Goal: Task Accomplishment & Management: Complete application form

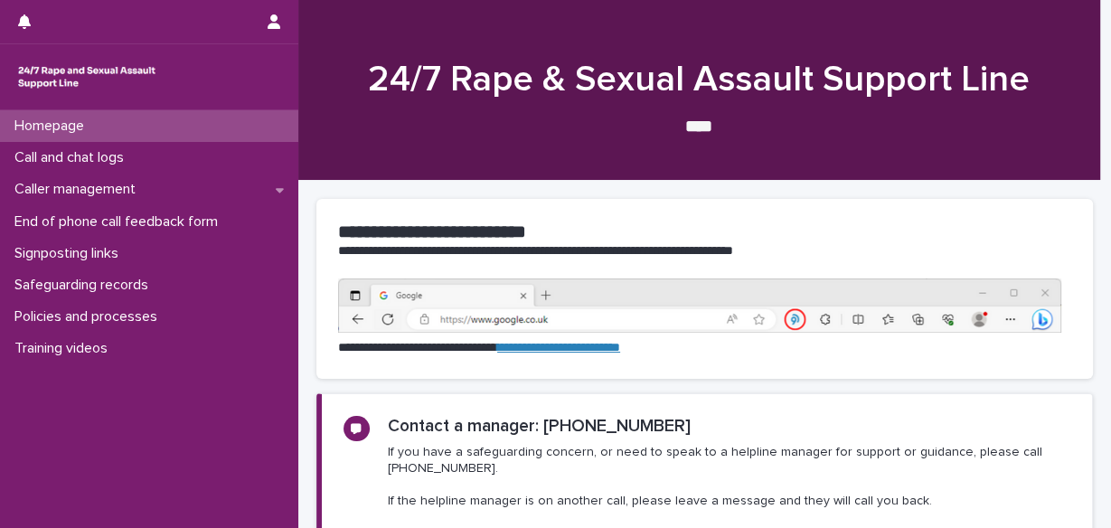
click at [398, 339] on p "**********" at bounding box center [699, 348] width 722 height 18
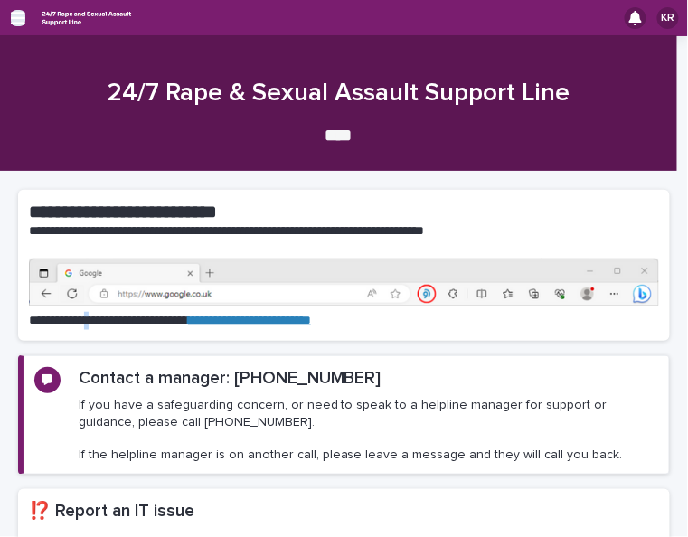
click at [16, 21] on icon "button" at bounding box center [18, 18] width 14 height 16
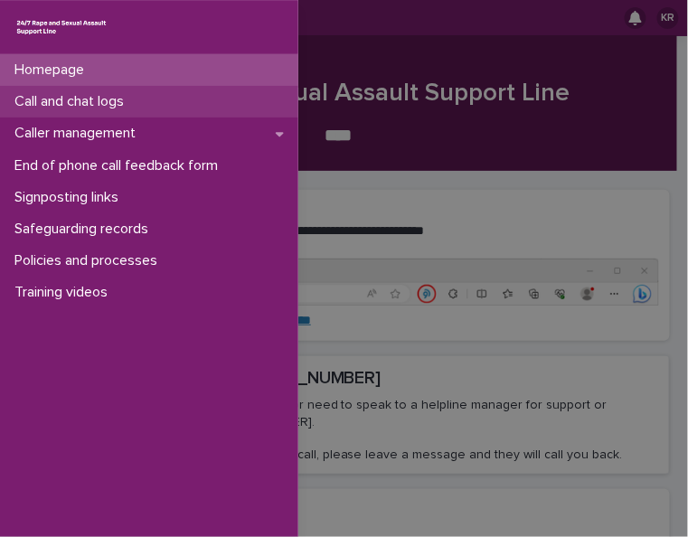
click at [51, 105] on p "Call and chat logs" at bounding box center [72, 101] width 131 height 17
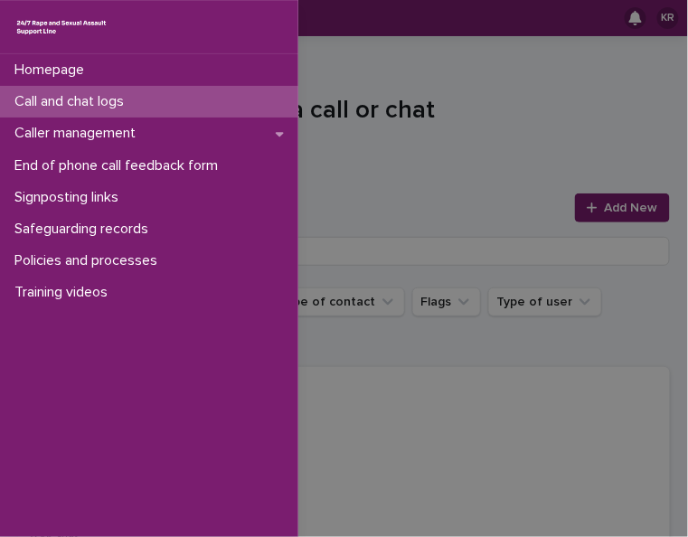
click at [606, 207] on div "Homepage Call and chat logs Caller management End of phone call feedback form S…" at bounding box center [344, 268] width 688 height 537
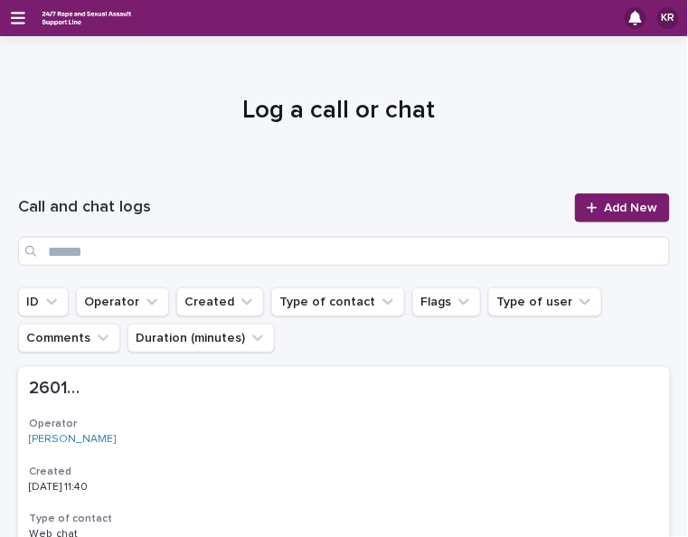
click at [606, 207] on span "Add New" at bounding box center [631, 208] width 53 height 13
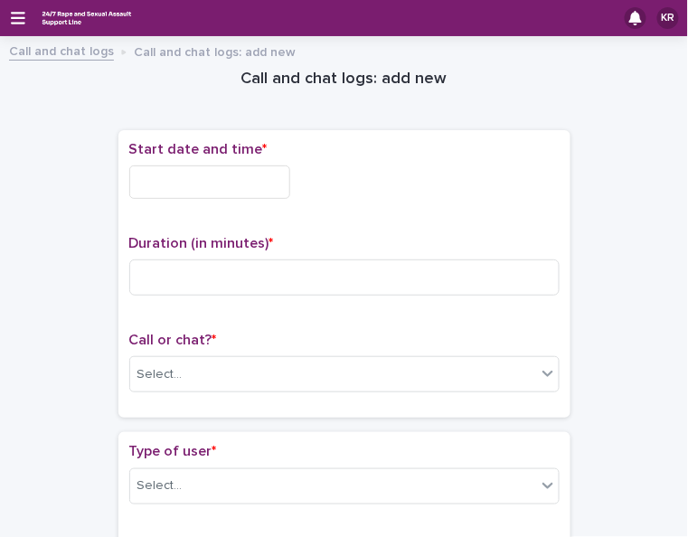
click at [199, 177] on input "text" at bounding box center [209, 181] width 161 height 33
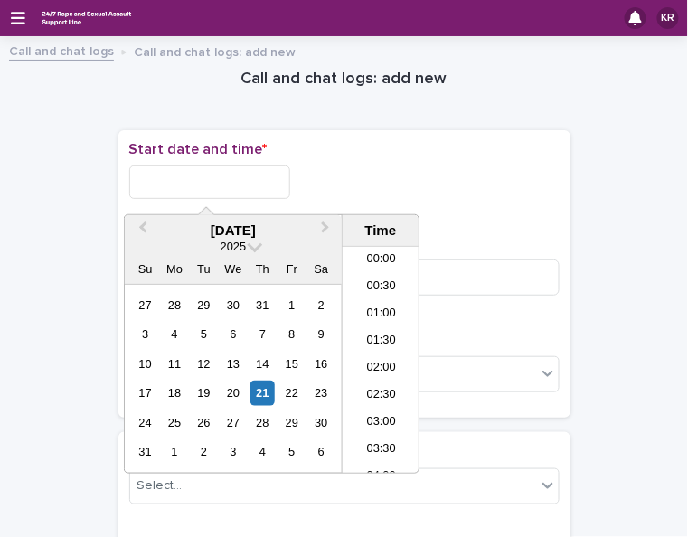
scroll to position [523, 0]
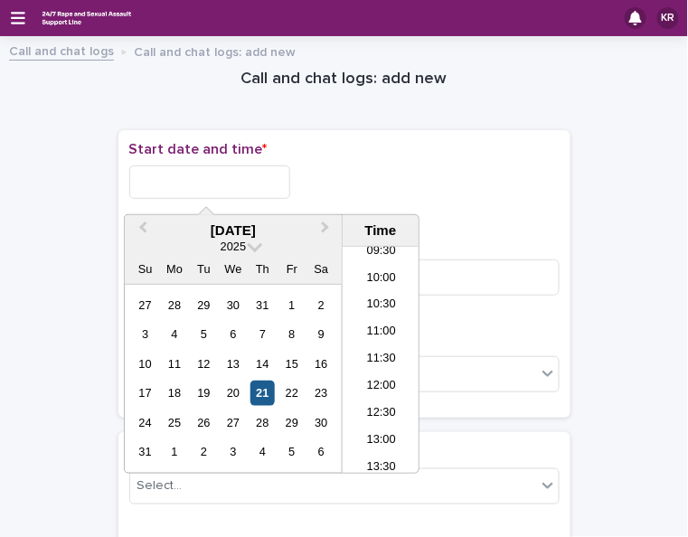
click at [258, 395] on div "21" at bounding box center [262, 392] width 24 height 24
click at [361, 378] on li "12:00" at bounding box center [381, 387] width 77 height 27
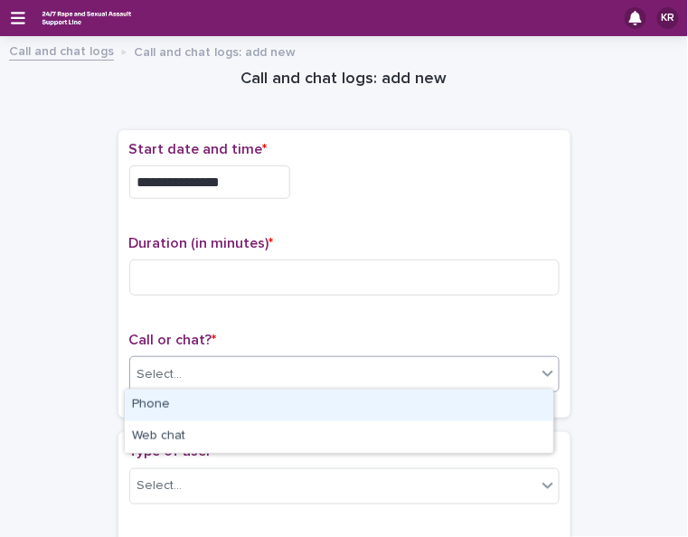
click at [348, 378] on div "Select..." at bounding box center [333, 375] width 406 height 30
click at [333, 408] on div "Phone" at bounding box center [339, 406] width 428 height 32
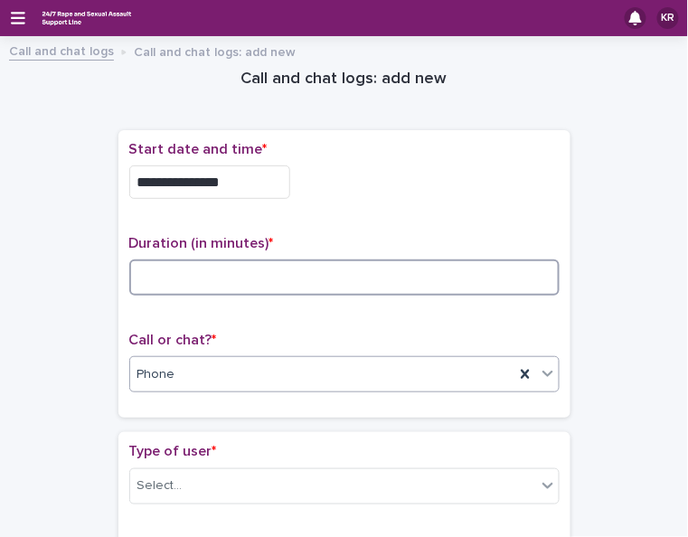
click at [164, 277] on input at bounding box center [344, 277] width 430 height 36
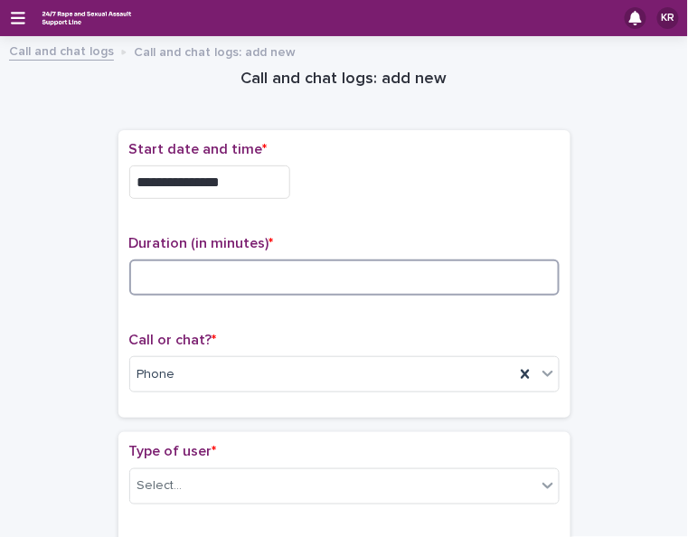
click at [170, 272] on input at bounding box center [344, 277] width 430 height 36
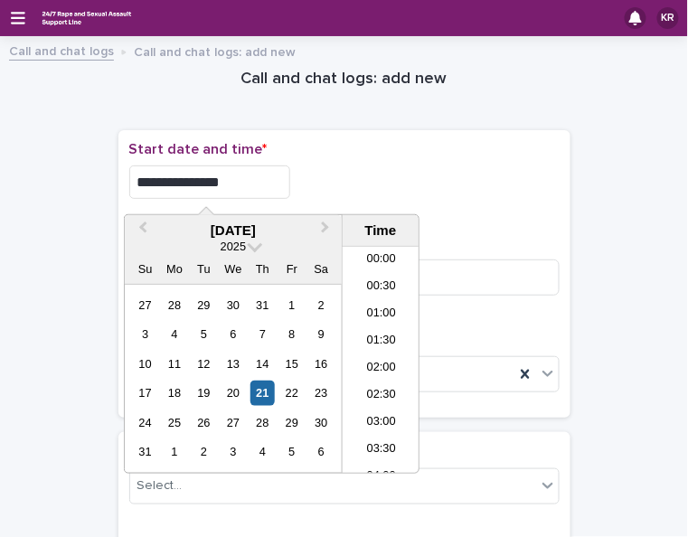
click at [238, 178] on input "**********" at bounding box center [209, 181] width 161 height 33
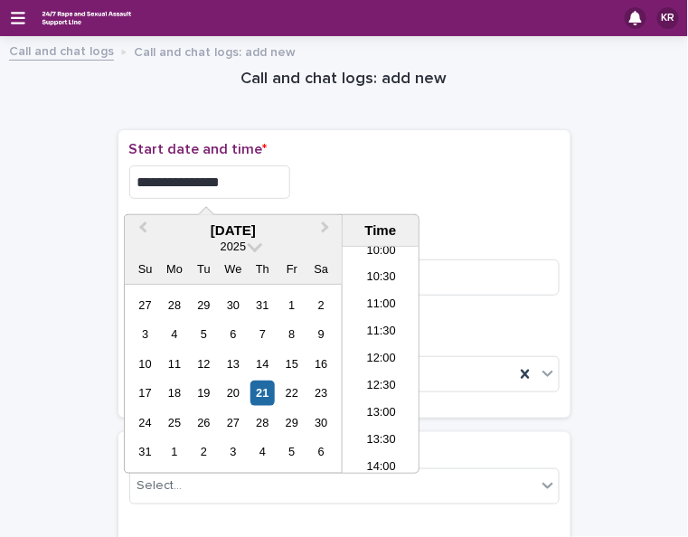
type input "**********"
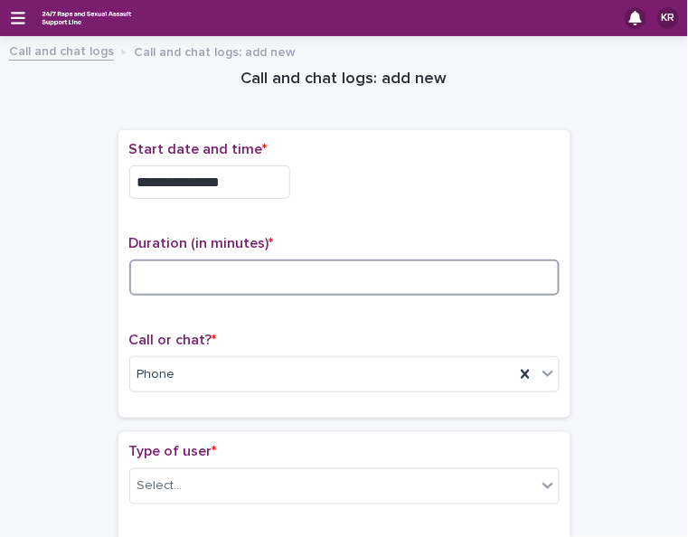
click at [294, 268] on input at bounding box center [344, 277] width 430 height 36
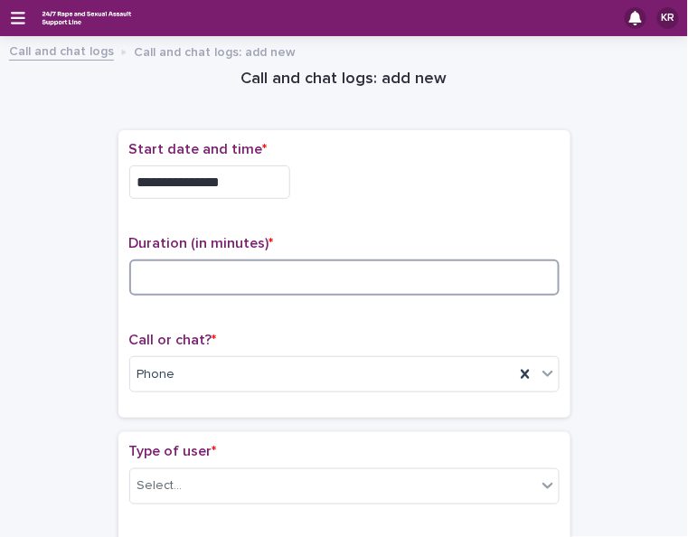
click at [508, 277] on input at bounding box center [344, 277] width 430 height 36
click at [211, 277] on input at bounding box center [344, 277] width 430 height 36
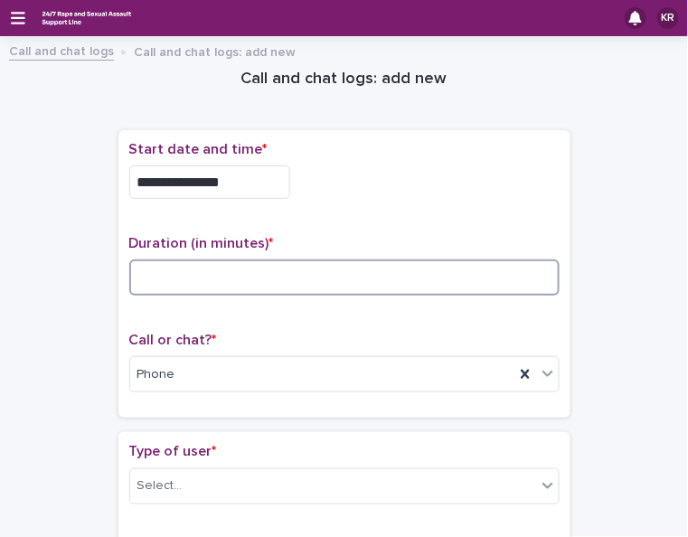
click at [345, 278] on input at bounding box center [344, 277] width 430 height 36
click at [203, 275] on input at bounding box center [344, 277] width 430 height 36
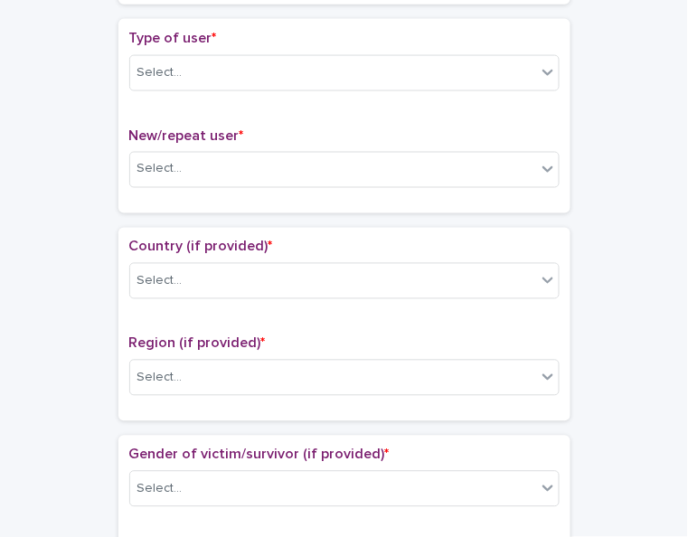
scroll to position [416, 0]
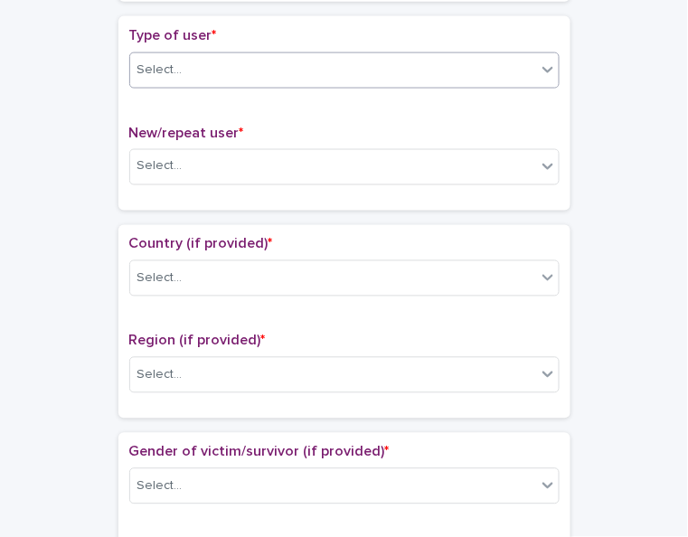
type input "**"
click at [539, 70] on icon at bounding box center [548, 70] width 18 height 18
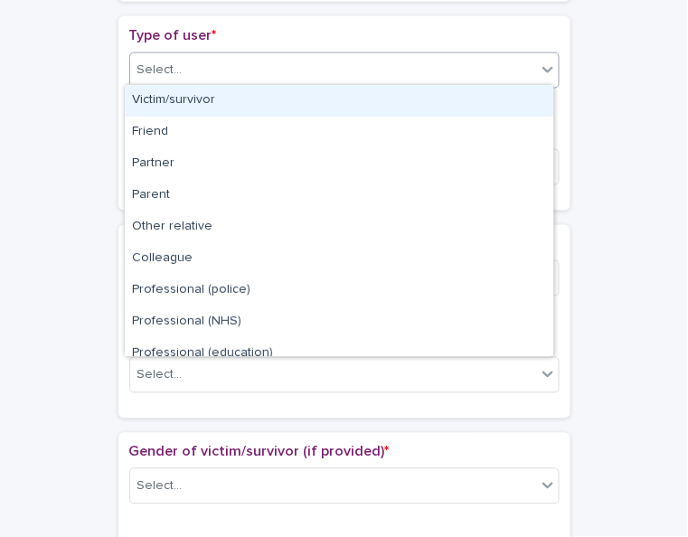
click at [517, 111] on div "Victim/survivor" at bounding box center [339, 101] width 428 height 32
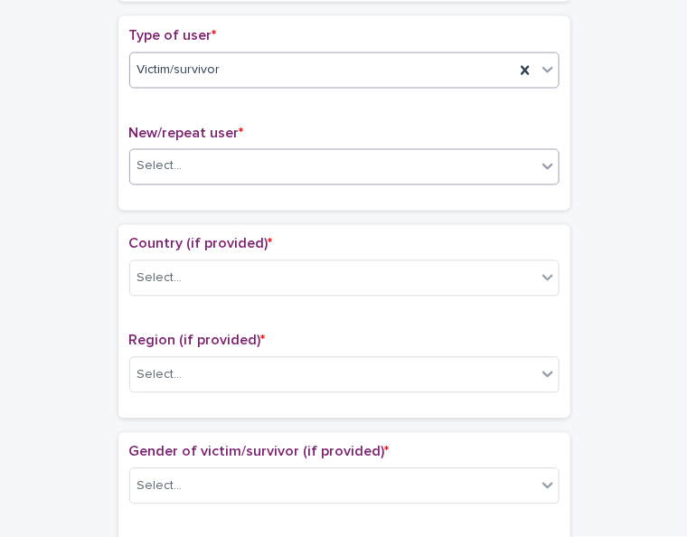
click at [481, 164] on div "Select..." at bounding box center [333, 167] width 406 height 30
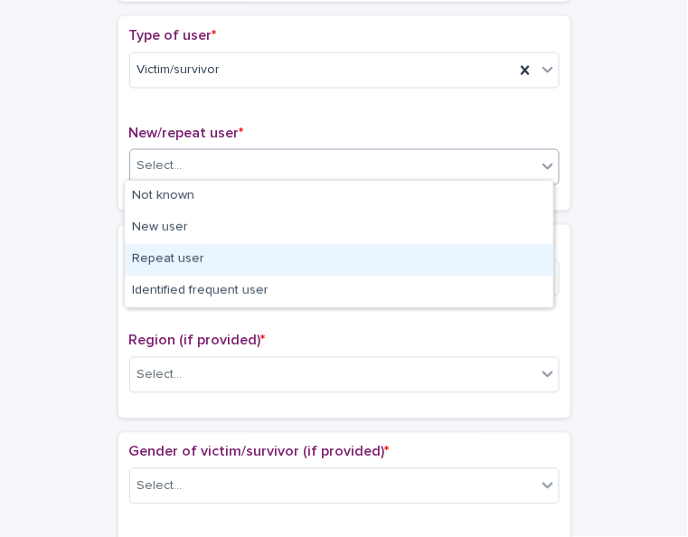
click at [451, 248] on div "Repeat user" at bounding box center [339, 260] width 428 height 32
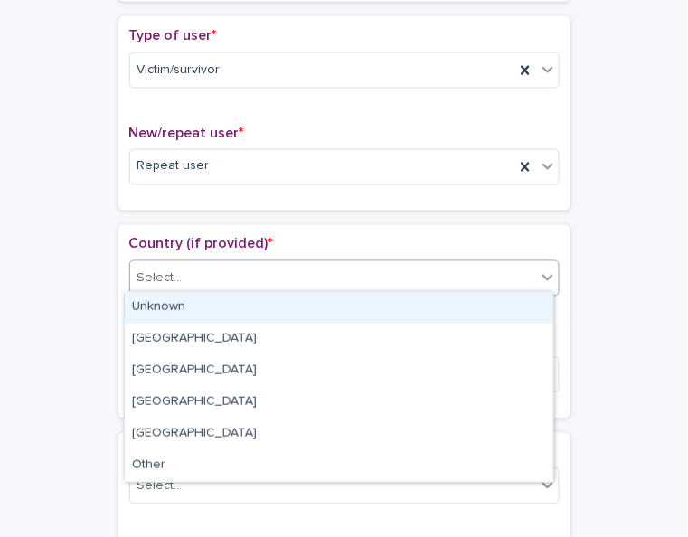
click at [337, 278] on div "Select..." at bounding box center [333, 279] width 406 height 30
click at [315, 310] on div "Unknown" at bounding box center [339, 308] width 428 height 32
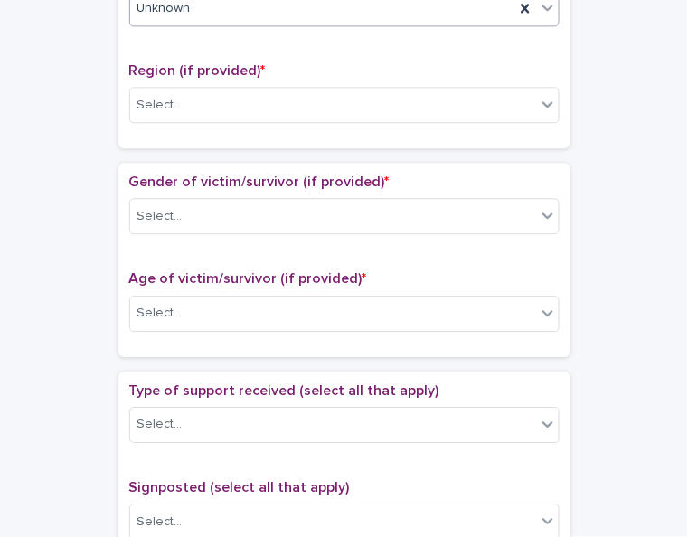
scroll to position [688, 0]
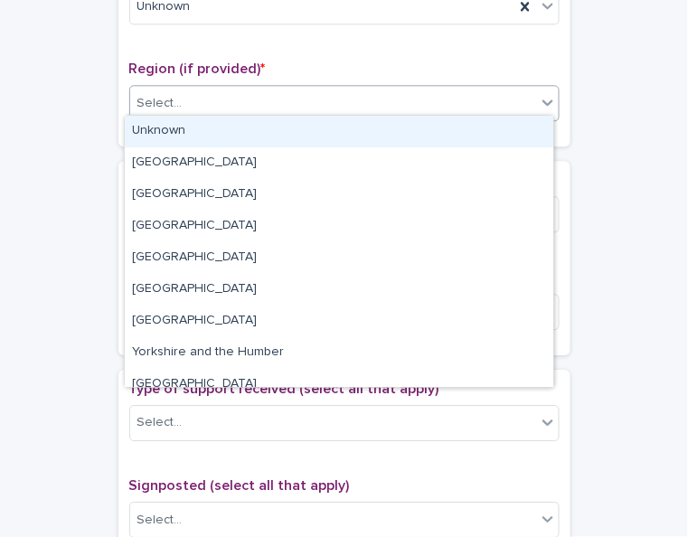
click at [539, 101] on icon at bounding box center [548, 102] width 18 height 18
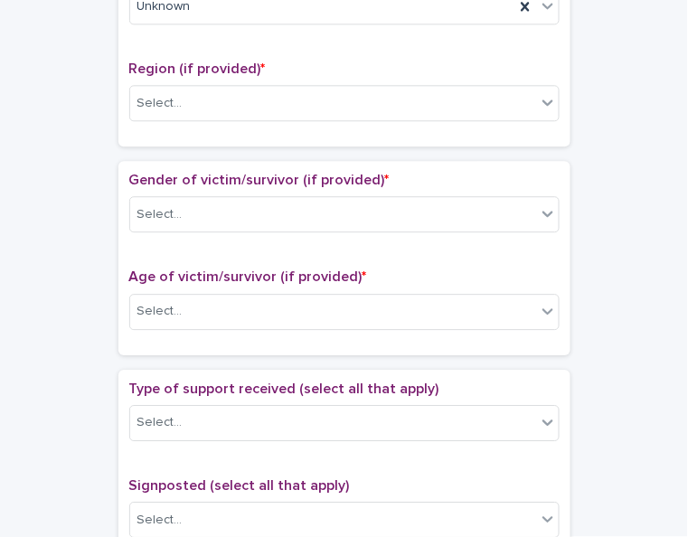
drag, startPoint x: 523, startPoint y: 132, endPoint x: 597, endPoint y: 192, distance: 95.7
click at [597, 192] on div "**********" at bounding box center [344, 274] width 652 height 1831
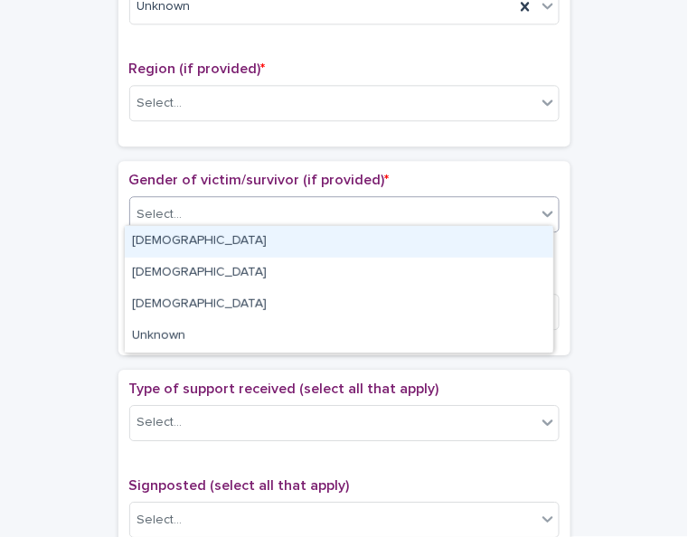
click at [319, 200] on div "Select..." at bounding box center [333, 215] width 406 height 30
click at [290, 248] on div "[DEMOGRAPHIC_DATA]" at bounding box center [339, 242] width 428 height 32
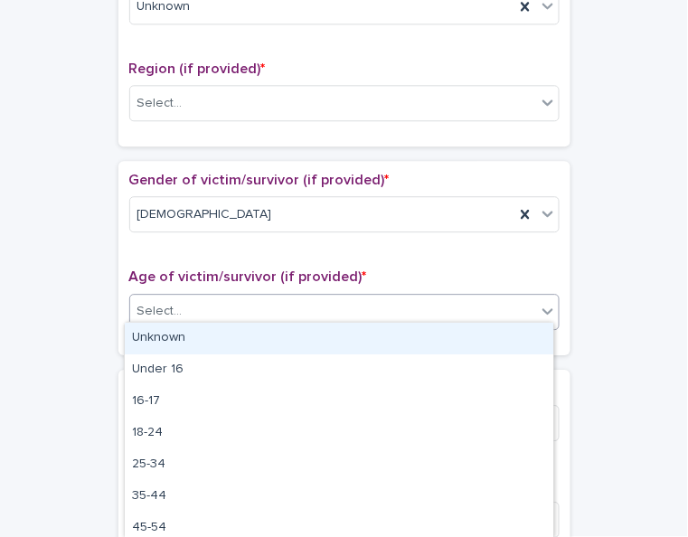
click at [249, 310] on div "Select..." at bounding box center [333, 311] width 406 height 30
click at [233, 342] on div "Unknown" at bounding box center [339, 339] width 428 height 32
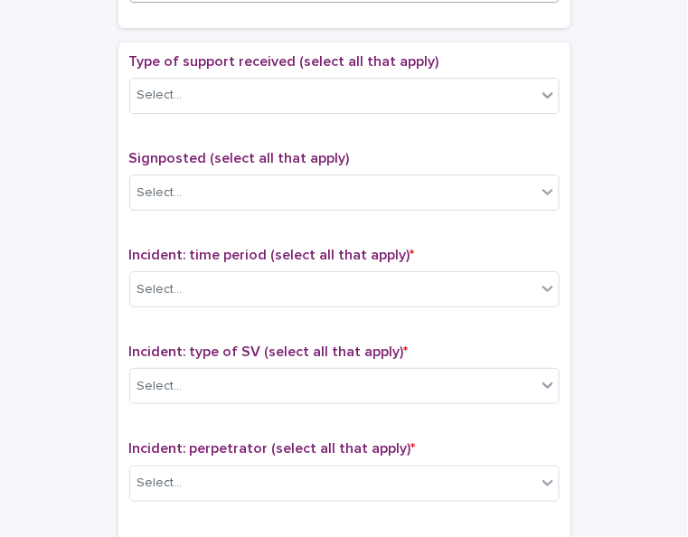
scroll to position [1019, 0]
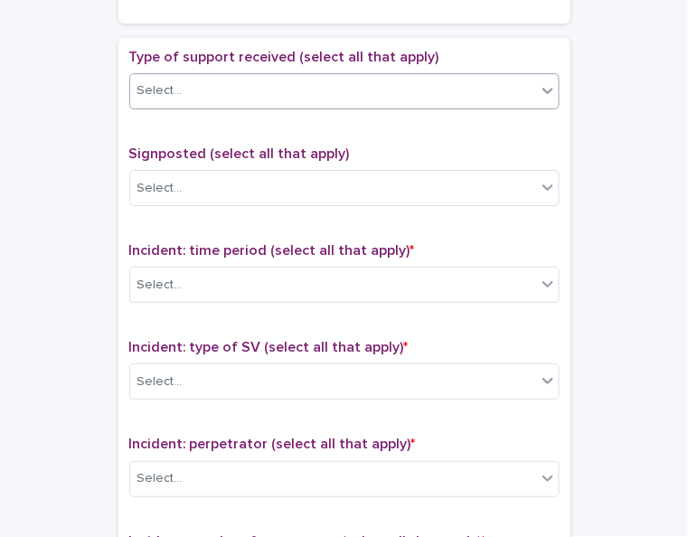
click at [541, 88] on icon at bounding box center [548, 90] width 18 height 18
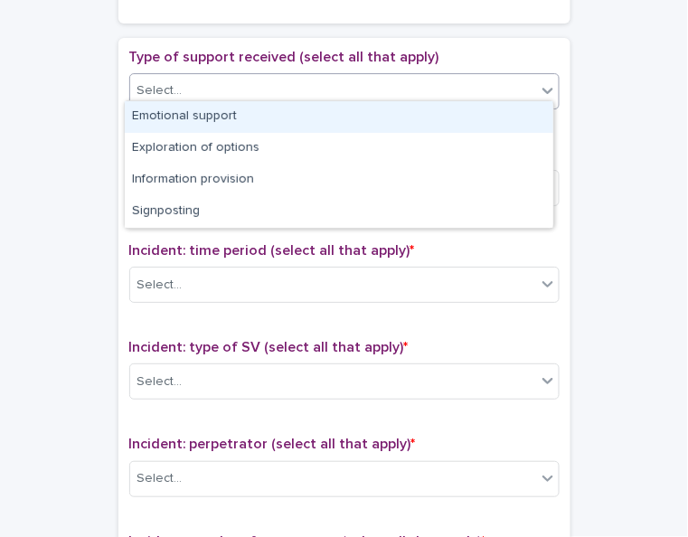
click at [525, 116] on div "Emotional support" at bounding box center [339, 117] width 428 height 32
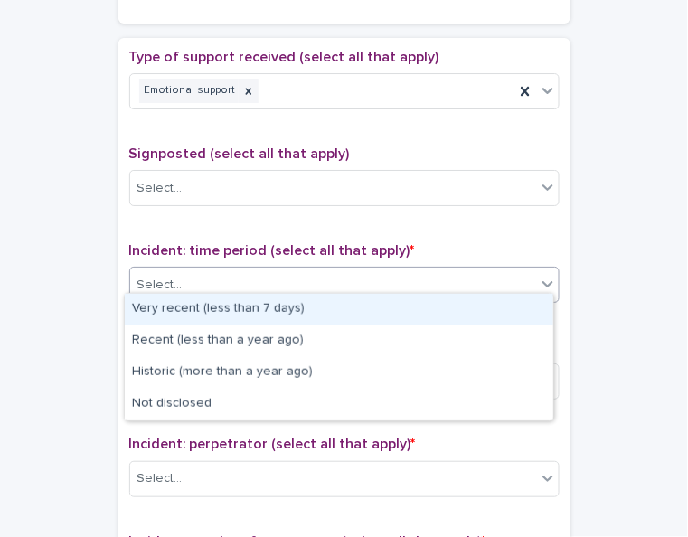
click at [455, 276] on div "Select..." at bounding box center [333, 285] width 406 height 30
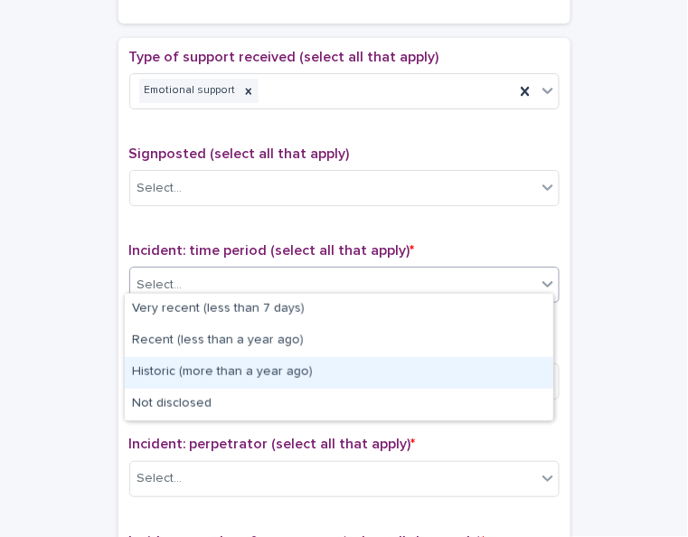
click at [422, 368] on div "Historic (more than a year ago)" at bounding box center [339, 373] width 428 height 32
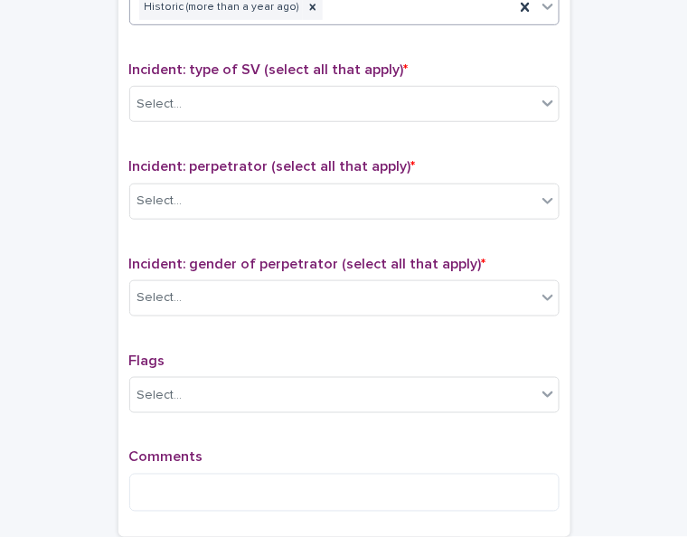
scroll to position [1315, 0]
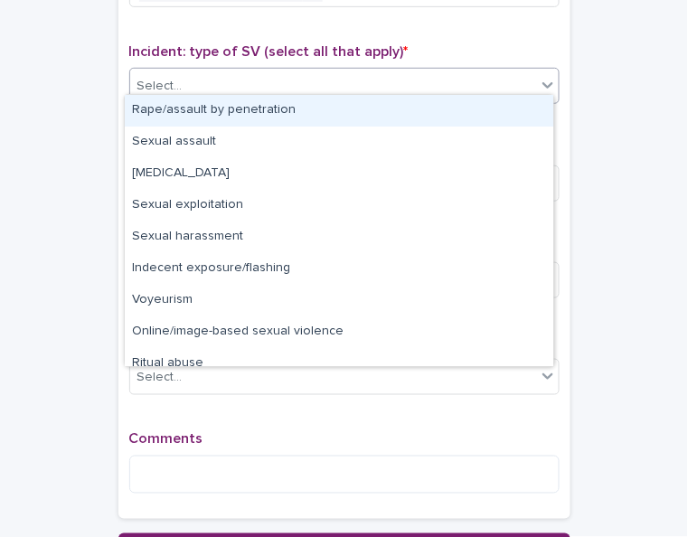
click at [537, 85] on div at bounding box center [548, 85] width 22 height 33
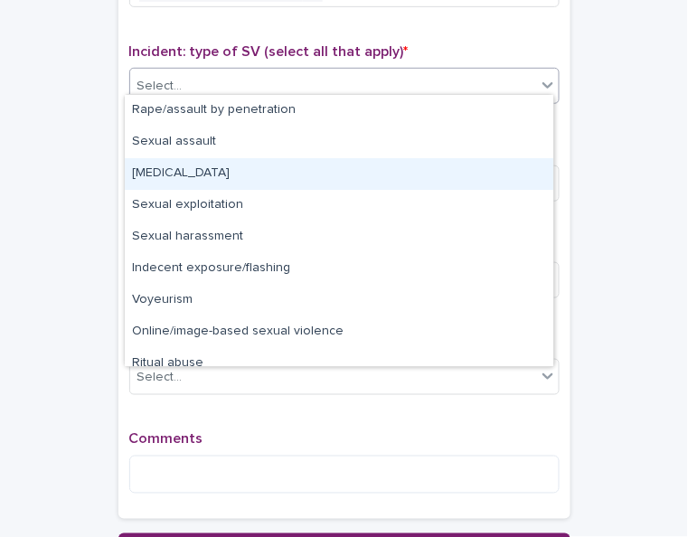
click at [473, 177] on div "[MEDICAL_DATA]" at bounding box center [339, 174] width 428 height 32
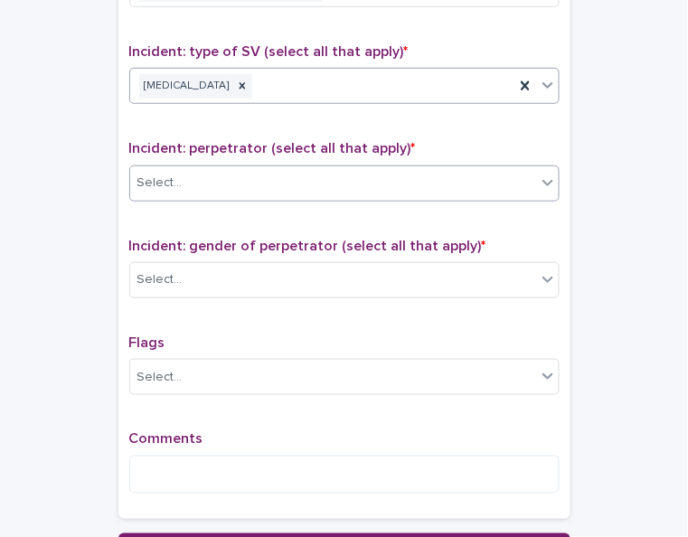
click at [340, 175] on div "Select..." at bounding box center [333, 183] width 406 height 30
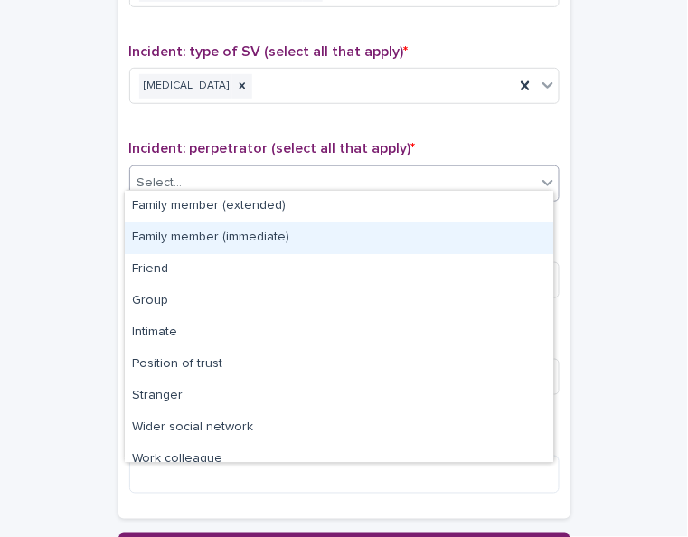
click at [324, 233] on div "Family member (immediate)" at bounding box center [339, 238] width 428 height 32
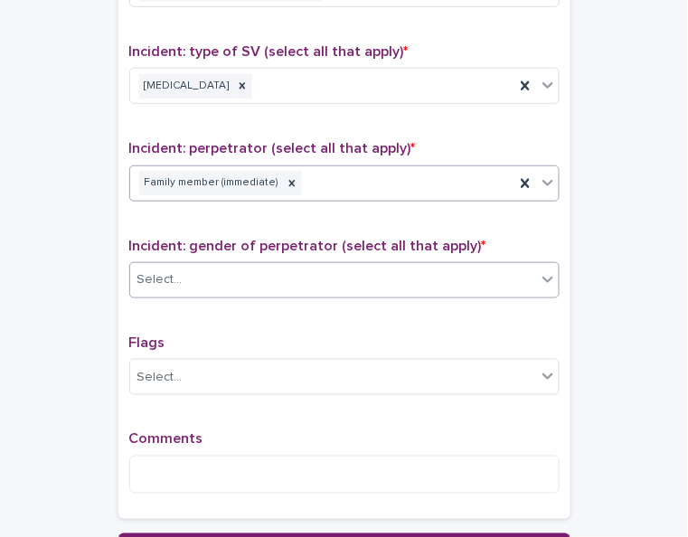
click at [290, 274] on div "Select..." at bounding box center [333, 280] width 406 height 30
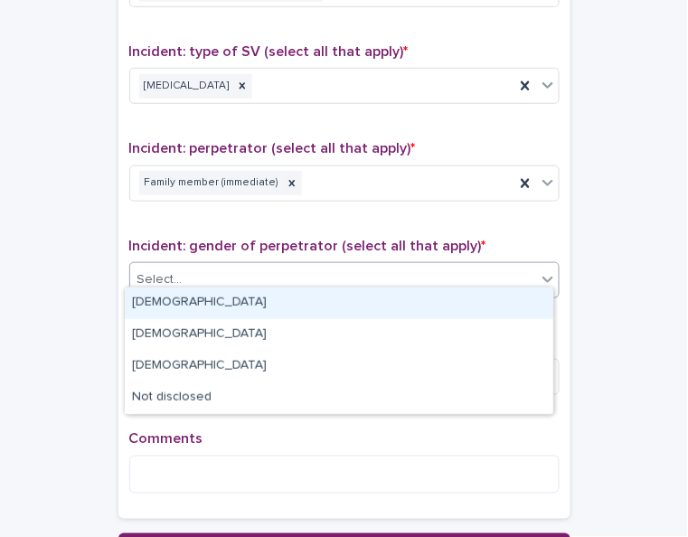
click at [268, 309] on div "[DEMOGRAPHIC_DATA]" at bounding box center [339, 303] width 428 height 32
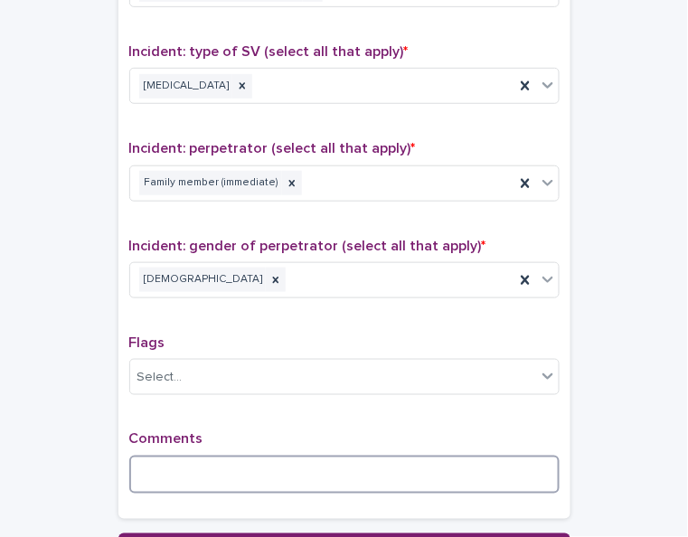
click at [197, 466] on textarea at bounding box center [344, 474] width 430 height 38
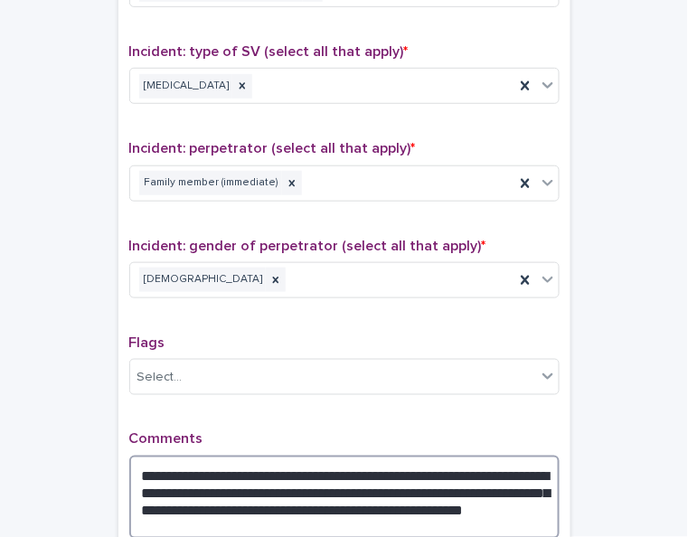
type textarea "**********"
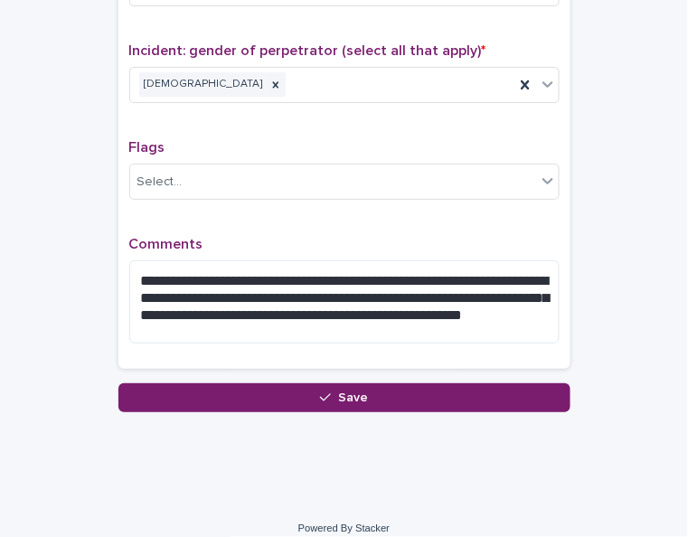
scroll to position [1515, 0]
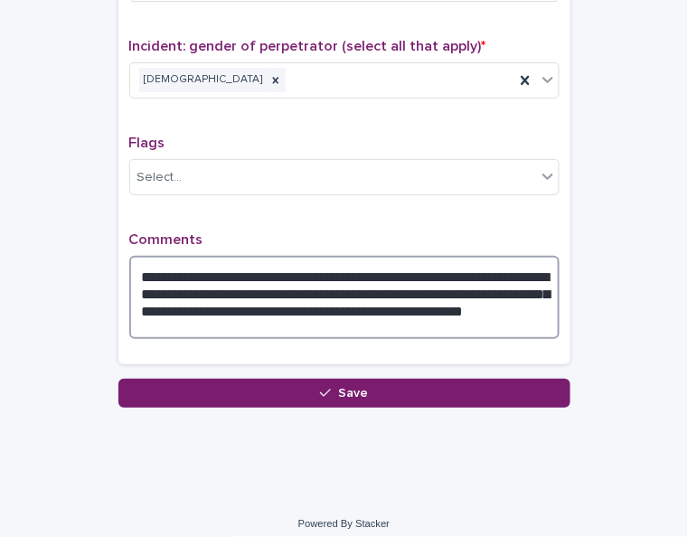
drag, startPoint x: 134, startPoint y: 257, endPoint x: 203, endPoint y: 315, distance: 90.5
click at [203, 315] on textarea "**********" at bounding box center [344, 297] width 430 height 83
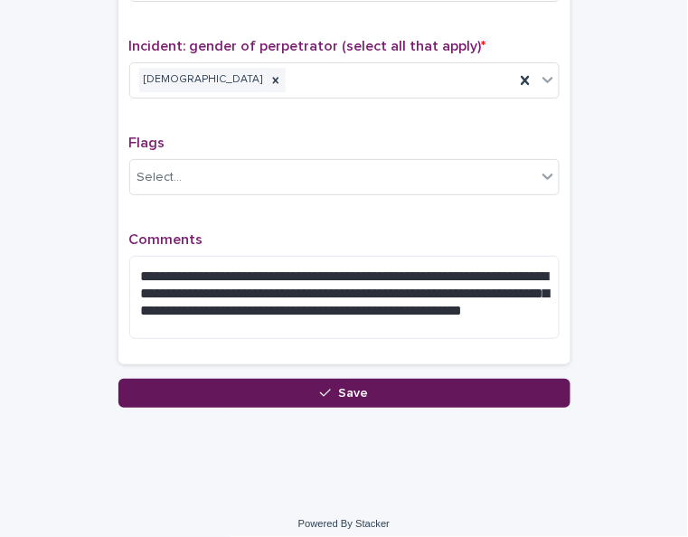
click at [240, 389] on button "Save" at bounding box center [344, 393] width 452 height 29
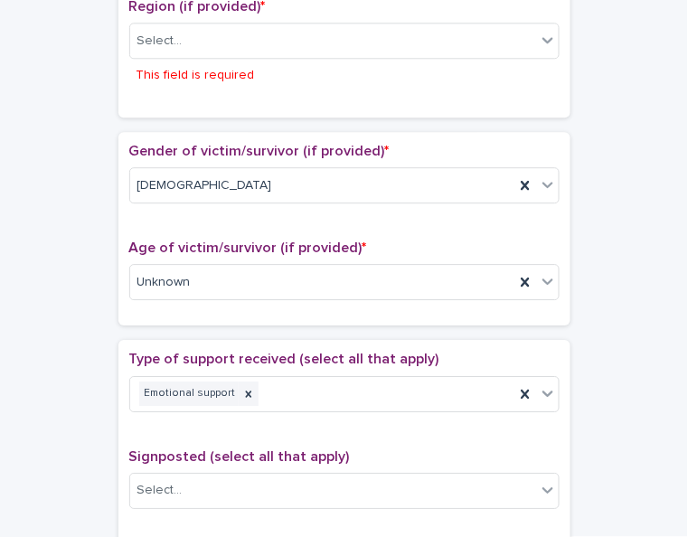
scroll to position [756, 0]
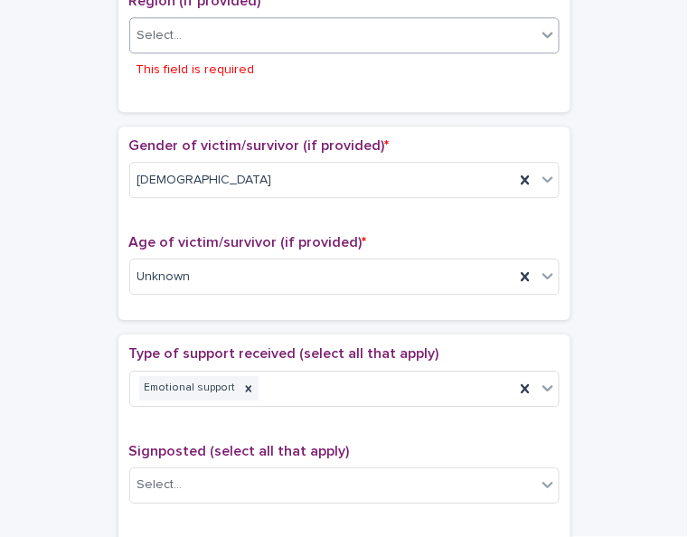
click at [239, 37] on div "Select..." at bounding box center [333, 36] width 406 height 30
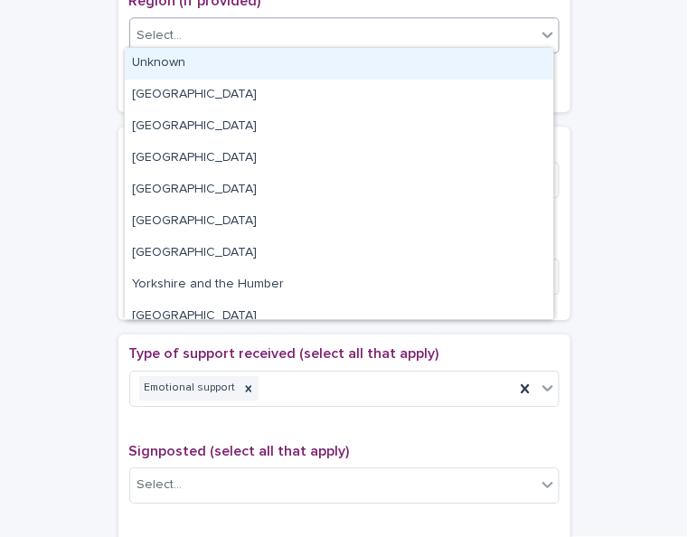
click at [227, 62] on div "Unknown" at bounding box center [339, 64] width 428 height 32
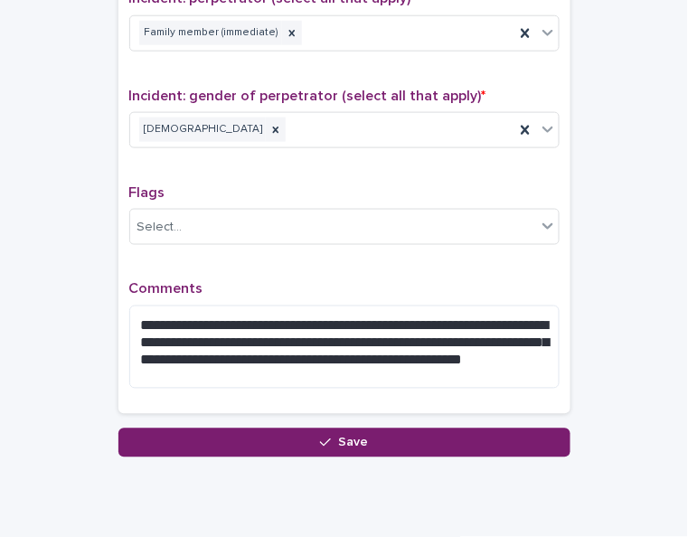
scroll to position [1515, 0]
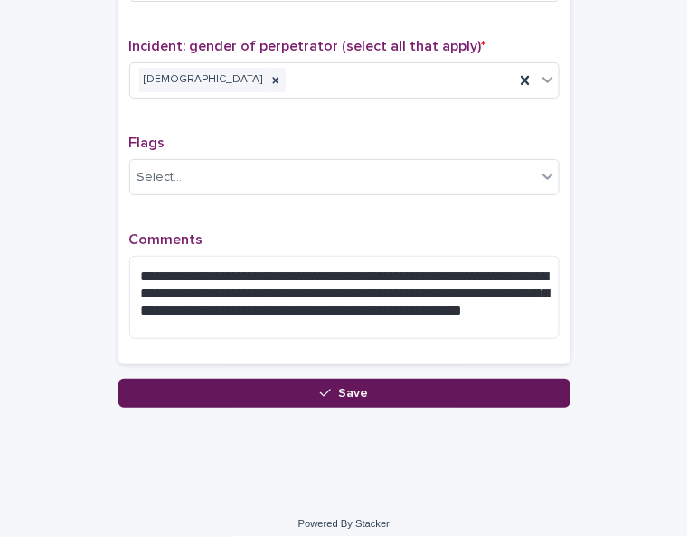
drag, startPoint x: 343, startPoint y: 385, endPoint x: 286, endPoint y: 383, distance: 56.1
click at [286, 383] on button "Save" at bounding box center [344, 393] width 452 height 29
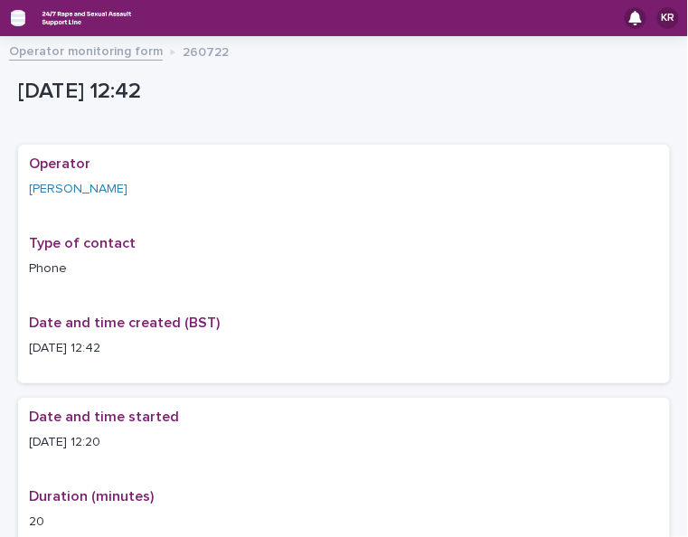
click at [19, 17] on icon "button" at bounding box center [18, 18] width 14 height 13
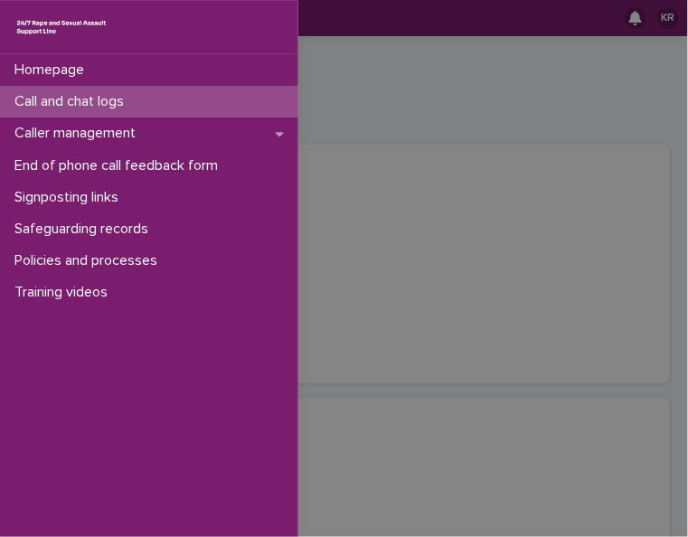
click at [48, 102] on p "Call and chat logs" at bounding box center [72, 101] width 131 height 17
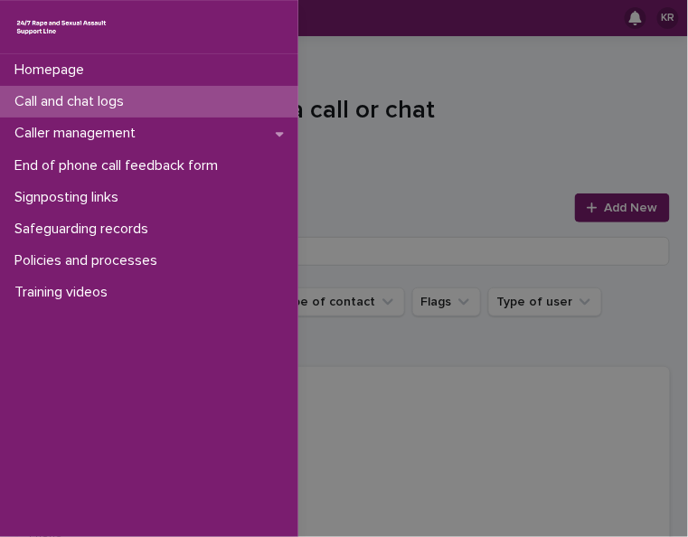
click at [596, 209] on div "Homepage Call and chat logs Caller management End of phone call feedback form S…" at bounding box center [344, 268] width 688 height 537
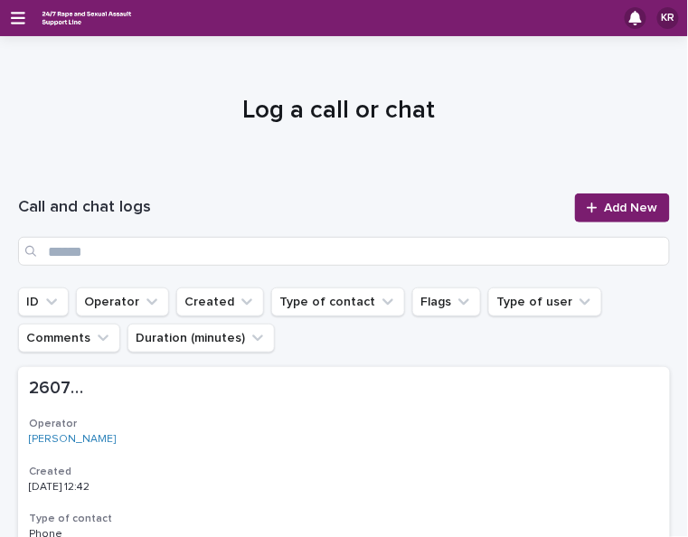
click at [605, 209] on span "Add New" at bounding box center [631, 208] width 53 height 13
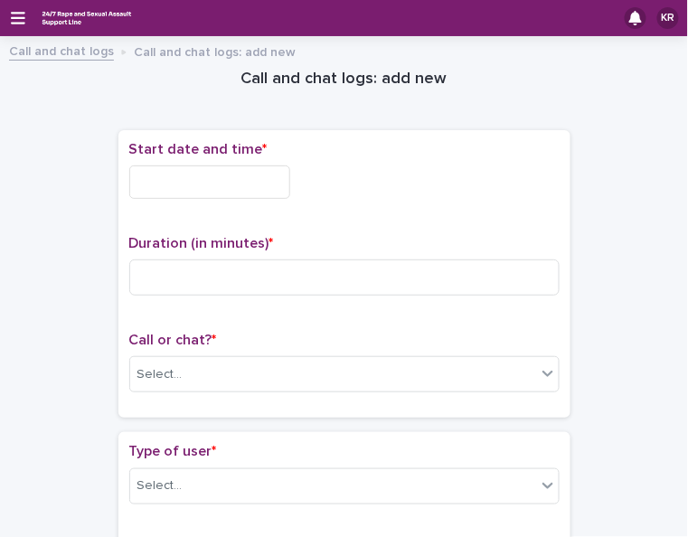
click at [146, 178] on input "text" at bounding box center [209, 181] width 161 height 33
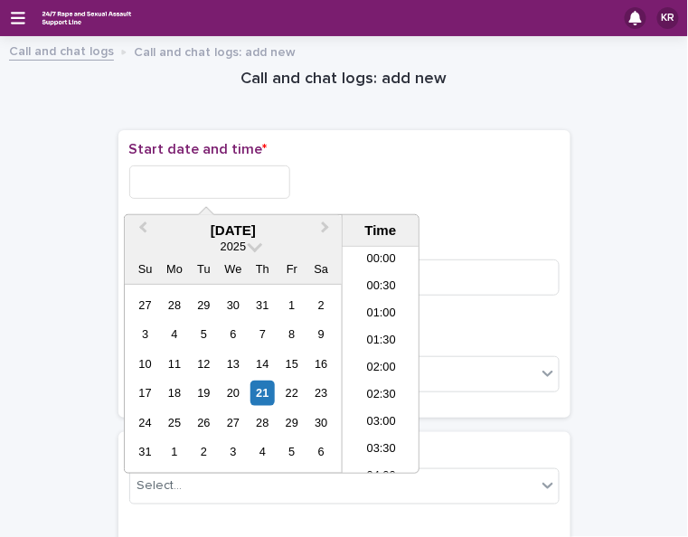
scroll to position [578, 0]
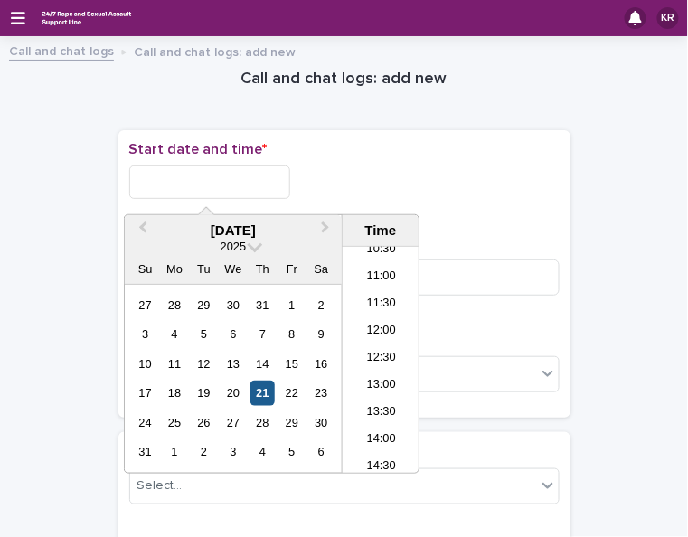
click at [262, 395] on div "21" at bounding box center [262, 392] width 24 height 24
click at [368, 334] on li "12:00" at bounding box center [381, 332] width 77 height 27
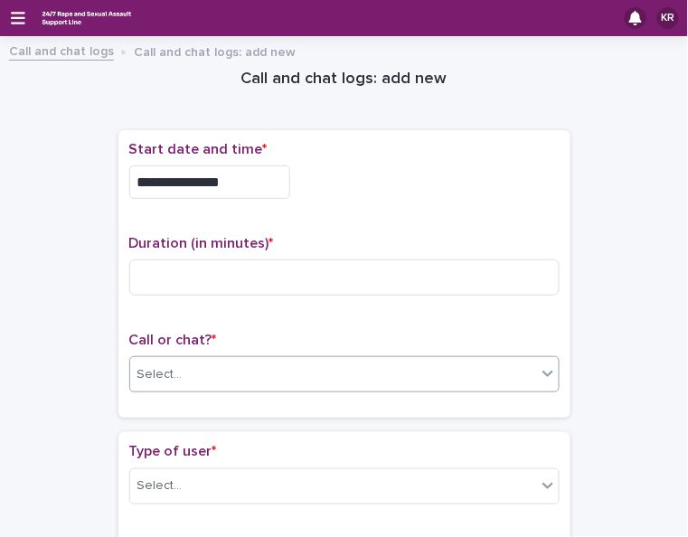
click at [323, 378] on div "Select..." at bounding box center [333, 375] width 406 height 30
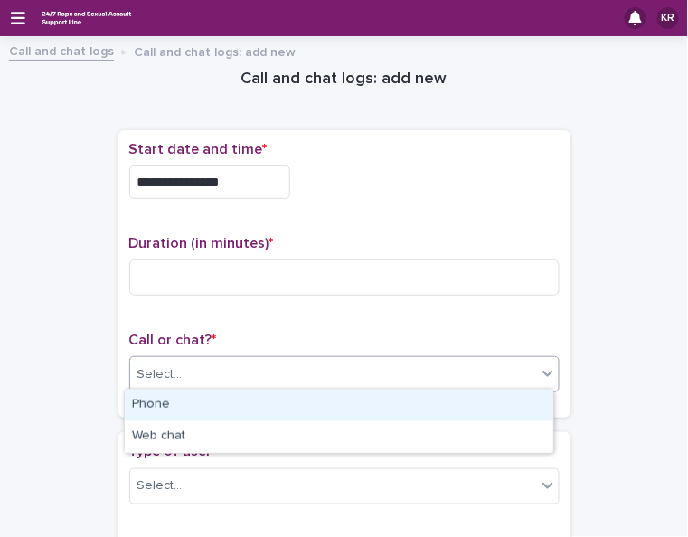
click at [287, 410] on div "Phone" at bounding box center [339, 406] width 428 height 32
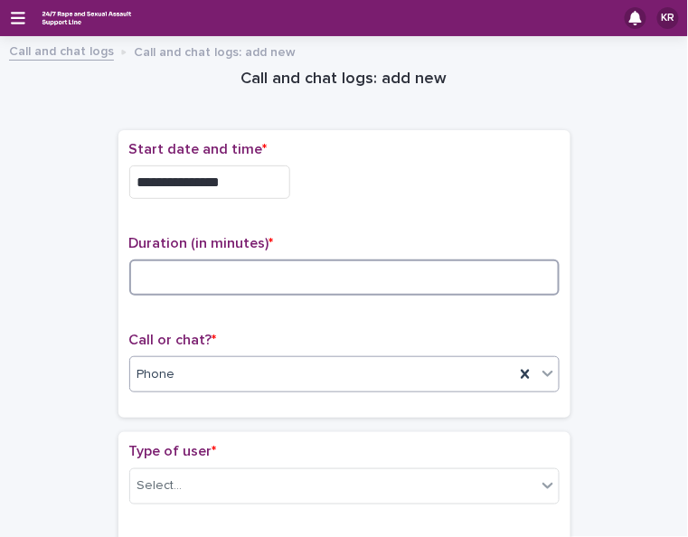
click at [150, 268] on input at bounding box center [344, 277] width 430 height 36
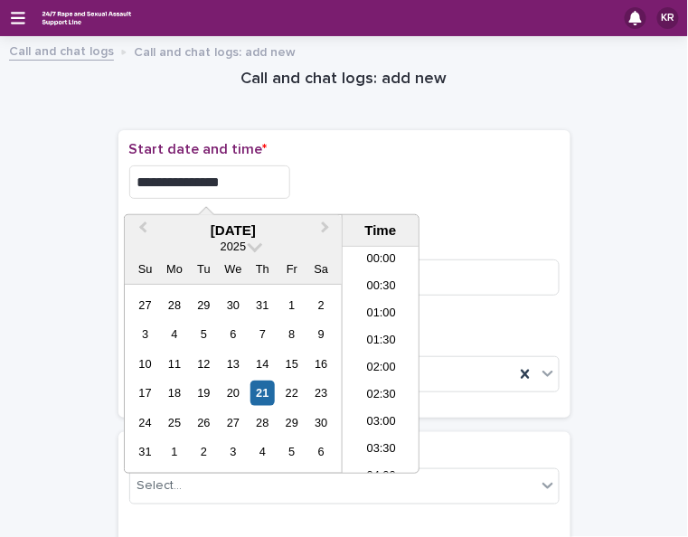
click at [227, 182] on input "**********" at bounding box center [209, 181] width 161 height 33
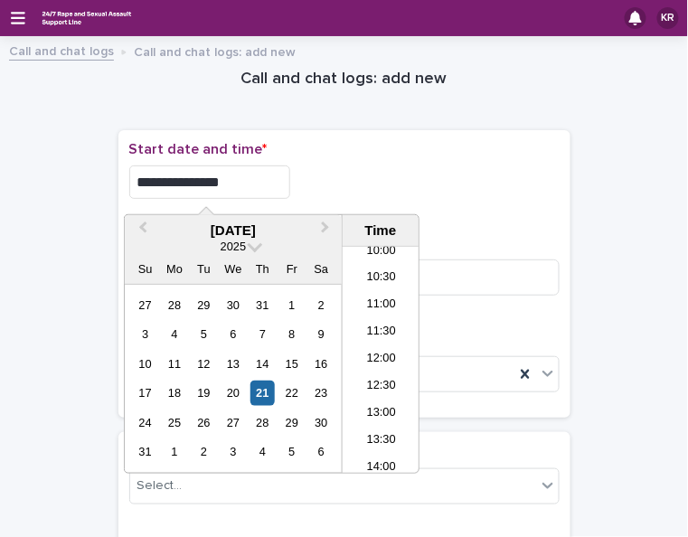
type input "**********"
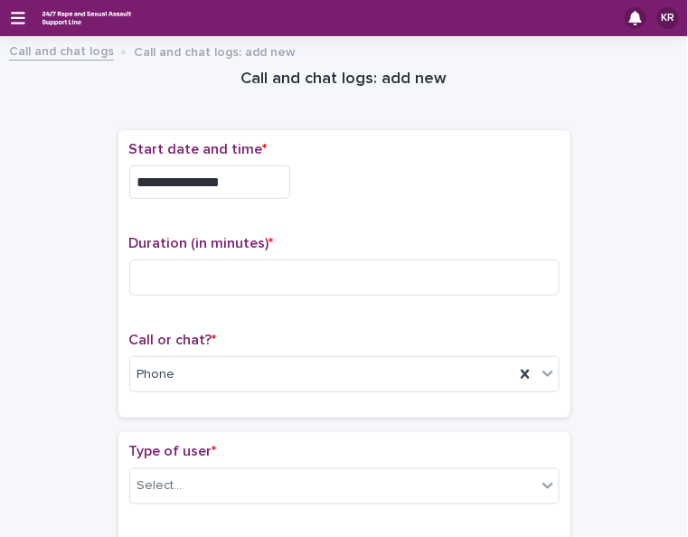
click at [465, 191] on div "**********" at bounding box center [344, 181] width 430 height 33
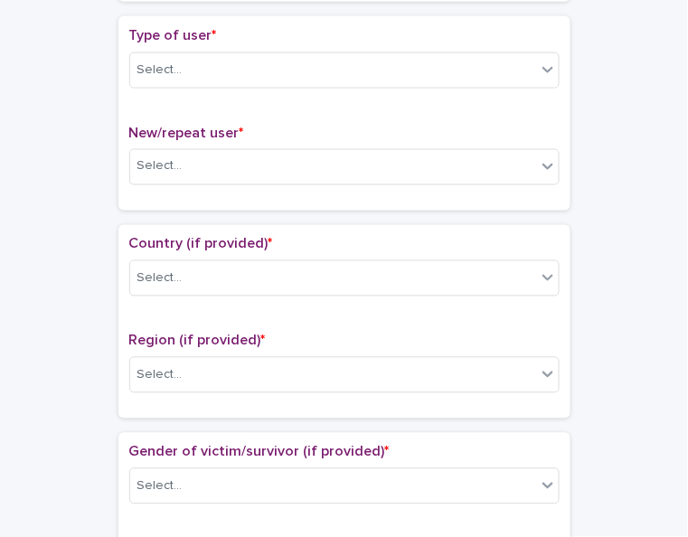
scroll to position [418, 0]
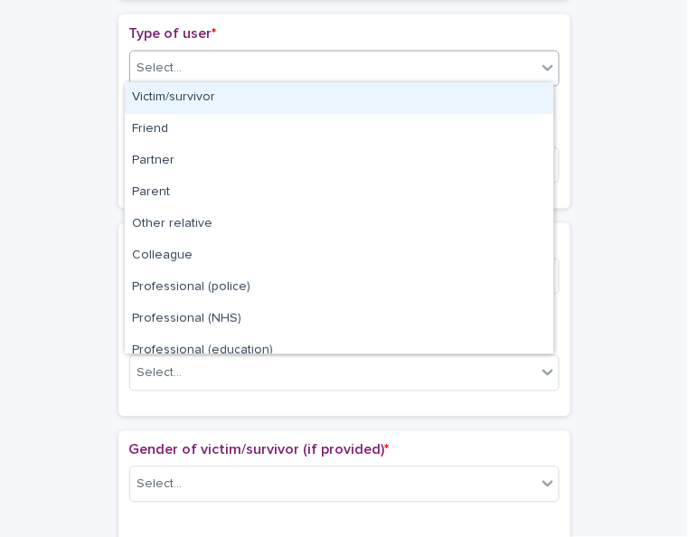
click at [542, 65] on icon at bounding box center [547, 68] width 11 height 6
click at [523, 90] on div "Victim/survivor" at bounding box center [339, 98] width 428 height 32
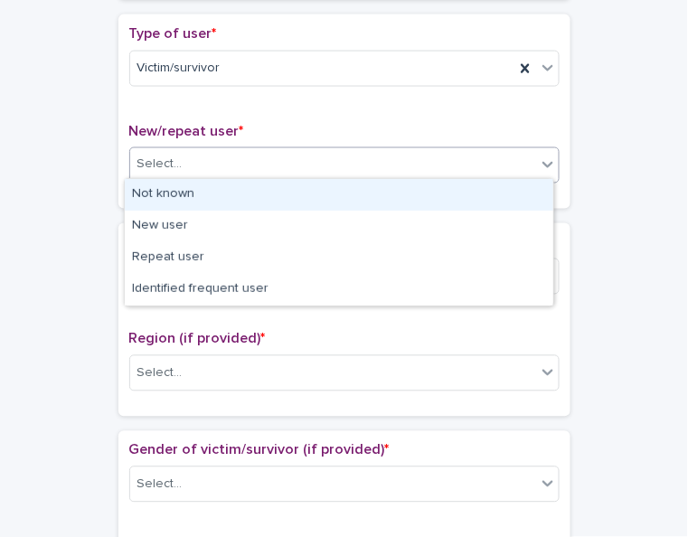
click at [512, 159] on div "Select..." at bounding box center [333, 165] width 406 height 30
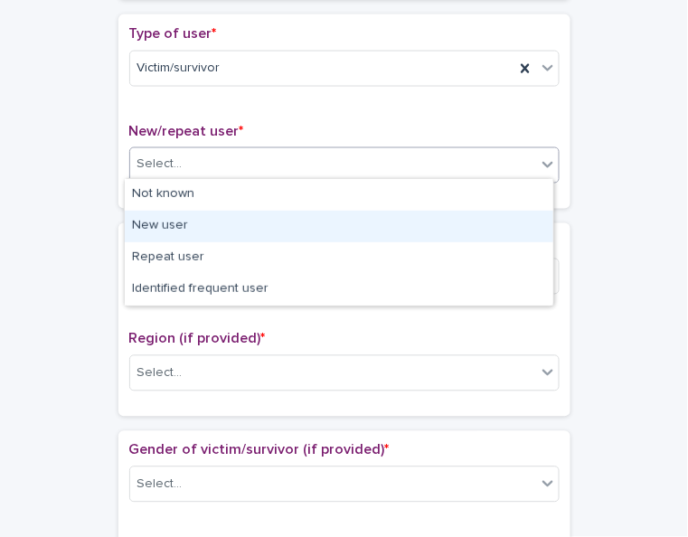
click at [475, 230] on div "New user" at bounding box center [339, 227] width 428 height 32
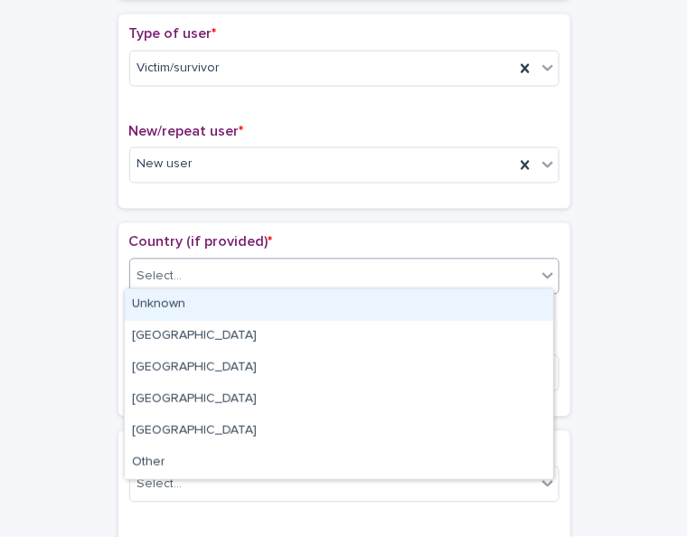
click at [446, 264] on div "Select..." at bounding box center [333, 277] width 406 height 30
click at [431, 309] on div "Unknown" at bounding box center [339, 305] width 428 height 32
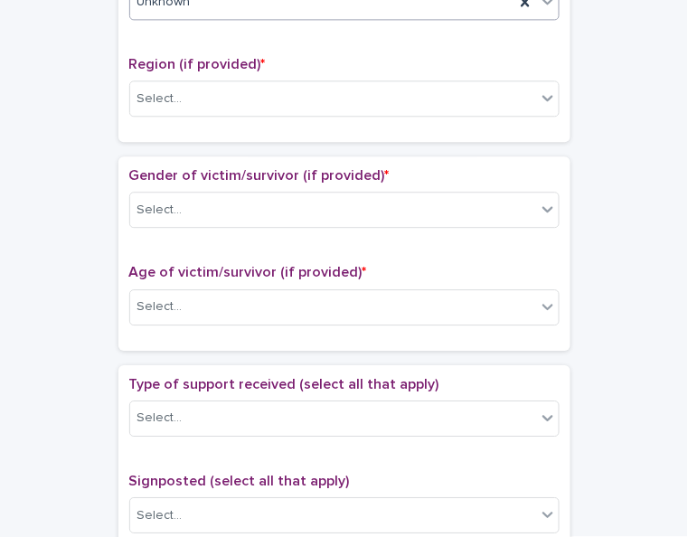
scroll to position [727, 0]
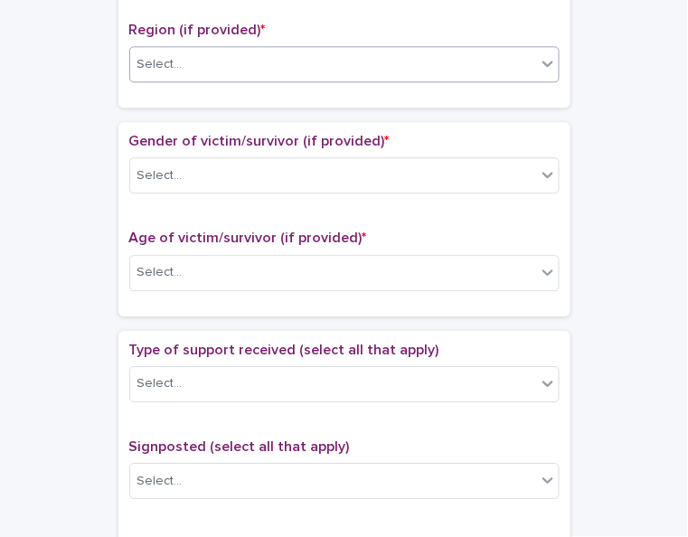
click at [540, 59] on icon at bounding box center [548, 63] width 18 height 18
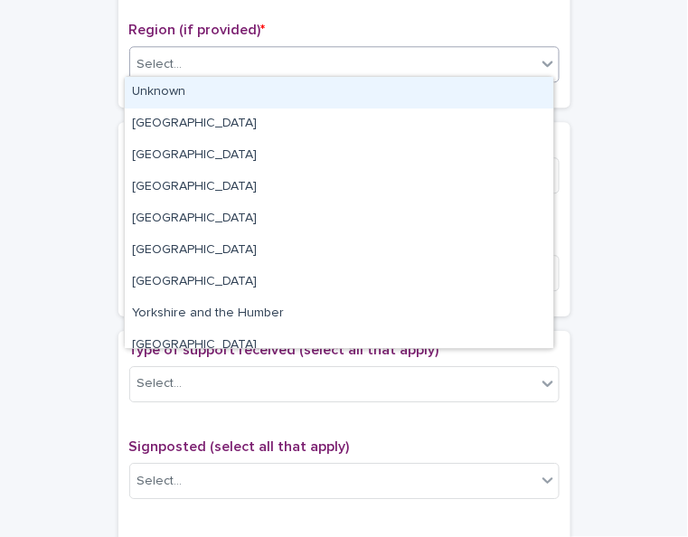
click at [525, 91] on div "Unknown" at bounding box center [339, 93] width 428 height 32
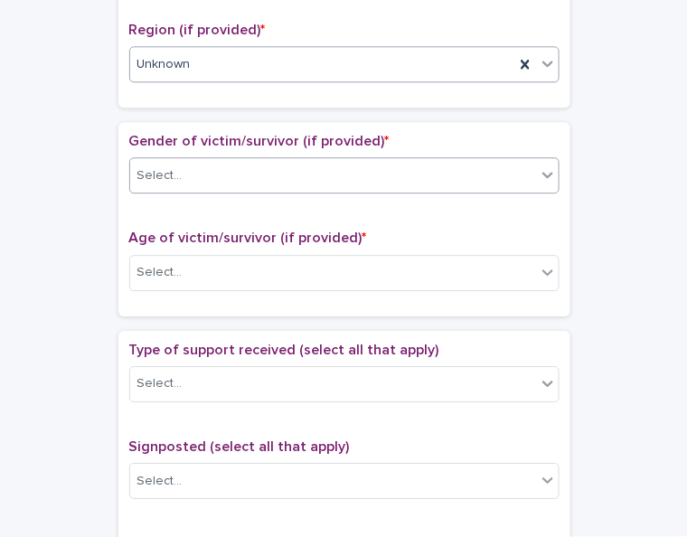
click at [482, 161] on div "Select..." at bounding box center [333, 176] width 406 height 30
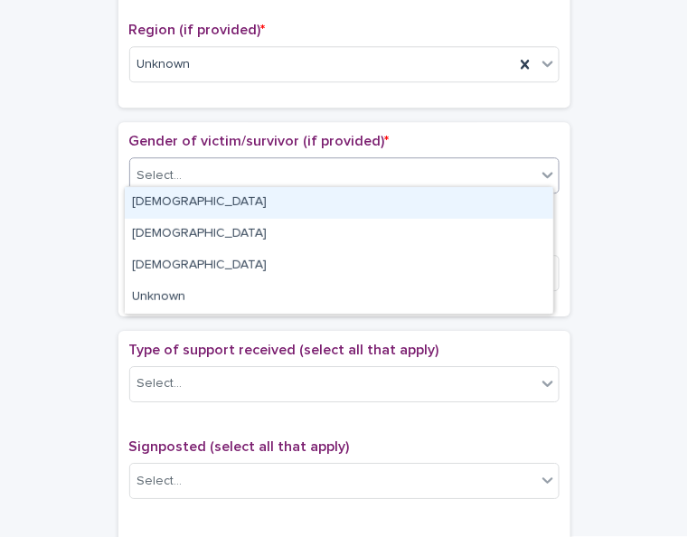
click at [453, 202] on div "[DEMOGRAPHIC_DATA]" at bounding box center [339, 203] width 428 height 32
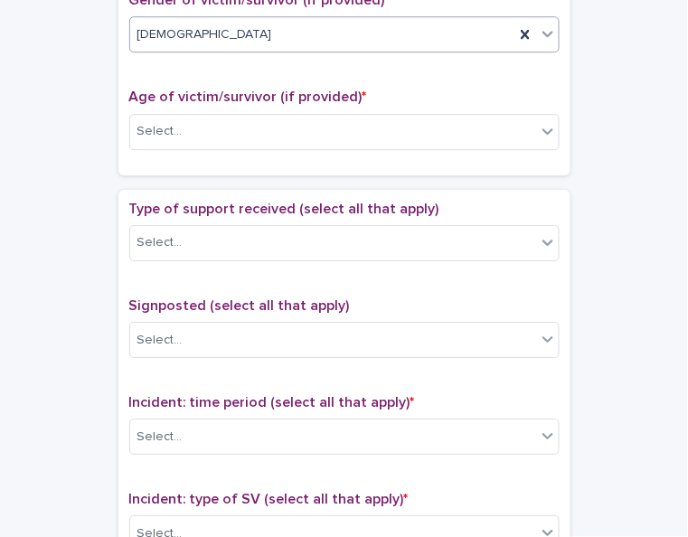
scroll to position [899, 0]
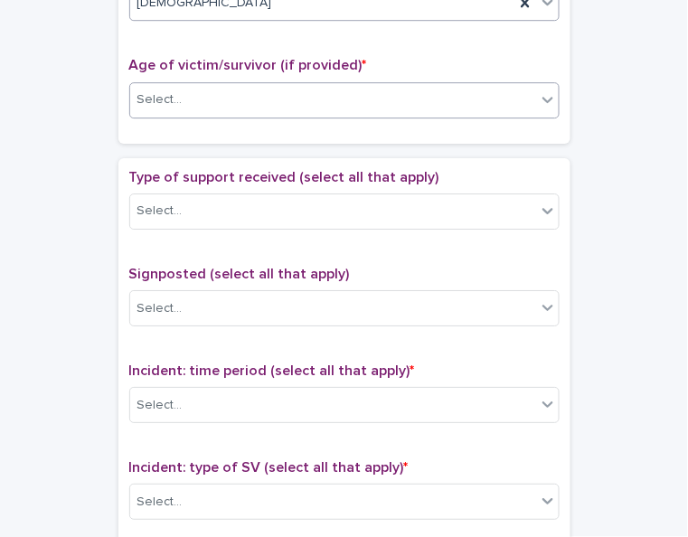
click at [539, 97] on icon at bounding box center [548, 99] width 18 height 18
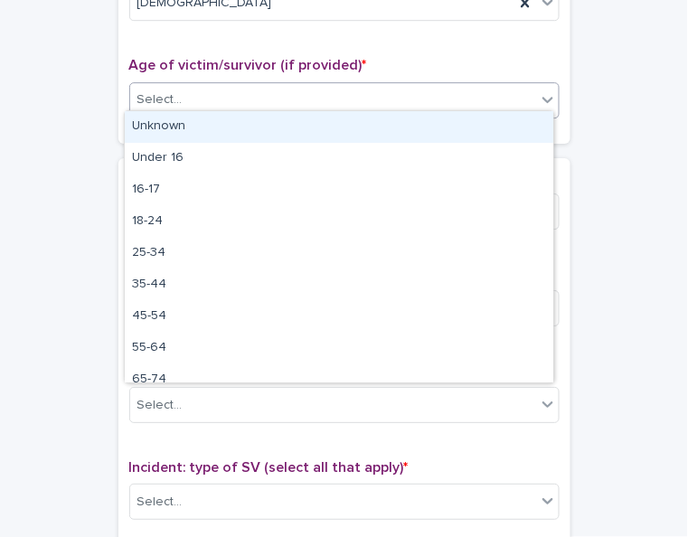
click at [513, 127] on div "Unknown" at bounding box center [339, 127] width 428 height 32
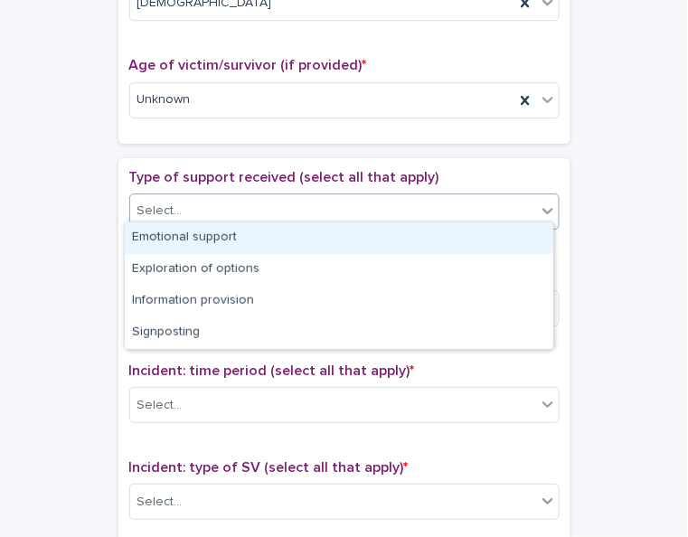
click at [540, 206] on icon at bounding box center [548, 211] width 18 height 18
click at [521, 236] on div "Emotional support" at bounding box center [339, 238] width 428 height 32
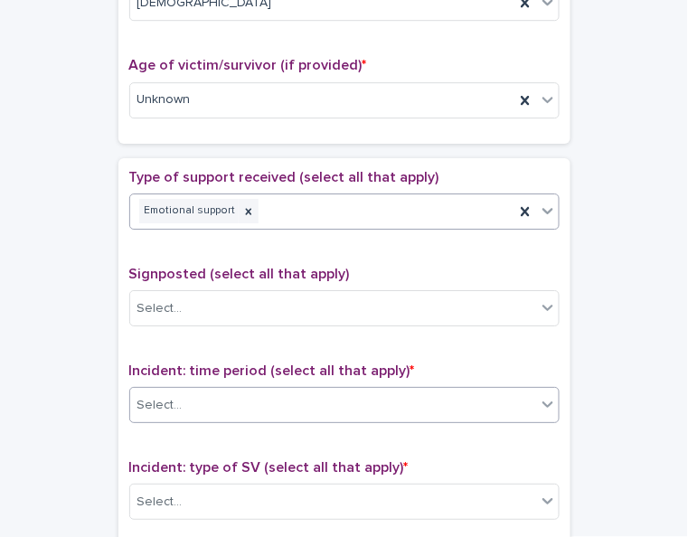
click at [502, 404] on div "Select..." at bounding box center [333, 405] width 406 height 30
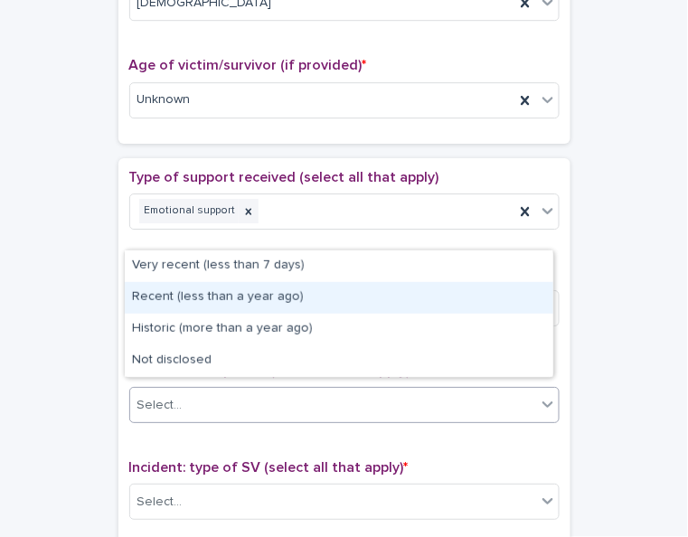
click at [334, 298] on div "Recent (less than a year ago)" at bounding box center [339, 298] width 428 height 32
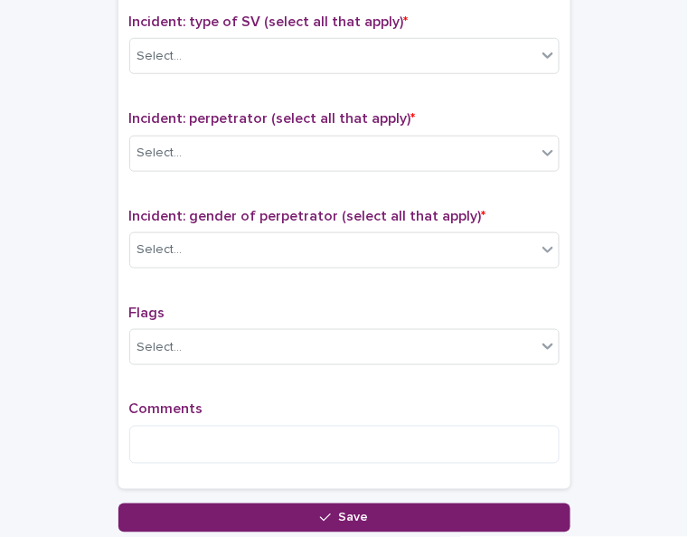
scroll to position [1354, 0]
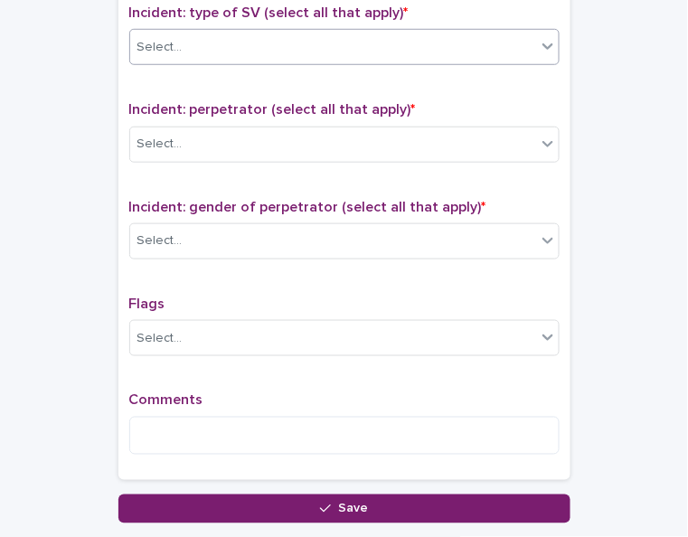
click at [540, 42] on icon at bounding box center [548, 46] width 18 height 18
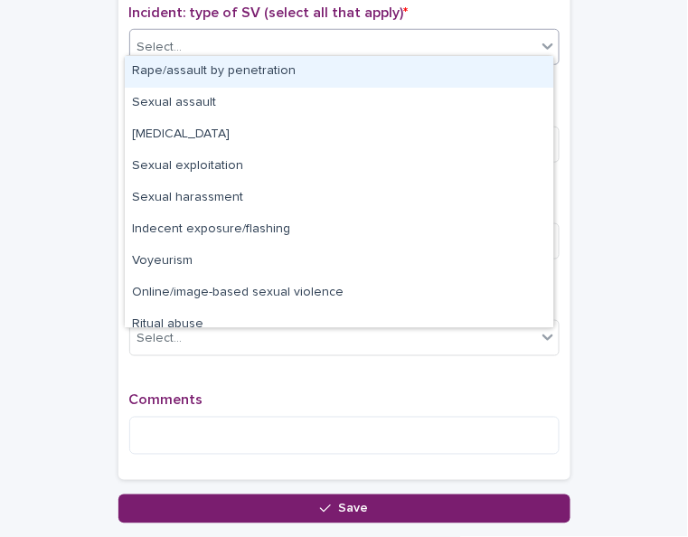
click at [525, 68] on div "Rape/assault by penetration" at bounding box center [339, 72] width 428 height 32
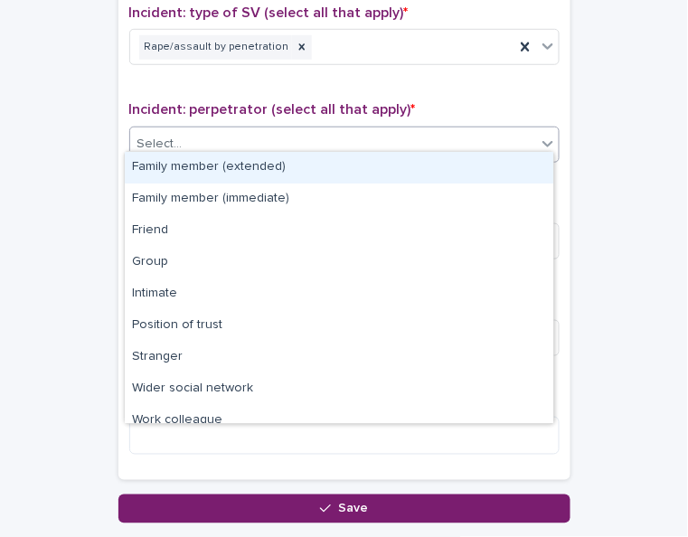
click at [542, 136] on icon at bounding box center [548, 144] width 18 height 18
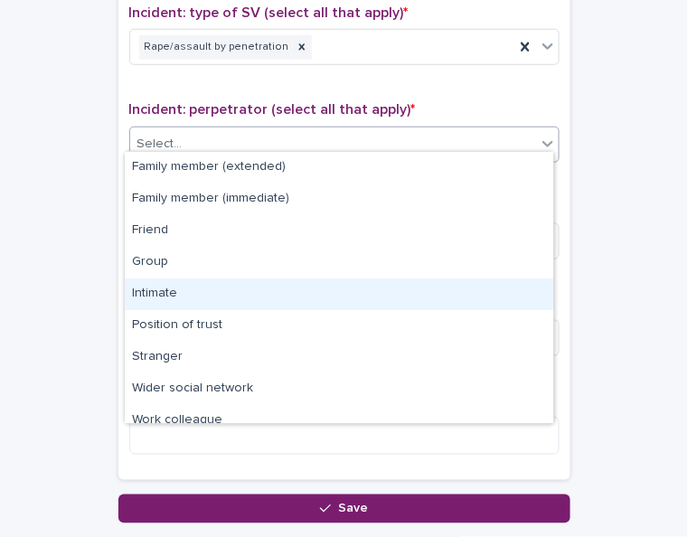
click at [225, 287] on div "Intimate" at bounding box center [339, 294] width 428 height 32
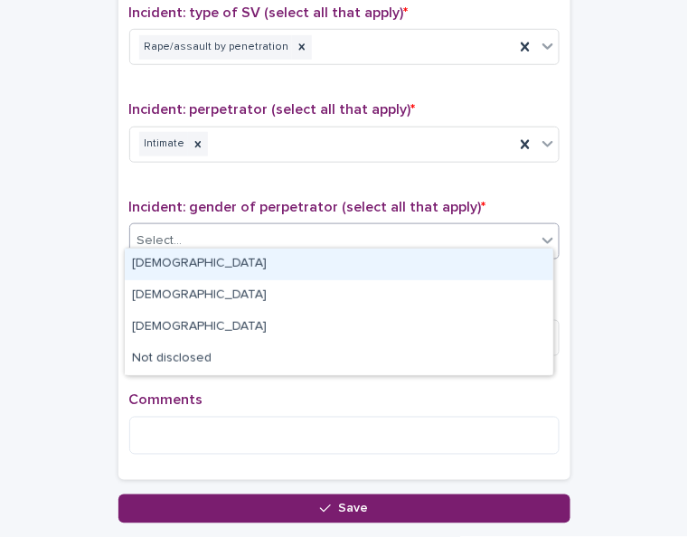
click at [260, 231] on div "Select..." at bounding box center [333, 241] width 406 height 30
click at [250, 260] on div "[DEMOGRAPHIC_DATA]" at bounding box center [339, 265] width 428 height 32
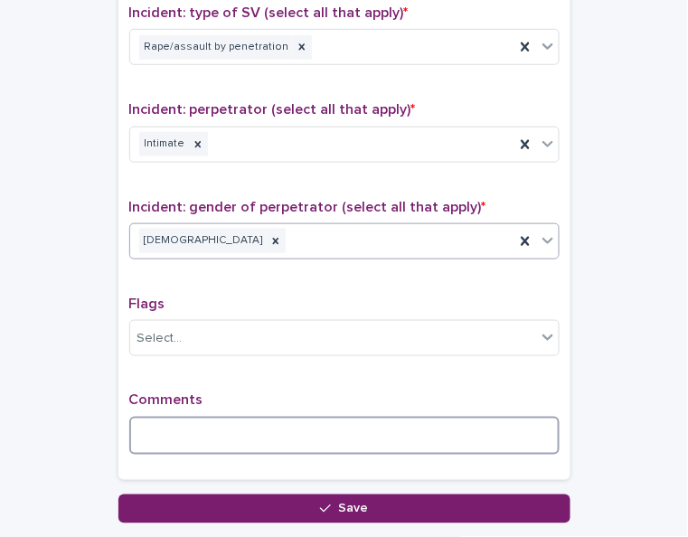
click at [211, 417] on textarea at bounding box center [344, 436] width 430 height 38
paste textarea "**********"
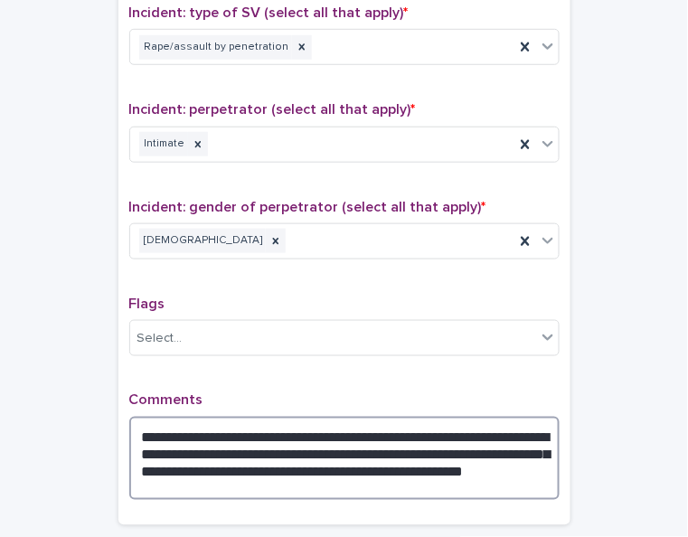
click at [400, 423] on textarea "**********" at bounding box center [344, 458] width 430 height 83
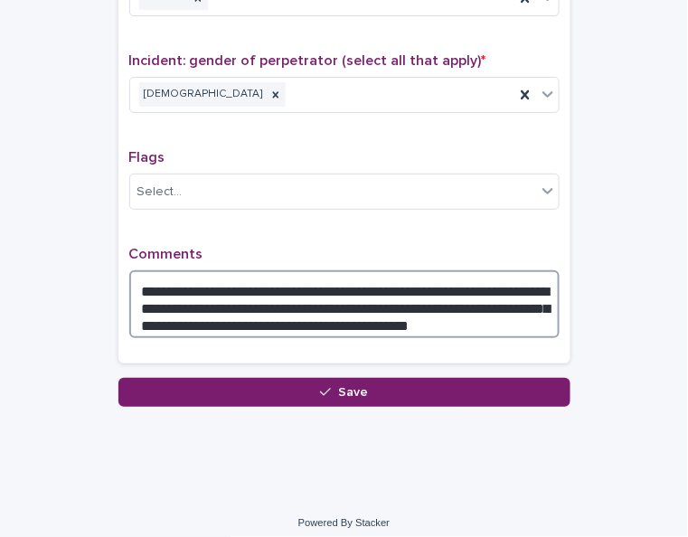
click at [340, 272] on textarea "**********" at bounding box center [344, 304] width 430 height 68
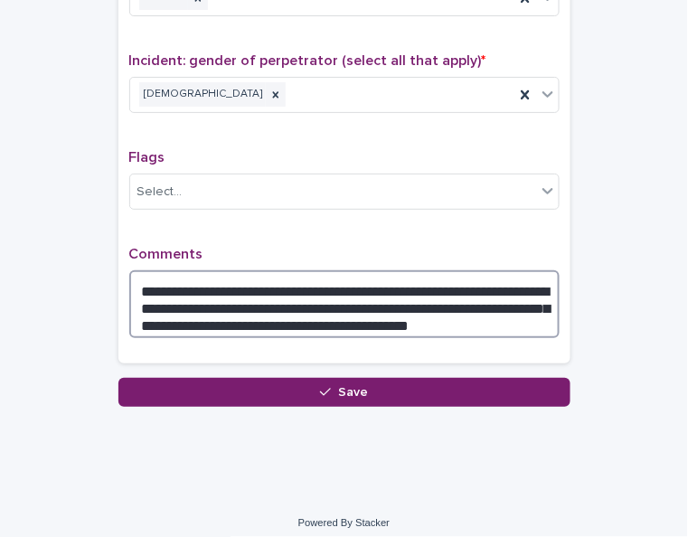
click at [340, 272] on textarea "**********" at bounding box center [344, 304] width 430 height 68
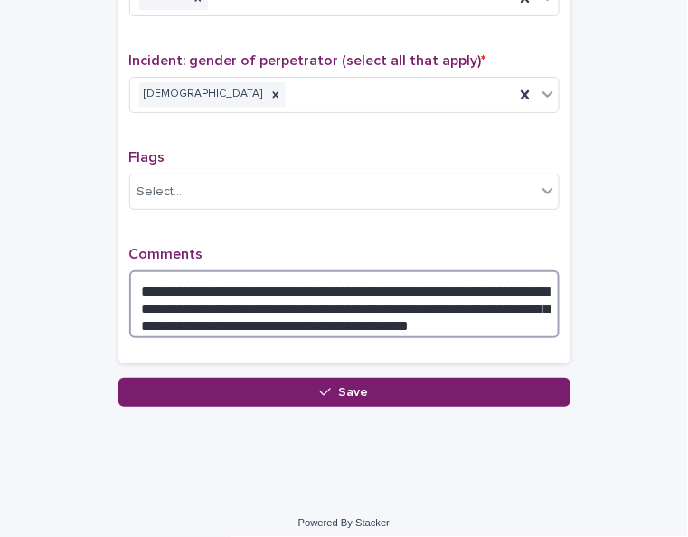
click at [338, 278] on textarea "**********" at bounding box center [344, 304] width 430 height 68
type textarea "**********"
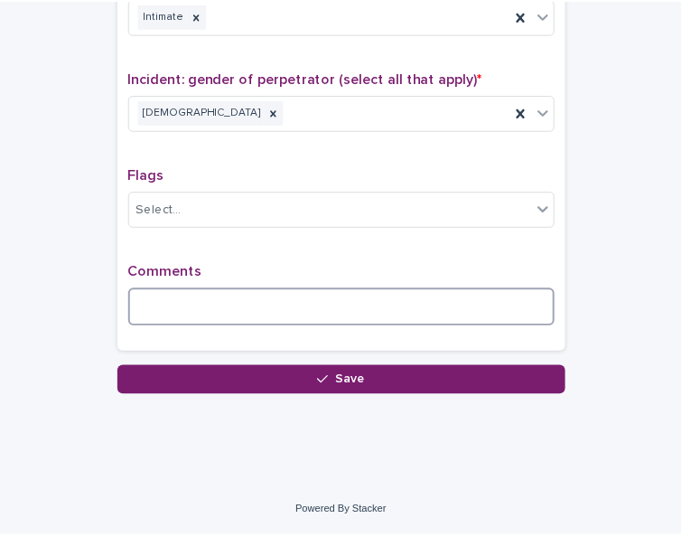
scroll to position [1469, 0]
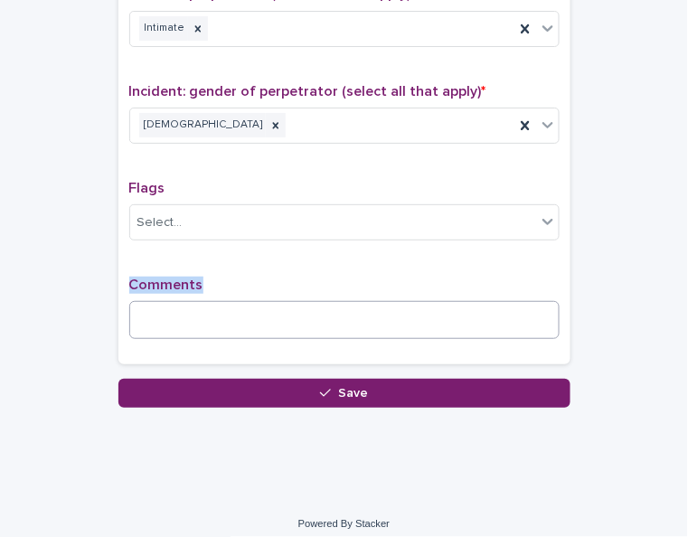
click at [338, 278] on p "Comments" at bounding box center [344, 285] width 430 height 17
click at [160, 306] on textarea at bounding box center [344, 320] width 430 height 38
paste textarea "**********"
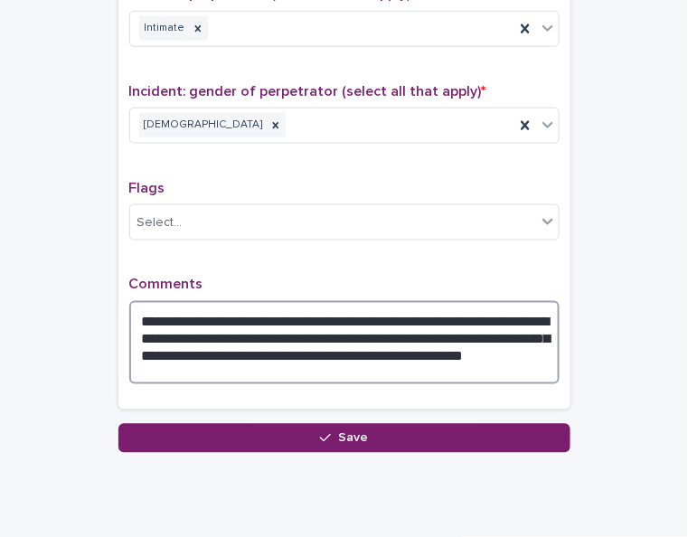
click at [399, 308] on textarea "**********" at bounding box center [344, 342] width 430 height 83
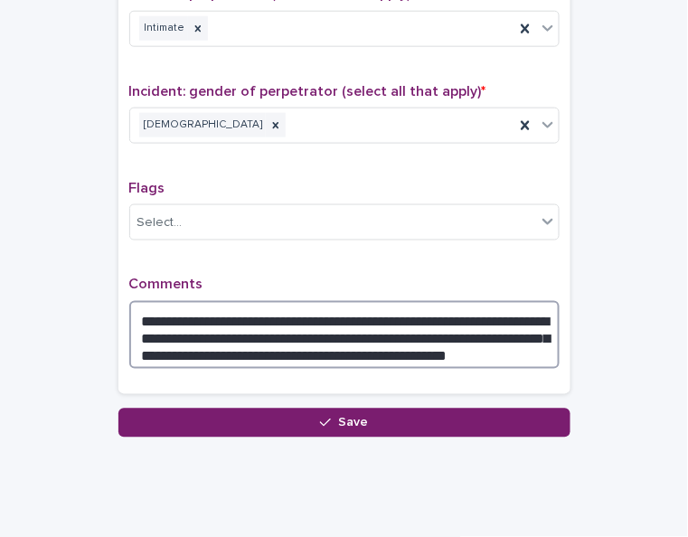
click at [399, 308] on textarea "**********" at bounding box center [344, 335] width 430 height 68
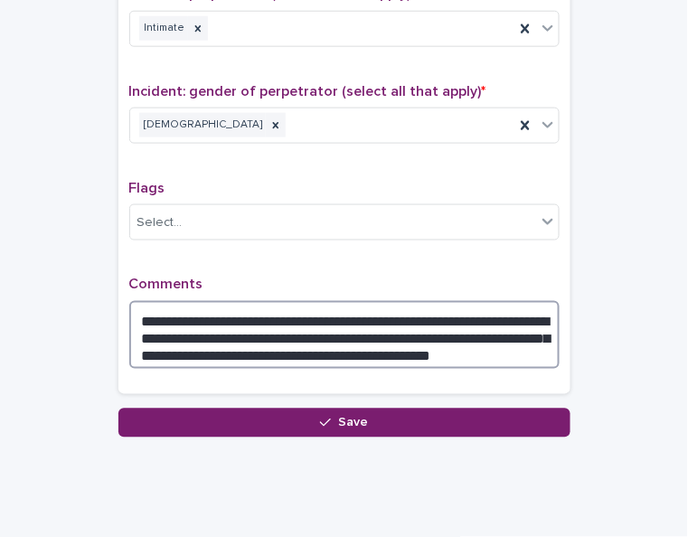
click at [362, 307] on textarea "**********" at bounding box center [344, 335] width 430 height 68
click at [387, 308] on textarea "**********" at bounding box center [344, 335] width 430 height 68
click at [302, 310] on textarea "**********" at bounding box center [344, 335] width 430 height 68
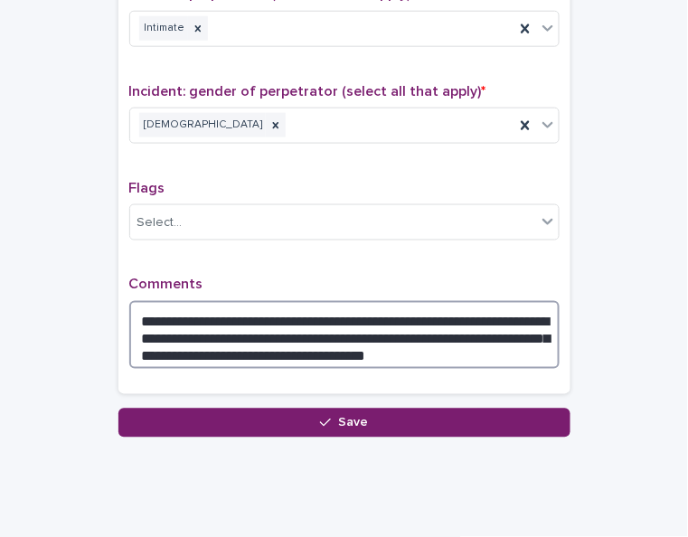
click at [403, 341] on textarea "**********" at bounding box center [344, 335] width 430 height 68
type textarea "**********"
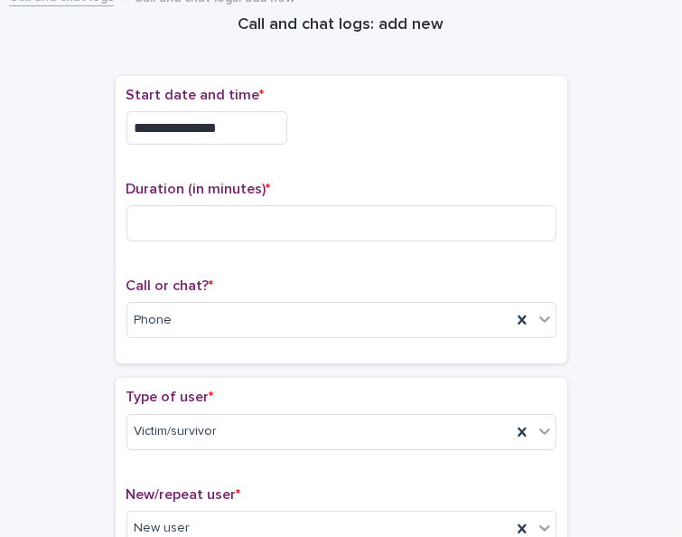
scroll to position [44, 0]
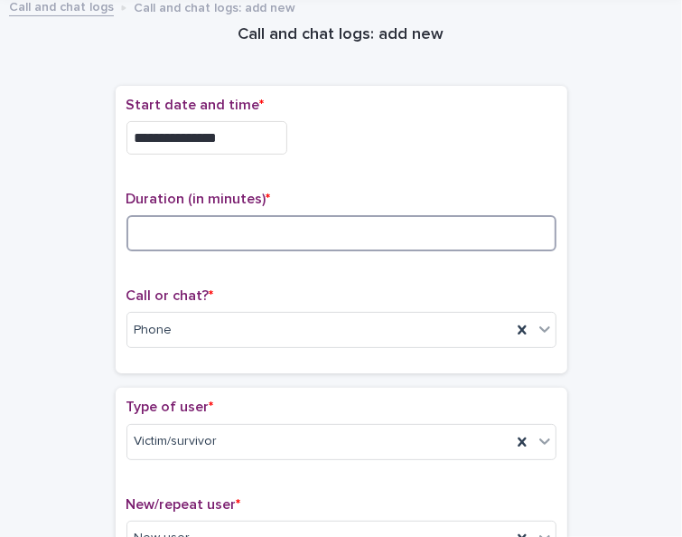
click at [202, 230] on input at bounding box center [342, 233] width 430 height 36
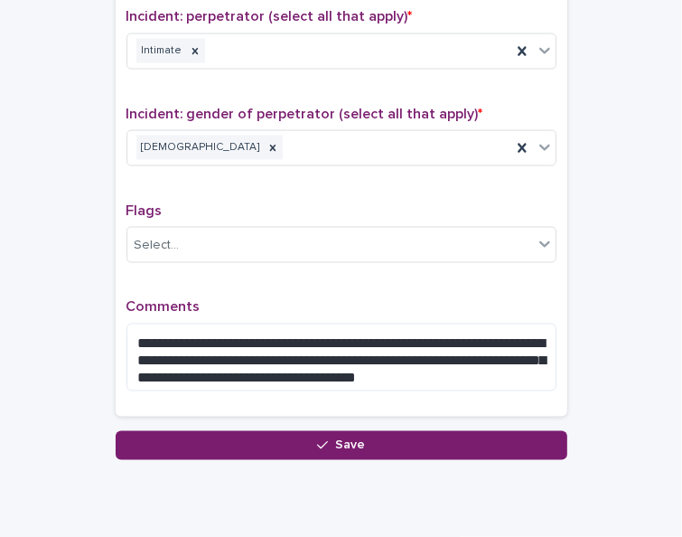
scroll to position [1491, 0]
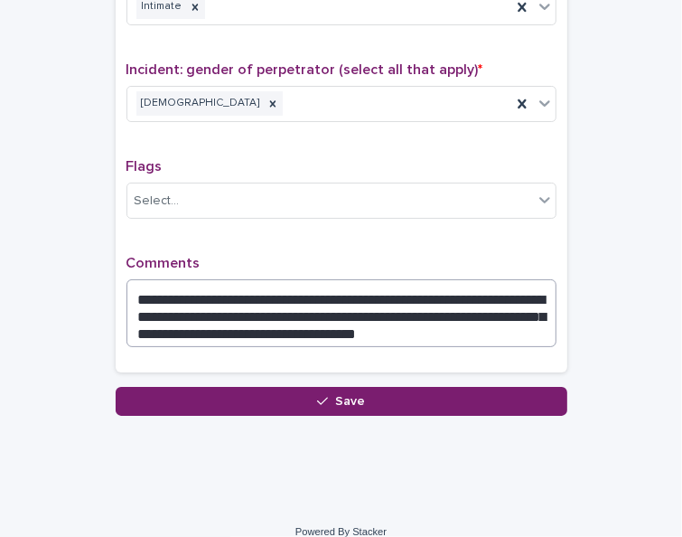
type input "**"
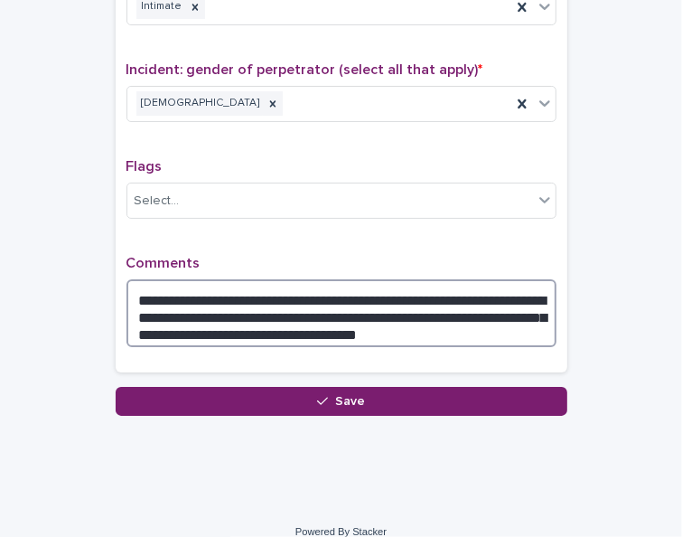
click at [268, 313] on textarea "**********" at bounding box center [342, 313] width 430 height 68
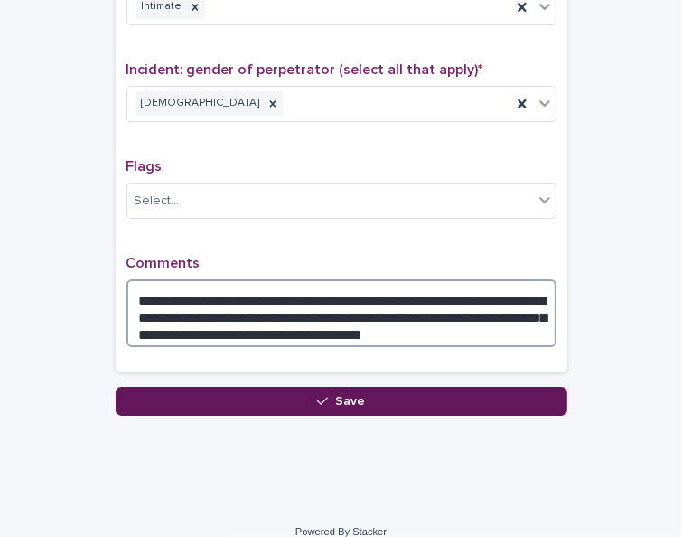
type textarea "**********"
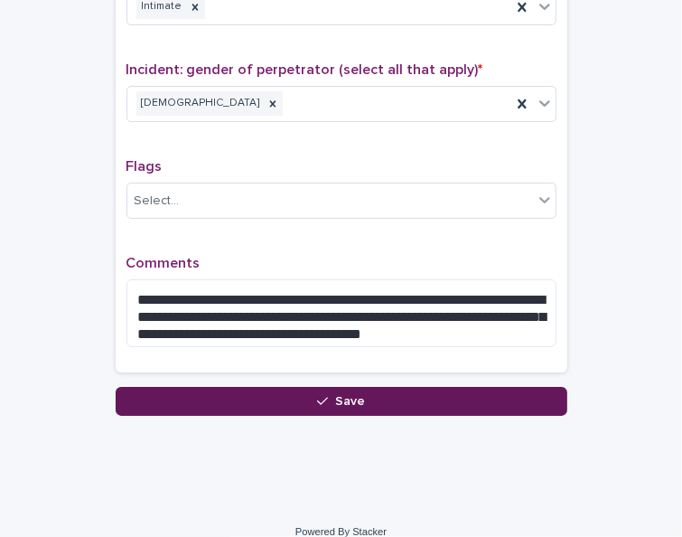
click at [353, 395] on span "Save" at bounding box center [350, 401] width 30 height 13
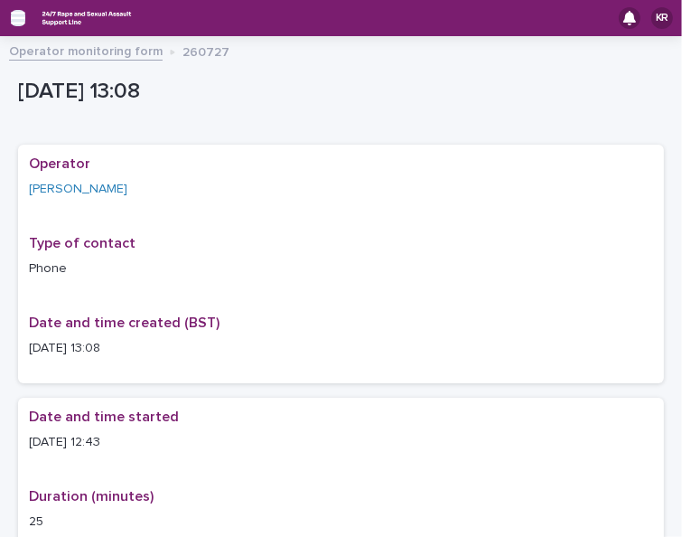
click at [17, 21] on icon "button" at bounding box center [18, 18] width 14 height 16
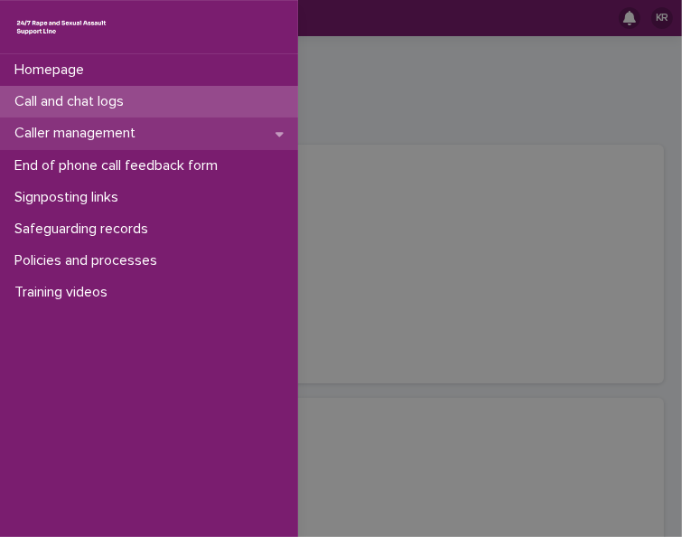
click at [32, 132] on p "Caller management" at bounding box center [78, 133] width 143 height 17
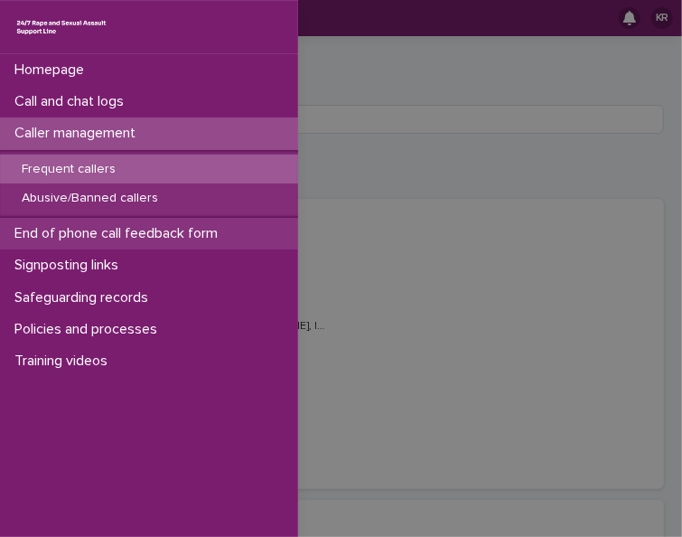
click at [70, 230] on p "End of phone call feedback form" at bounding box center [119, 233] width 225 height 17
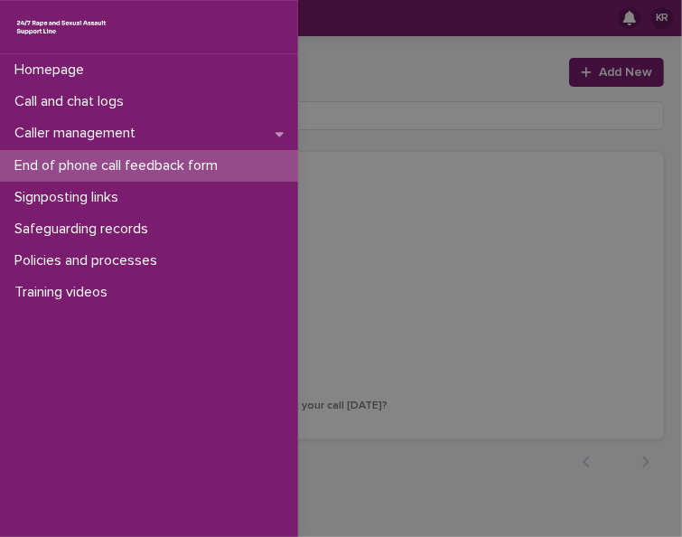
click at [590, 71] on div "Homepage Call and chat logs Caller management End of phone call feedback form S…" at bounding box center [341, 268] width 682 height 537
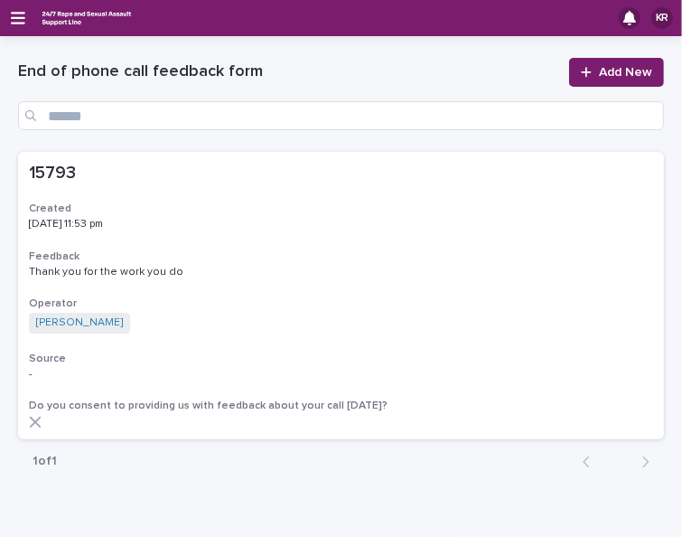
click at [599, 71] on span "Add New" at bounding box center [625, 72] width 53 height 13
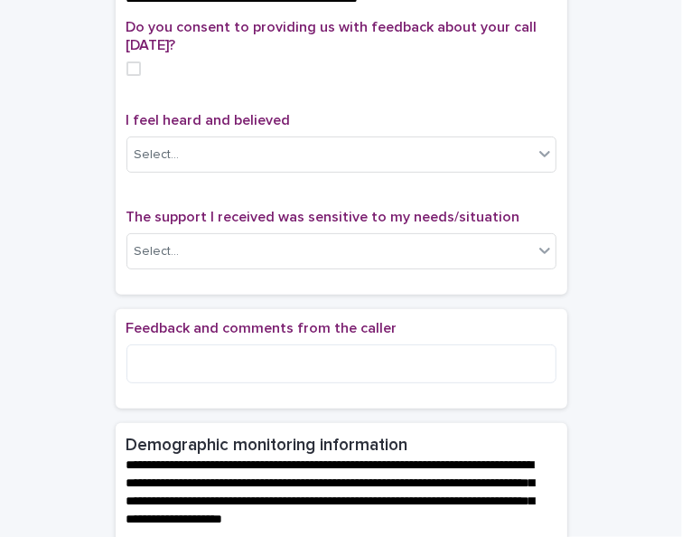
scroll to position [193, 0]
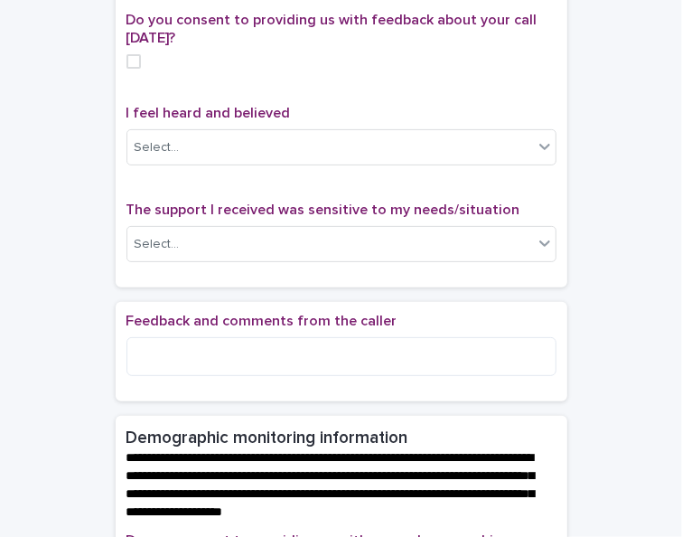
click at [127, 69] on span at bounding box center [134, 61] width 14 height 14
click at [318, 163] on div "Select..." at bounding box center [330, 148] width 406 height 30
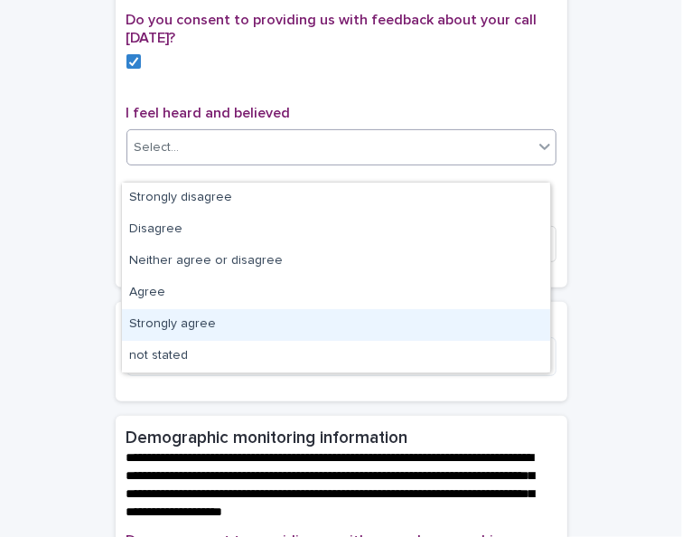
click at [265, 314] on div "Strongly agree" at bounding box center [336, 325] width 428 height 32
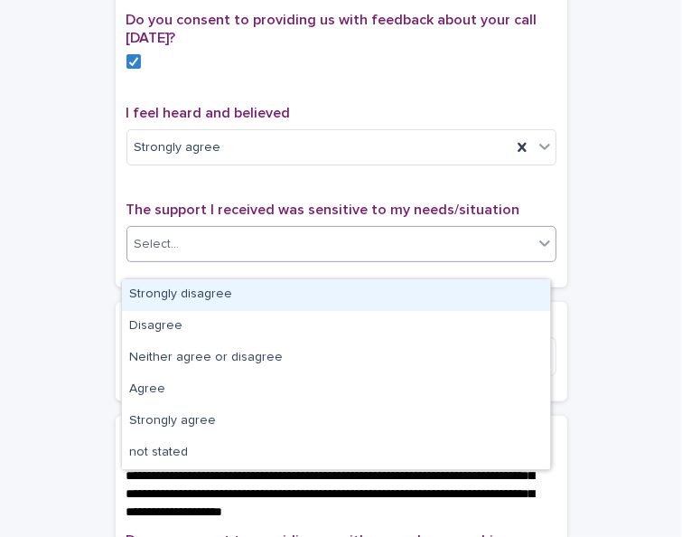
click at [196, 259] on div "Select..." at bounding box center [330, 245] width 406 height 30
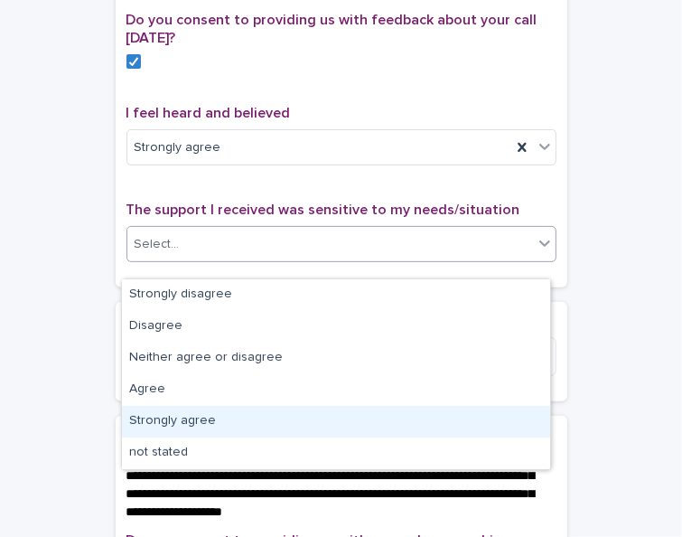
click at [213, 416] on div "Strongly agree" at bounding box center [336, 422] width 428 height 32
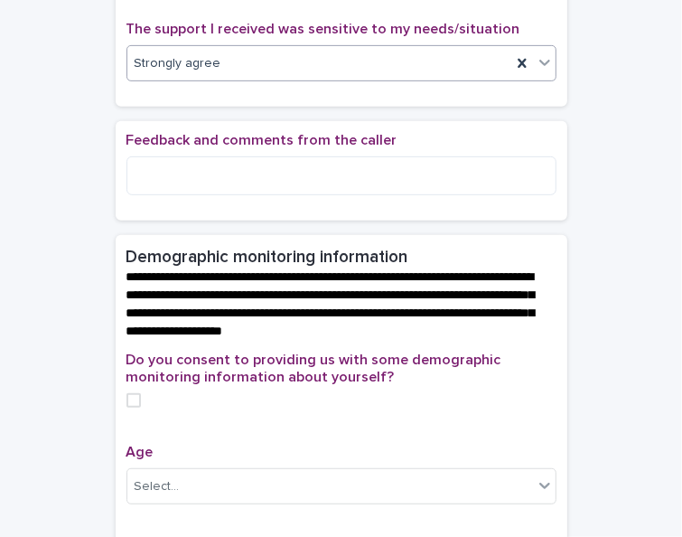
scroll to position [371, 0]
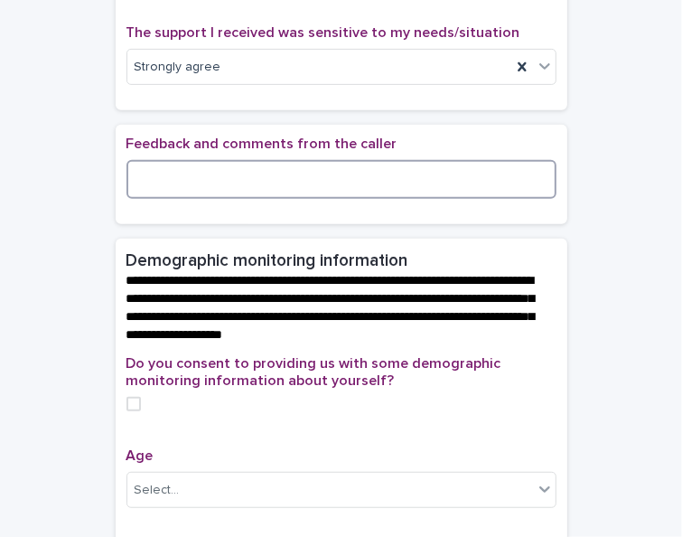
click at [164, 196] on textarea at bounding box center [342, 179] width 430 height 38
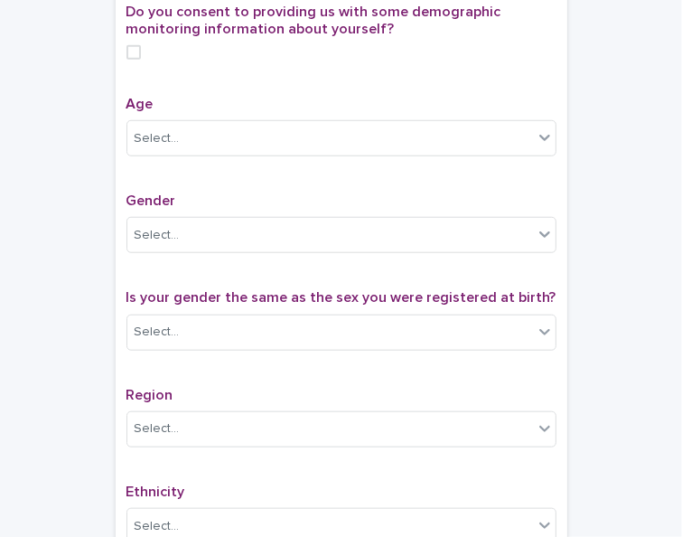
scroll to position [734, 0]
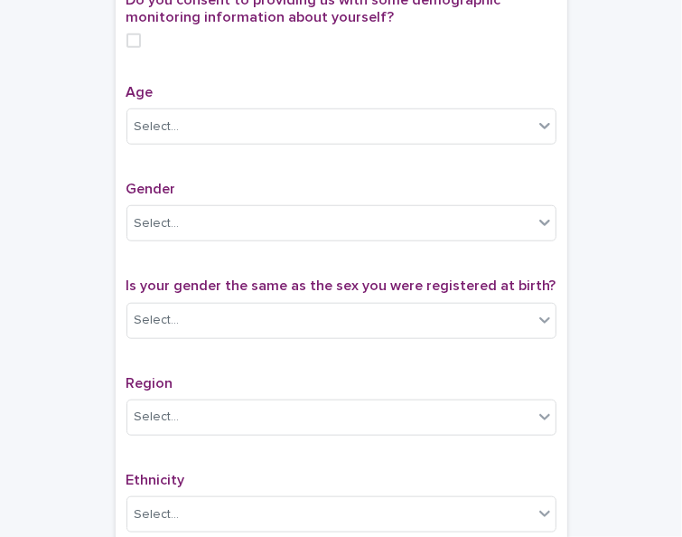
click at [128, 48] on span at bounding box center [134, 40] width 14 height 14
type textarea "**********"
click at [305, 139] on div "Select..." at bounding box center [330, 127] width 406 height 30
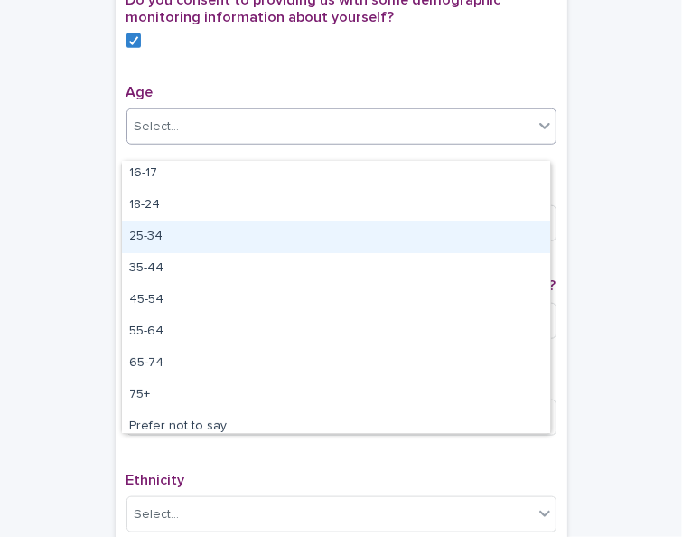
scroll to position [44, 0]
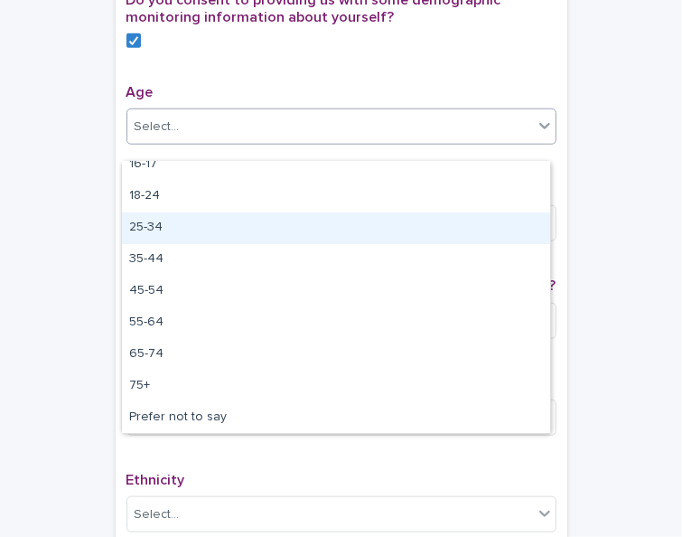
click at [245, 233] on div "25-34" at bounding box center [336, 228] width 428 height 32
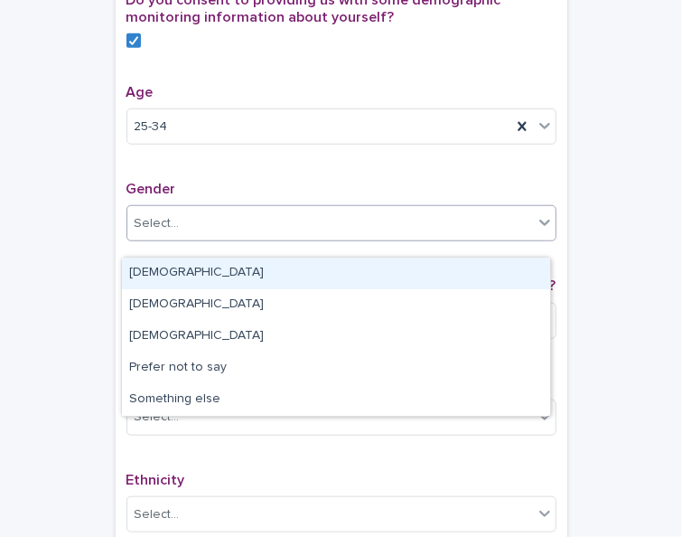
click at [245, 233] on div "Select..." at bounding box center [330, 224] width 406 height 30
click at [228, 277] on div "[DEMOGRAPHIC_DATA]" at bounding box center [336, 274] width 428 height 32
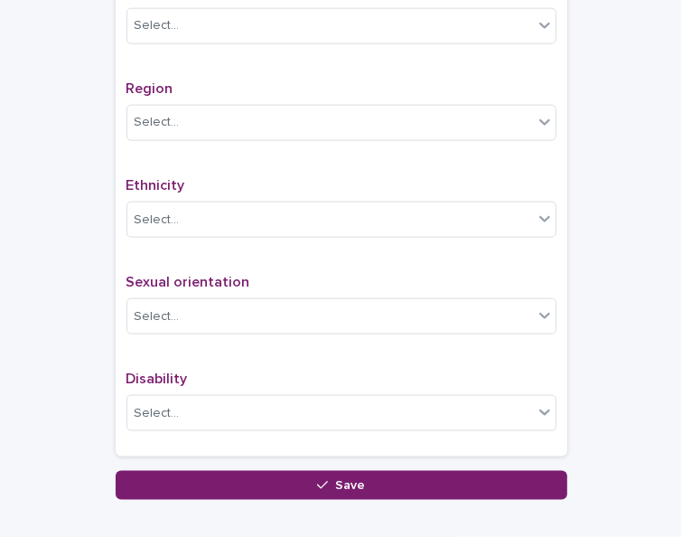
scroll to position [953, 0]
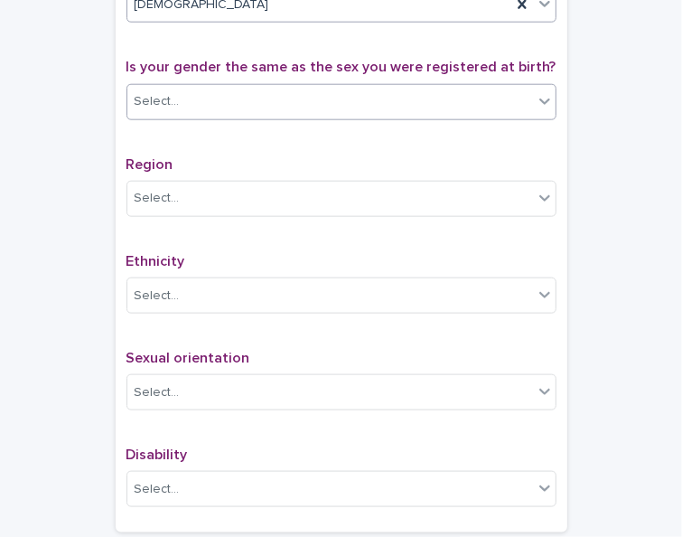
click at [136, 111] on div "Select..." at bounding box center [157, 101] width 45 height 19
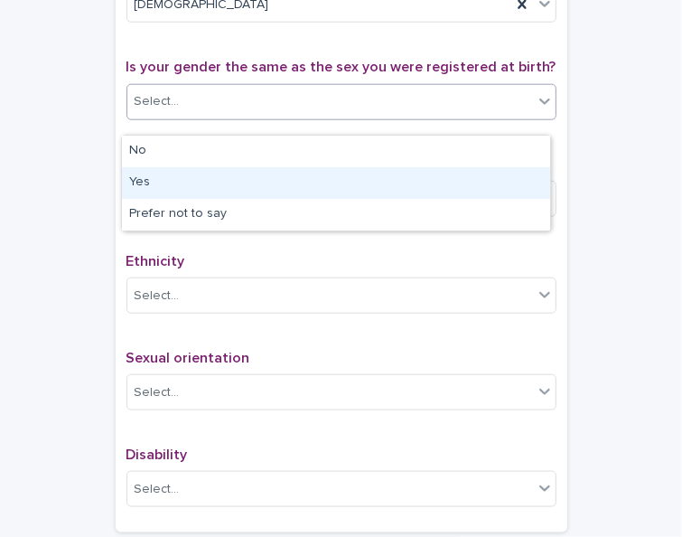
click at [148, 183] on div "Yes" at bounding box center [336, 183] width 428 height 32
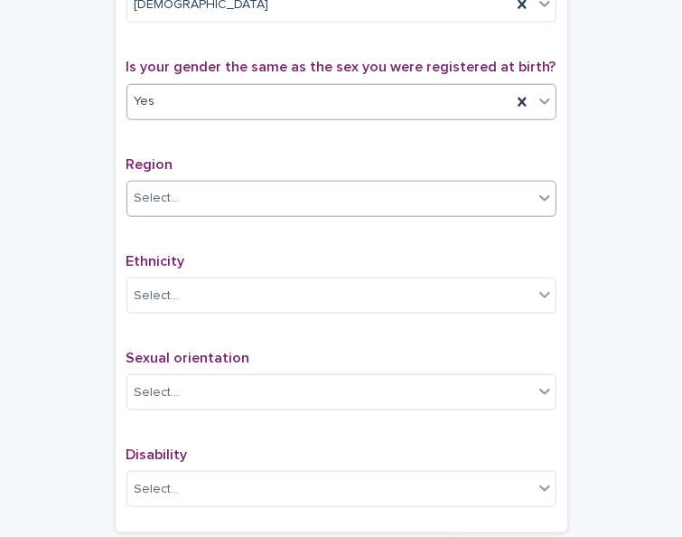
click at [147, 208] on div "Select..." at bounding box center [157, 198] width 45 height 19
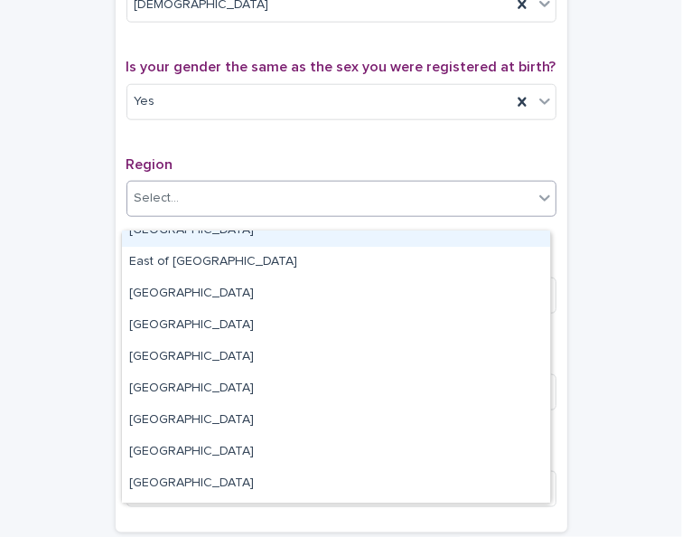
scroll to position [14, 0]
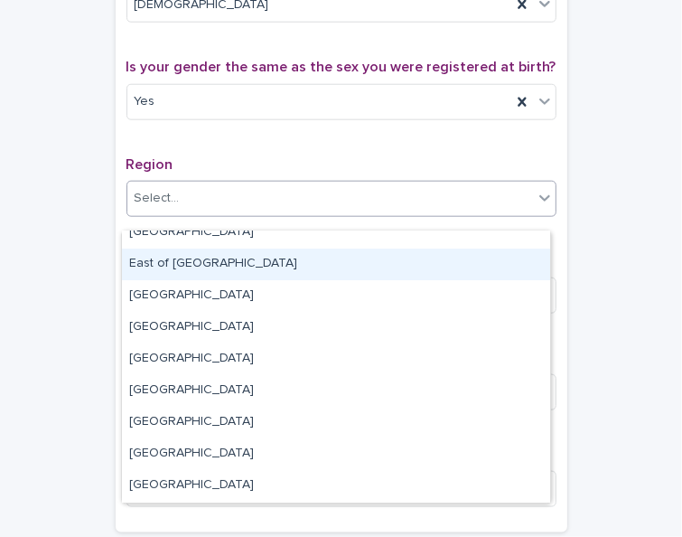
click at [206, 270] on div "East of [GEOGRAPHIC_DATA]" at bounding box center [336, 265] width 428 height 32
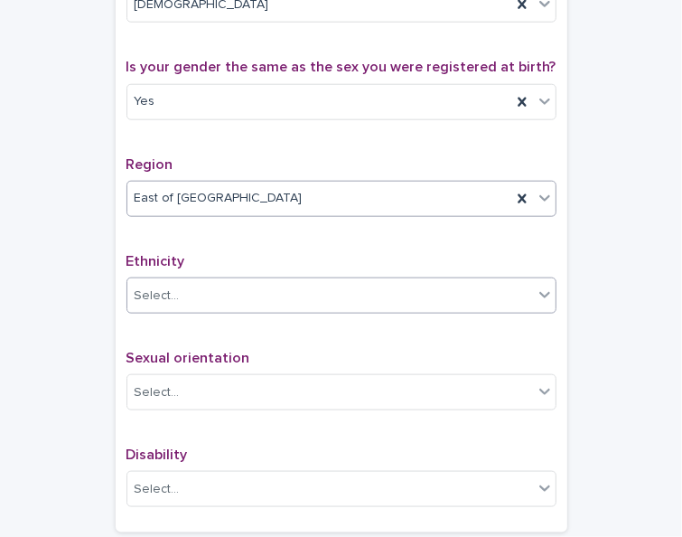
click at [201, 307] on div "Select..." at bounding box center [330, 296] width 406 height 30
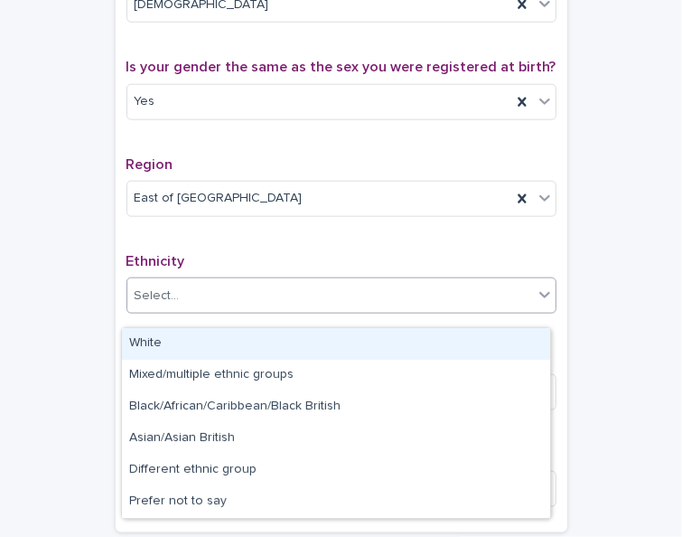
click at [184, 349] on div "White" at bounding box center [336, 344] width 428 height 32
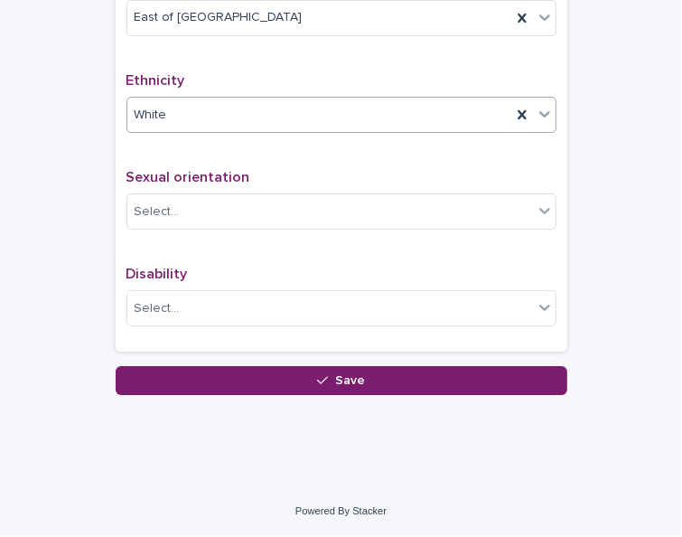
scroll to position [1145, 0]
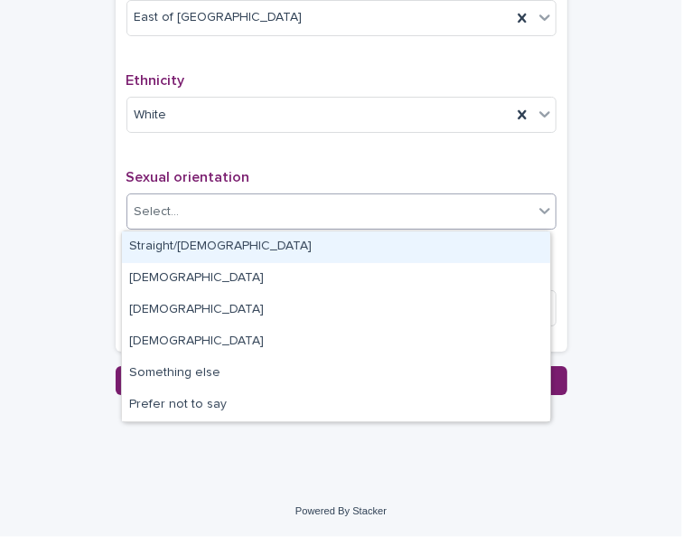
click at [340, 218] on div "Select..." at bounding box center [330, 212] width 406 height 30
click at [312, 257] on div "Straight/[DEMOGRAPHIC_DATA]" at bounding box center [336, 247] width 428 height 32
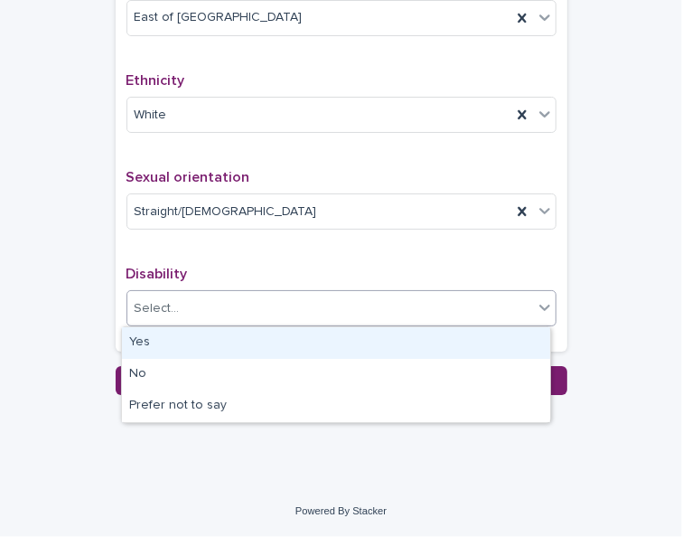
click at [260, 310] on div "Select..." at bounding box center [330, 309] width 406 height 30
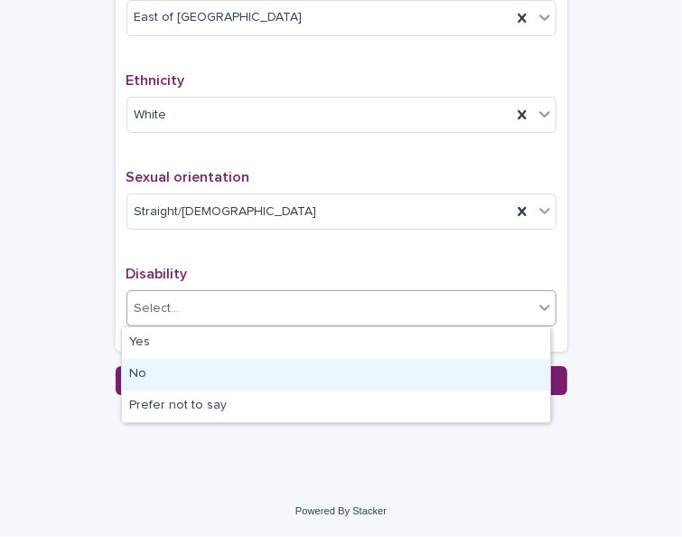
click at [233, 380] on div "No" at bounding box center [336, 375] width 428 height 32
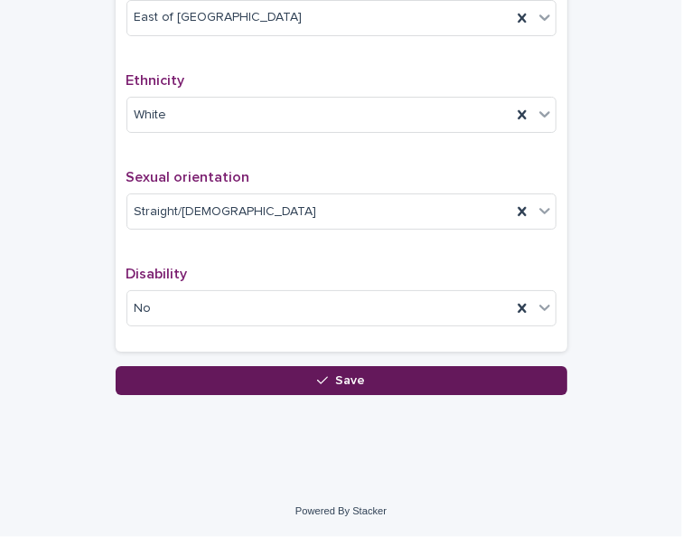
click at [234, 380] on button "Save" at bounding box center [342, 380] width 452 height 29
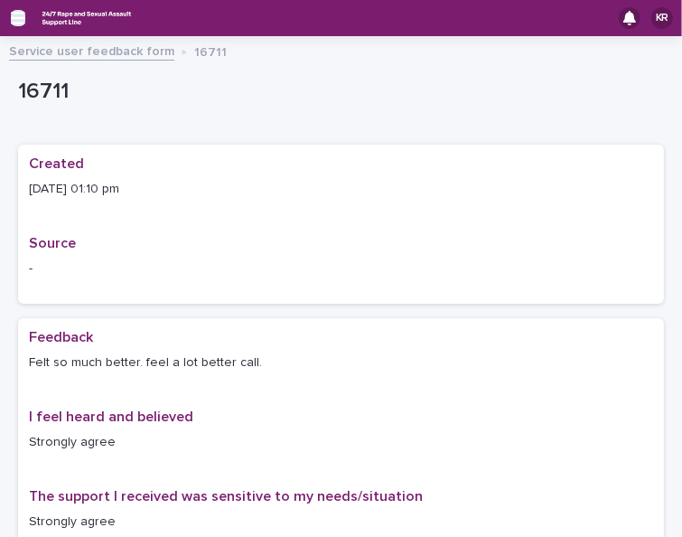
click at [20, 21] on icon "button" at bounding box center [18, 18] width 14 height 16
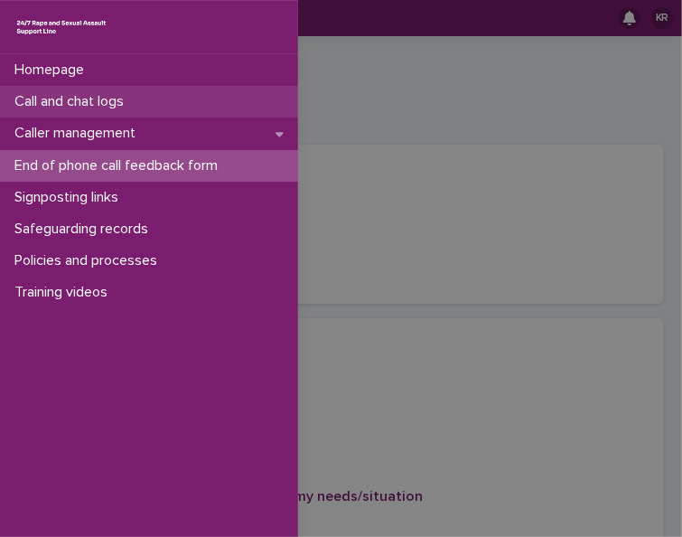
click at [40, 99] on p "Call and chat logs" at bounding box center [72, 101] width 131 height 17
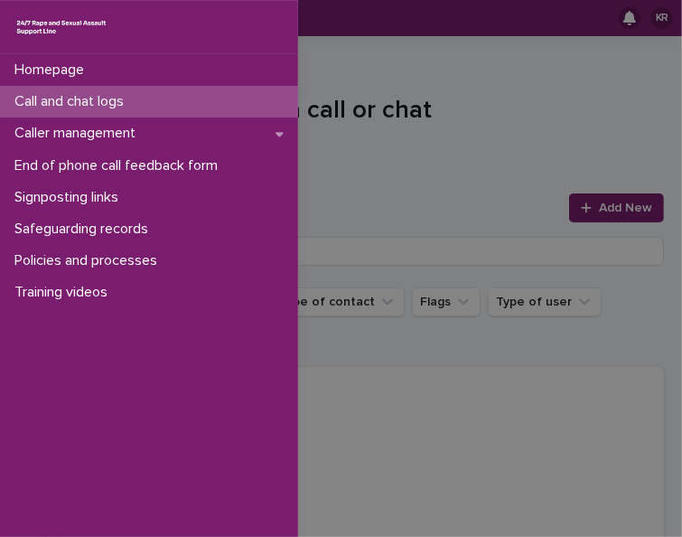
click at [76, 105] on p "Call and chat logs" at bounding box center [72, 101] width 131 height 17
click at [594, 212] on div "Homepage Call and chat logs Caller management End of phone call feedback form S…" at bounding box center [341, 268] width 682 height 537
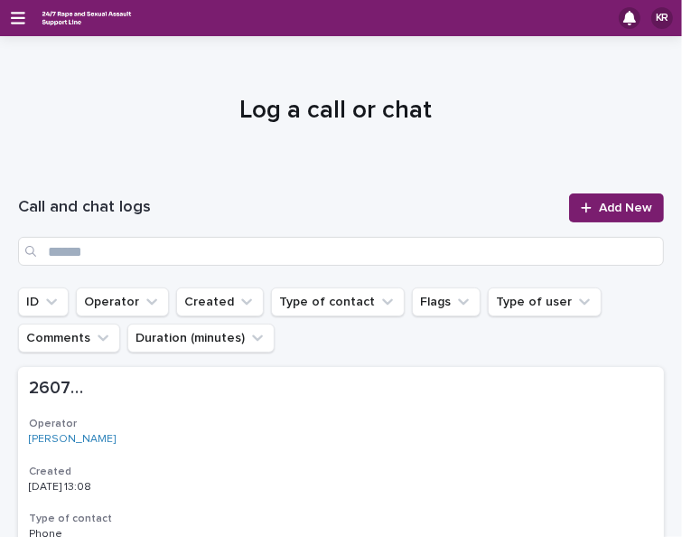
click at [599, 212] on span "Add New" at bounding box center [625, 208] width 53 height 13
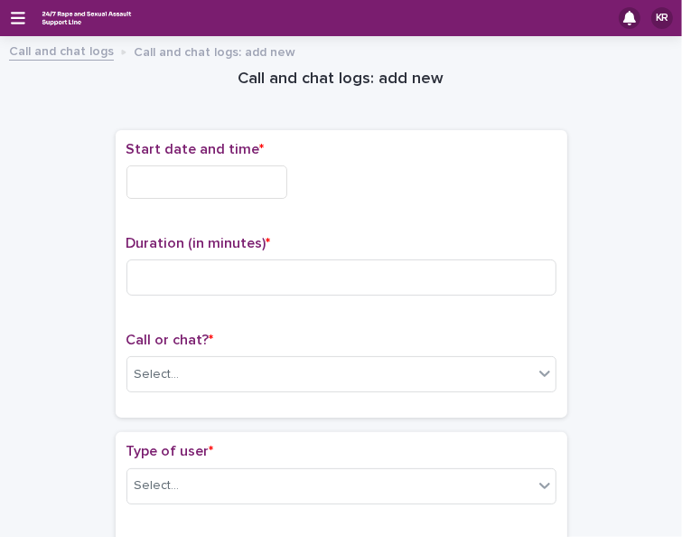
click at [174, 174] on input "text" at bounding box center [207, 181] width 161 height 33
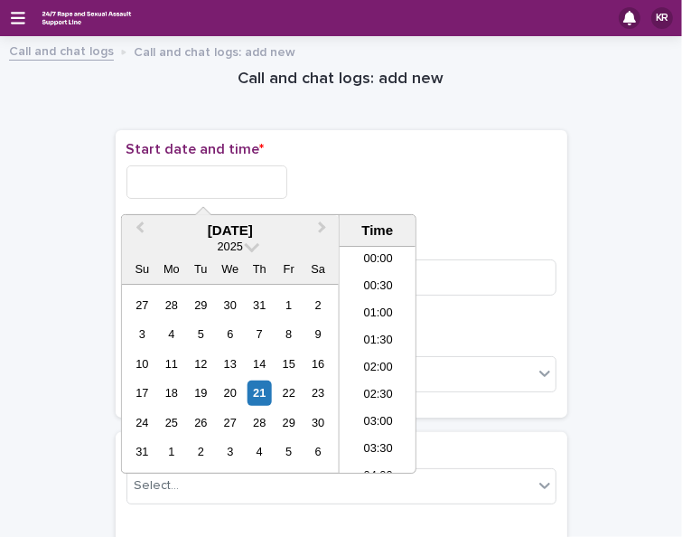
scroll to position [606, 0]
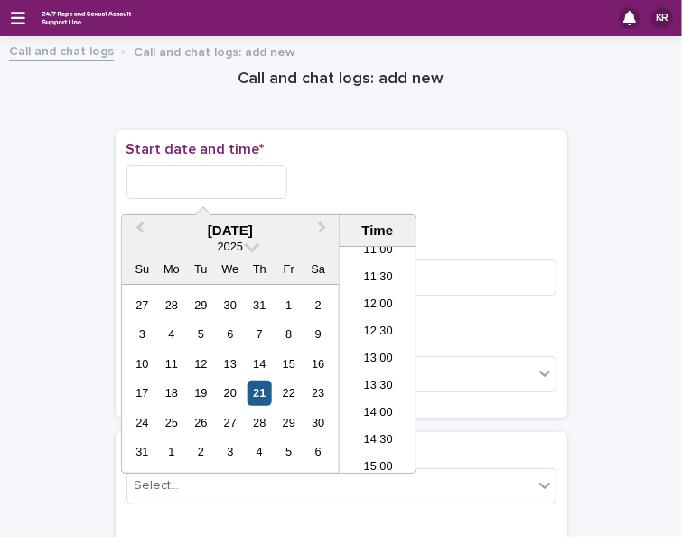
click at [262, 395] on div "21" at bounding box center [260, 392] width 24 height 24
click at [385, 364] on li "13:00" at bounding box center [378, 359] width 77 height 27
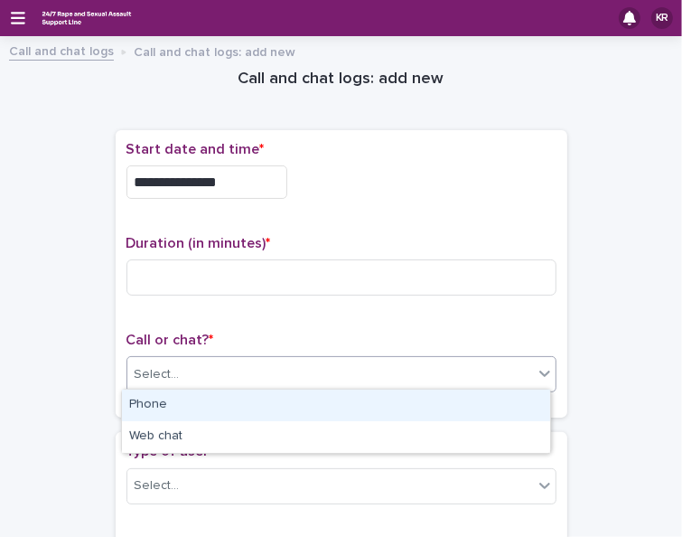
click at [209, 366] on div "Select..." at bounding box center [330, 375] width 406 height 30
click at [180, 407] on div "Phone" at bounding box center [336, 406] width 428 height 32
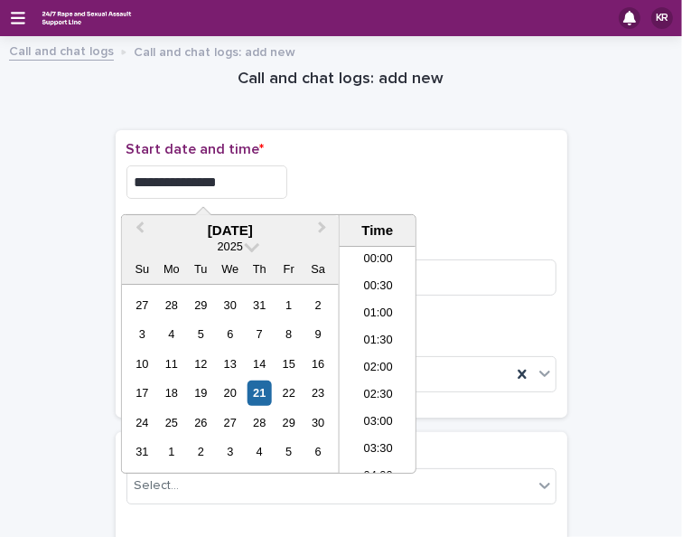
click at [233, 183] on input "**********" at bounding box center [207, 181] width 161 height 33
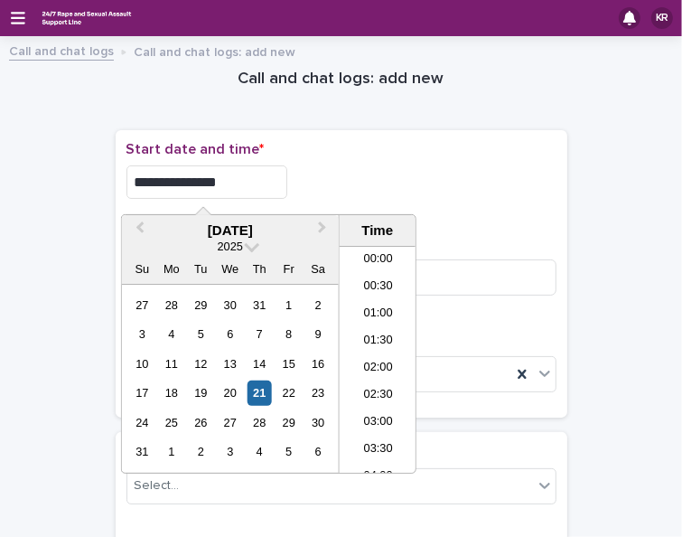
scroll to position [633, 0]
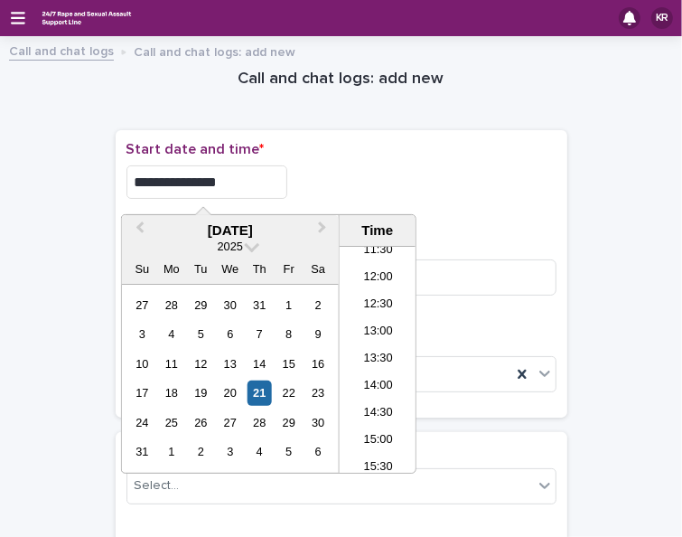
click at [247, 176] on input "**********" at bounding box center [207, 181] width 161 height 33
type input "**********"
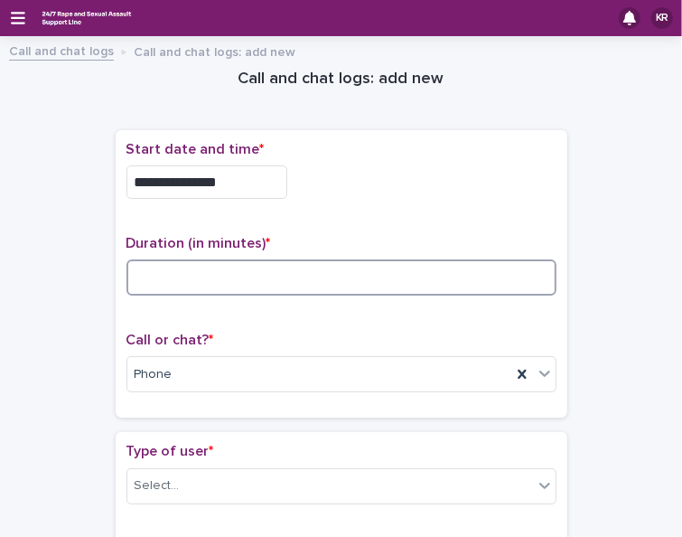
click at [235, 282] on input at bounding box center [342, 277] width 430 height 36
click at [168, 276] on input at bounding box center [342, 277] width 430 height 36
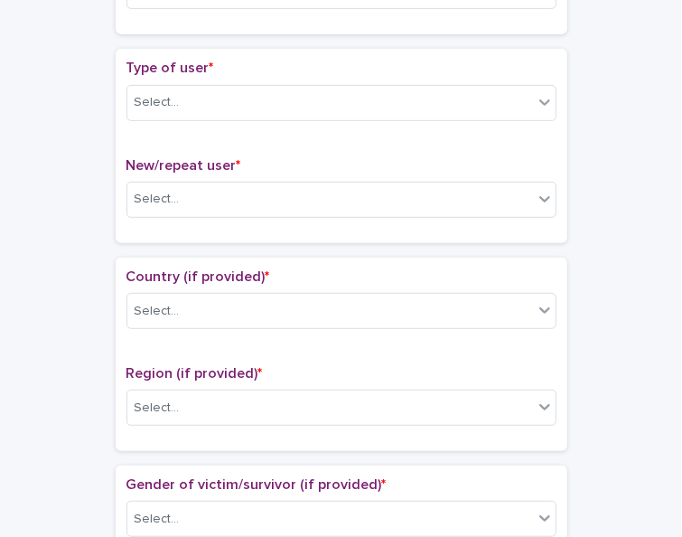
scroll to position [385, 0]
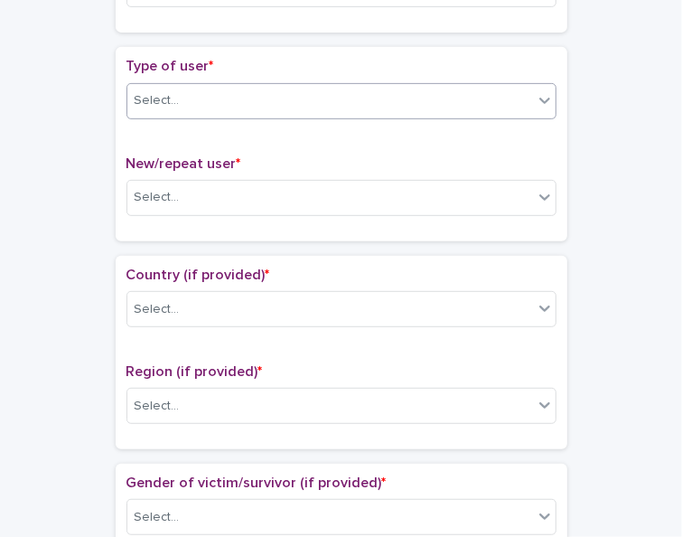
type input "*"
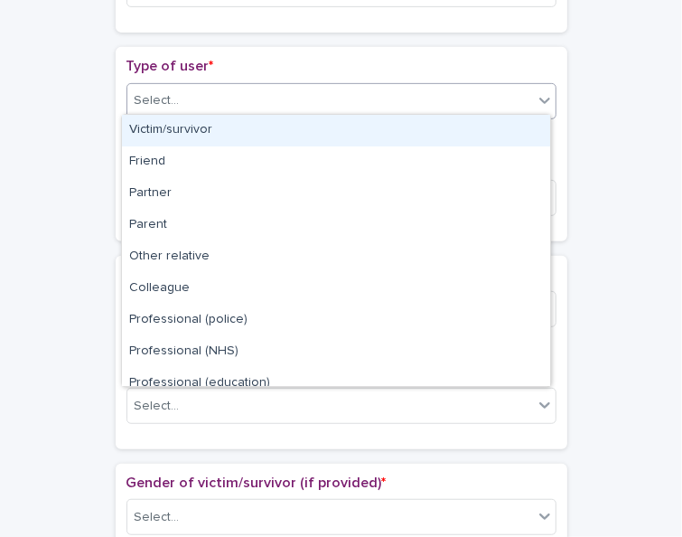
click at [536, 99] on icon at bounding box center [545, 100] width 18 height 18
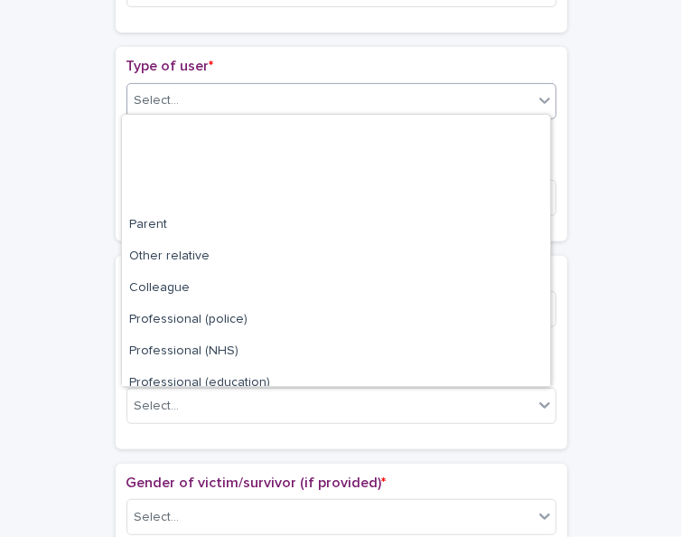
scroll to position [202, 0]
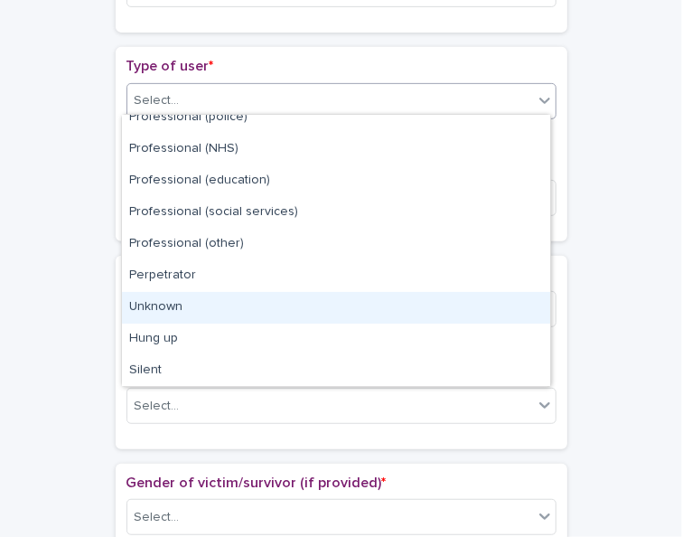
click at [511, 314] on div "Unknown" at bounding box center [336, 308] width 428 height 32
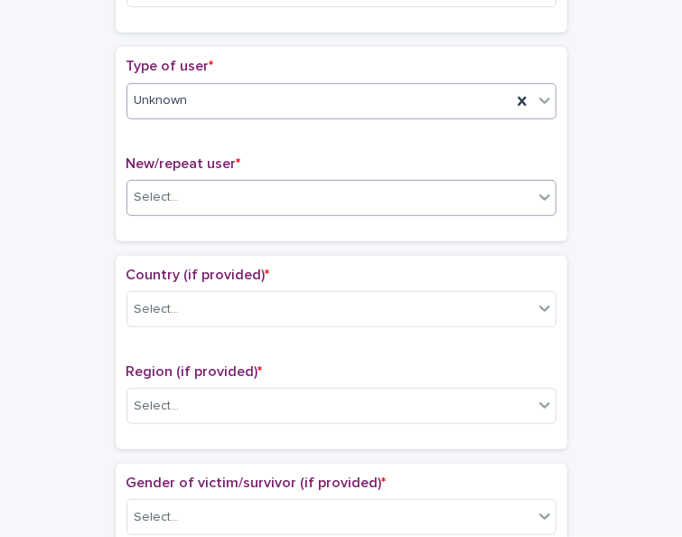
click at [232, 192] on div "Select..." at bounding box center [330, 198] width 406 height 30
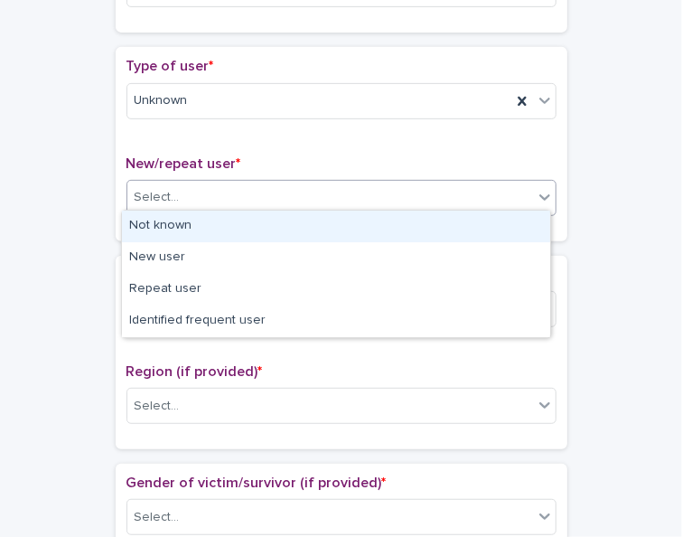
click at [211, 227] on div "Not known" at bounding box center [336, 227] width 428 height 32
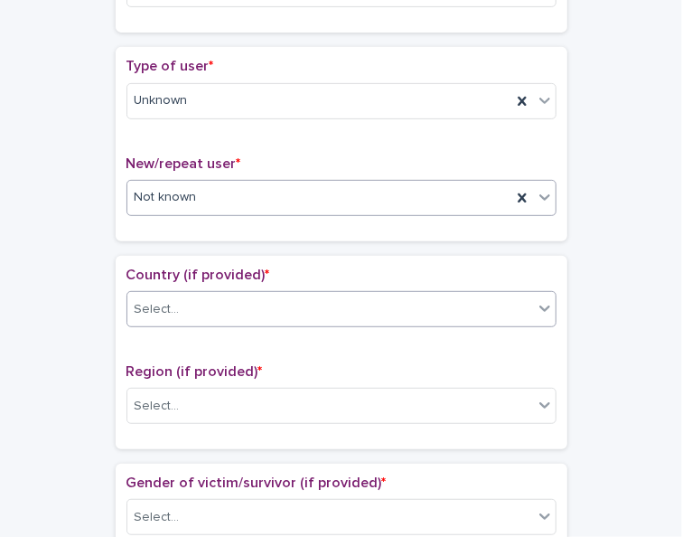
click at [176, 313] on div "Select..." at bounding box center [330, 310] width 406 height 30
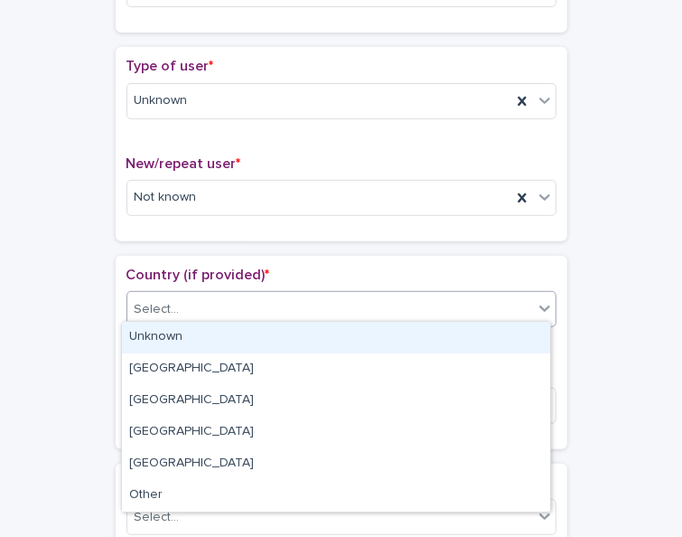
click at [168, 340] on div "Unknown" at bounding box center [336, 338] width 428 height 32
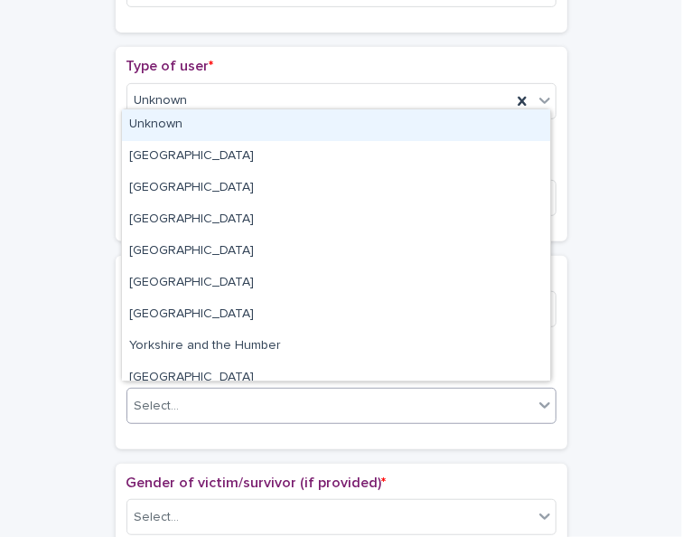
click at [160, 397] on div "Select..." at bounding box center [157, 406] width 45 height 19
click at [138, 123] on div "Unknown" at bounding box center [336, 125] width 428 height 32
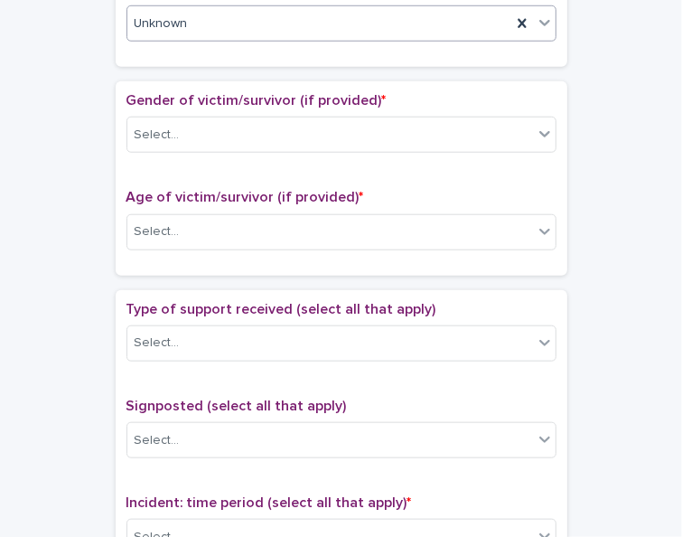
scroll to position [781, 0]
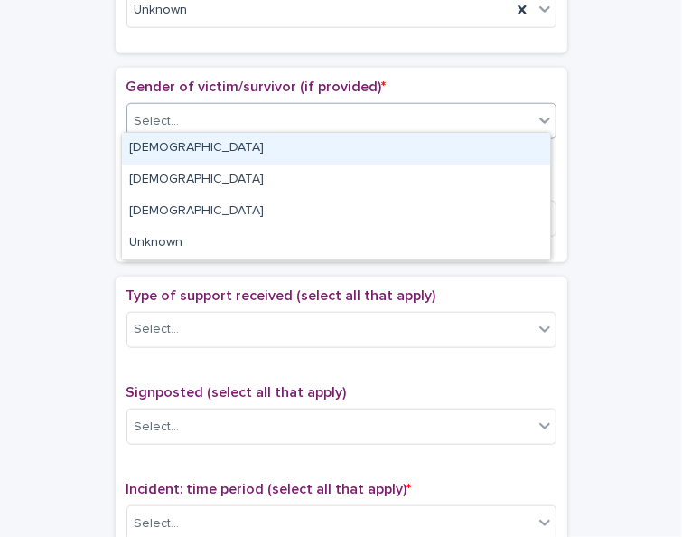
click at [541, 116] on icon at bounding box center [545, 120] width 18 height 18
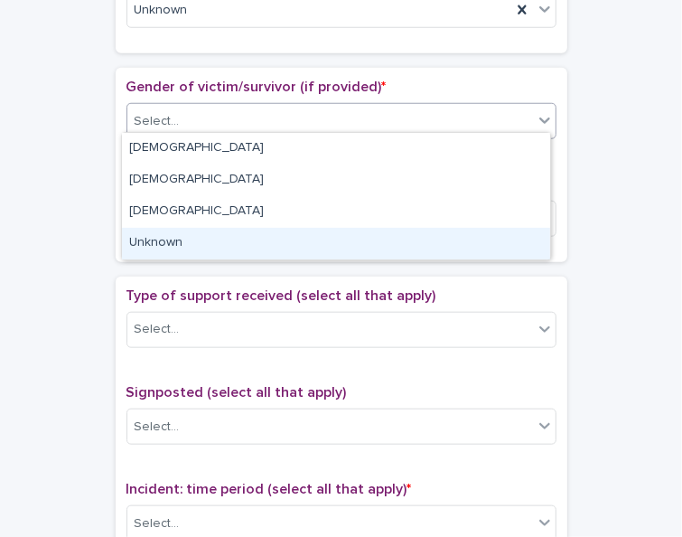
click at [492, 232] on div "Unknown" at bounding box center [336, 244] width 428 height 32
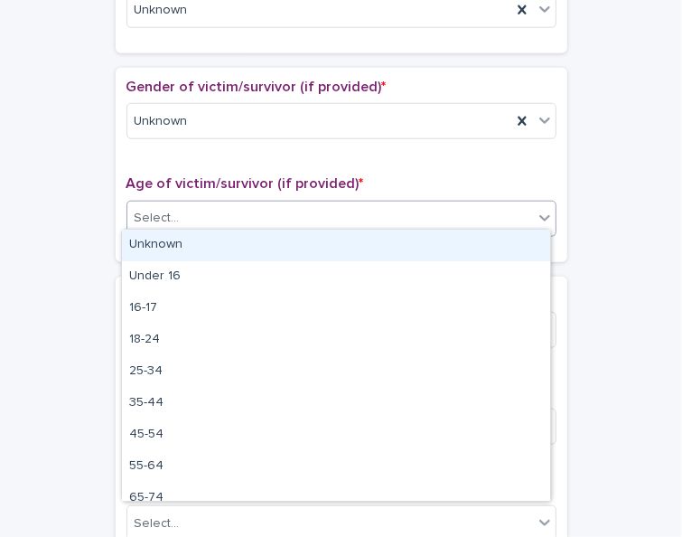
click at [345, 207] on div "Select..." at bounding box center [330, 218] width 406 height 30
click at [325, 248] on div "Unknown" at bounding box center [336, 246] width 428 height 32
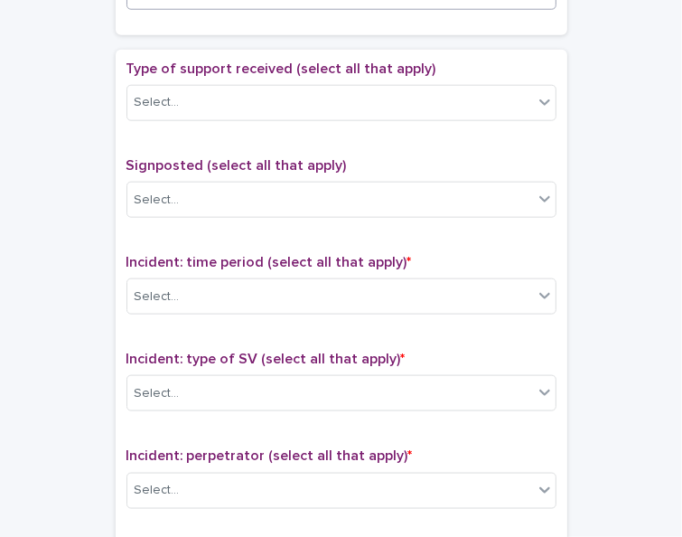
scroll to position [1024, 0]
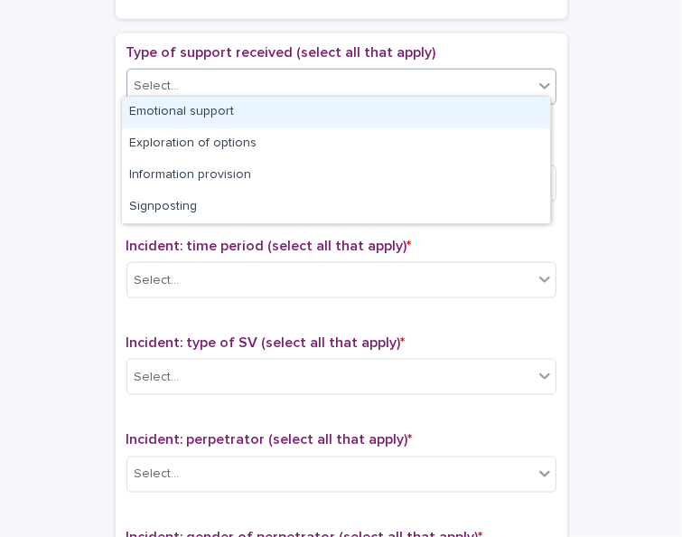
click at [536, 79] on icon at bounding box center [545, 86] width 18 height 18
click at [521, 99] on div "Emotional support" at bounding box center [336, 113] width 428 height 32
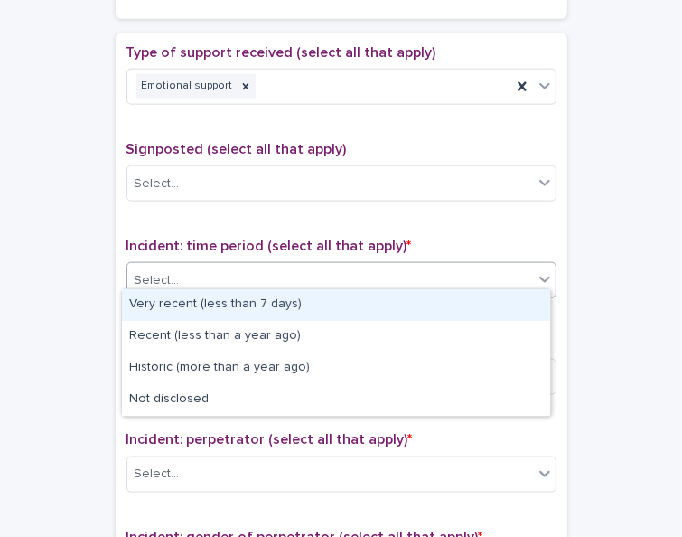
click at [438, 279] on div "Select..." at bounding box center [330, 281] width 406 height 30
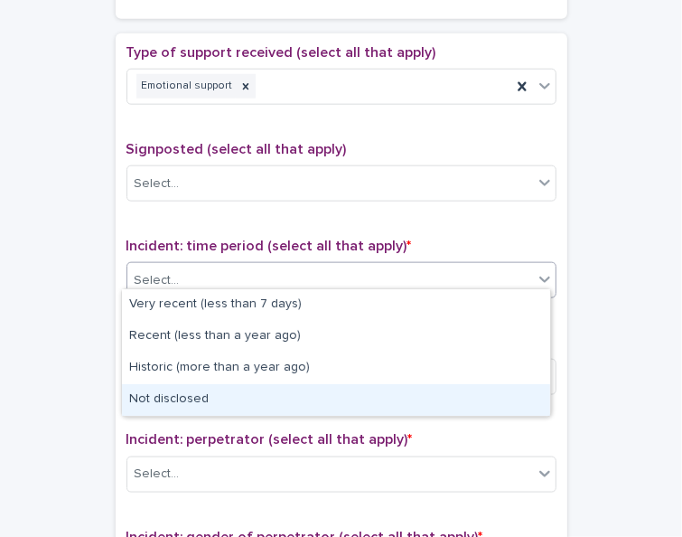
click at [395, 408] on div "Not disclosed" at bounding box center [336, 400] width 428 height 32
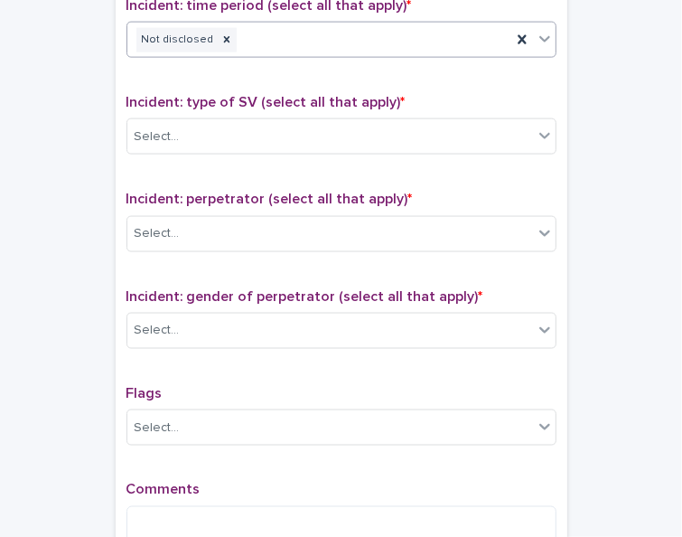
scroll to position [1273, 0]
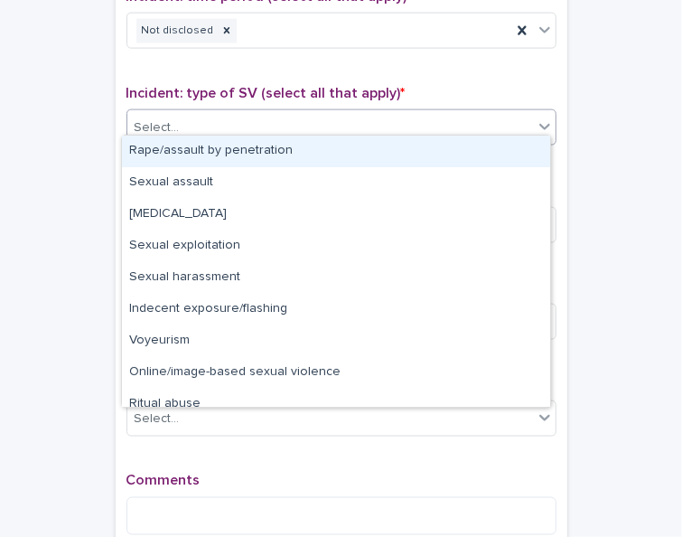
click at [538, 119] on icon at bounding box center [545, 126] width 18 height 18
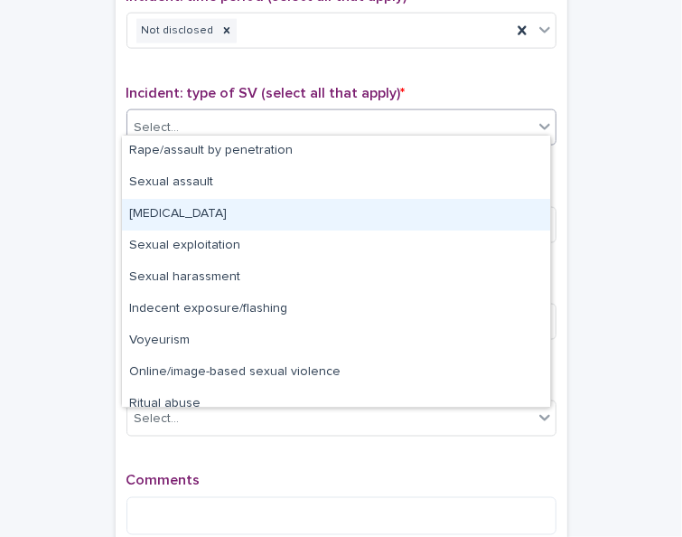
scroll to position [44, 0]
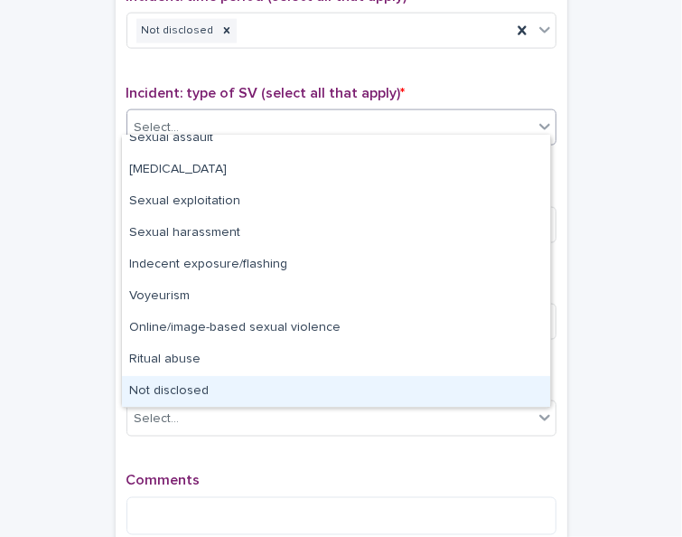
click at [511, 386] on div "Not disclosed" at bounding box center [336, 392] width 428 height 32
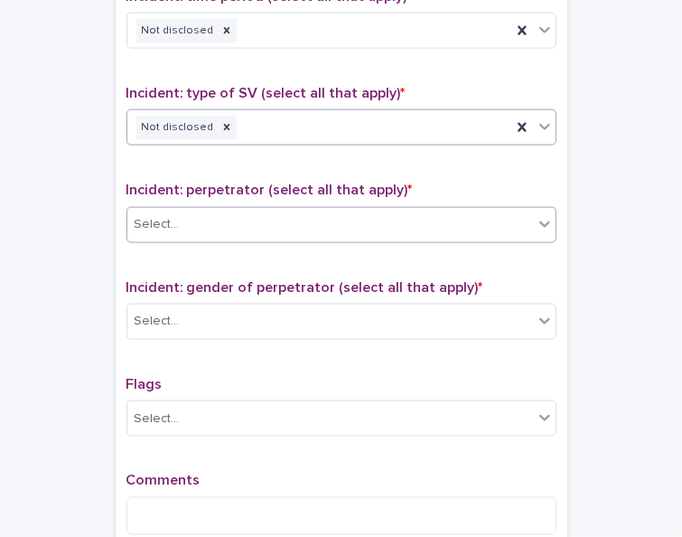
click at [374, 215] on div "Select..." at bounding box center [330, 225] width 406 height 30
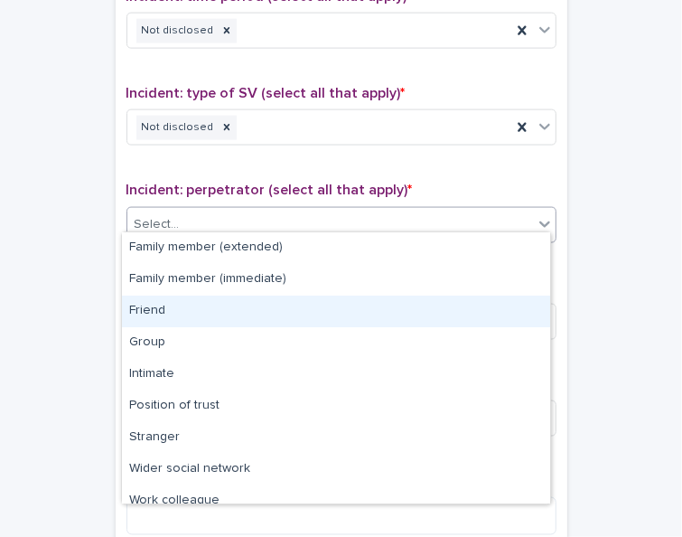
scroll to position [77, 0]
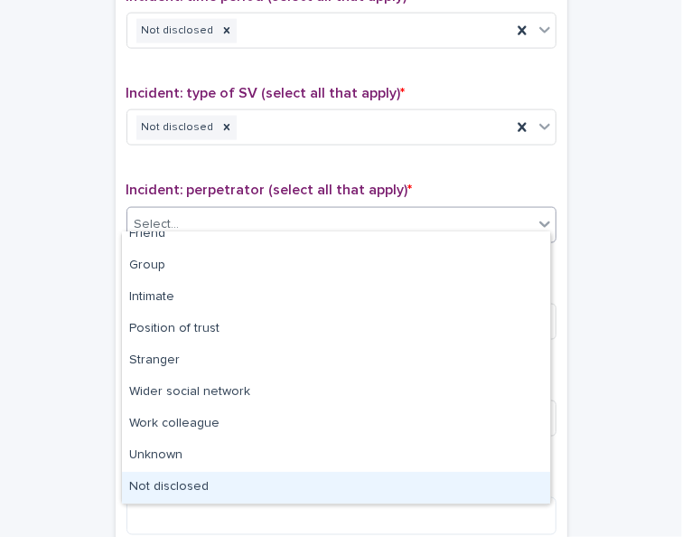
click at [500, 476] on div "Not disclosed" at bounding box center [336, 488] width 428 height 32
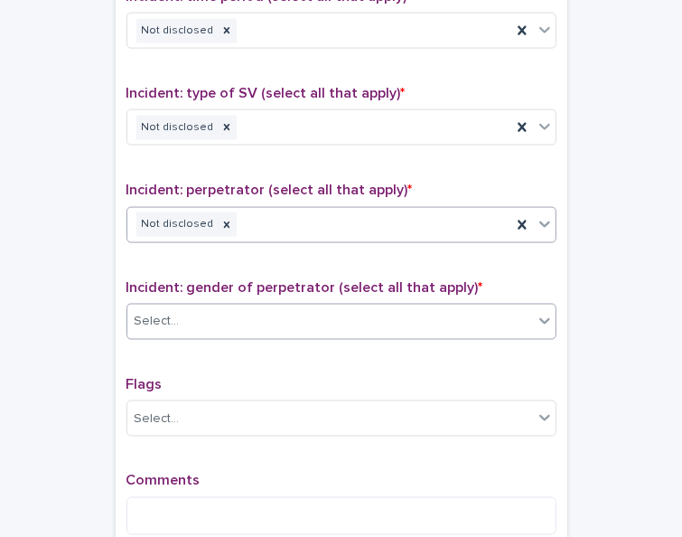
click at [283, 316] on div "Select..." at bounding box center [330, 321] width 406 height 30
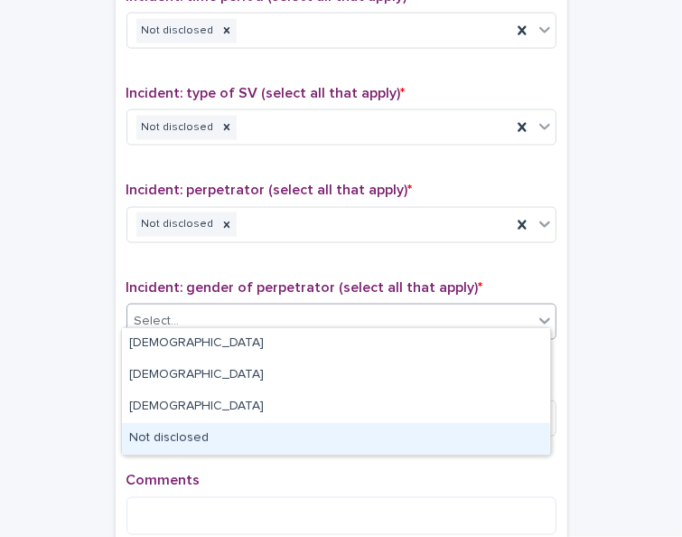
click at [250, 438] on div "Not disclosed" at bounding box center [336, 439] width 428 height 32
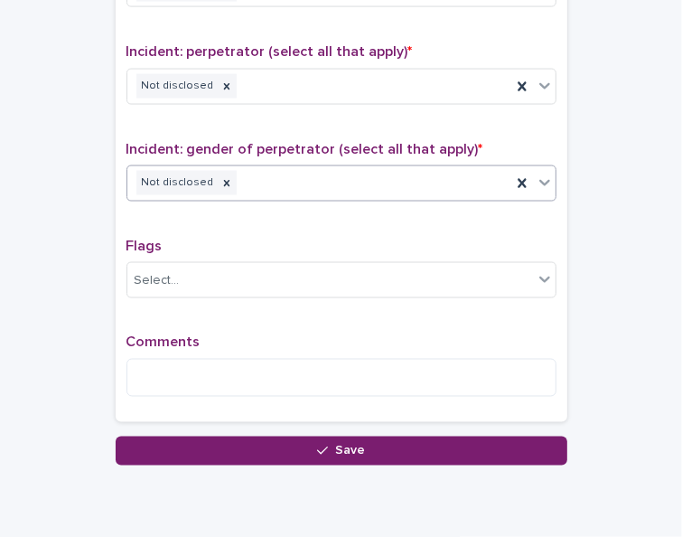
scroll to position [1469, 0]
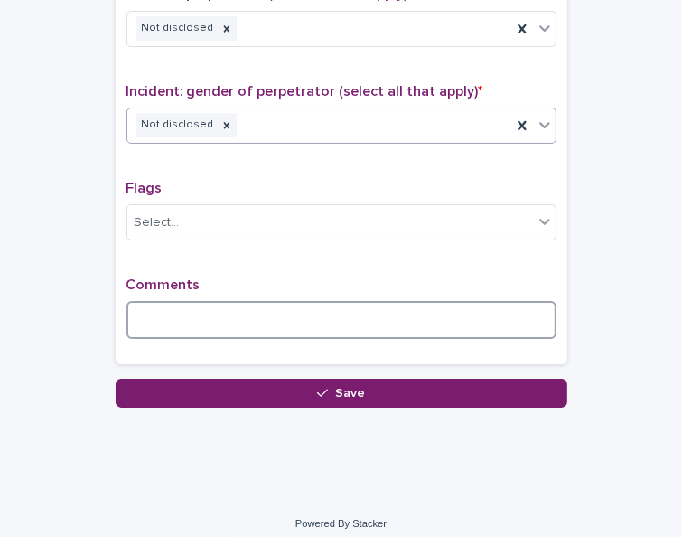
click at [311, 305] on textarea at bounding box center [342, 320] width 430 height 38
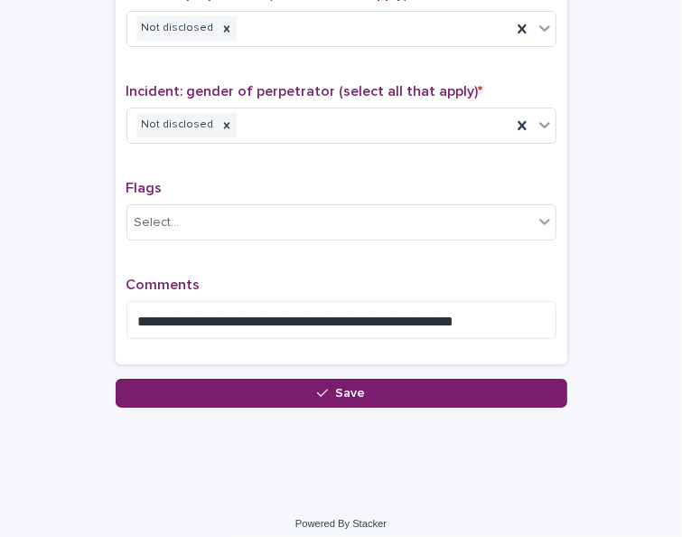
drag, startPoint x: 433, startPoint y: 315, endPoint x: 425, endPoint y: 329, distance: 16.6
click at [425, 329] on div "**********" at bounding box center [342, 315] width 430 height 77
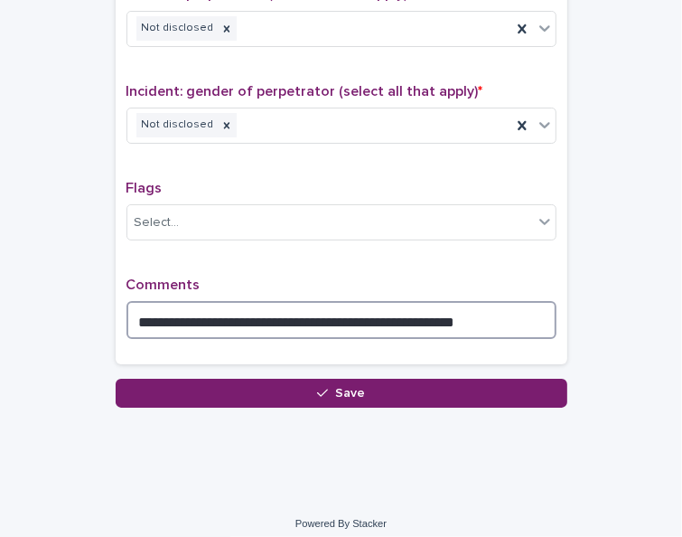
click at [469, 309] on textarea "**********" at bounding box center [342, 320] width 430 height 38
click at [439, 310] on textarea "**********" at bounding box center [342, 320] width 430 height 38
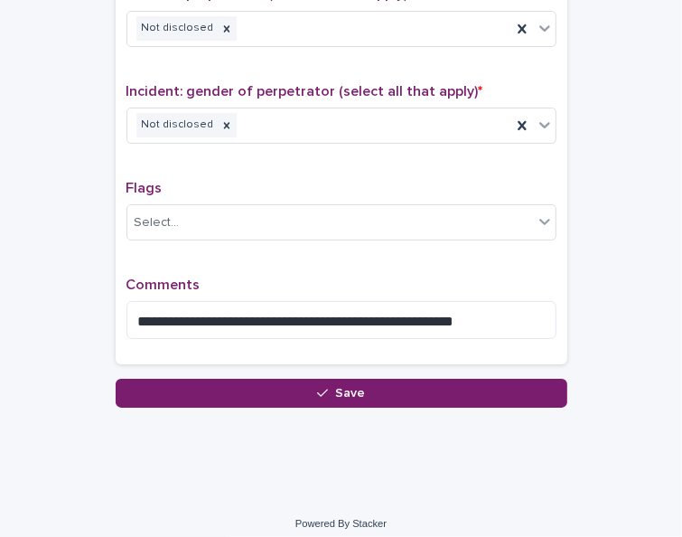
drag, startPoint x: 440, startPoint y: 310, endPoint x: 469, endPoint y: 438, distance: 131.6
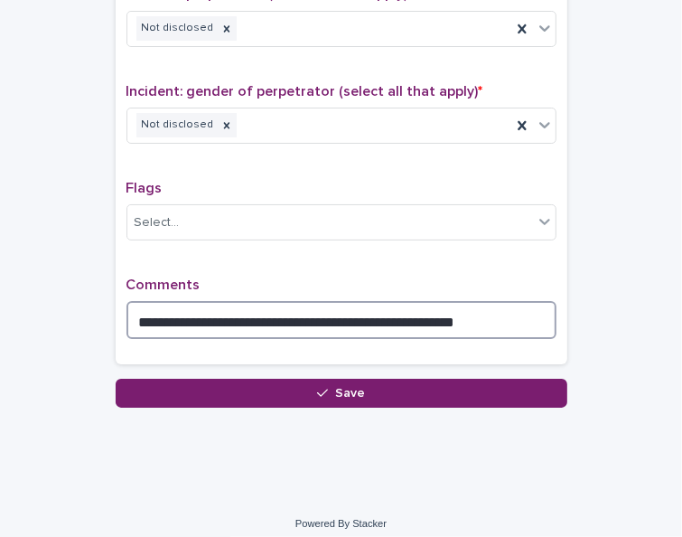
click at [470, 301] on textarea "**********" at bounding box center [342, 320] width 430 height 38
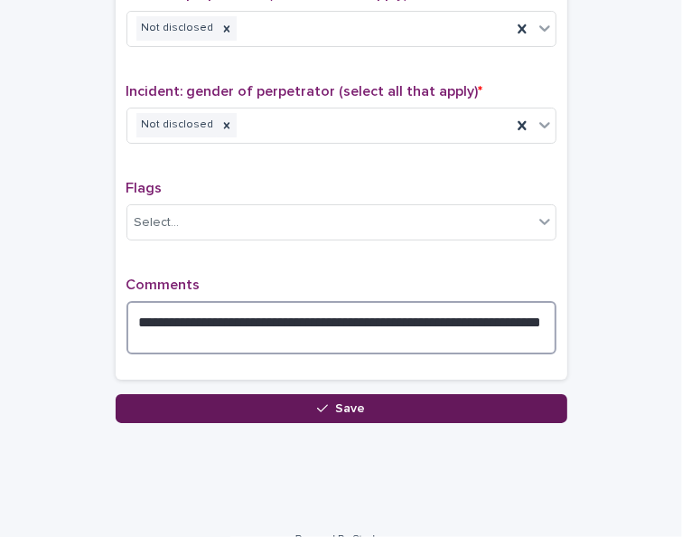
type textarea "**********"
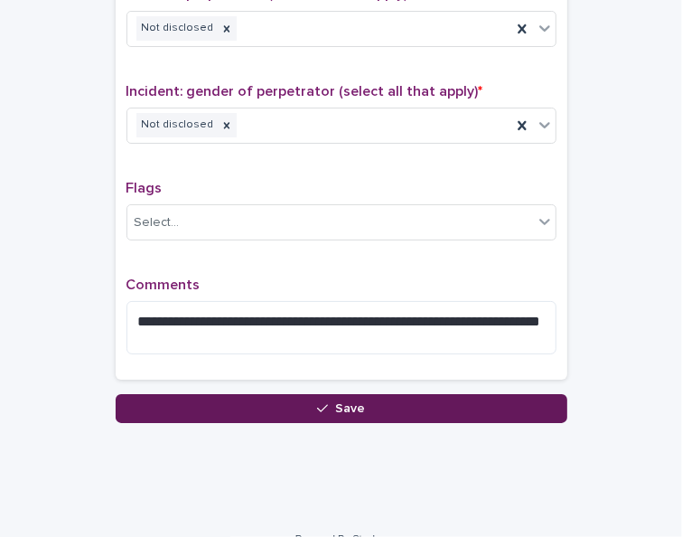
click at [366, 396] on button "Save" at bounding box center [342, 408] width 452 height 29
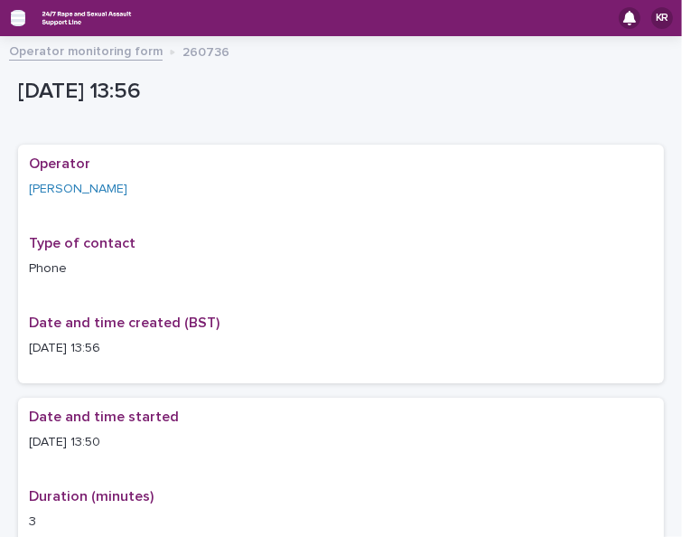
click at [15, 12] on icon "button" at bounding box center [18, 18] width 14 height 13
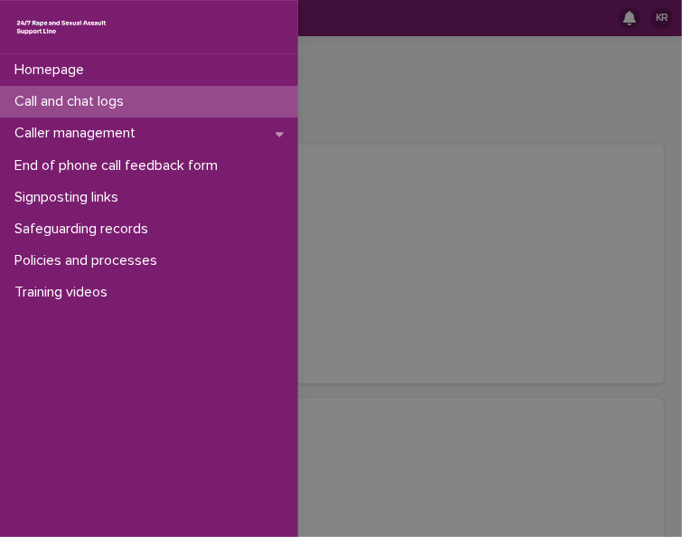
click at [30, 109] on p "Call and chat logs" at bounding box center [72, 101] width 131 height 17
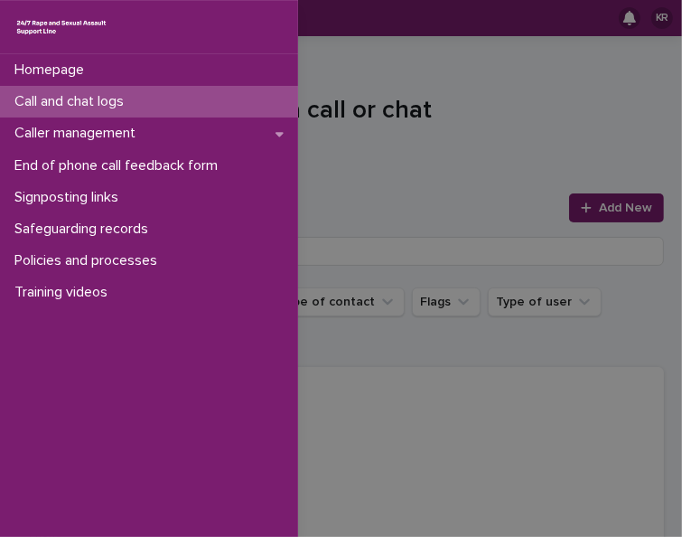
click at [593, 201] on div "Homepage Call and chat logs Caller management End of phone call feedback form S…" at bounding box center [341, 268] width 682 height 537
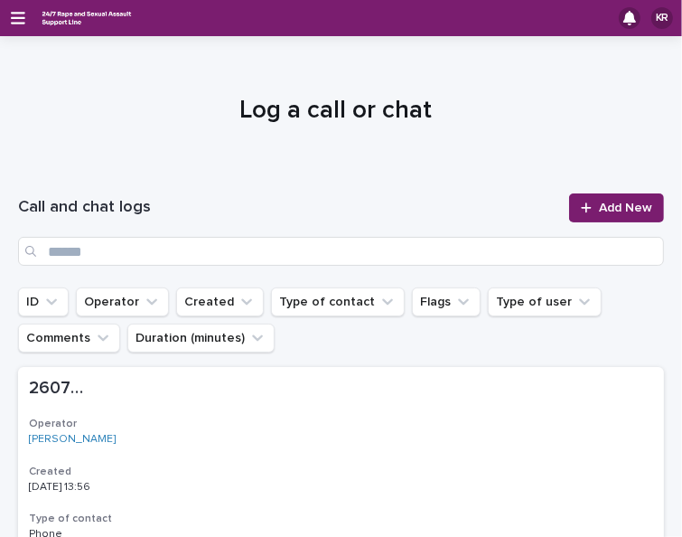
click at [599, 202] on span "Add New" at bounding box center [625, 208] width 53 height 13
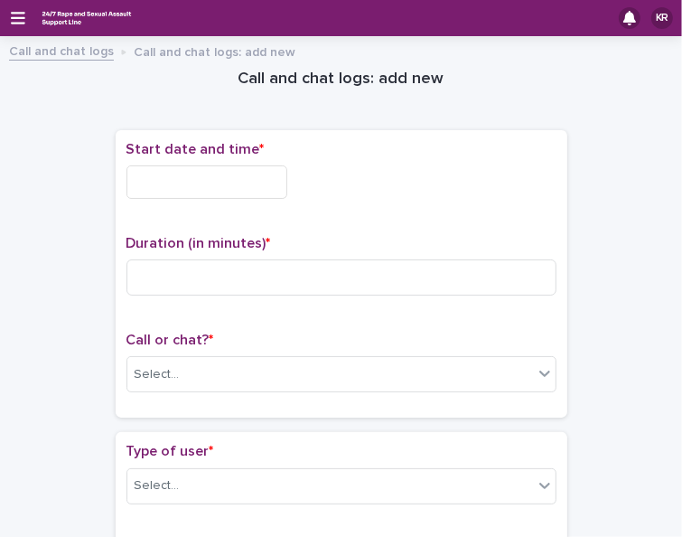
click at [150, 184] on input "text" at bounding box center [207, 181] width 161 height 33
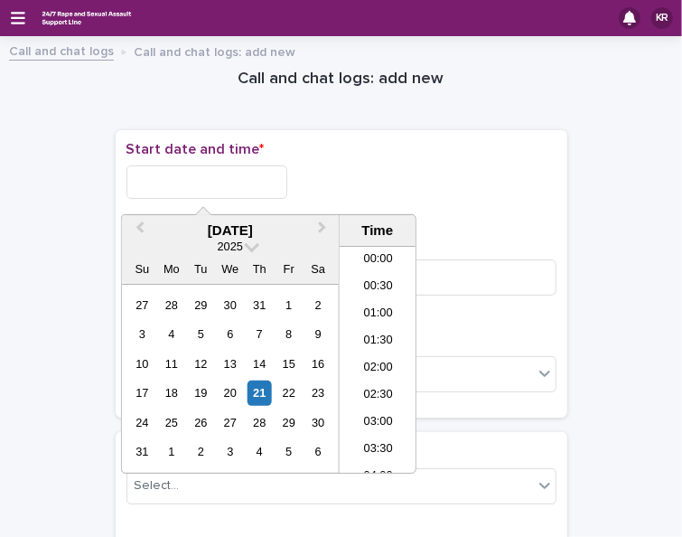
scroll to position [633, 0]
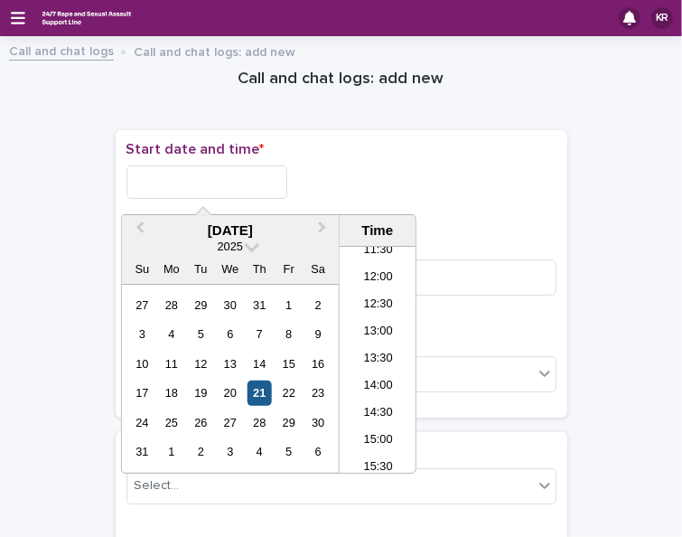
click at [250, 400] on div "21" at bounding box center [260, 392] width 24 height 24
click at [358, 363] on li "13:30" at bounding box center [378, 359] width 77 height 27
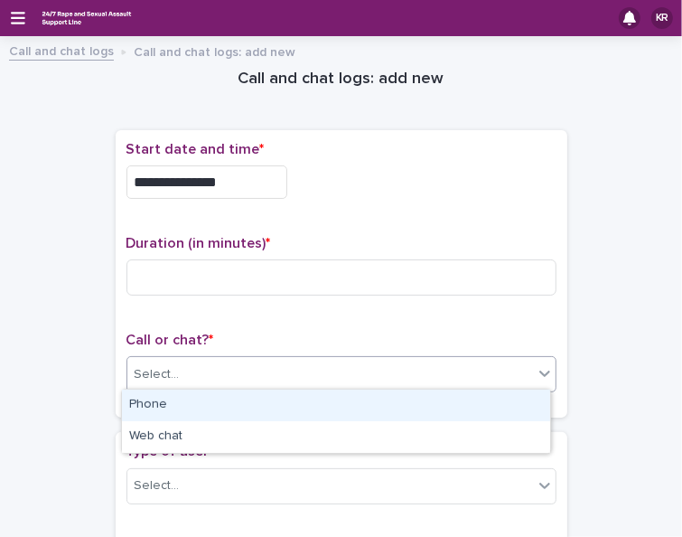
click at [135, 371] on div "Select..." at bounding box center [157, 374] width 45 height 19
click at [137, 418] on div "Phone" at bounding box center [336, 406] width 428 height 32
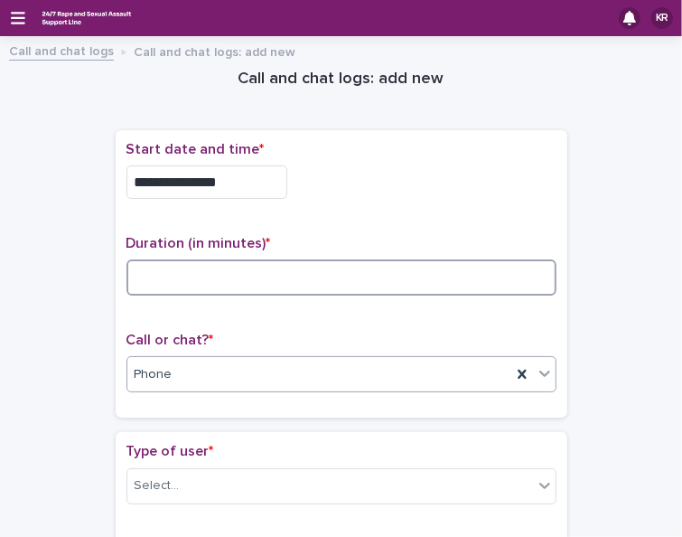
click at [133, 275] on input at bounding box center [342, 277] width 430 height 36
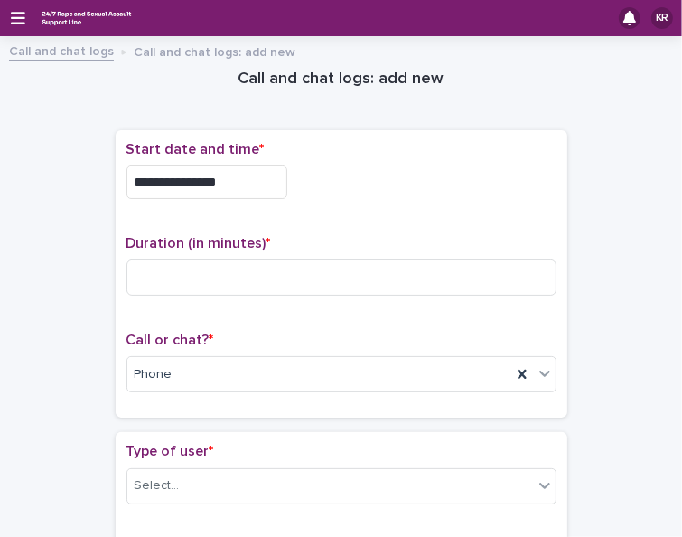
click at [230, 183] on input "**********" at bounding box center [207, 181] width 161 height 33
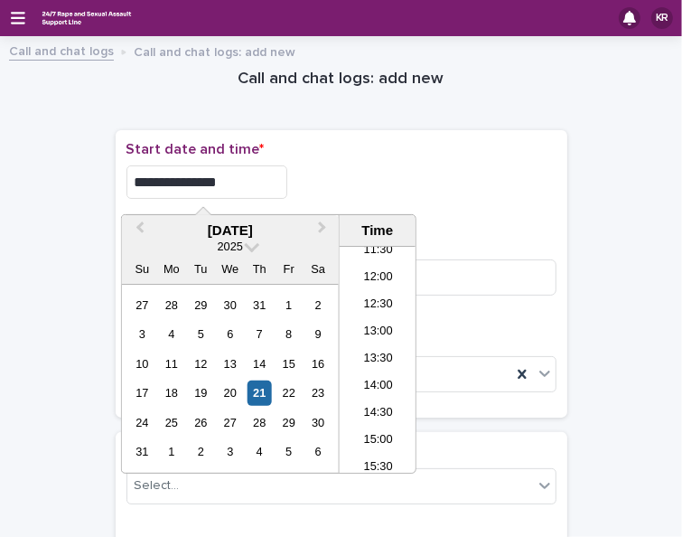
type input "**********"
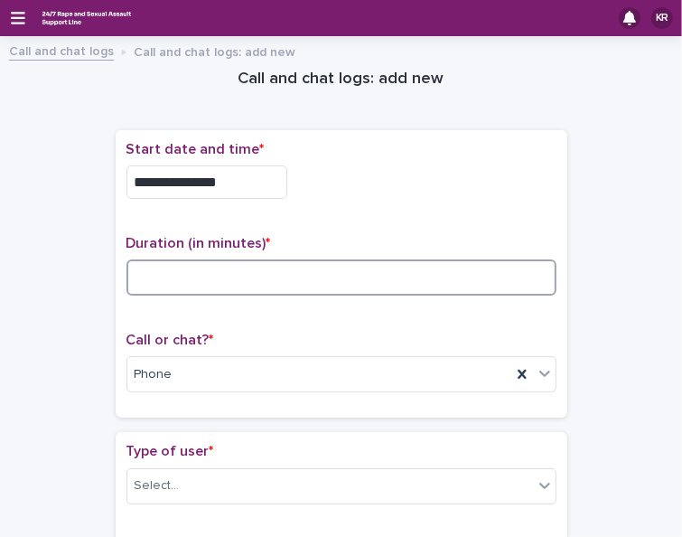
click at [161, 282] on input at bounding box center [342, 277] width 430 height 36
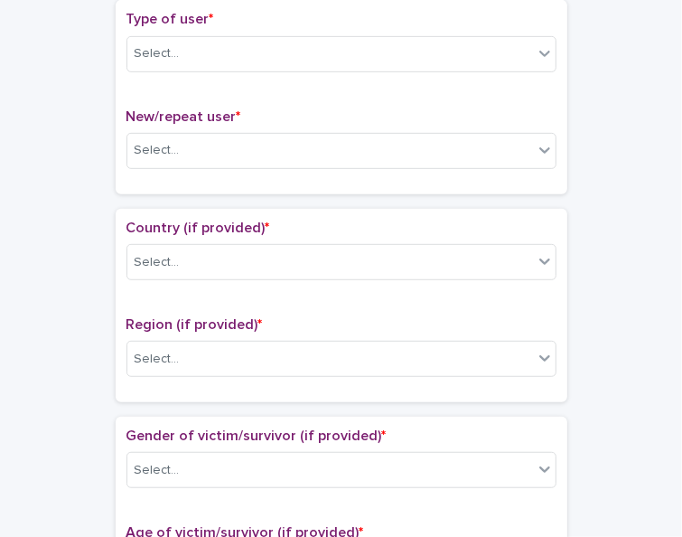
scroll to position [434, 0]
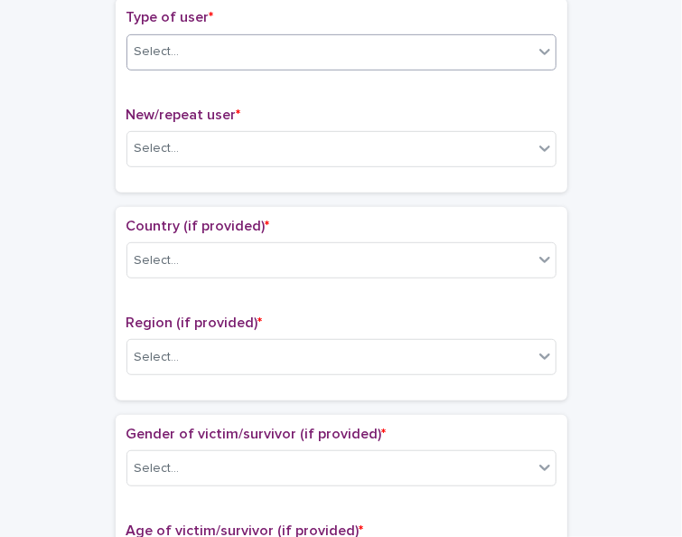
type input "*"
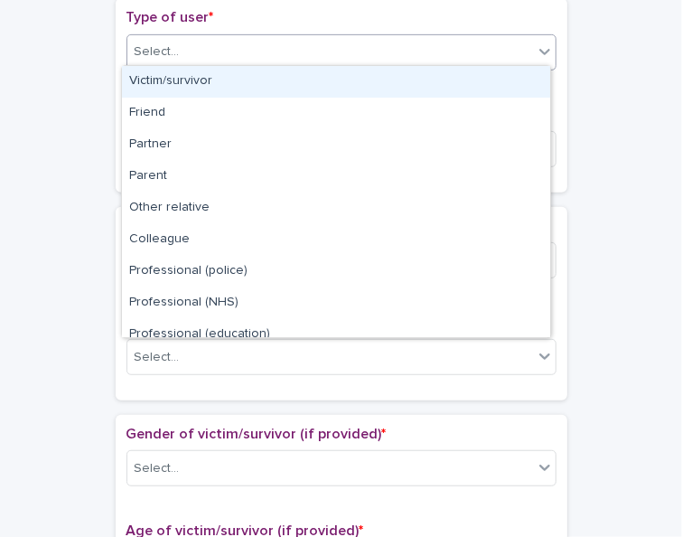
click at [540, 49] on icon at bounding box center [545, 52] width 11 height 6
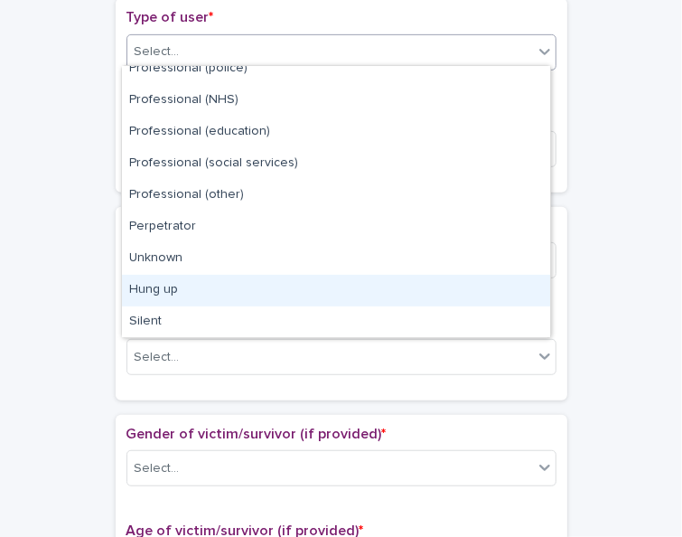
click at [534, 292] on div "Hung up" at bounding box center [336, 291] width 428 height 32
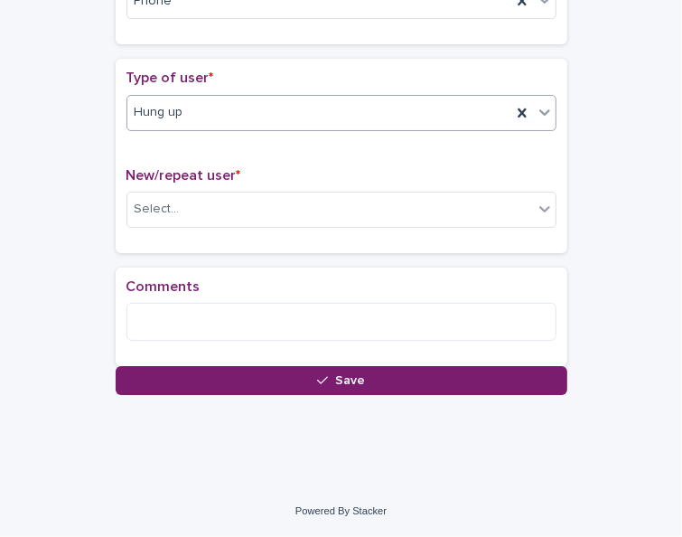
scroll to position [380, 0]
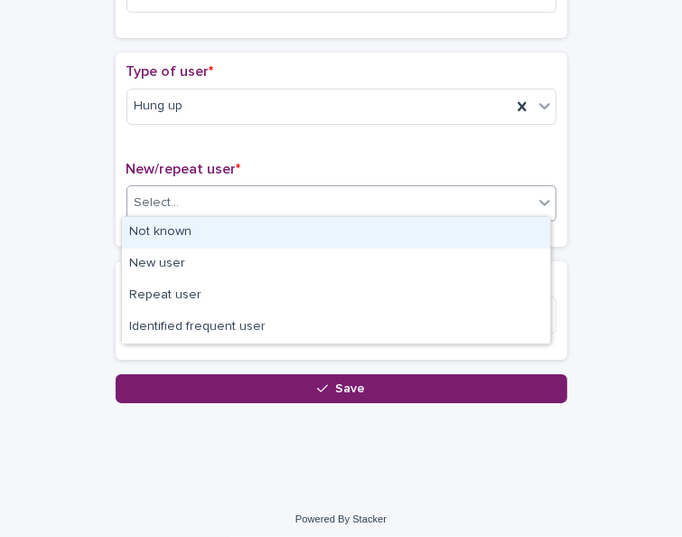
click at [536, 200] on icon at bounding box center [545, 202] width 18 height 18
click at [524, 230] on div "Not known" at bounding box center [336, 233] width 428 height 32
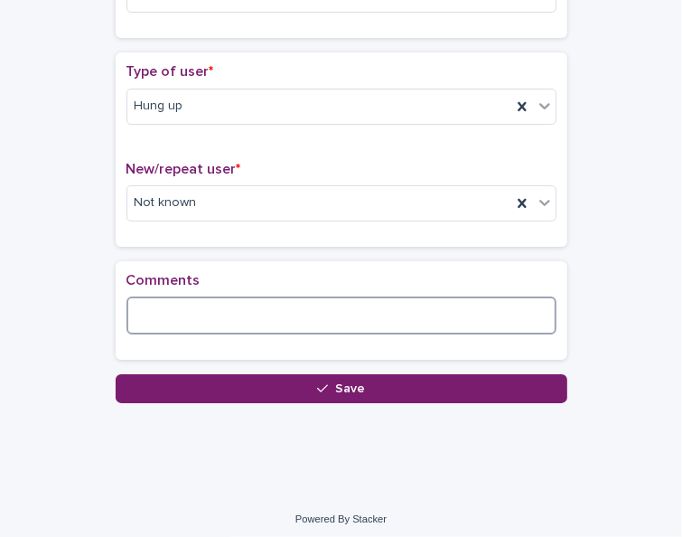
click at [294, 314] on textarea at bounding box center [342, 315] width 430 height 38
drag, startPoint x: 131, startPoint y: 311, endPoint x: 482, endPoint y: 343, distance: 352.1
click at [482, 343] on div "**********" at bounding box center [342, 310] width 430 height 77
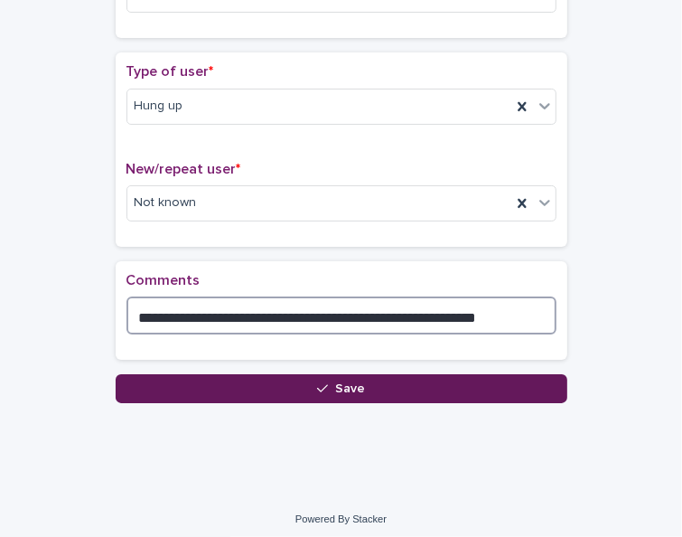
type textarea "**********"
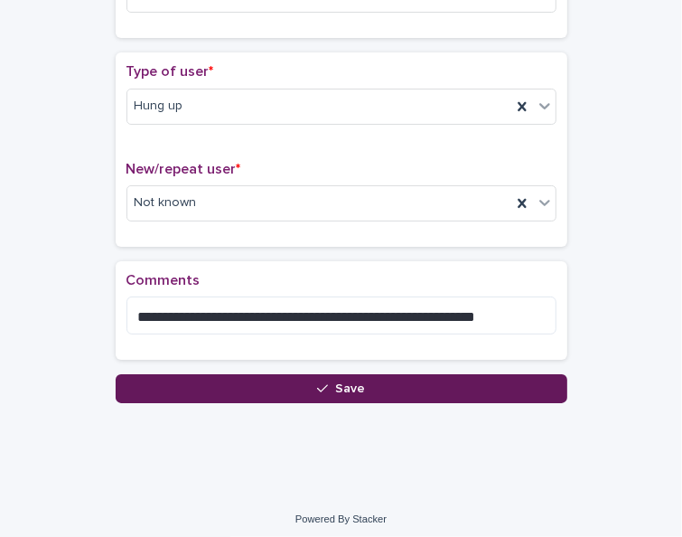
click at [317, 382] on icon "button" at bounding box center [322, 388] width 11 height 13
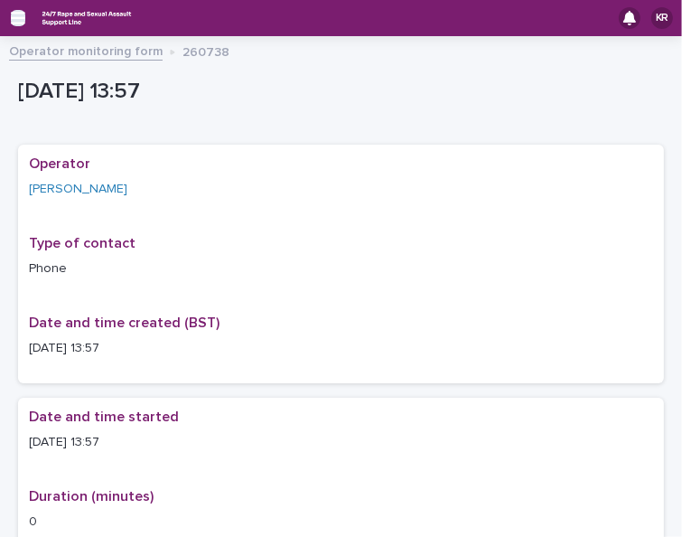
click at [15, 18] on icon "button" at bounding box center [18, 18] width 14 height 13
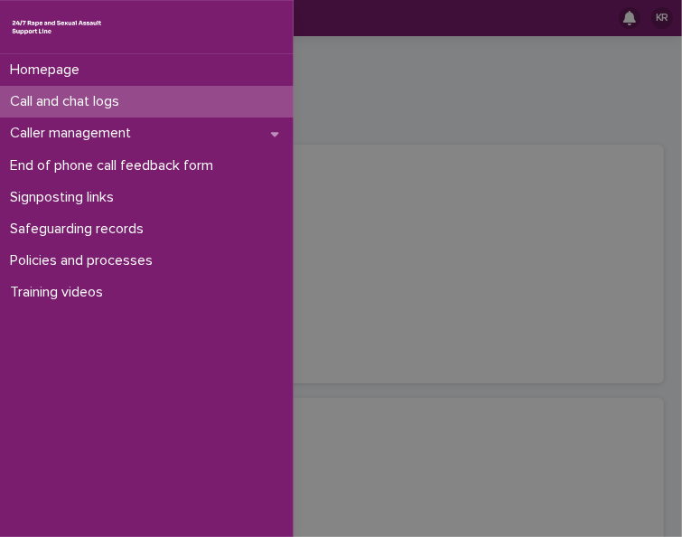
click at [15, 18] on img at bounding box center [57, 26] width 94 height 23
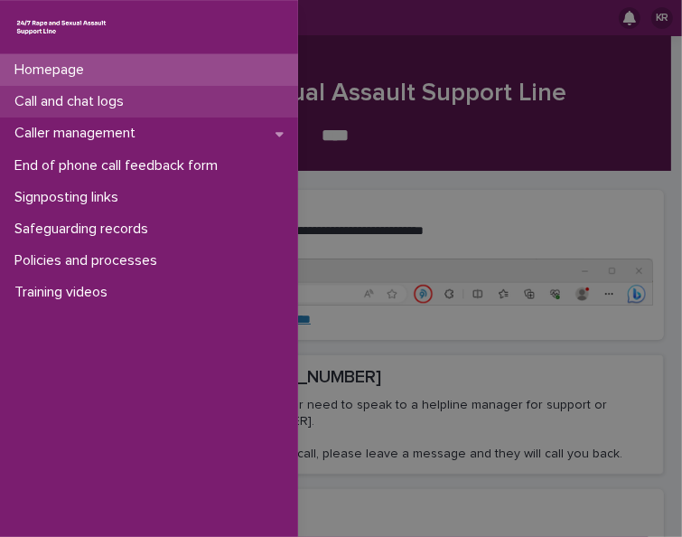
click at [33, 114] on div "Call and chat logs" at bounding box center [149, 102] width 298 height 32
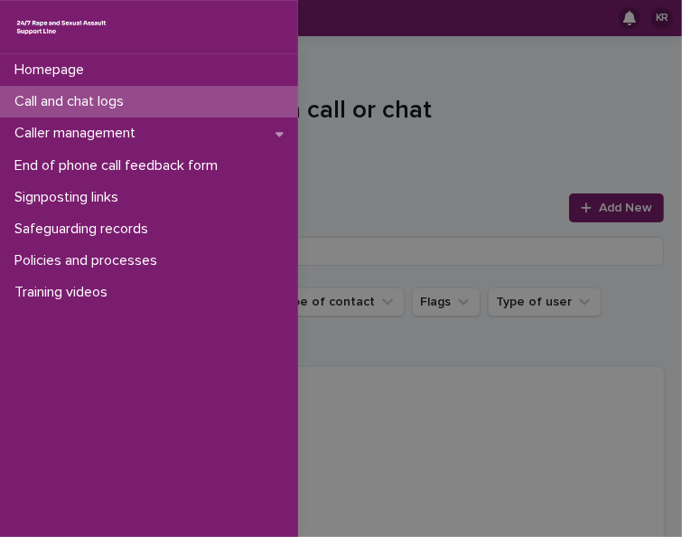
click at [581, 206] on div "Homepage Call and chat logs Caller management End of phone call feedback form S…" at bounding box center [341, 268] width 682 height 537
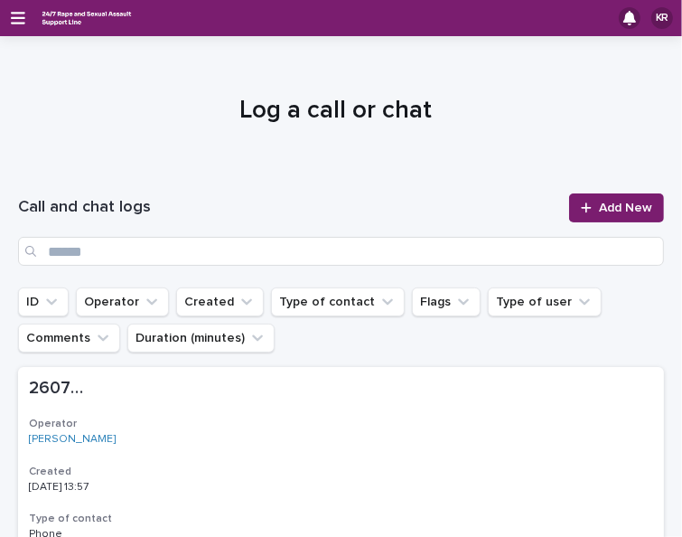
click at [581, 206] on icon at bounding box center [586, 208] width 11 height 13
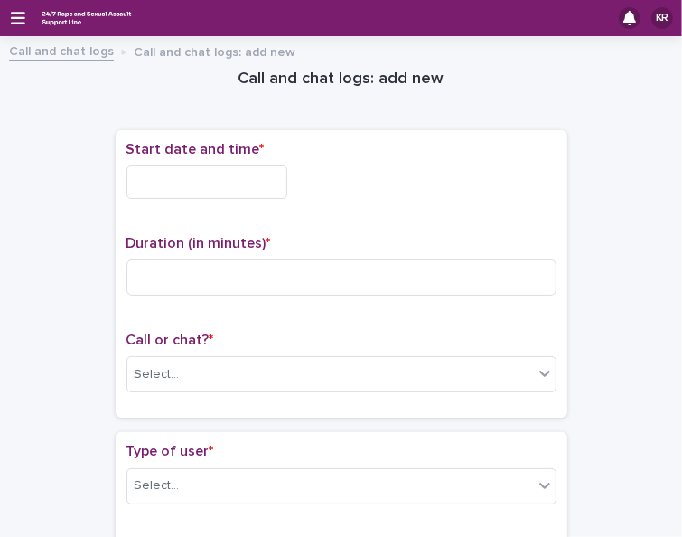
click at [201, 178] on input "text" at bounding box center [207, 181] width 161 height 33
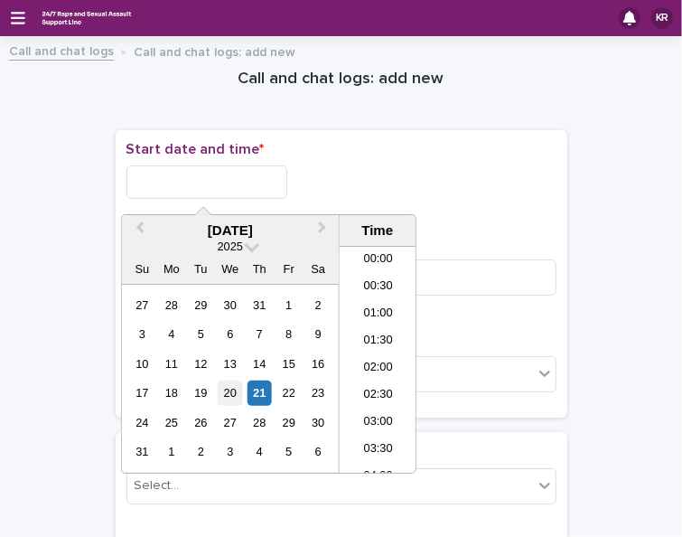
scroll to position [633, 0]
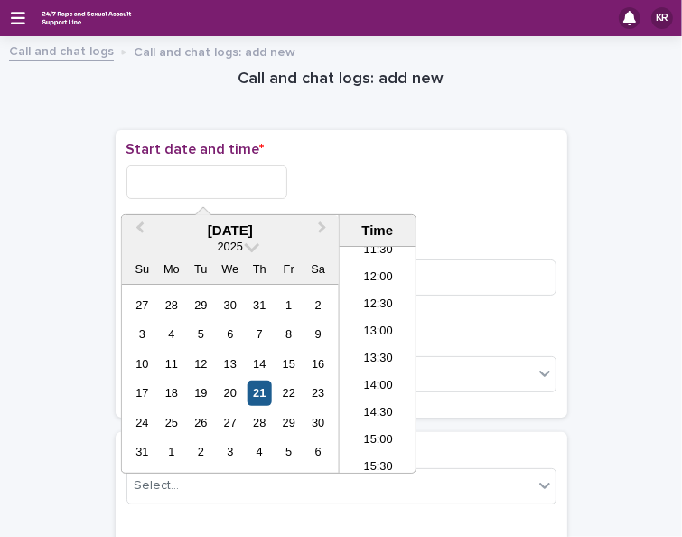
click at [253, 399] on div "21" at bounding box center [260, 392] width 24 height 24
click at [369, 380] on li "14:00" at bounding box center [378, 386] width 77 height 27
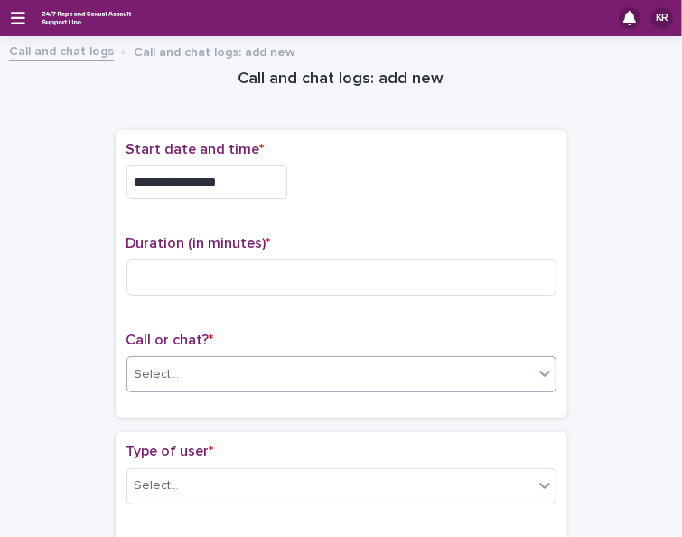
click at [191, 365] on div "Select..." at bounding box center [330, 375] width 406 height 30
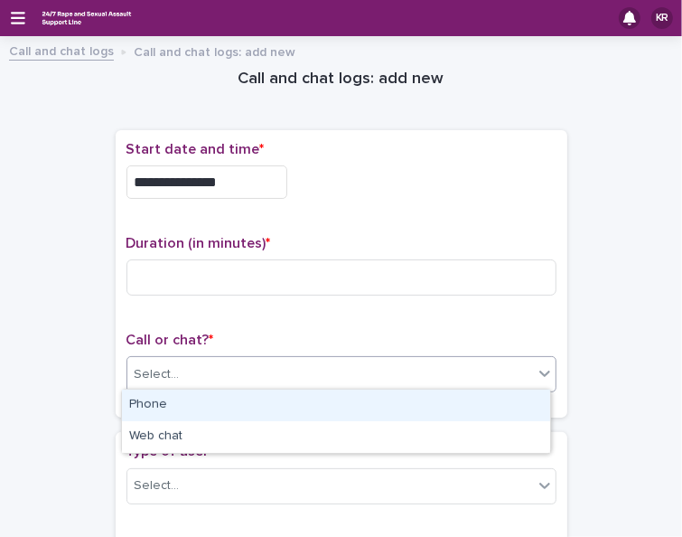
click at [162, 416] on div "Phone" at bounding box center [336, 406] width 428 height 32
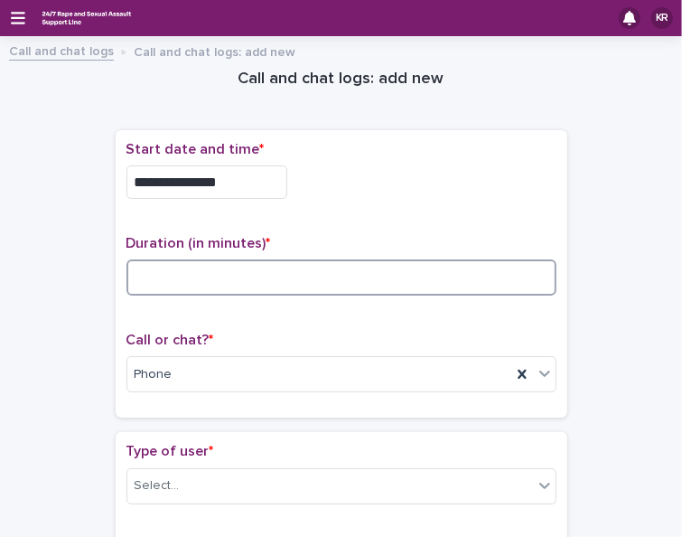
click at [134, 267] on input at bounding box center [342, 277] width 430 height 36
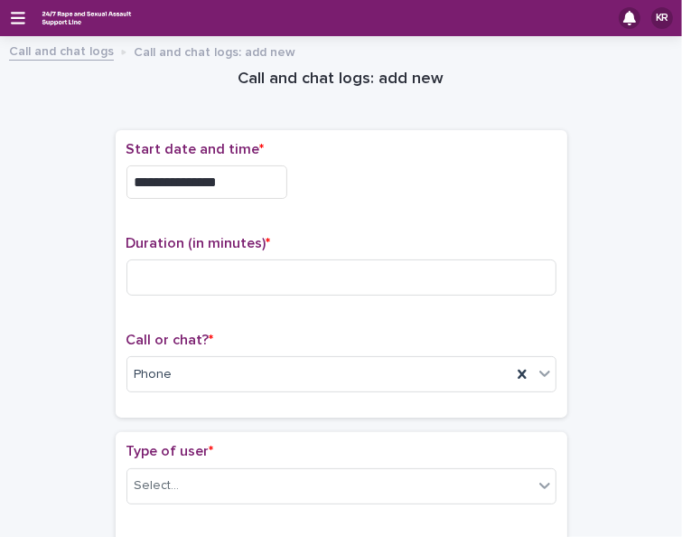
click at [234, 180] on input "**********" at bounding box center [207, 181] width 161 height 33
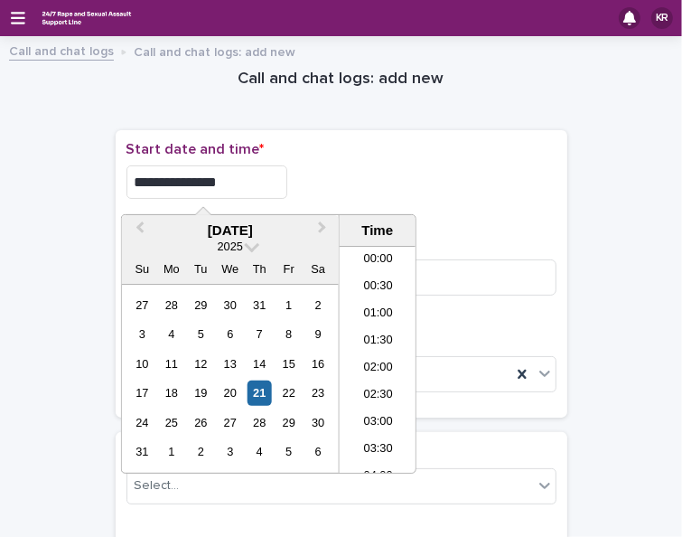
scroll to position [660, 0]
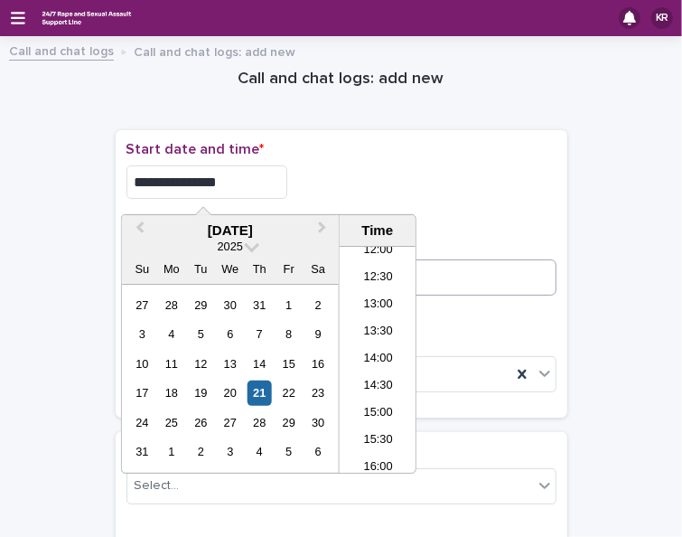
type input "**********"
click at [434, 265] on input at bounding box center [342, 277] width 430 height 36
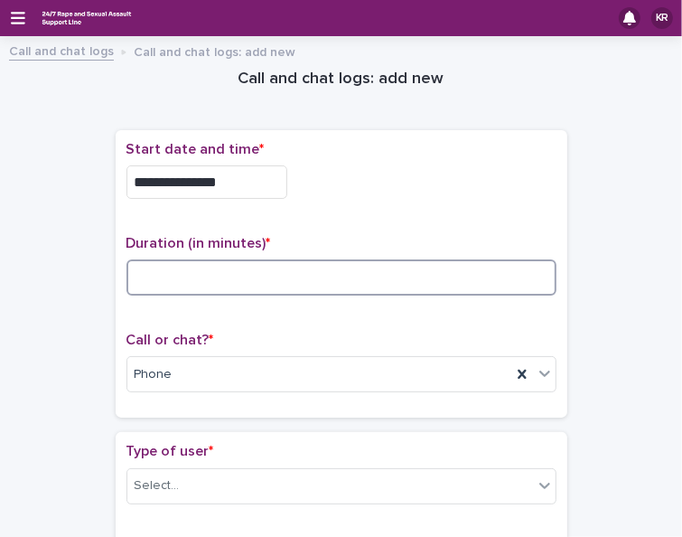
click at [199, 287] on input at bounding box center [342, 277] width 430 height 36
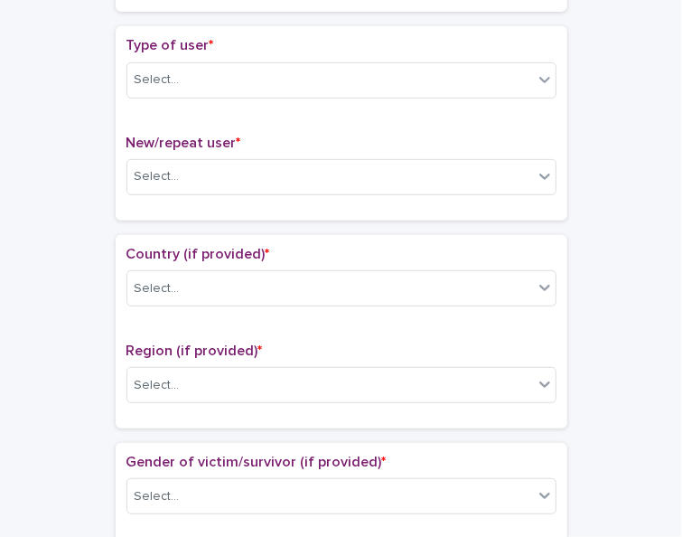
scroll to position [434, 0]
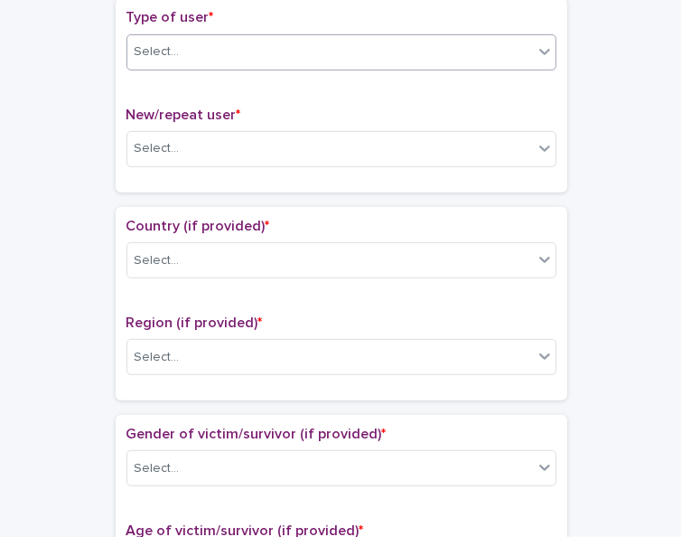
type input "*"
click at [534, 35] on div at bounding box center [545, 51] width 22 height 33
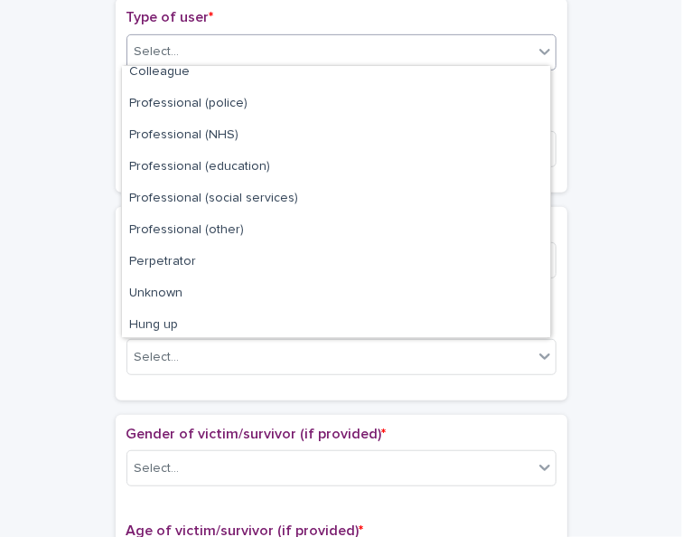
scroll to position [202, 0]
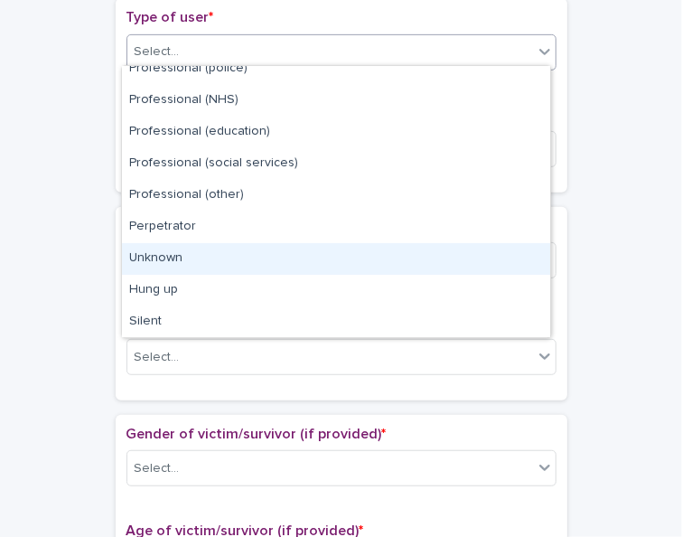
click at [534, 264] on div "Unknown" at bounding box center [336, 259] width 428 height 32
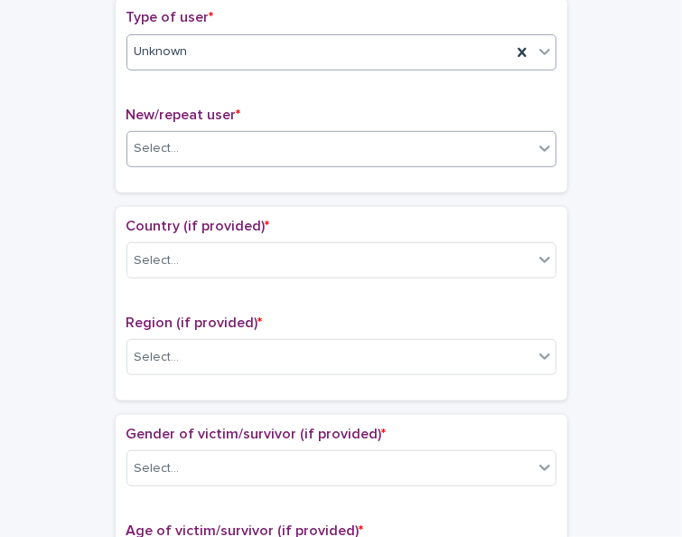
click at [428, 149] on div "Select..." at bounding box center [330, 149] width 406 height 30
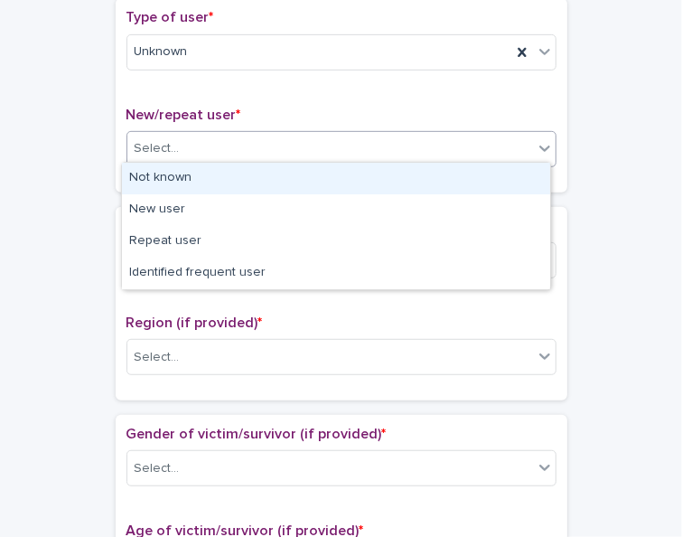
click at [419, 177] on div "Not known" at bounding box center [336, 179] width 428 height 32
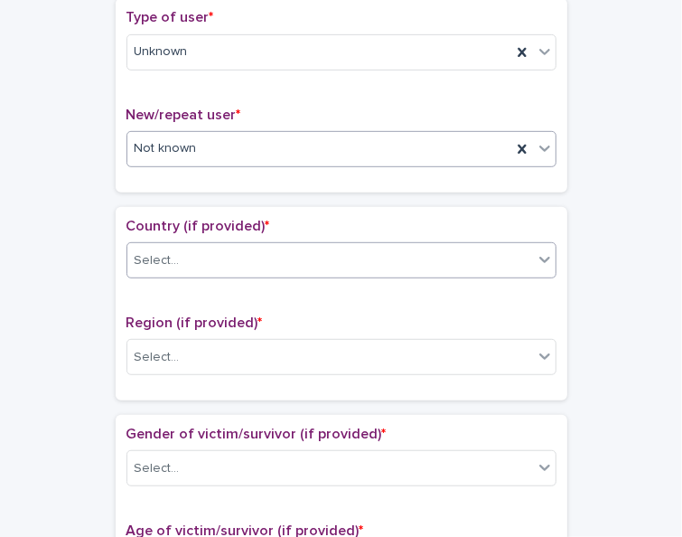
click at [374, 260] on div "Select..." at bounding box center [330, 261] width 406 height 30
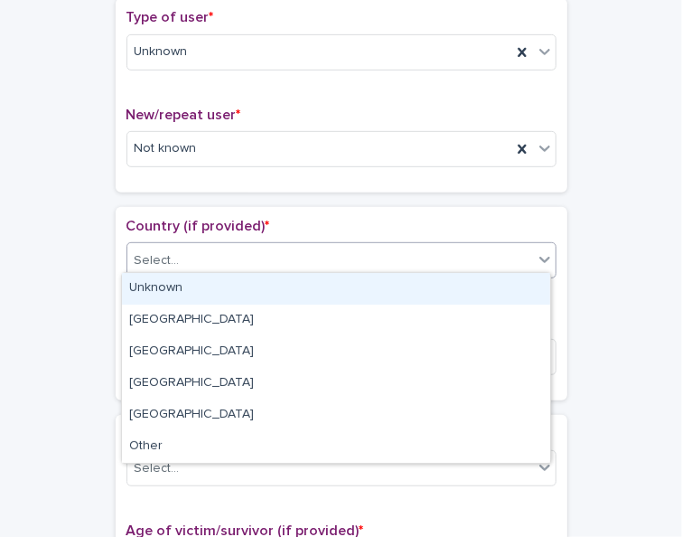
click at [361, 285] on div "Unknown" at bounding box center [336, 289] width 428 height 32
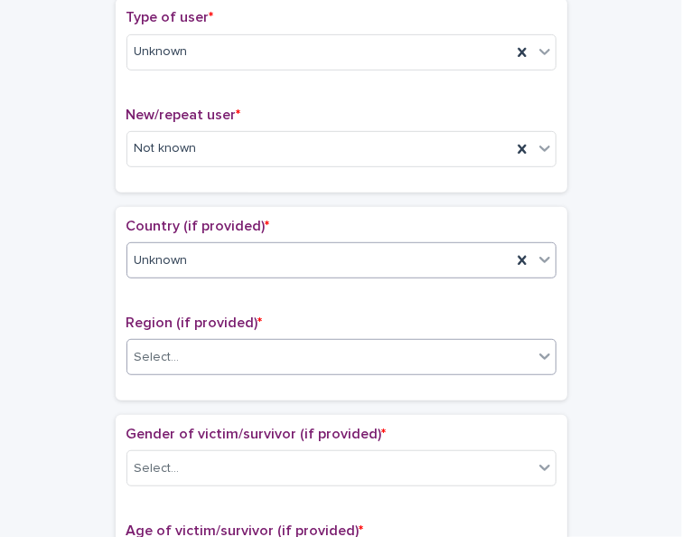
click at [323, 348] on div "Select..." at bounding box center [330, 358] width 406 height 30
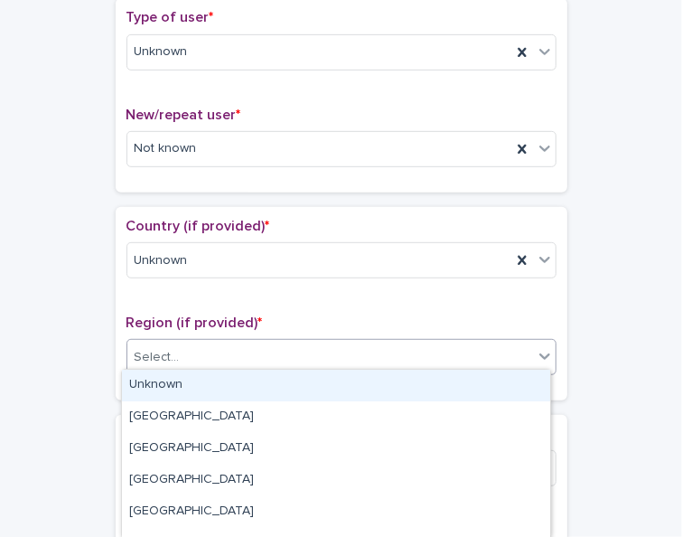
click at [306, 382] on div "Unknown" at bounding box center [336, 386] width 428 height 32
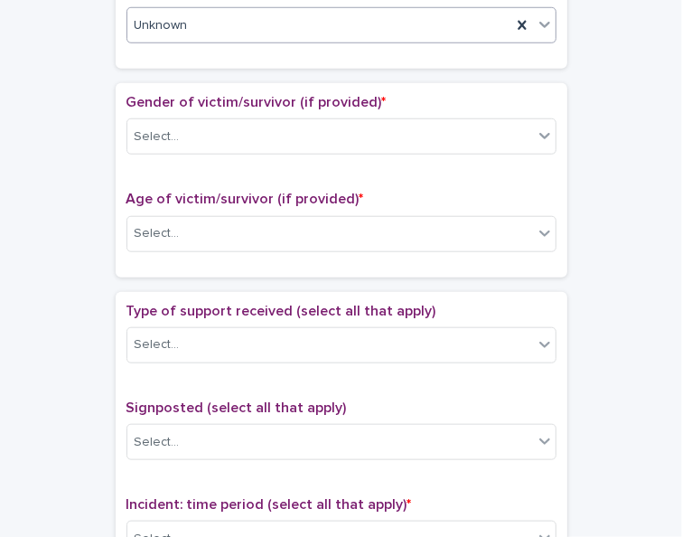
scroll to position [777, 0]
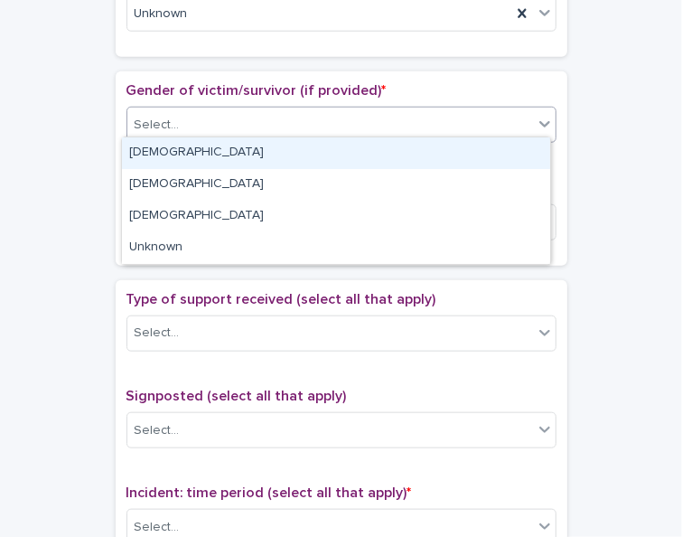
click at [536, 115] on icon at bounding box center [545, 124] width 18 height 18
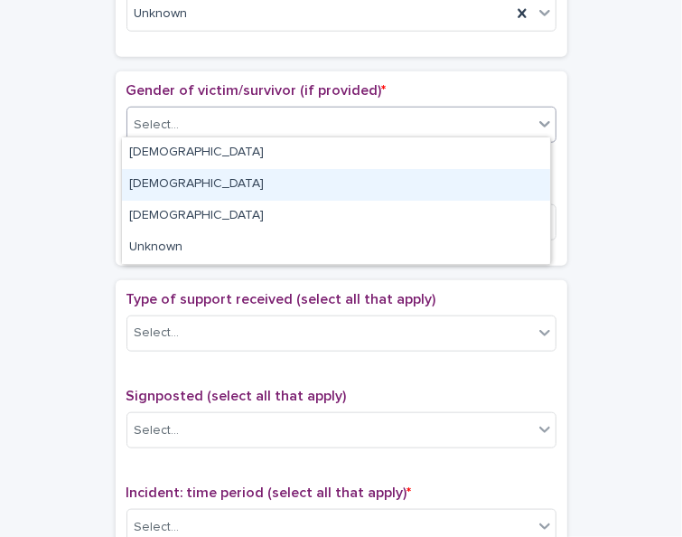
click at [498, 183] on div "[DEMOGRAPHIC_DATA]" at bounding box center [336, 185] width 428 height 32
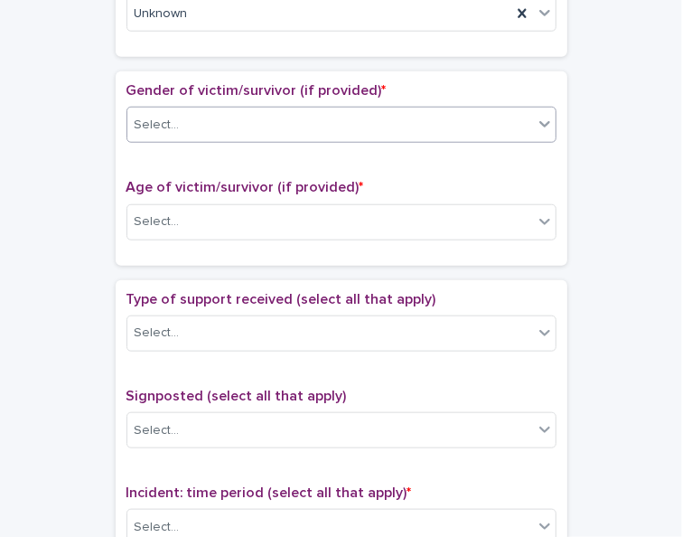
click at [498, 183] on p "Age of victim/survivor (if provided) *" at bounding box center [342, 187] width 430 height 17
click at [413, 207] on div "Select..." at bounding box center [330, 222] width 406 height 30
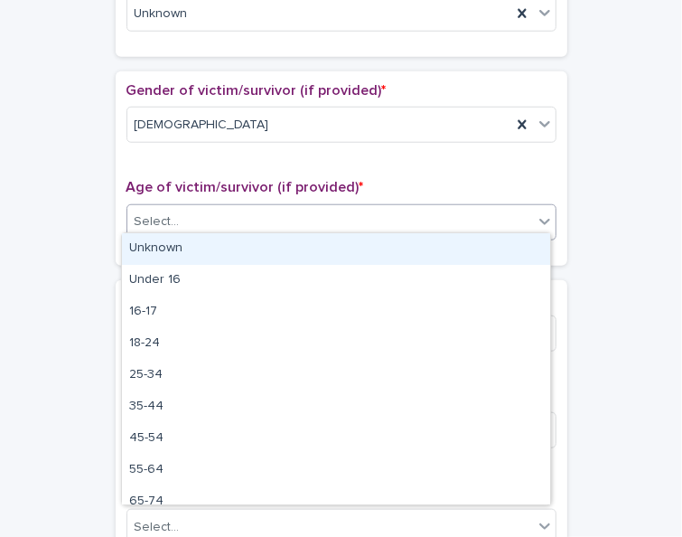
click at [380, 247] on div "Unknown" at bounding box center [336, 249] width 428 height 32
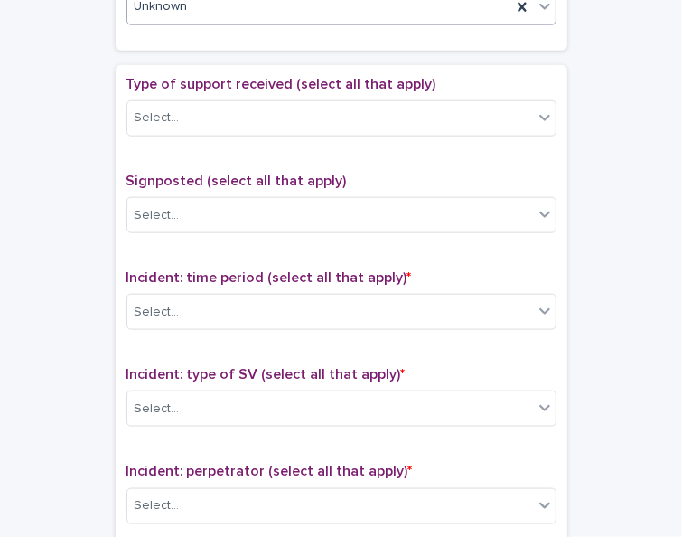
scroll to position [1010, 0]
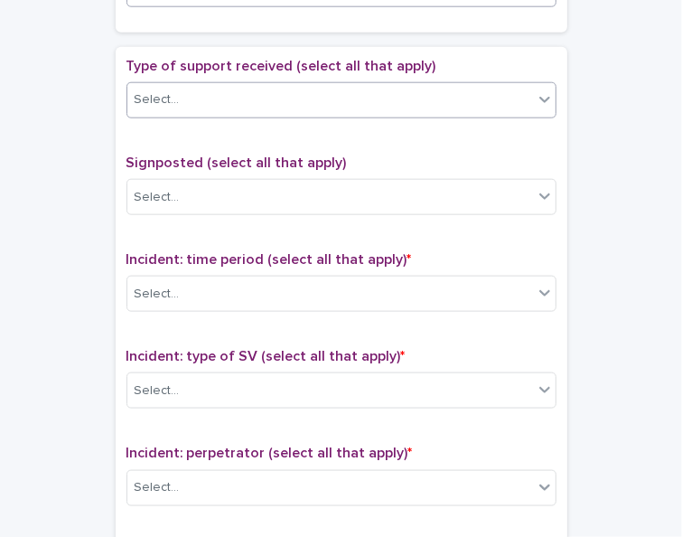
click at [496, 85] on div "Select..." at bounding box center [330, 100] width 406 height 30
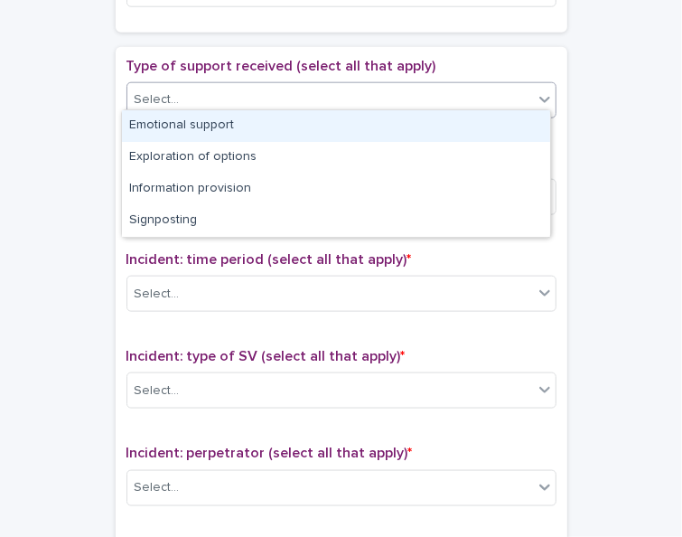
click at [480, 124] on div "Emotional support" at bounding box center [336, 126] width 428 height 32
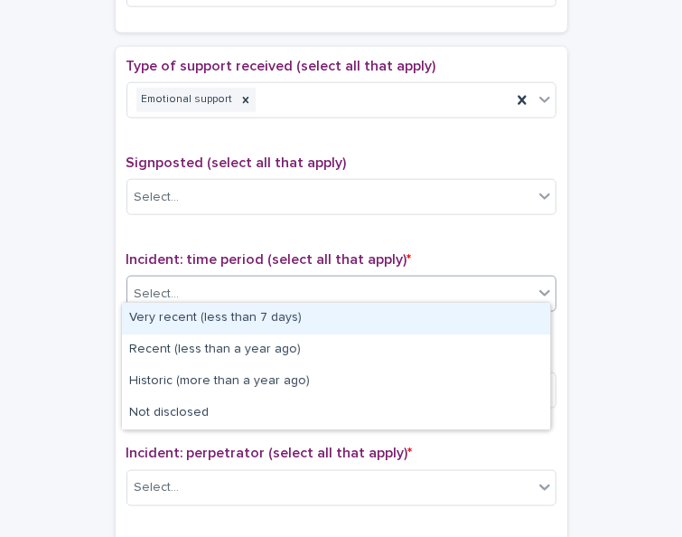
click at [371, 279] on div "Select..." at bounding box center [330, 294] width 406 height 30
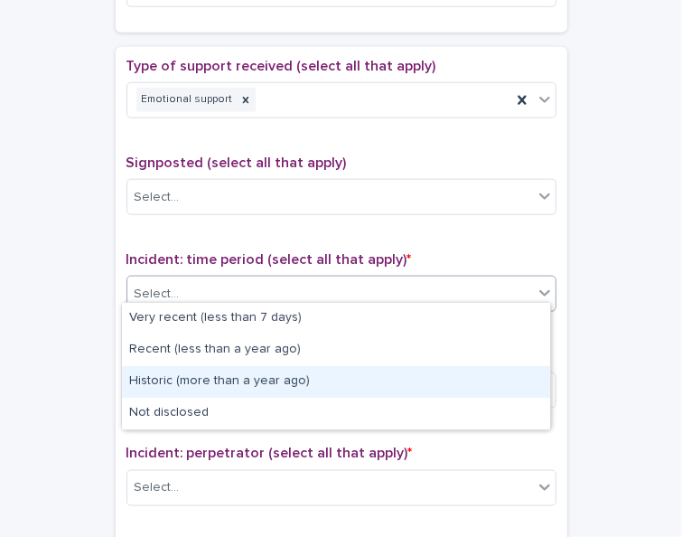
click at [364, 382] on div "Historic (more than a year ago)" at bounding box center [336, 382] width 428 height 32
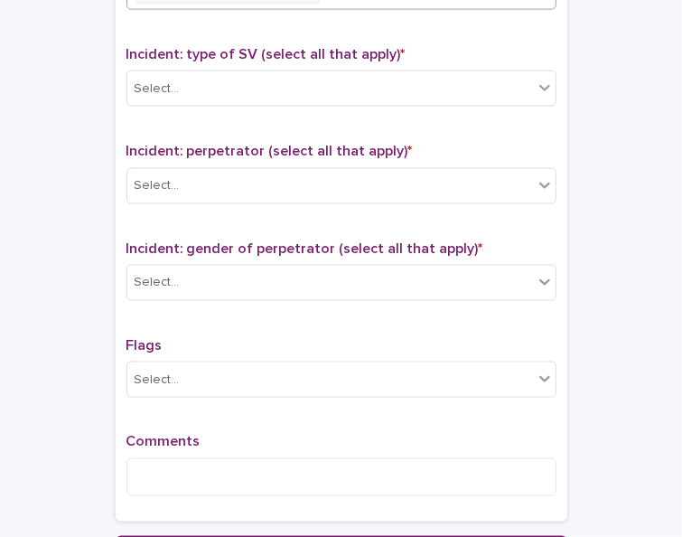
scroll to position [1336, 0]
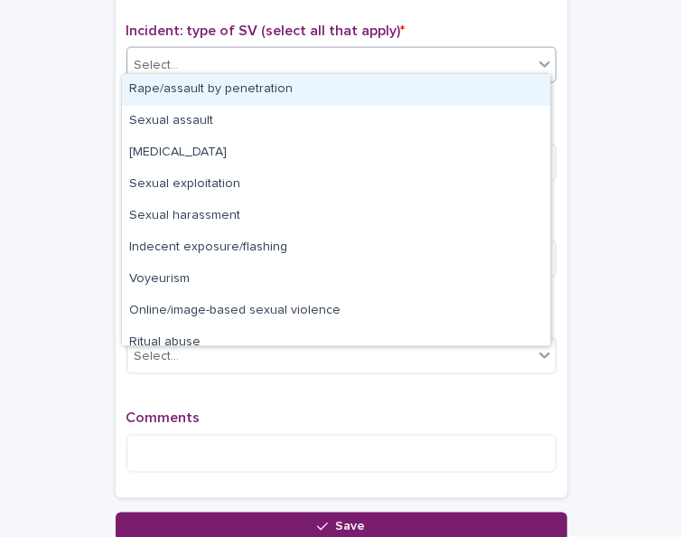
click at [541, 60] on icon at bounding box center [545, 64] width 18 height 18
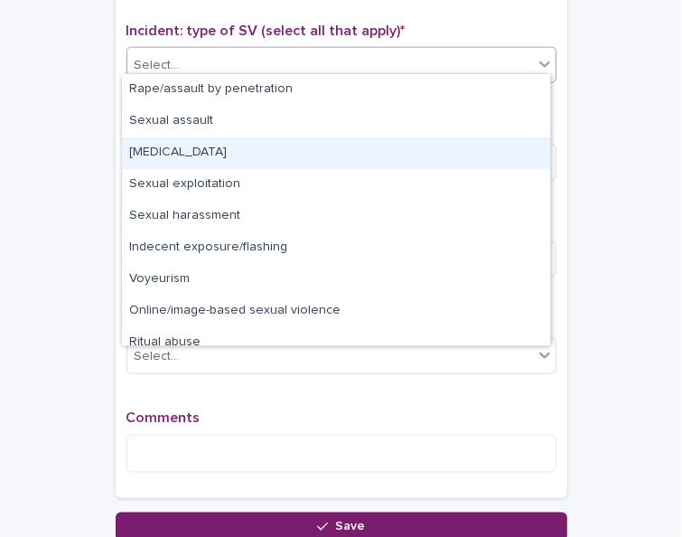
click at [498, 153] on div "[MEDICAL_DATA]" at bounding box center [336, 153] width 428 height 32
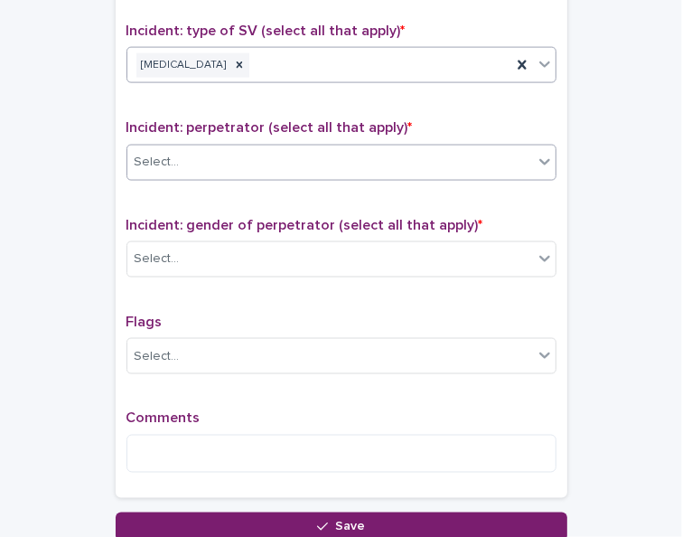
click at [273, 148] on div "Select..." at bounding box center [330, 162] width 406 height 30
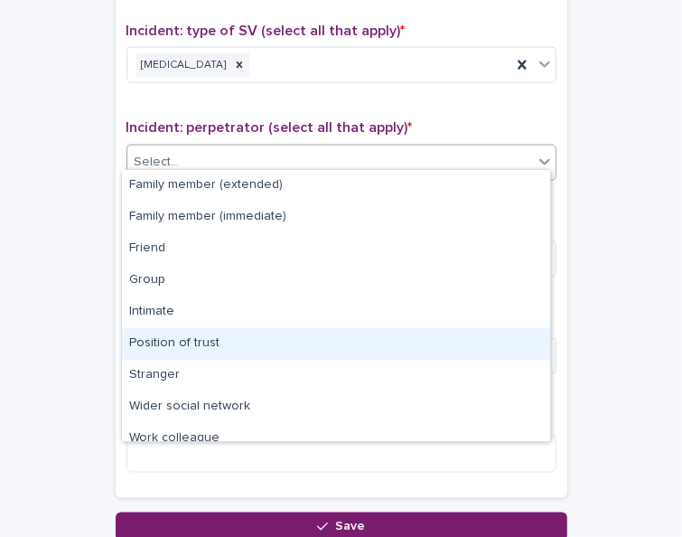
click at [210, 343] on div "Position of trust" at bounding box center [336, 344] width 428 height 32
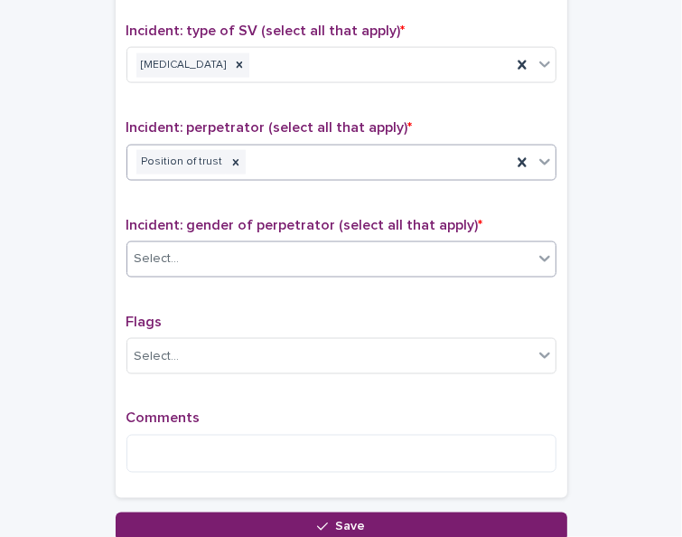
click at [183, 244] on div "Select..." at bounding box center [330, 259] width 406 height 30
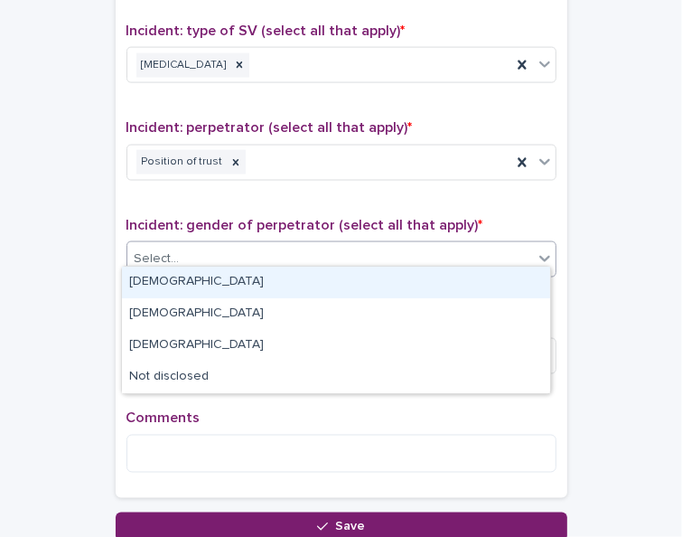
click at [183, 288] on div "[DEMOGRAPHIC_DATA]" at bounding box center [336, 283] width 428 height 32
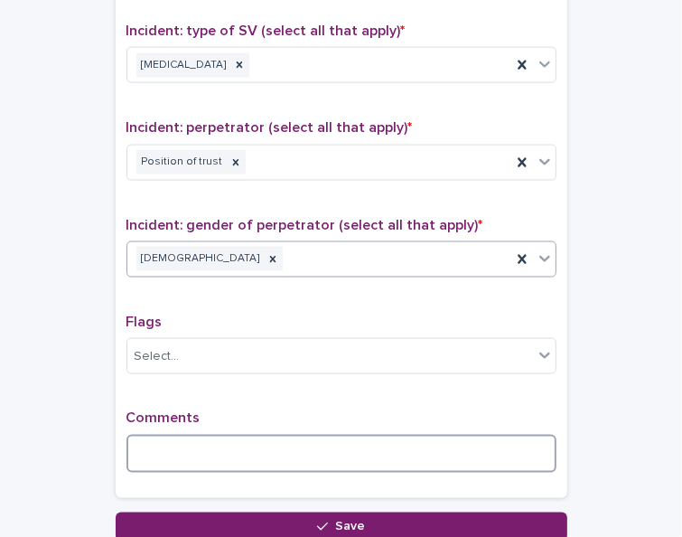
click at [172, 446] on textarea at bounding box center [342, 454] width 430 height 38
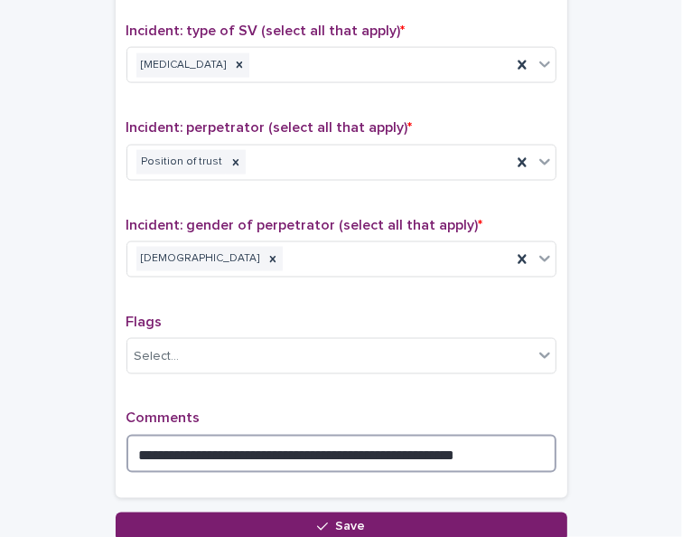
click at [393, 455] on textarea "**********" at bounding box center [342, 454] width 430 height 38
click at [467, 437] on textarea "**********" at bounding box center [342, 454] width 430 height 38
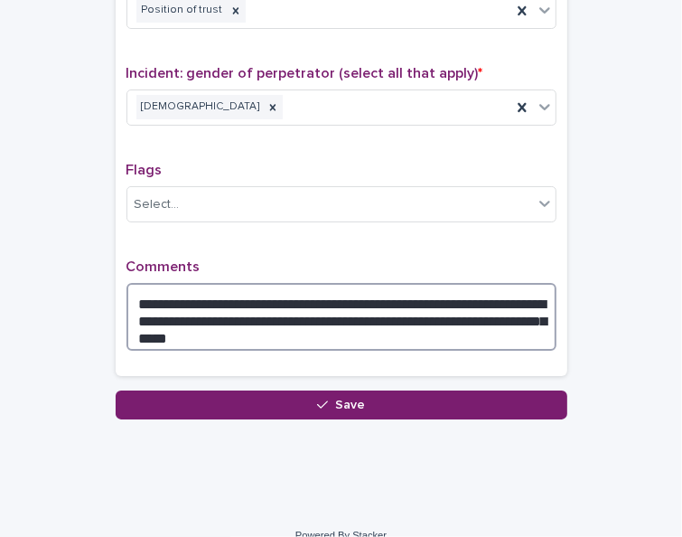
scroll to position [1489, 0]
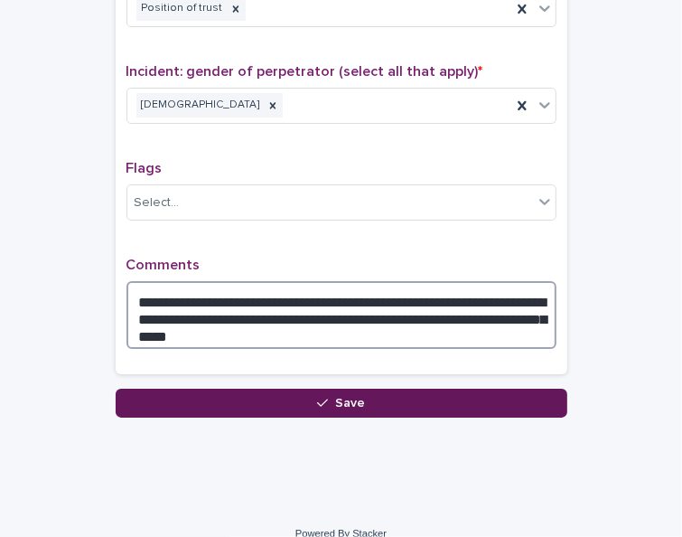
type textarea "**********"
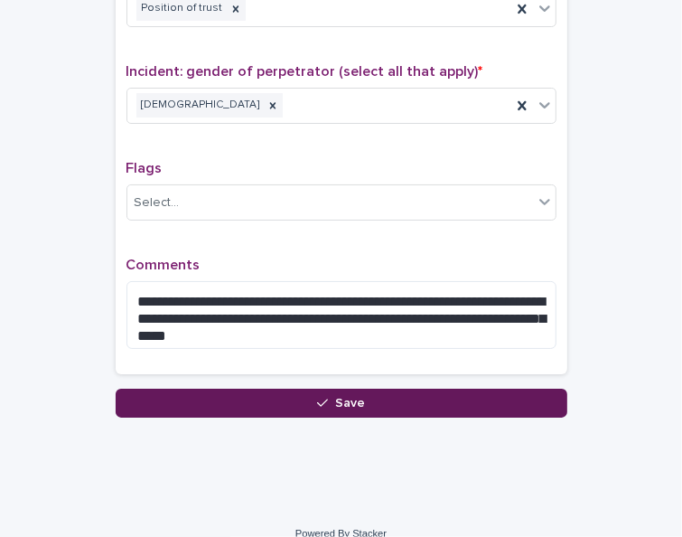
click at [342, 397] on span "Save" at bounding box center [350, 403] width 30 height 13
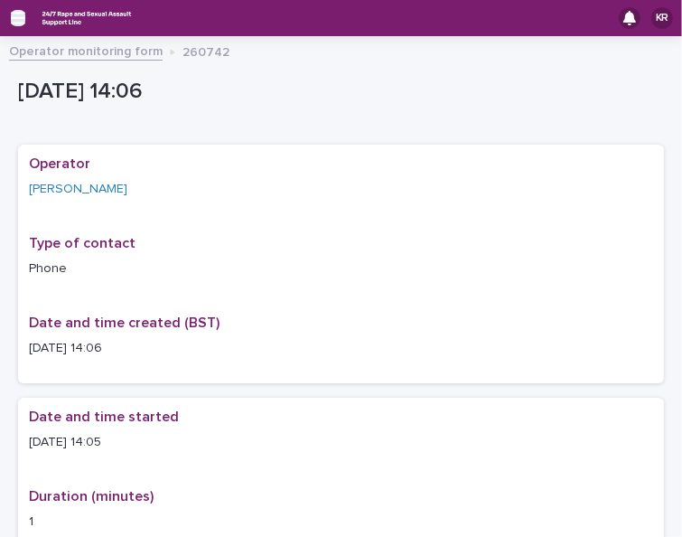
click at [19, 14] on icon "button" at bounding box center [18, 18] width 14 height 16
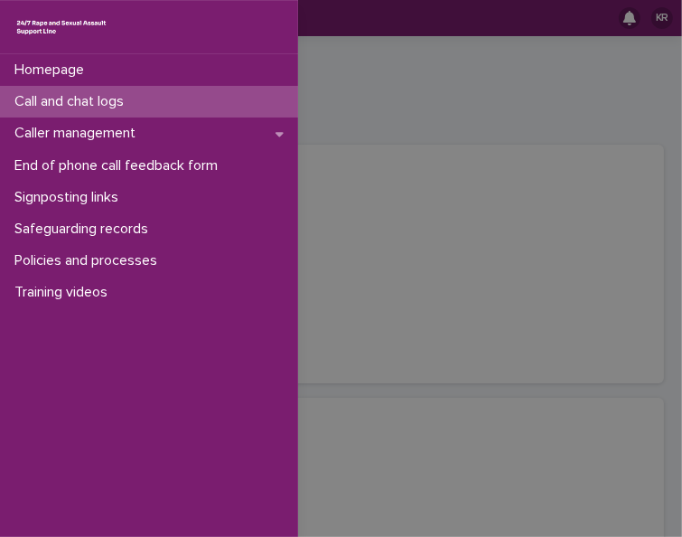
click at [45, 101] on p "Call and chat logs" at bounding box center [72, 101] width 131 height 17
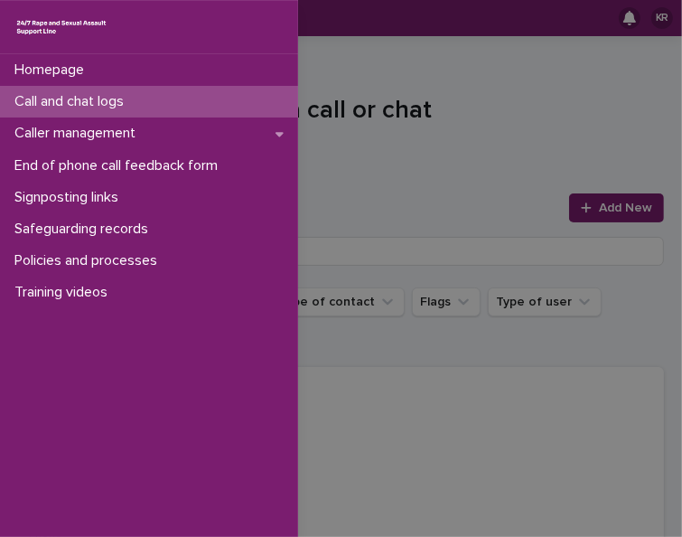
click at [587, 211] on div "Homepage Call and chat logs Caller management End of phone call feedback form S…" at bounding box center [341, 268] width 682 height 537
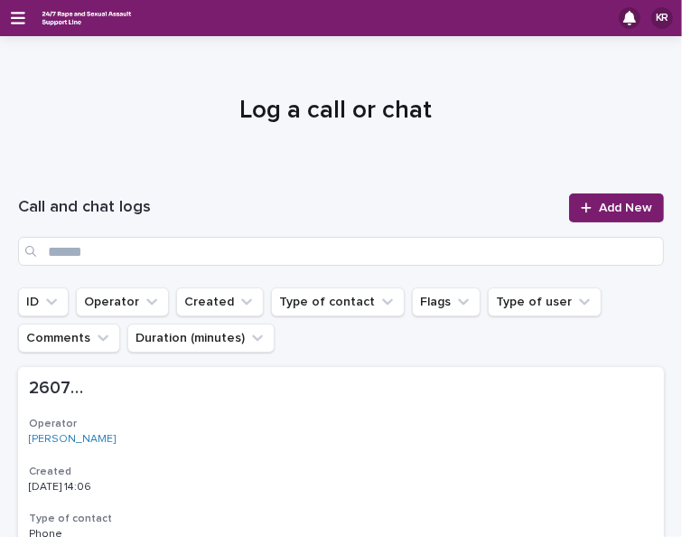
click at [587, 211] on div at bounding box center [590, 208] width 18 height 13
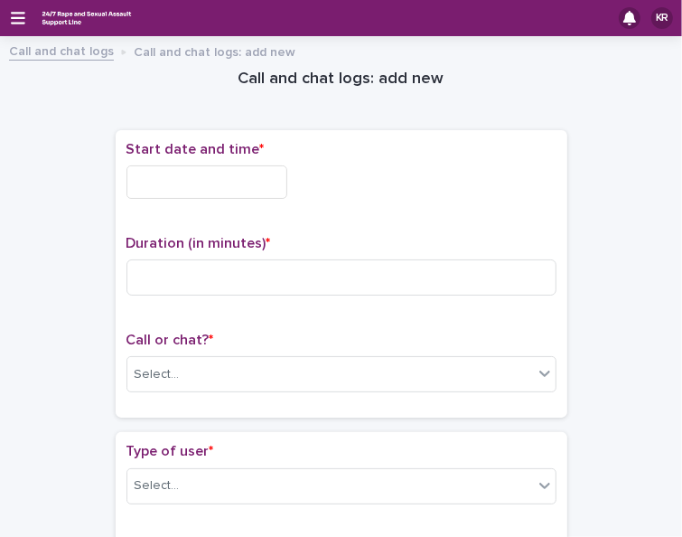
click at [157, 184] on input "text" at bounding box center [207, 181] width 161 height 33
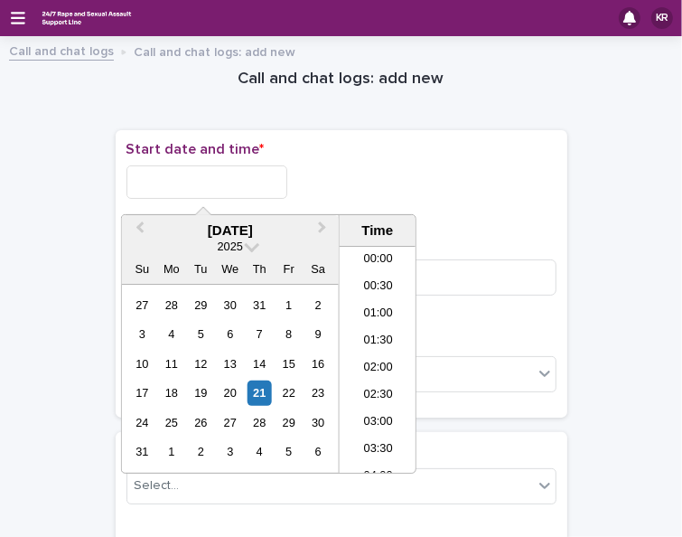
scroll to position [660, 0]
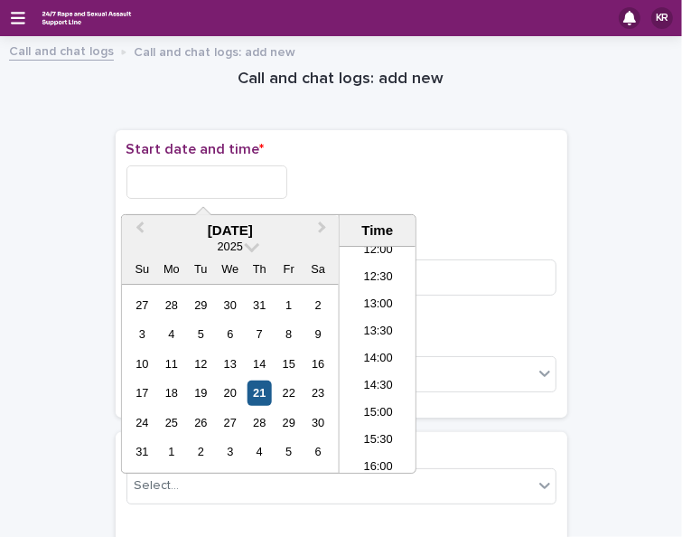
click at [252, 390] on div "21" at bounding box center [260, 392] width 24 height 24
click at [358, 360] on li "14:00" at bounding box center [378, 359] width 77 height 27
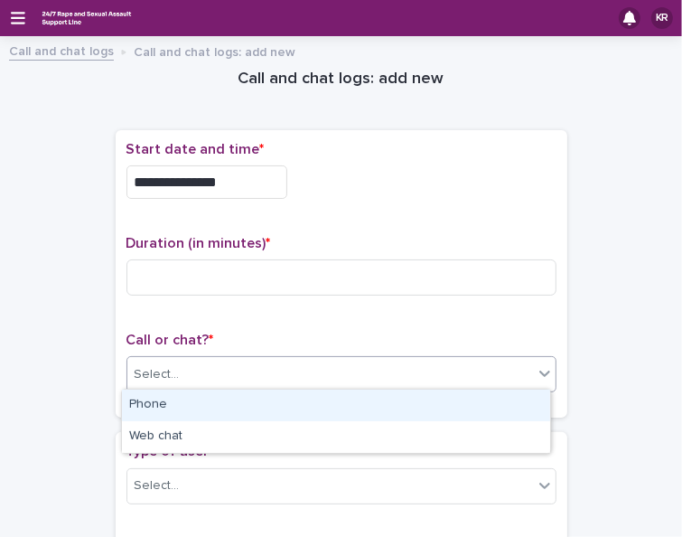
click at [246, 380] on div "Select..." at bounding box center [330, 375] width 406 height 30
click at [212, 412] on div "Phone" at bounding box center [336, 406] width 428 height 32
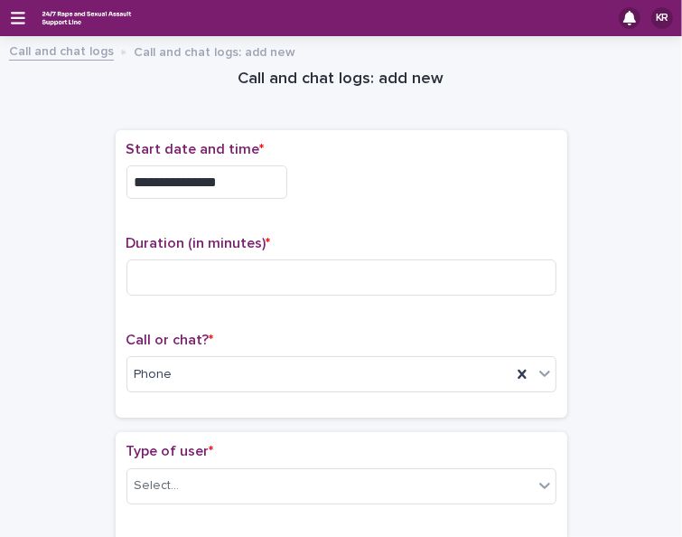
click at [224, 181] on input "**********" at bounding box center [207, 181] width 161 height 33
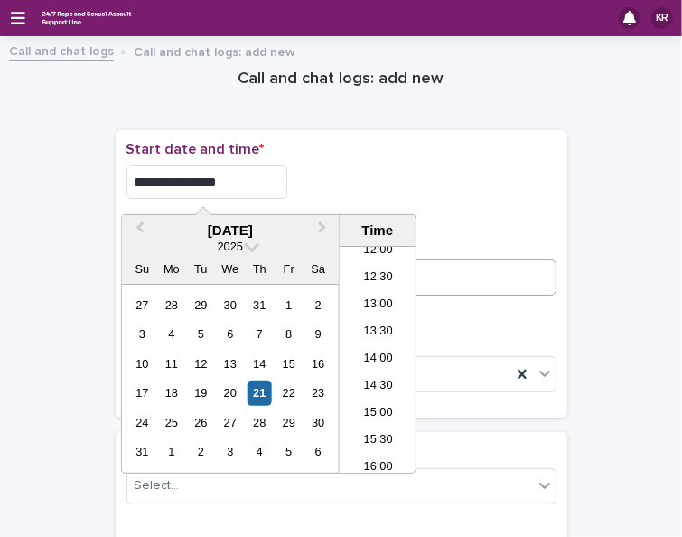
type input "**********"
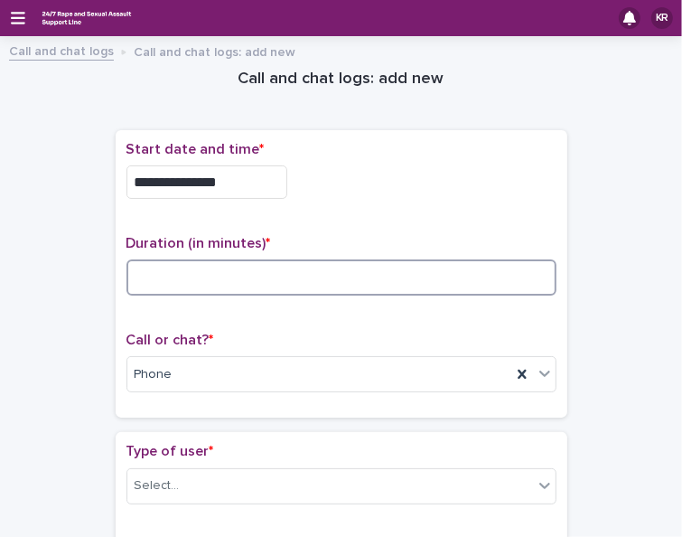
click at [506, 260] on input at bounding box center [342, 277] width 430 height 36
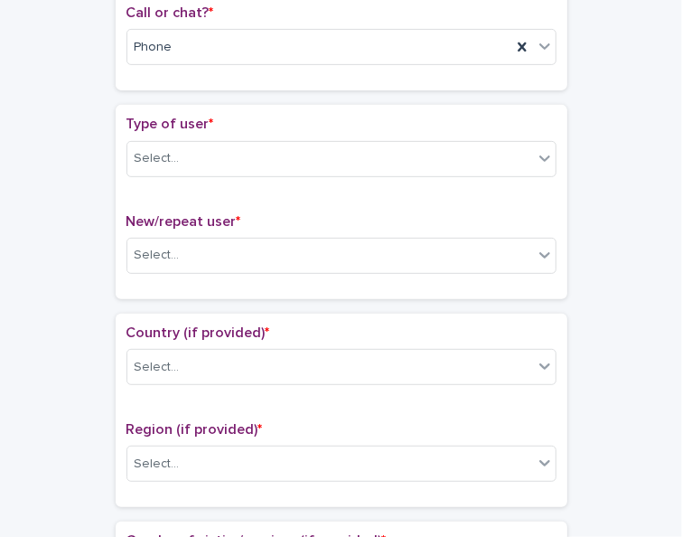
scroll to position [329, 0]
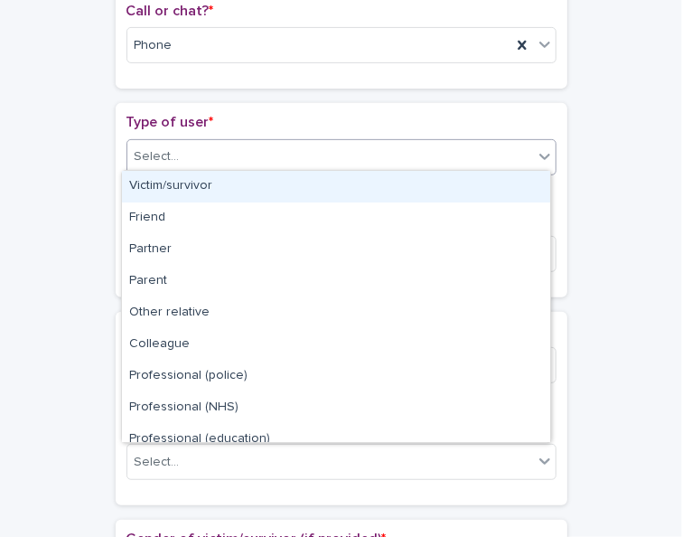
click at [536, 148] on icon at bounding box center [545, 156] width 18 height 18
click at [525, 185] on div "Victim/survivor" at bounding box center [336, 187] width 428 height 32
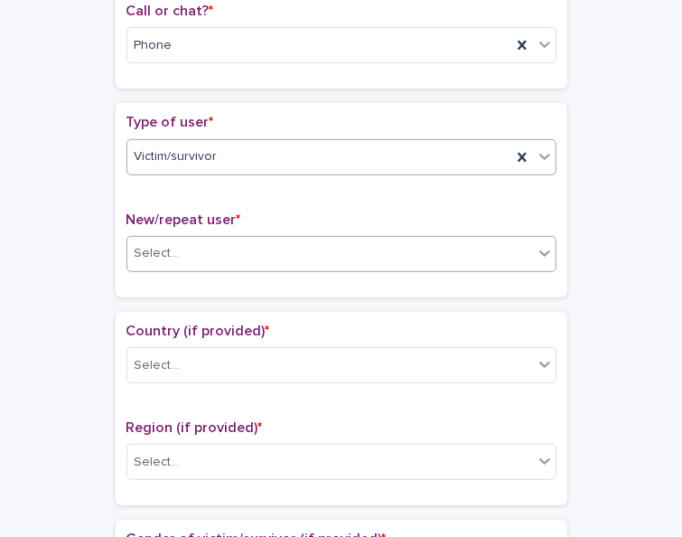
click at [541, 257] on div at bounding box center [545, 253] width 22 height 33
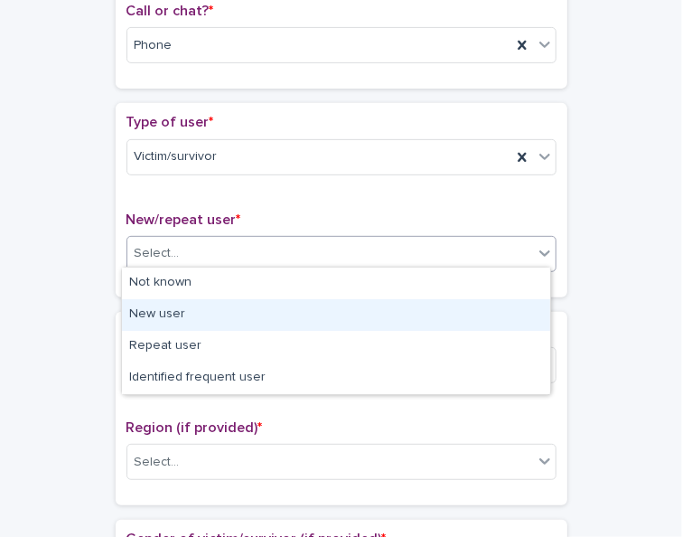
click at [512, 302] on div "New user" at bounding box center [336, 315] width 428 height 32
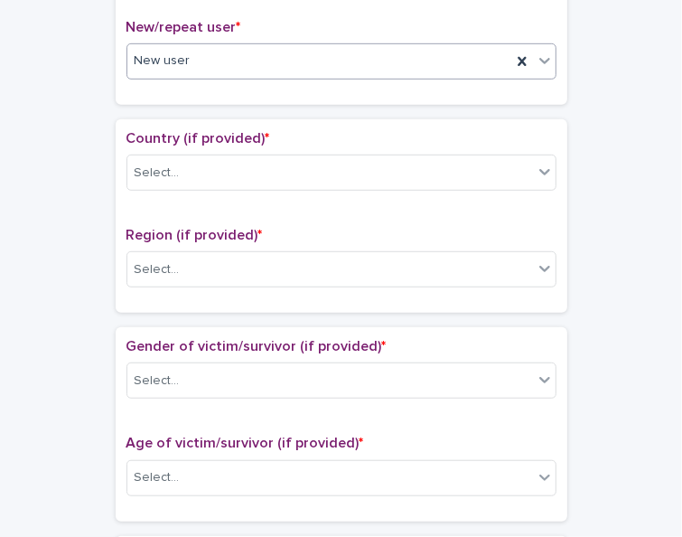
scroll to position [563, 0]
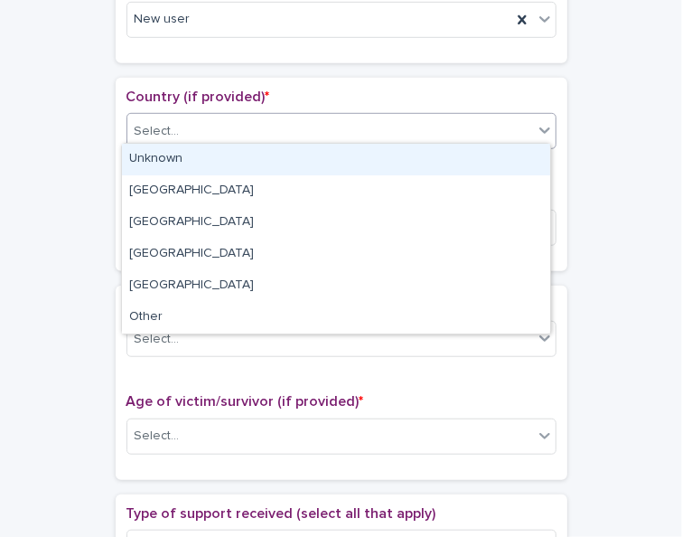
click at [536, 130] on icon at bounding box center [545, 130] width 18 height 18
click at [518, 159] on div "Unknown" at bounding box center [336, 160] width 428 height 32
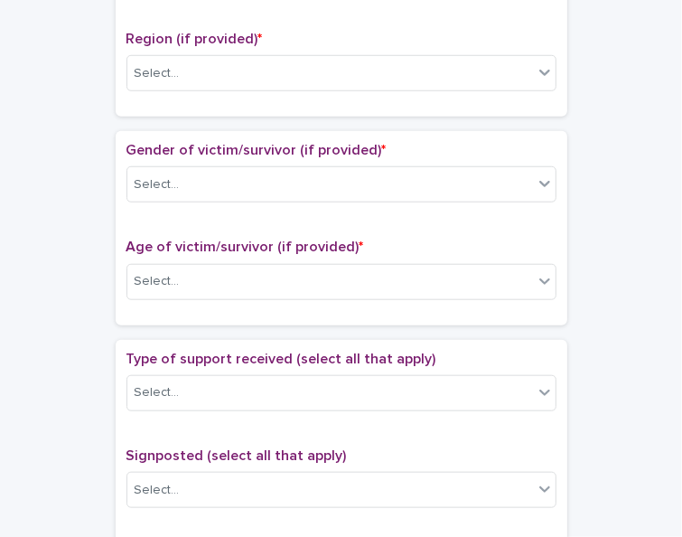
scroll to position [746, 0]
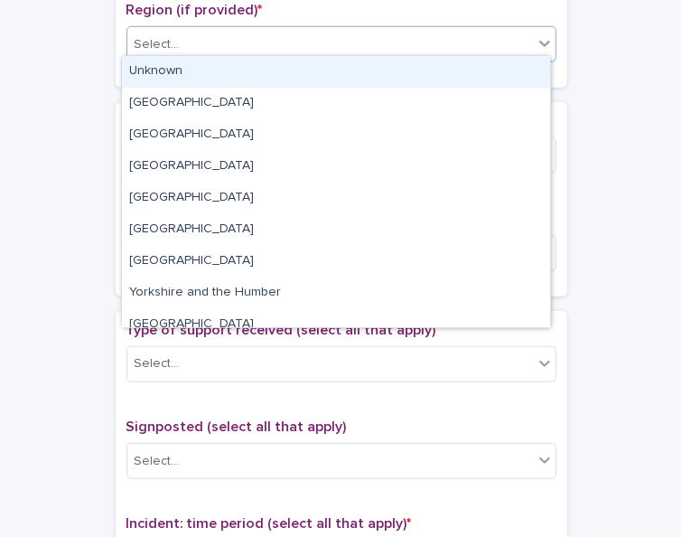
click at [541, 41] on icon at bounding box center [545, 44] width 11 height 6
click at [528, 64] on div "Unknown" at bounding box center [336, 72] width 428 height 32
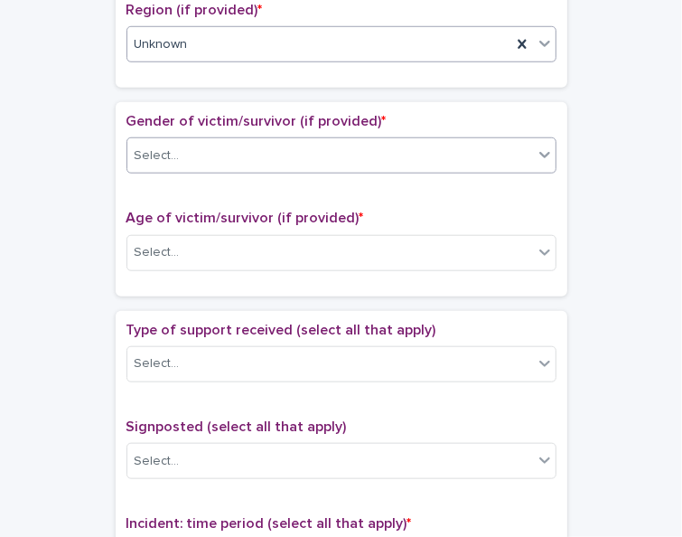
click at [538, 146] on icon at bounding box center [545, 155] width 18 height 18
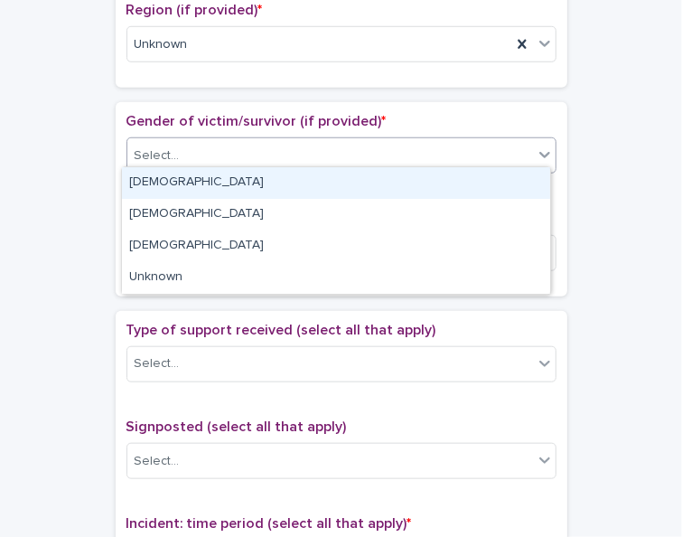
click at [514, 177] on div "[DEMOGRAPHIC_DATA]" at bounding box center [336, 183] width 428 height 32
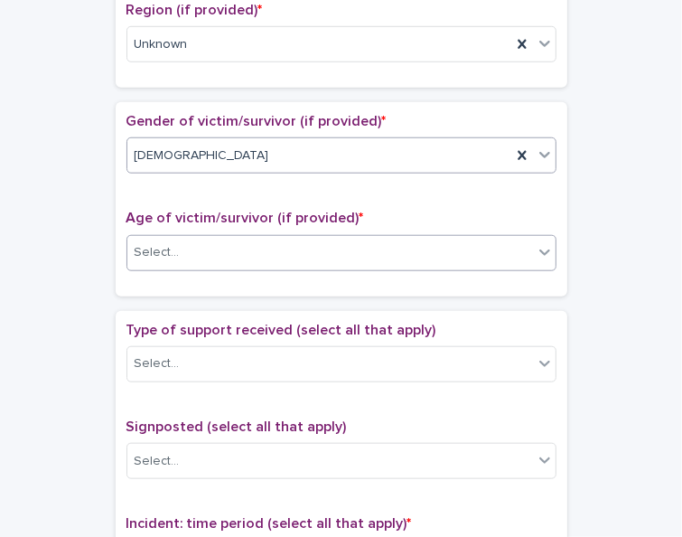
click at [508, 238] on div "Select..." at bounding box center [330, 253] width 406 height 30
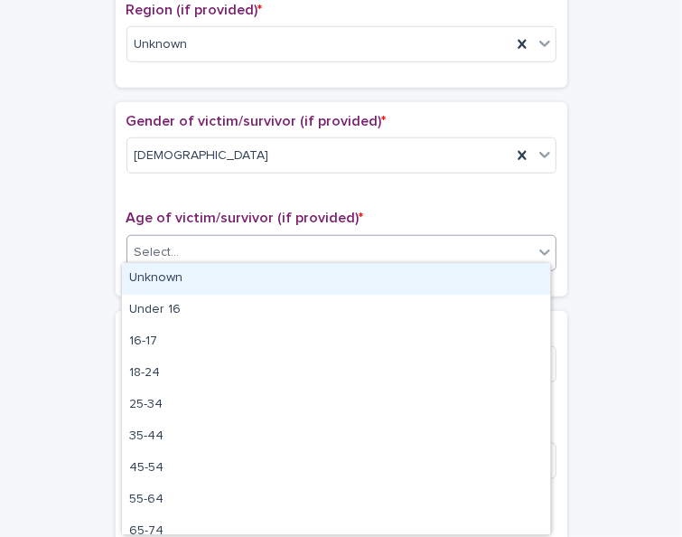
click at [491, 277] on div "Unknown" at bounding box center [336, 279] width 428 height 32
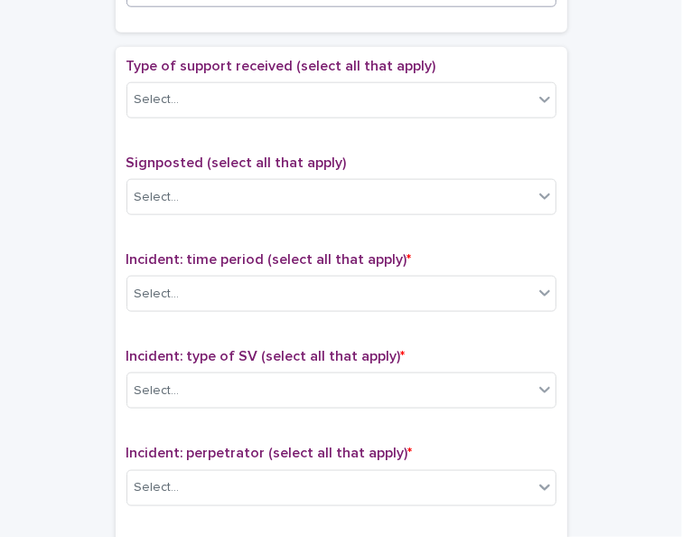
scroll to position [1015, 0]
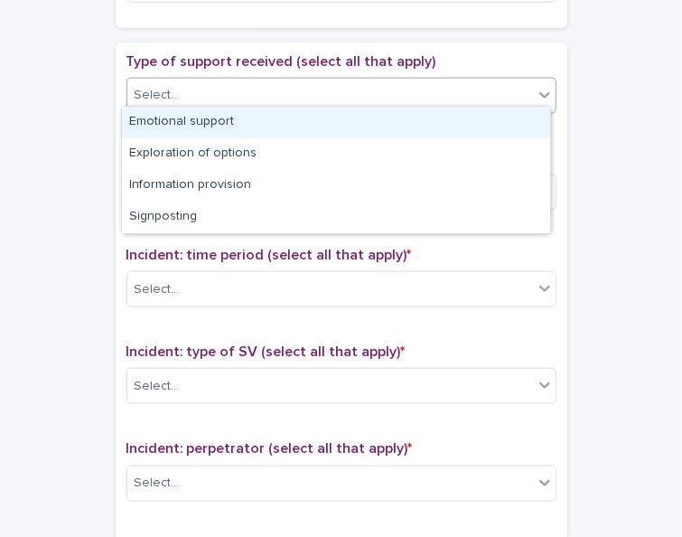
click at [540, 92] on icon at bounding box center [545, 95] width 11 height 6
click at [521, 117] on div "Emotional support" at bounding box center [336, 123] width 428 height 32
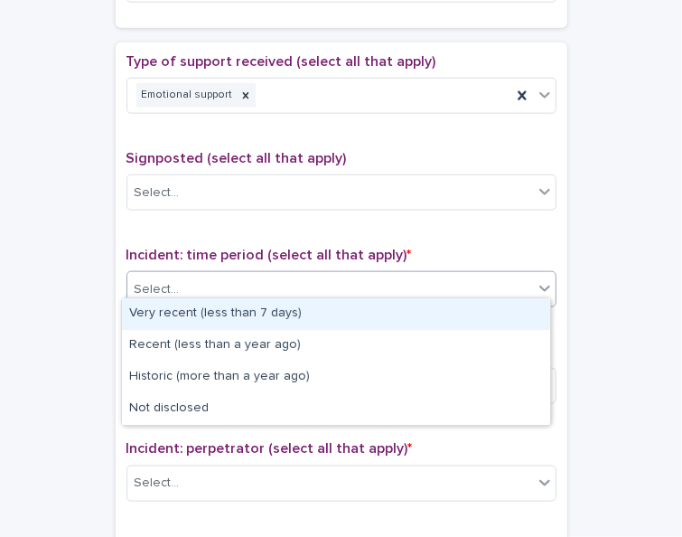
click at [536, 279] on icon at bounding box center [545, 288] width 18 height 18
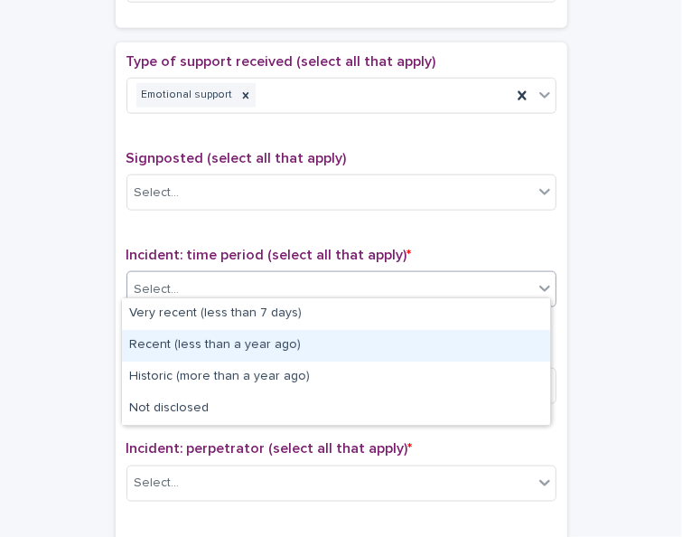
click at [514, 340] on div "Recent (less than a year ago)" at bounding box center [336, 346] width 428 height 32
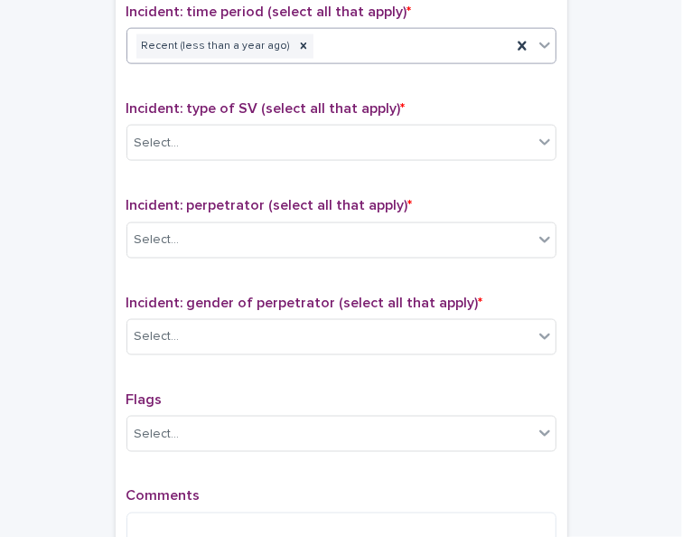
scroll to position [1285, 0]
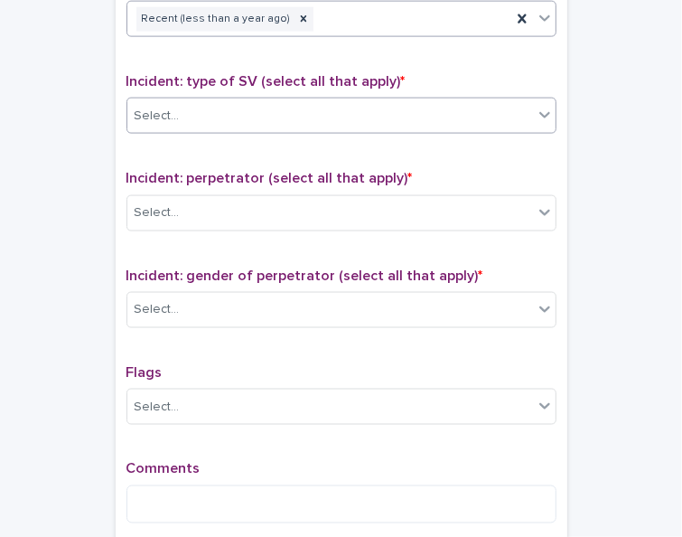
click at [542, 107] on icon at bounding box center [545, 115] width 18 height 18
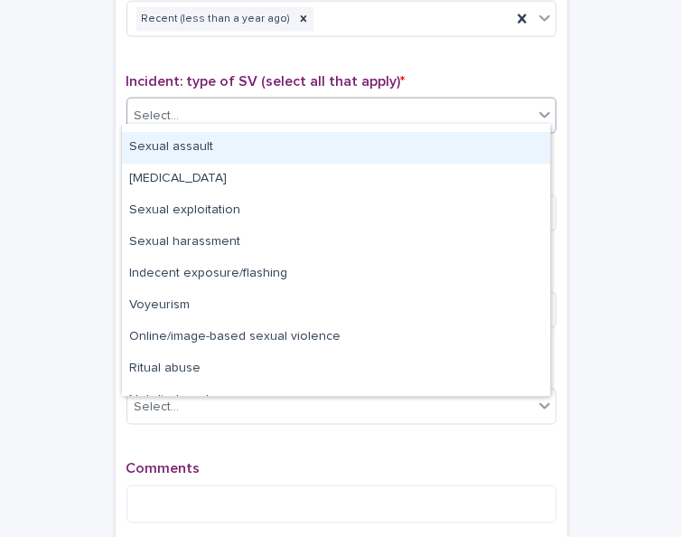
scroll to position [0, 0]
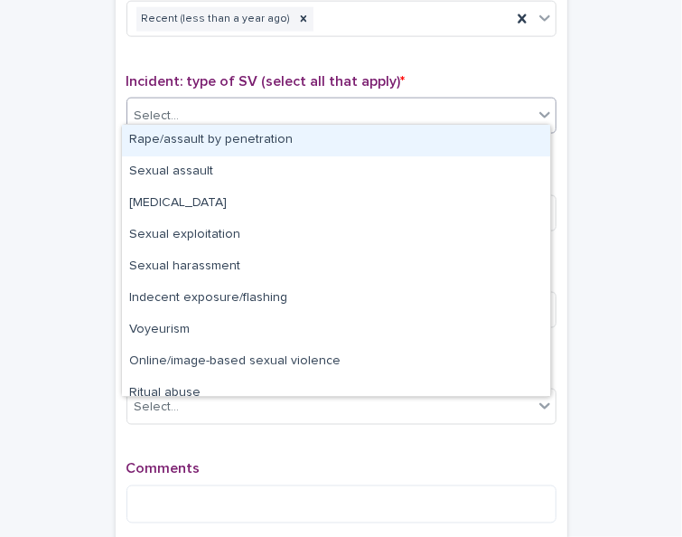
click at [232, 138] on div "Rape/assault by penetration" at bounding box center [336, 141] width 428 height 32
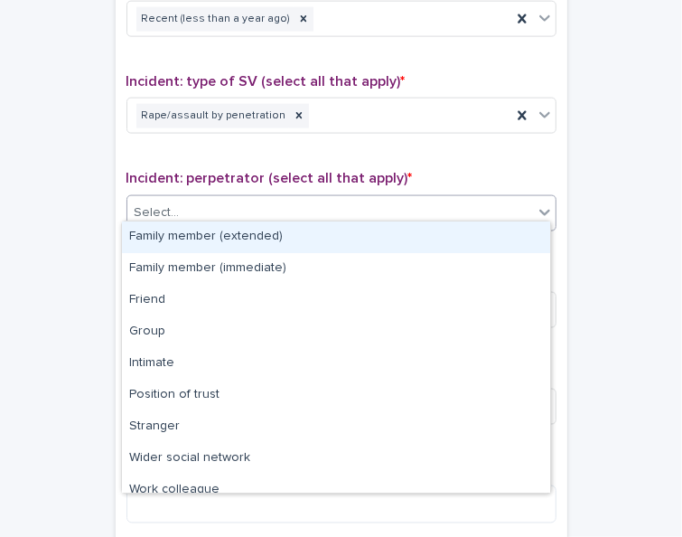
click at [240, 198] on div "Select..." at bounding box center [330, 213] width 406 height 30
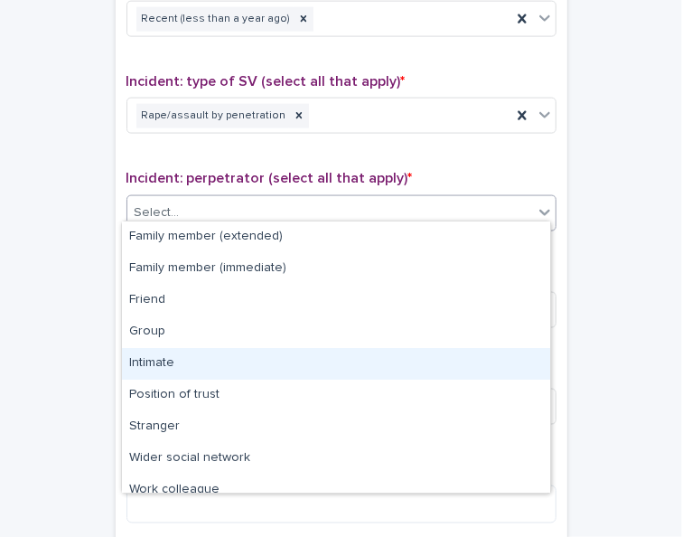
drag, startPoint x: 263, startPoint y: 315, endPoint x: 257, endPoint y: 349, distance: 34.9
click at [257, 349] on div "Intimate" at bounding box center [336, 364] width 428 height 32
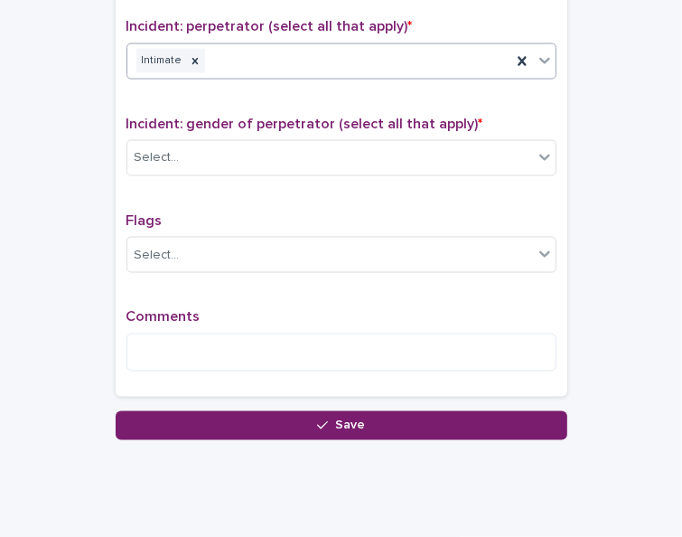
scroll to position [1451, 0]
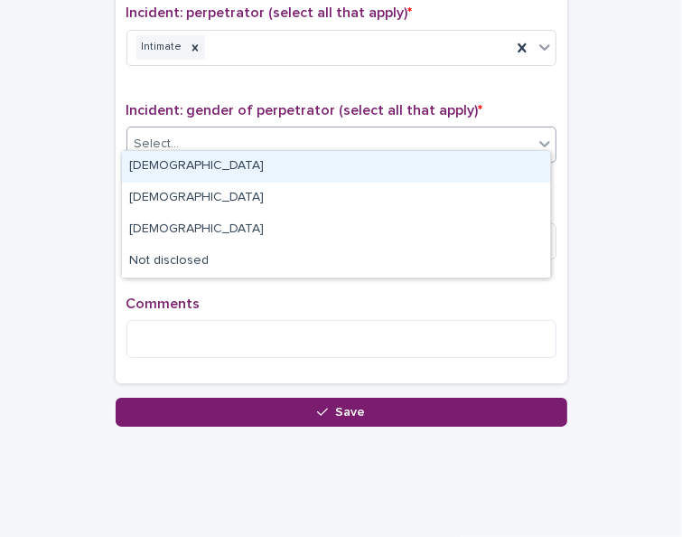
click at [536, 135] on icon at bounding box center [545, 144] width 18 height 18
click at [525, 159] on div "[DEMOGRAPHIC_DATA]" at bounding box center [336, 167] width 428 height 32
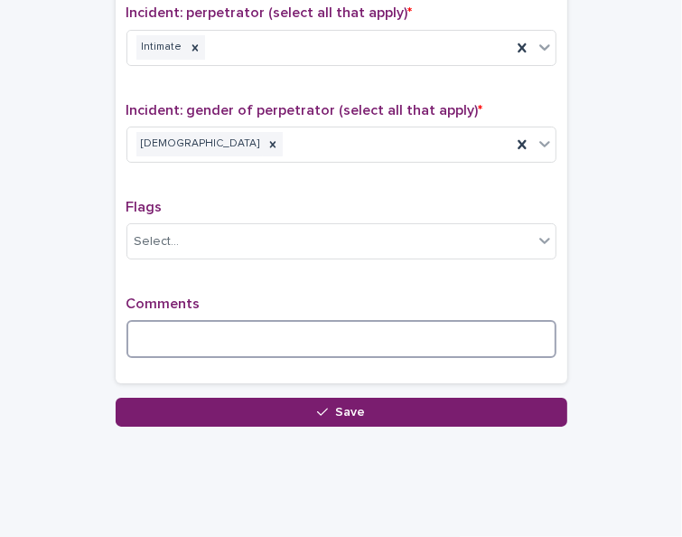
click at [312, 320] on textarea at bounding box center [342, 339] width 430 height 38
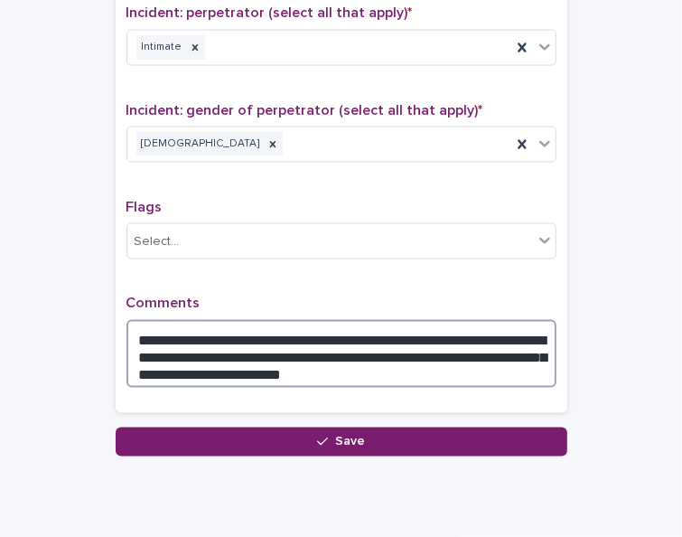
scroll to position [0, 0]
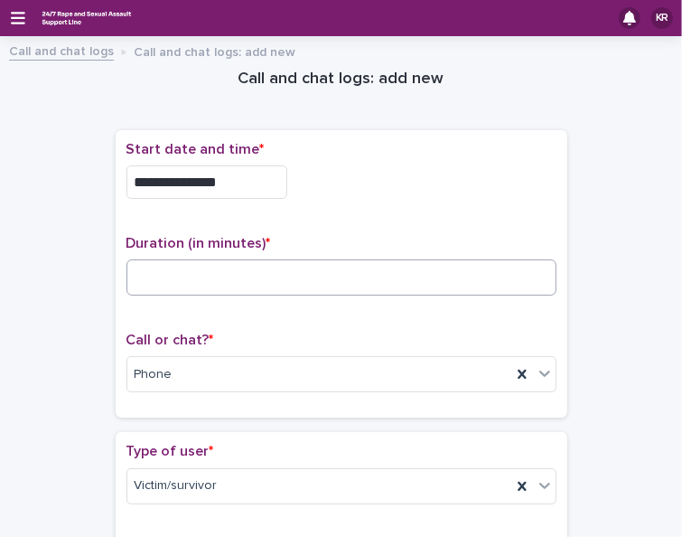
type textarea "**********"
click at [203, 262] on input at bounding box center [342, 277] width 430 height 36
click at [260, 277] on input at bounding box center [342, 277] width 430 height 36
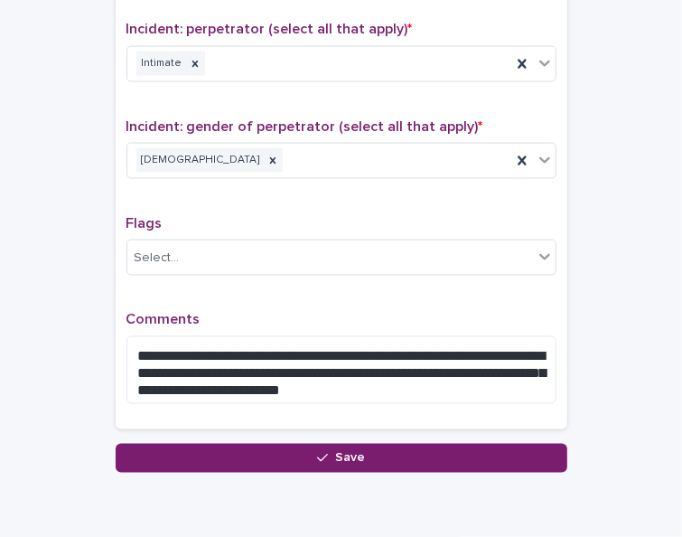
scroll to position [1500, 0]
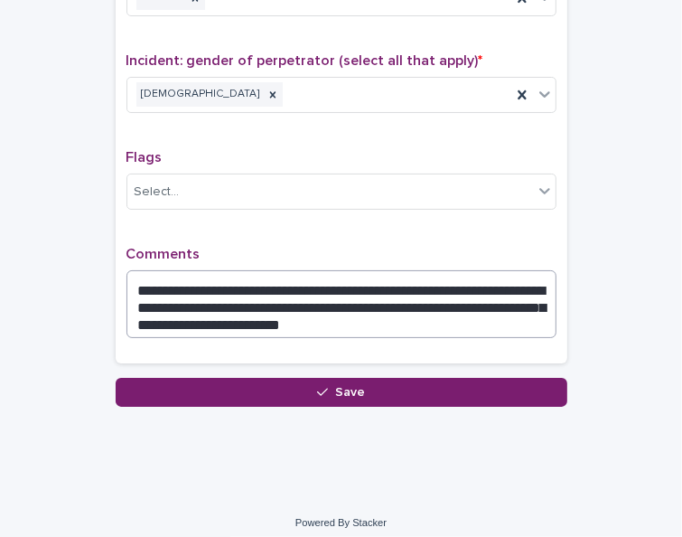
type input "**"
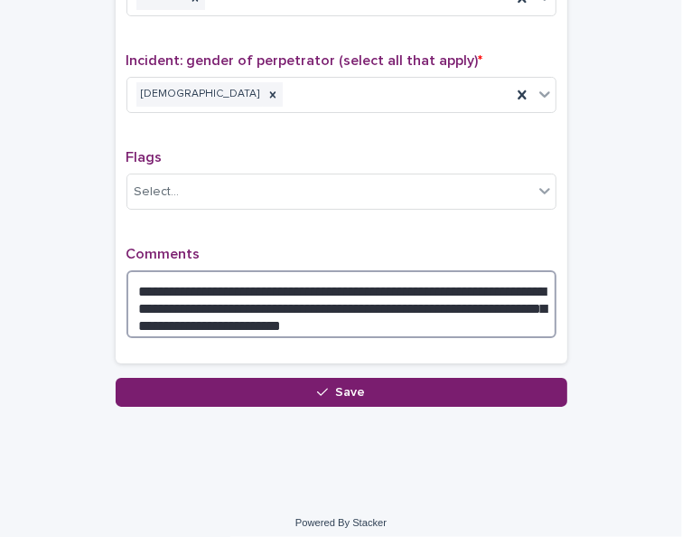
click at [380, 308] on textarea "**********" at bounding box center [342, 304] width 430 height 68
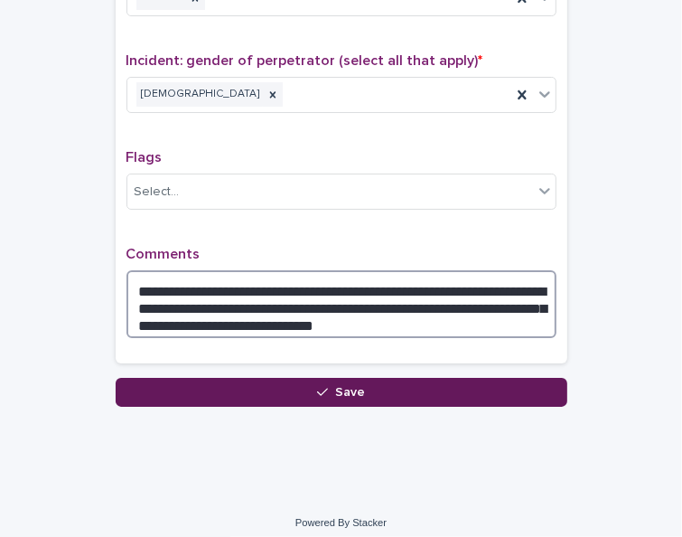
type textarea "**********"
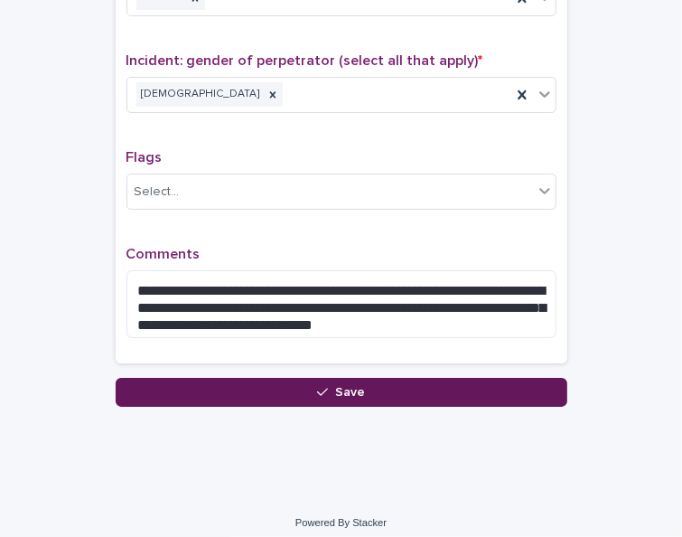
click at [371, 378] on button "Save" at bounding box center [342, 392] width 452 height 29
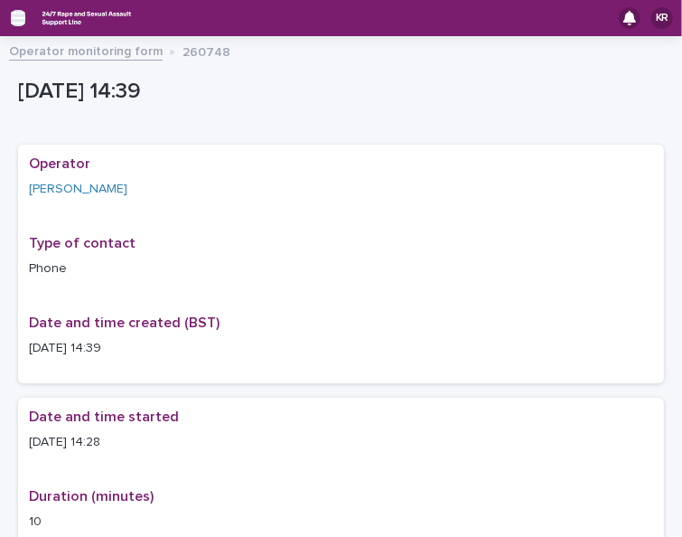
click at [15, 19] on icon "button" at bounding box center [18, 18] width 14 height 16
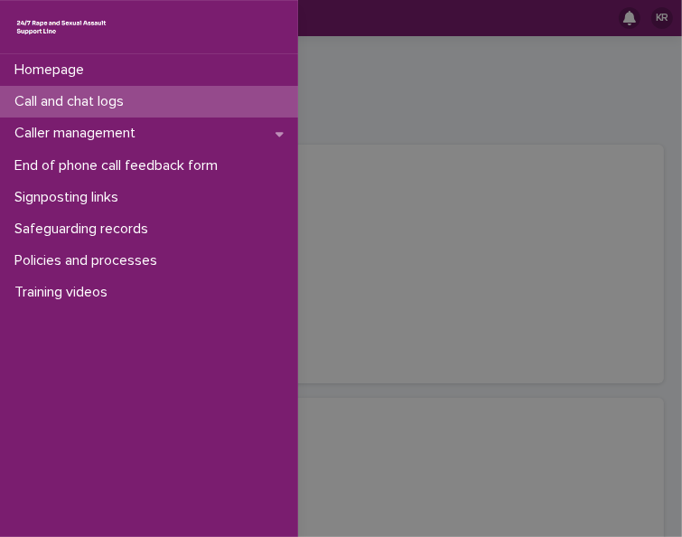
click at [42, 105] on p "Call and chat logs" at bounding box center [72, 101] width 131 height 17
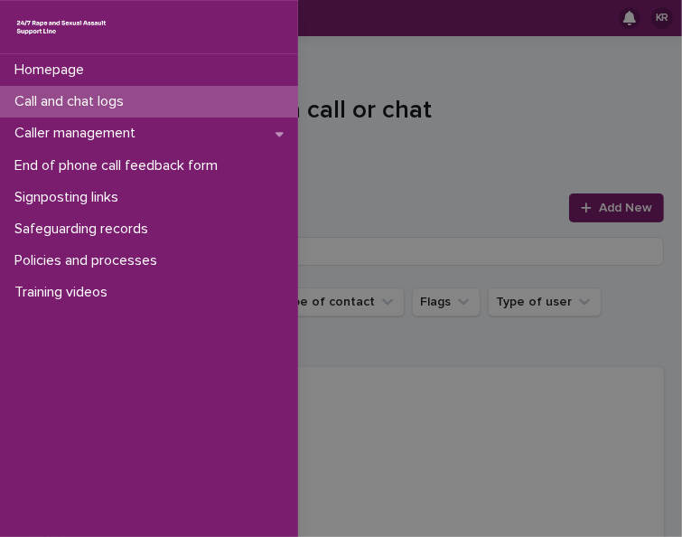
click at [603, 207] on div "Homepage Call and chat logs Caller management End of phone call feedback form S…" at bounding box center [341, 268] width 682 height 537
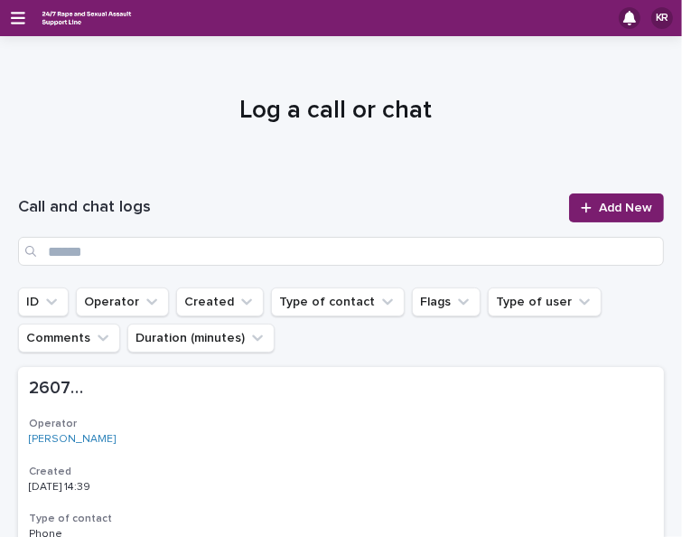
click at [603, 207] on span "Add New" at bounding box center [625, 208] width 53 height 13
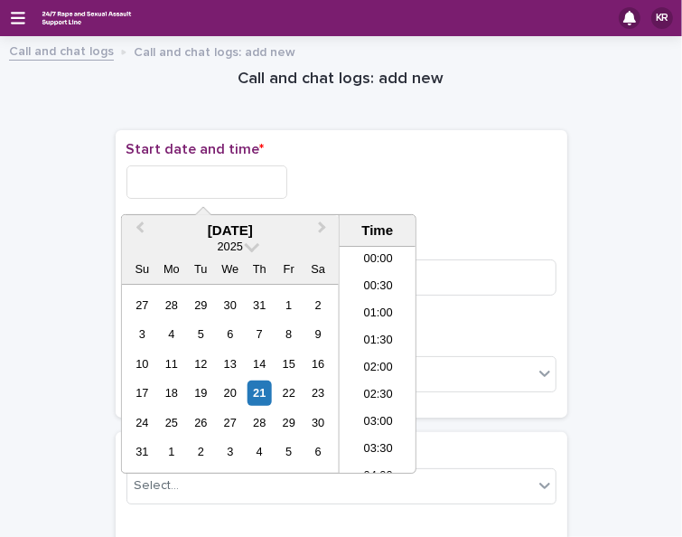
click at [216, 183] on input "text" at bounding box center [207, 181] width 161 height 33
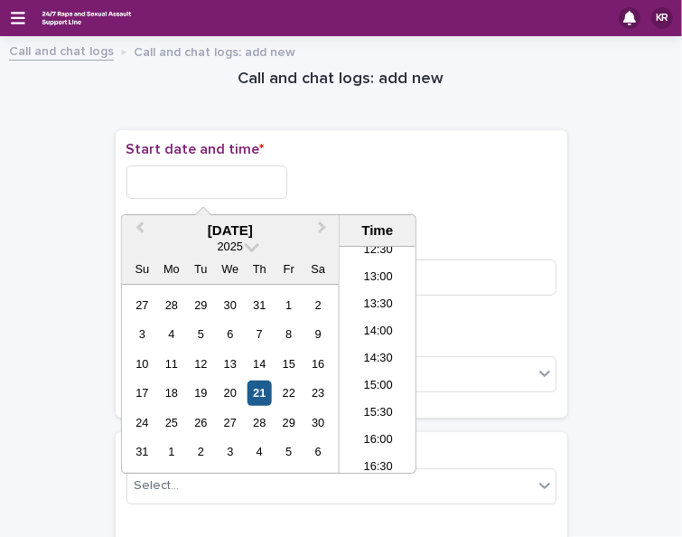
click at [261, 390] on div "21" at bounding box center [260, 392] width 24 height 24
click at [368, 361] on li "14:30" at bounding box center [378, 359] width 77 height 27
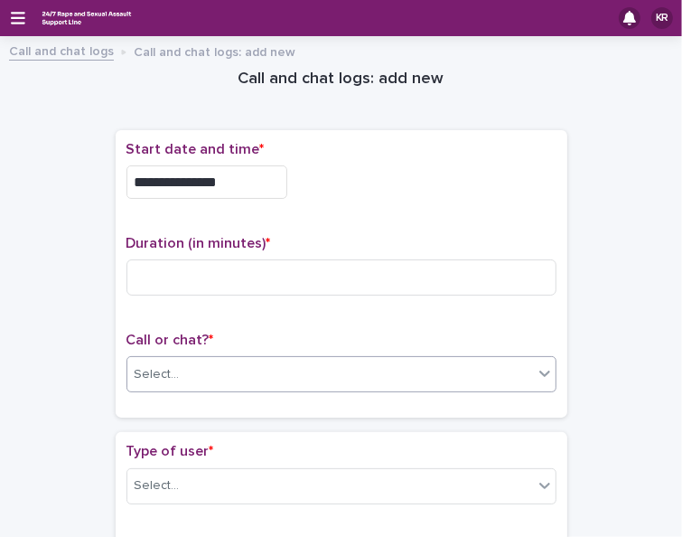
type input "**********"
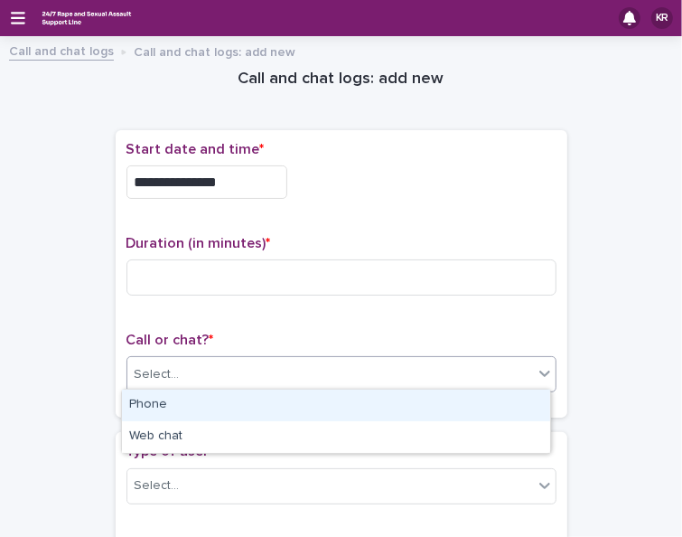
click at [128, 384] on div "Select..." at bounding box center [330, 375] width 406 height 30
click at [130, 401] on div "Phone" at bounding box center [336, 406] width 428 height 32
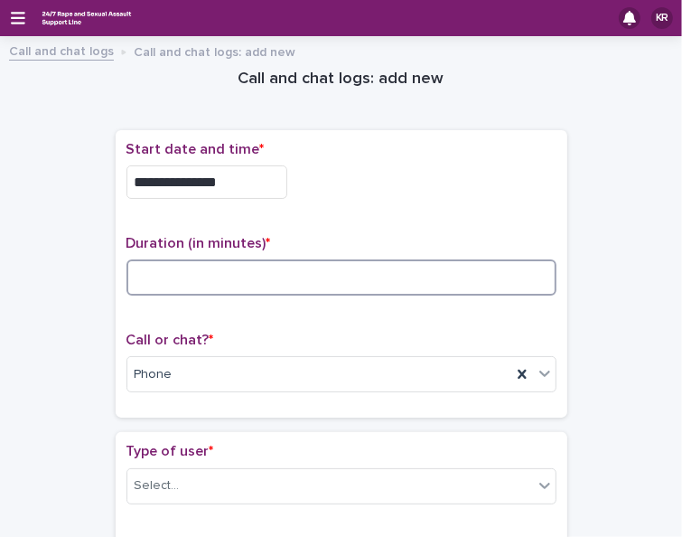
click at [143, 268] on input at bounding box center [342, 277] width 430 height 36
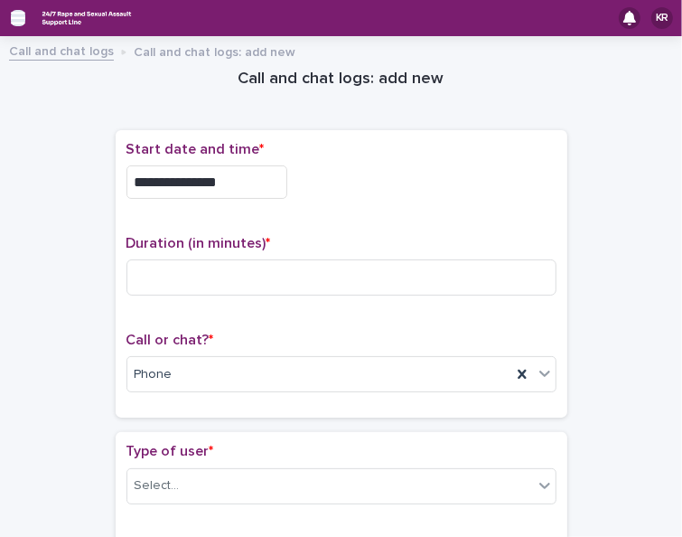
click at [15, 14] on icon "button" at bounding box center [18, 18] width 14 height 16
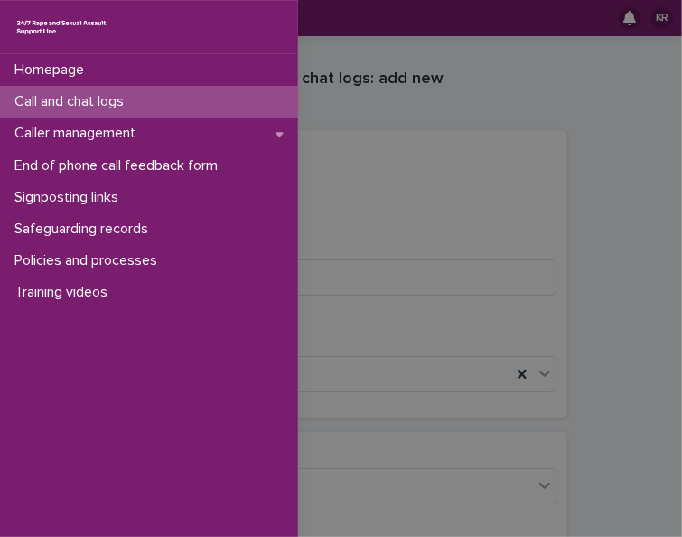
click at [34, 99] on p "Call and chat logs" at bounding box center [72, 101] width 131 height 17
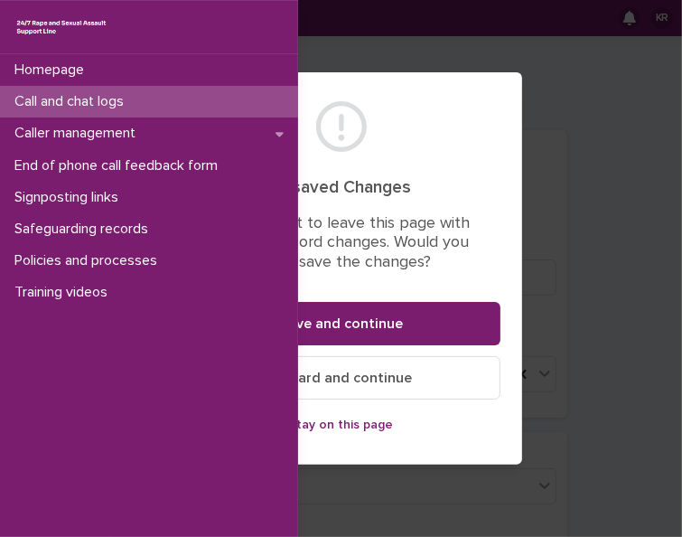
click at [608, 277] on div "Homepage Call and chat logs Caller management End of phone call feedback form S…" at bounding box center [341, 268] width 682 height 537
drag, startPoint x: 550, startPoint y: 139, endPoint x: 438, endPoint y: 345, distance: 234.6
click at [499, 258] on div "Homepage Call and chat logs Caller management End of phone call feedback form S…" at bounding box center [341, 268] width 682 height 537
click at [382, 423] on div "Homepage Call and chat logs Caller management End of phone call feedback form S…" at bounding box center [341, 268] width 682 height 537
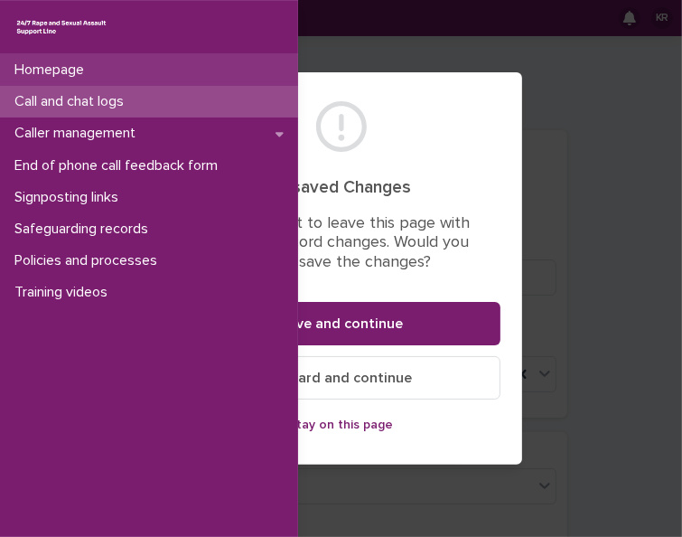
click at [71, 72] on p "Homepage" at bounding box center [52, 69] width 91 height 17
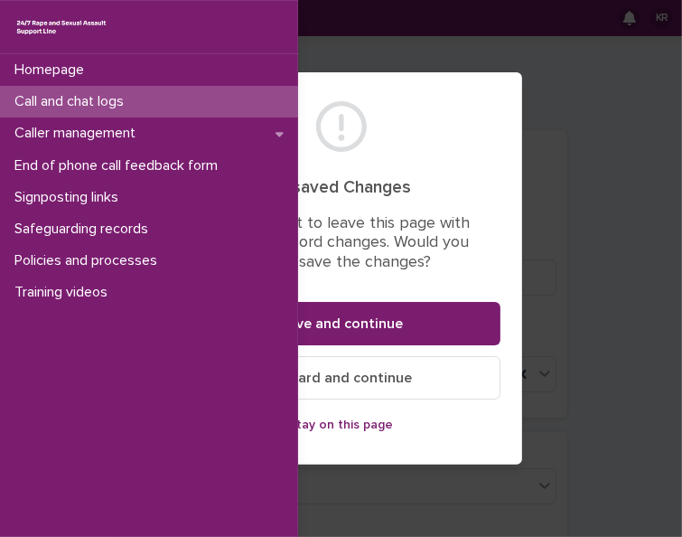
click at [38, 95] on p "Call and chat logs" at bounding box center [72, 101] width 131 height 17
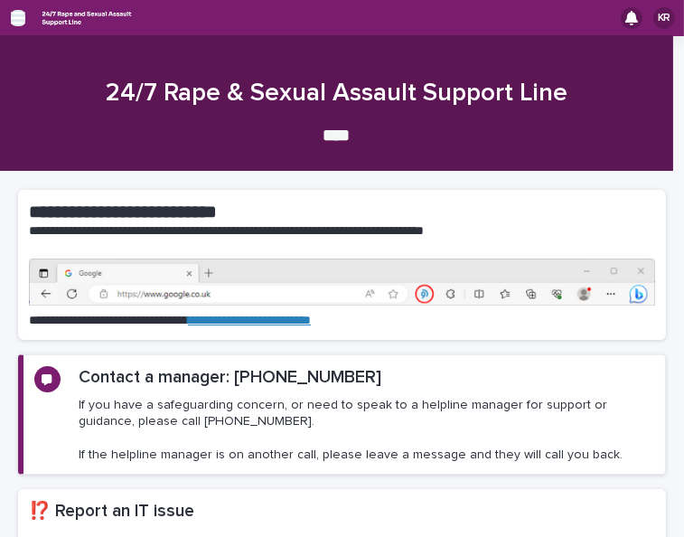
click at [14, 18] on icon "button" at bounding box center [18, 18] width 14 height 13
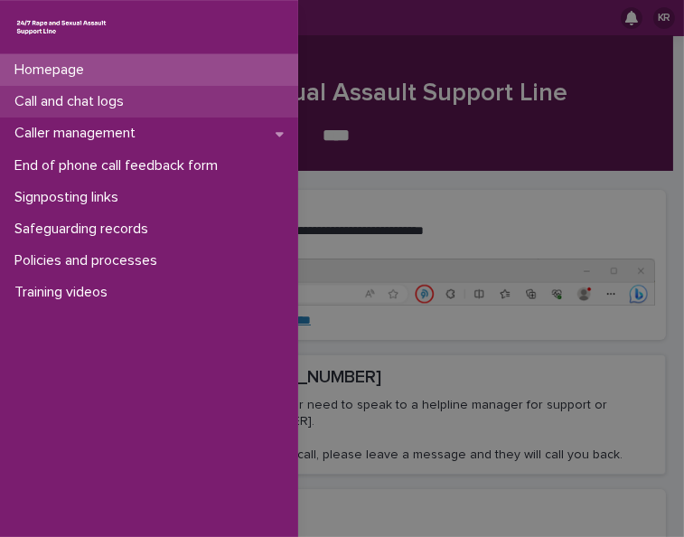
click at [35, 99] on p "Call and chat logs" at bounding box center [72, 101] width 131 height 17
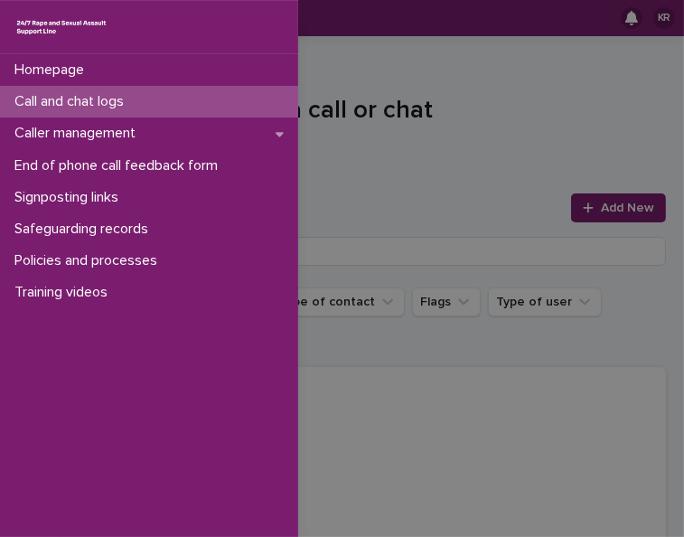
click at [588, 205] on div "Homepage Call and chat logs Caller management End of phone call feedback form S…" at bounding box center [342, 268] width 684 height 537
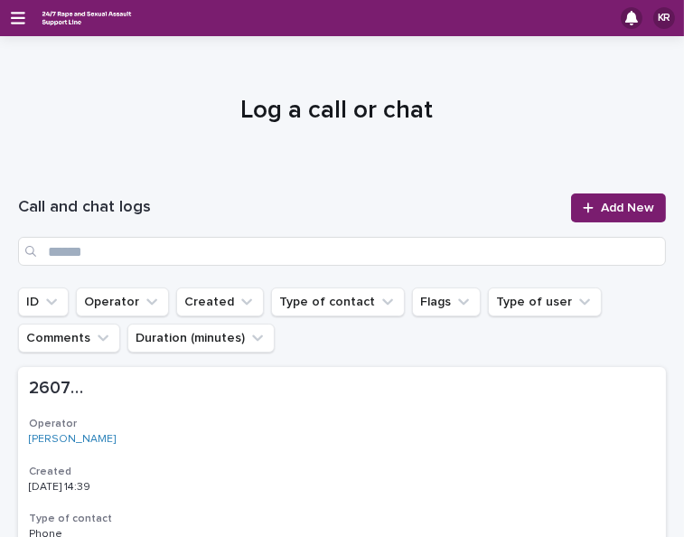
click at [588, 205] on div at bounding box center [592, 208] width 18 height 13
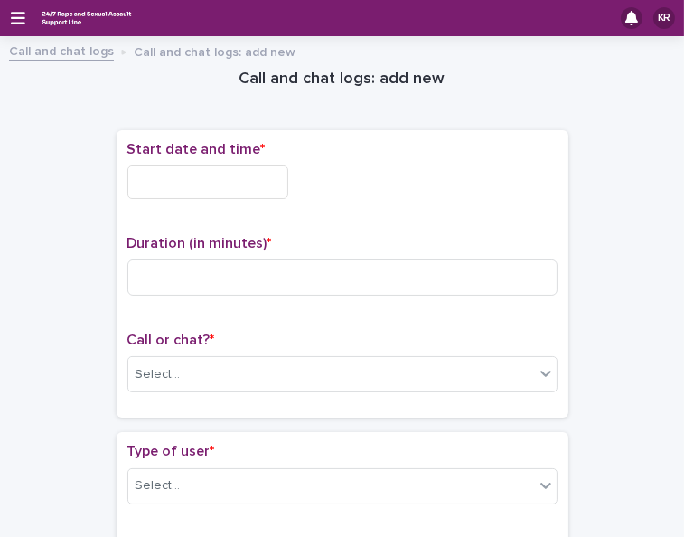
click at [166, 180] on input "text" at bounding box center [207, 181] width 161 height 33
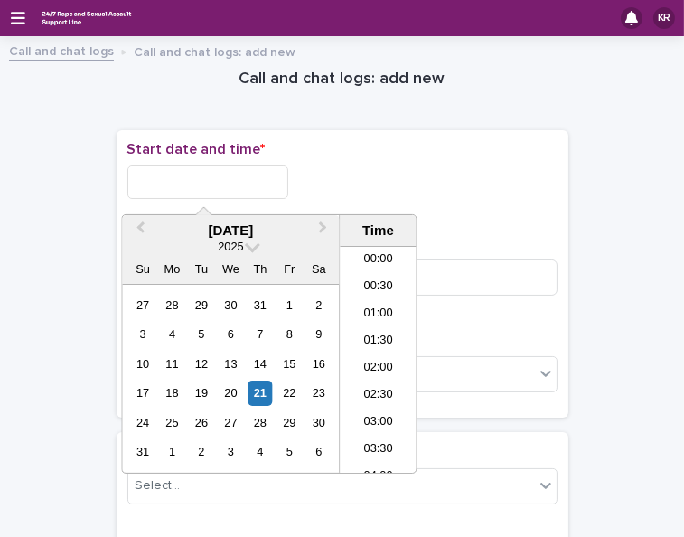
scroll to position [687, 0]
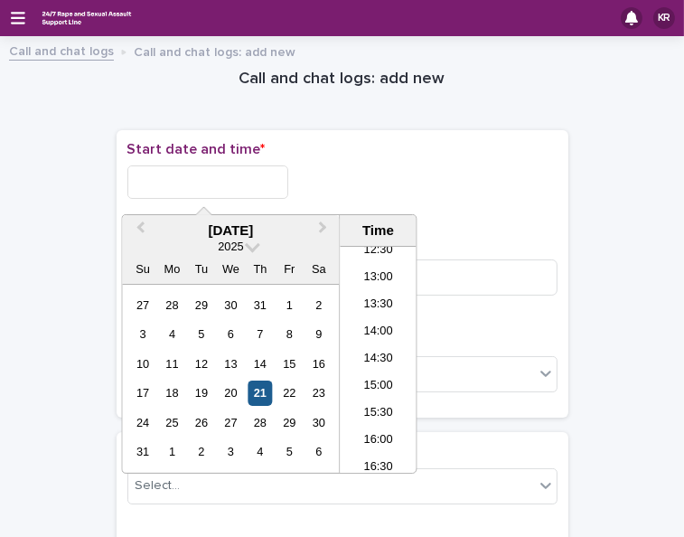
click at [260, 399] on div "21" at bounding box center [260, 392] width 24 height 24
click at [257, 389] on div "21" at bounding box center [260, 392] width 24 height 24
click at [367, 353] on li "14:30" at bounding box center [378, 359] width 77 height 27
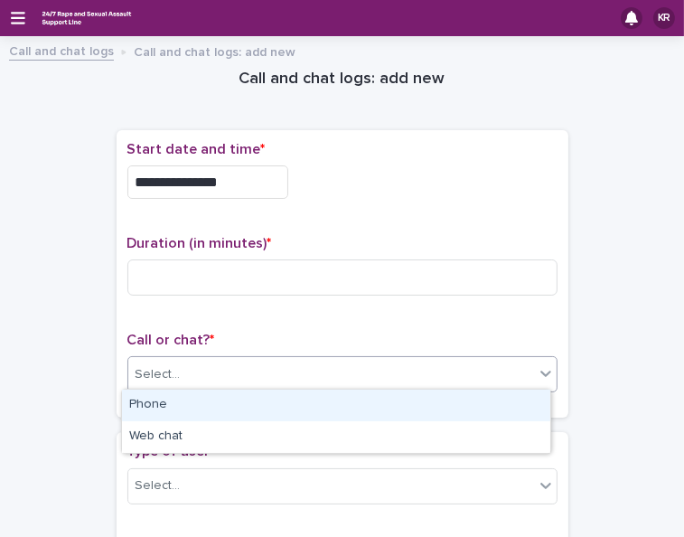
click at [189, 360] on div "Select..." at bounding box center [331, 375] width 406 height 30
click at [174, 405] on div "Phone" at bounding box center [336, 406] width 428 height 32
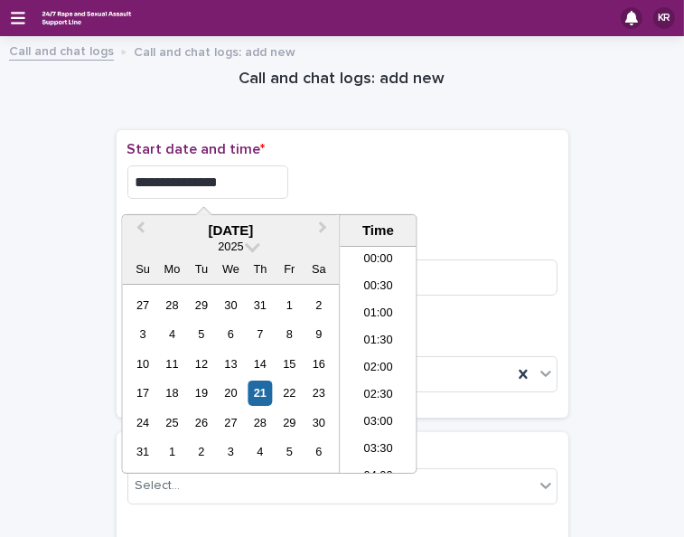
click at [225, 183] on input "**********" at bounding box center [207, 181] width 161 height 33
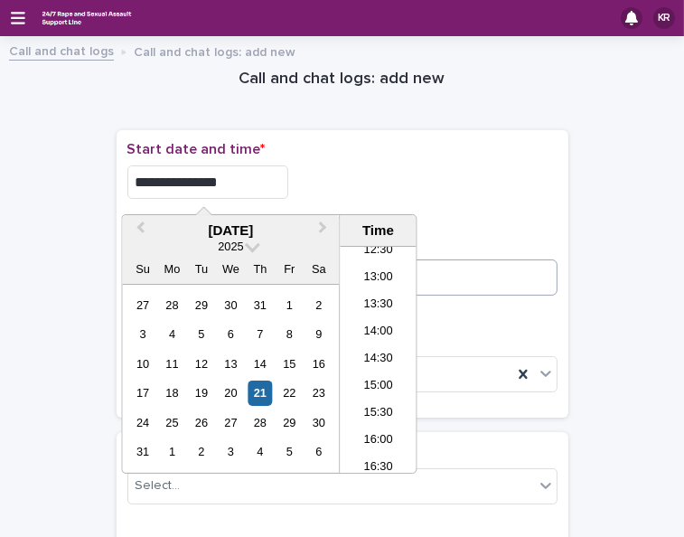
type input "**********"
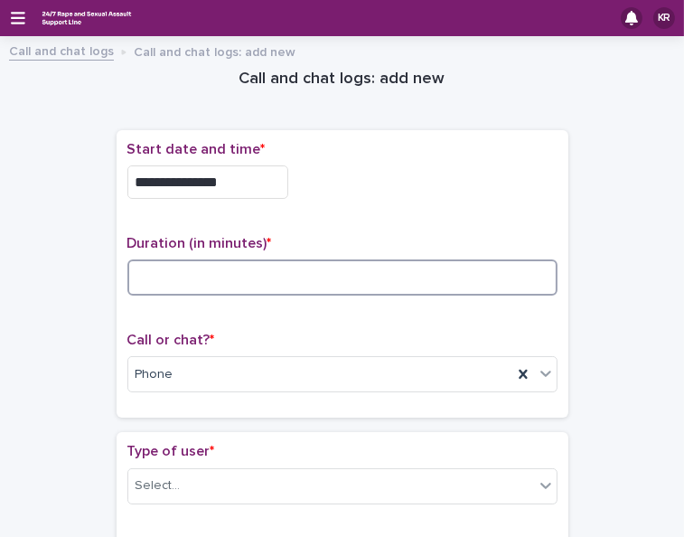
click at [432, 277] on input at bounding box center [342, 277] width 430 height 36
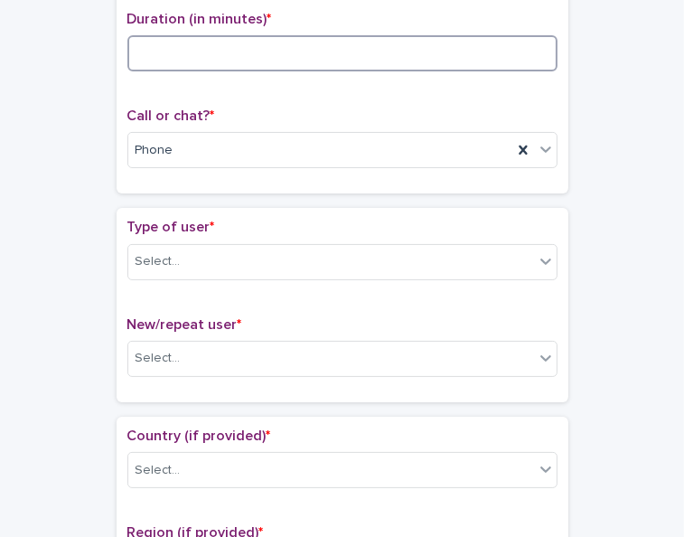
scroll to position [229, 0]
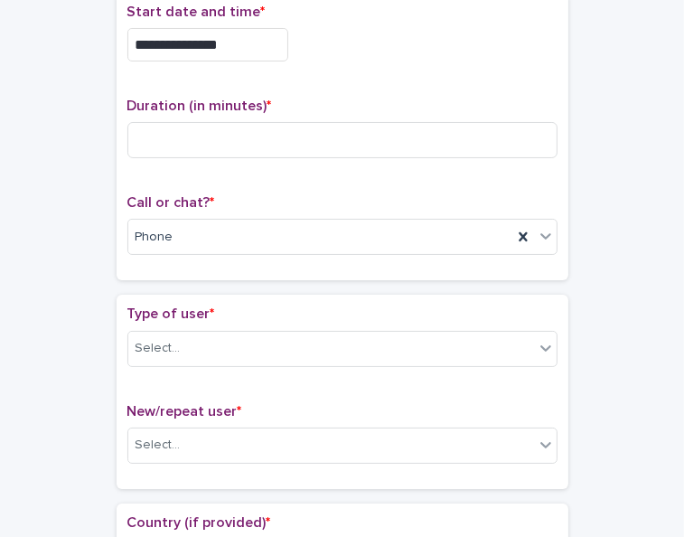
scroll to position [89, 0]
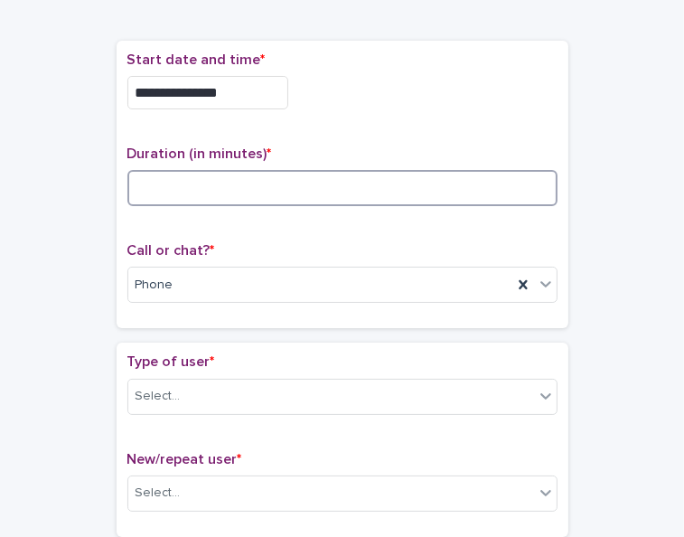
click at [141, 184] on input at bounding box center [342, 188] width 430 height 36
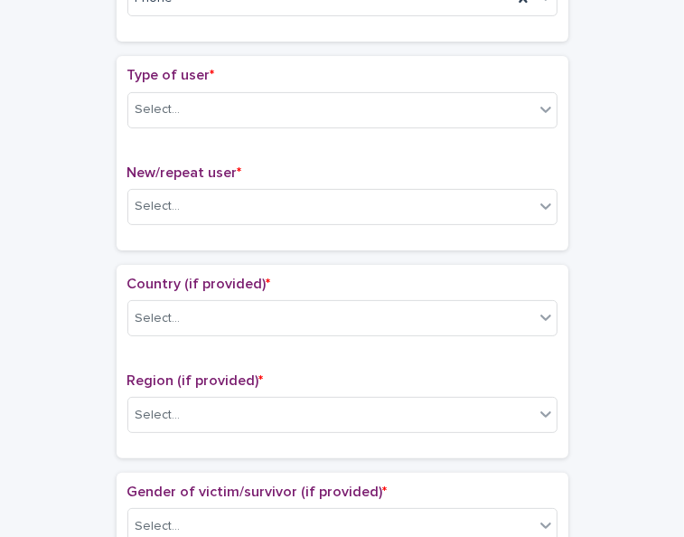
scroll to position [441, 0]
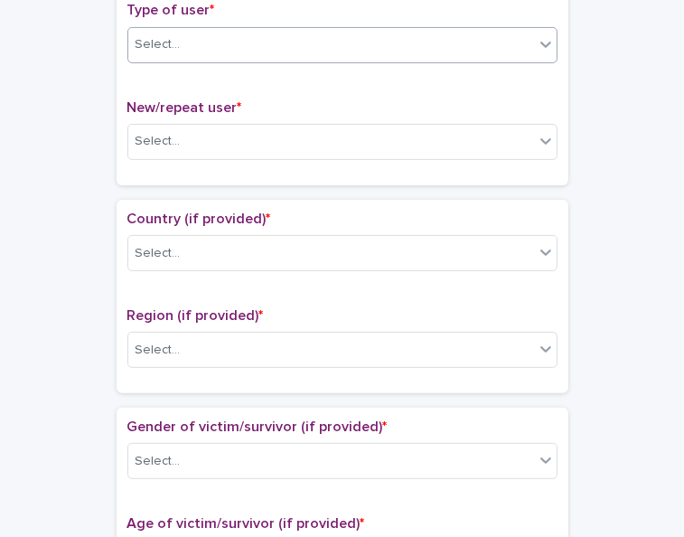
click at [542, 44] on icon at bounding box center [546, 44] width 18 height 18
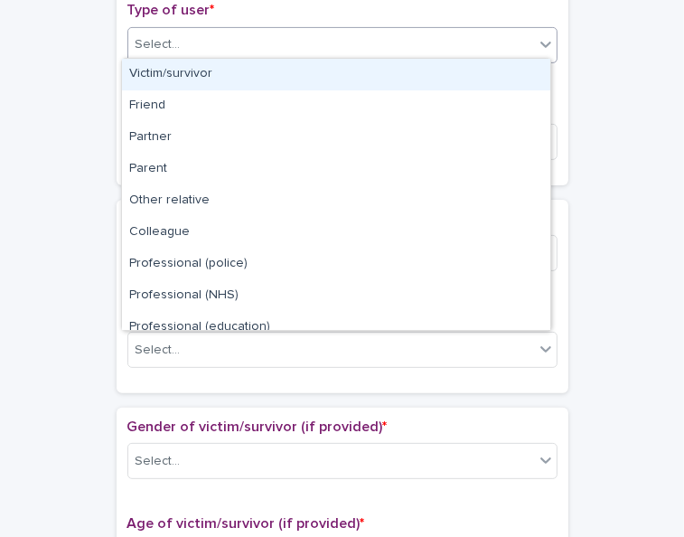
scroll to position [202, 0]
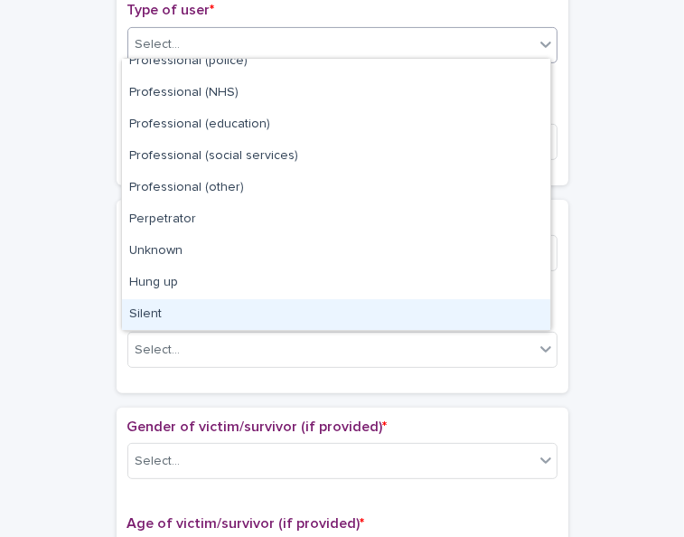
click at [508, 308] on div "Silent" at bounding box center [336, 315] width 428 height 32
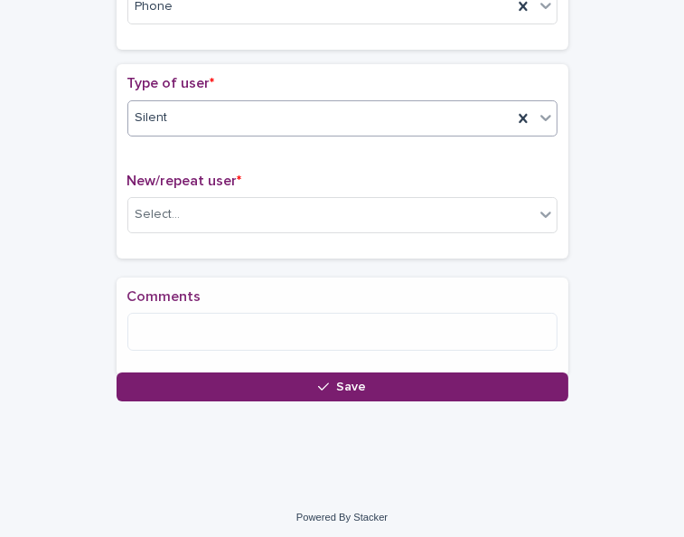
scroll to position [380, 0]
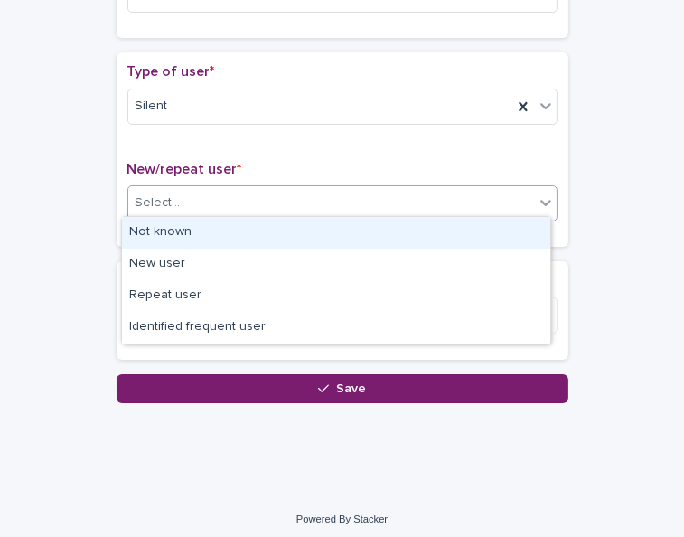
click at [414, 207] on div "Select..." at bounding box center [331, 203] width 406 height 30
click at [391, 240] on div "Not known" at bounding box center [336, 233] width 428 height 32
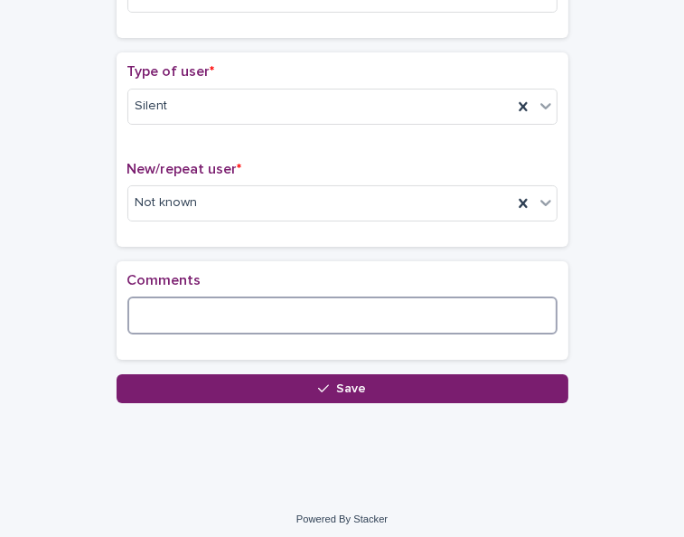
click at [350, 303] on textarea at bounding box center [342, 315] width 430 height 38
type textarea "**********"
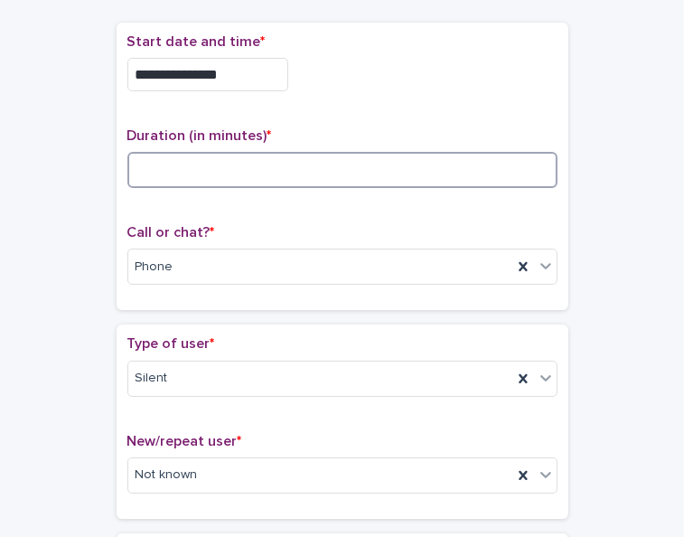
click at [174, 168] on input at bounding box center [342, 170] width 430 height 36
type input "*"
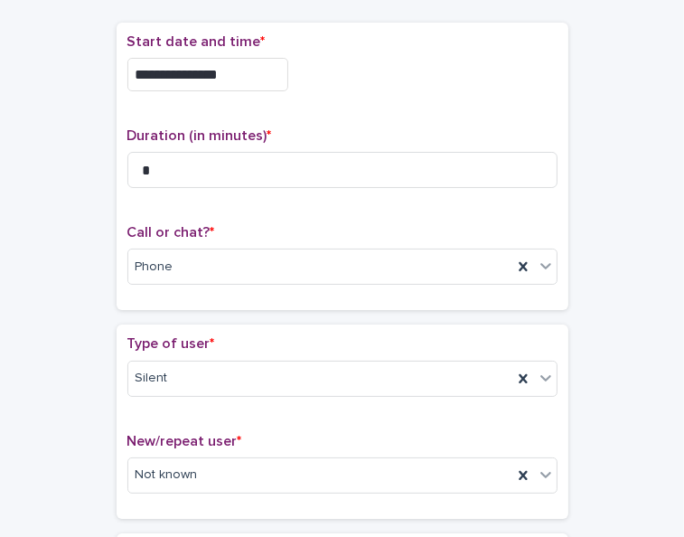
click at [244, 80] on input "**********" at bounding box center [207, 74] width 161 height 33
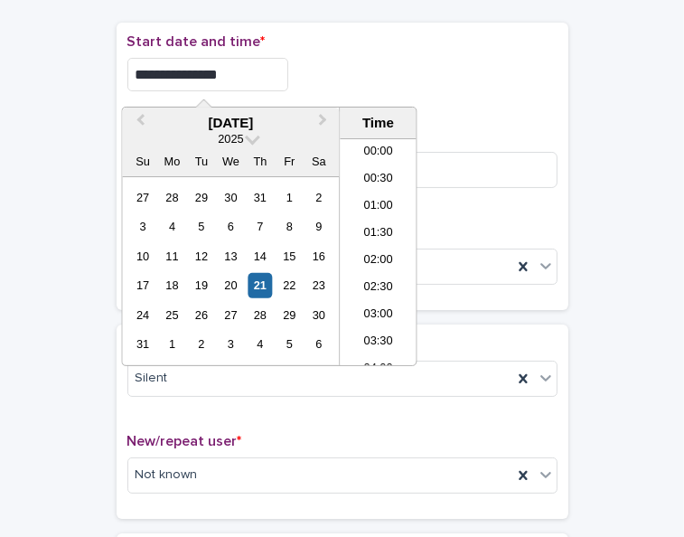
scroll to position [687, 0]
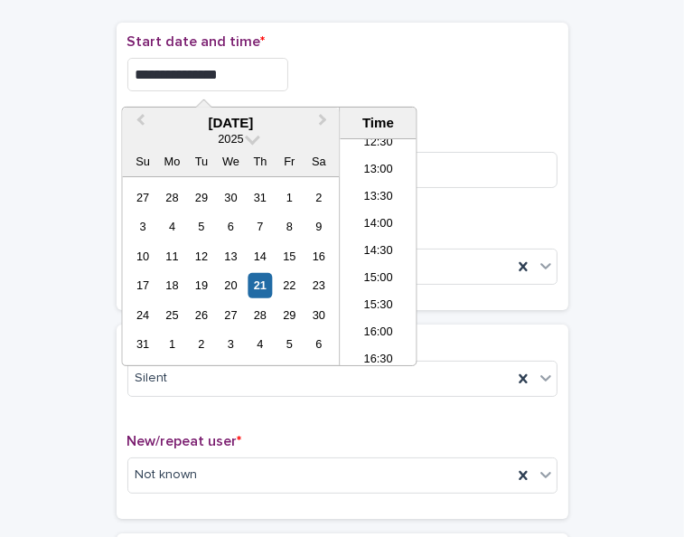
type input "**********"
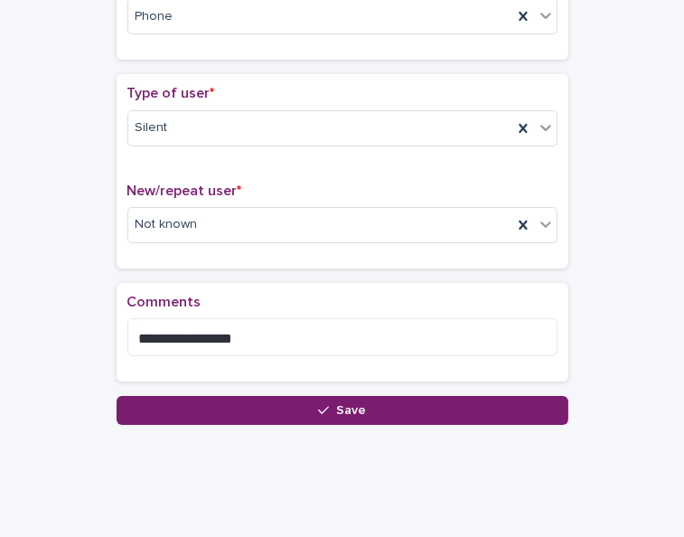
scroll to position [382, 0]
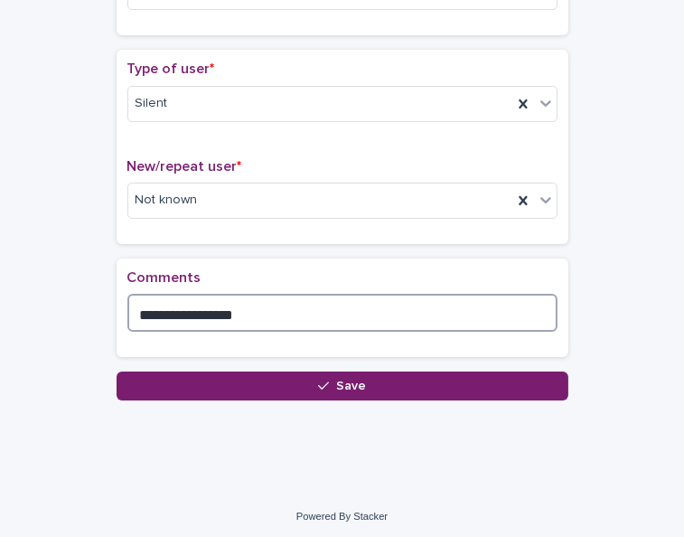
click at [247, 307] on textarea "**********" at bounding box center [342, 313] width 430 height 38
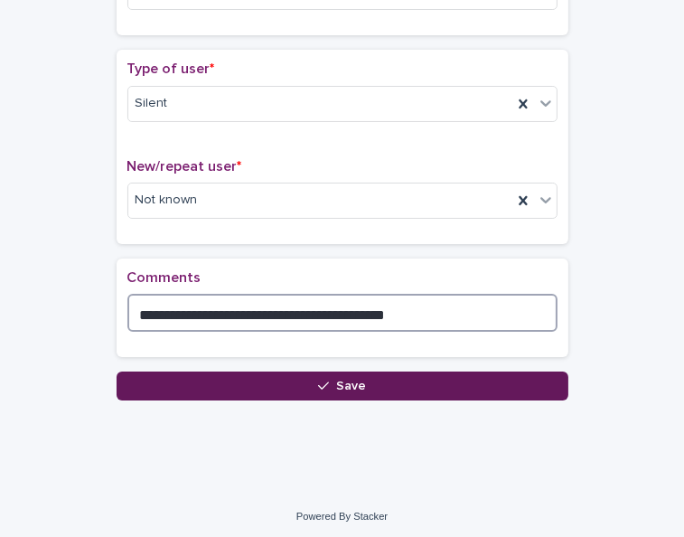
type textarea "**********"
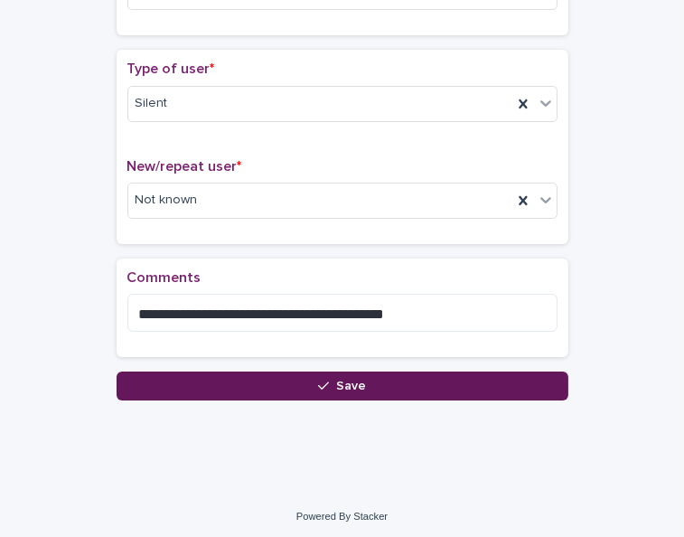
click at [294, 376] on button "Save" at bounding box center [343, 385] width 452 height 29
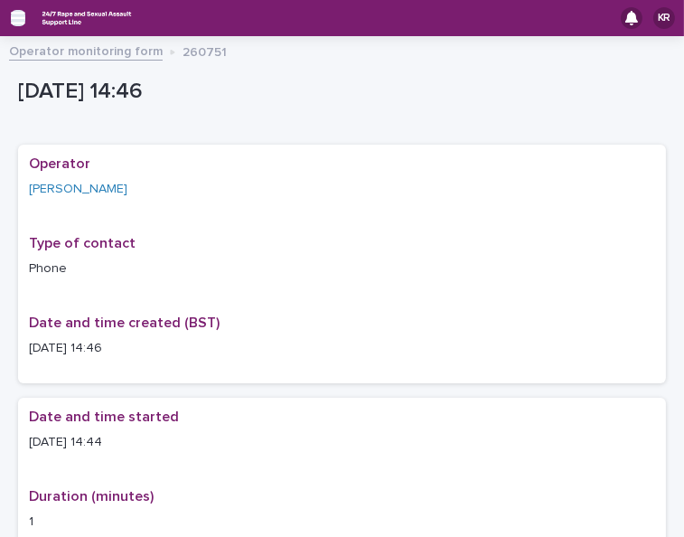
click at [18, 16] on icon "button" at bounding box center [18, 18] width 14 height 16
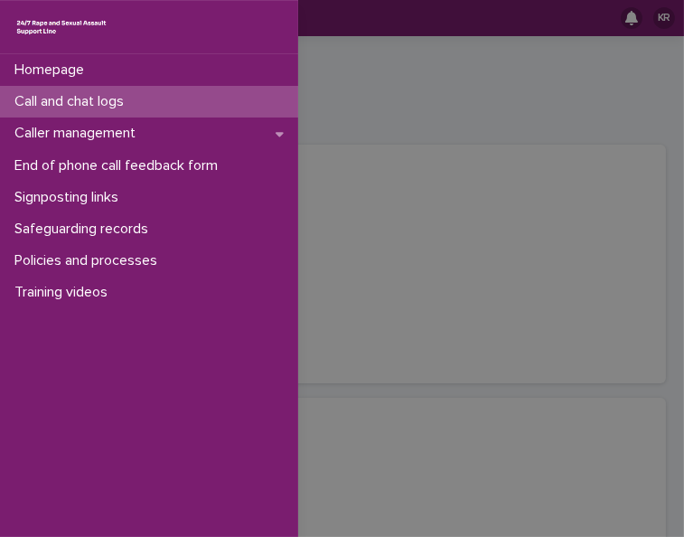
click at [36, 99] on p "Call and chat logs" at bounding box center [72, 101] width 131 height 17
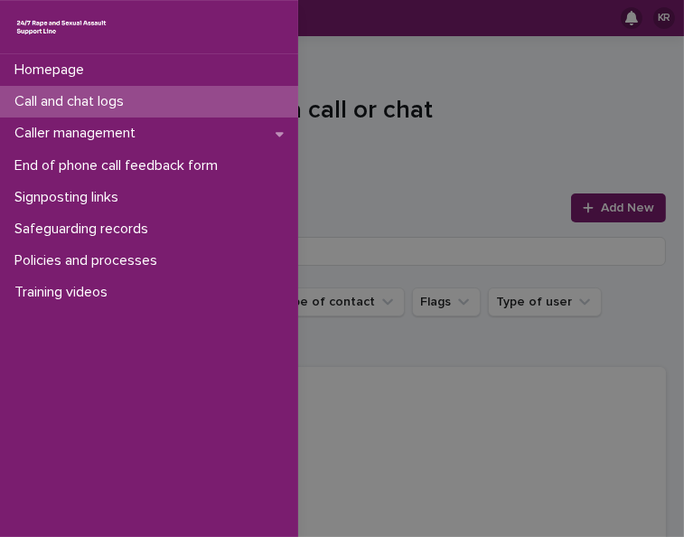
click at [593, 207] on div "Homepage Call and chat logs Caller management End of phone call feedback form S…" at bounding box center [342, 268] width 684 height 537
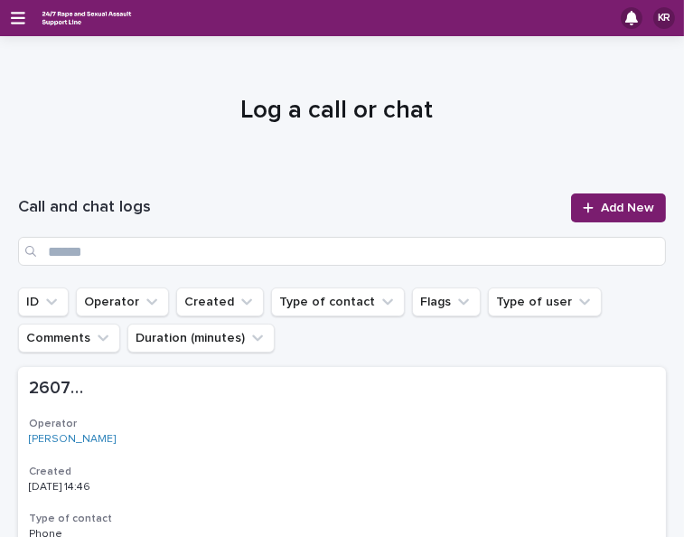
click at [601, 207] on span "Add New" at bounding box center [627, 208] width 53 height 13
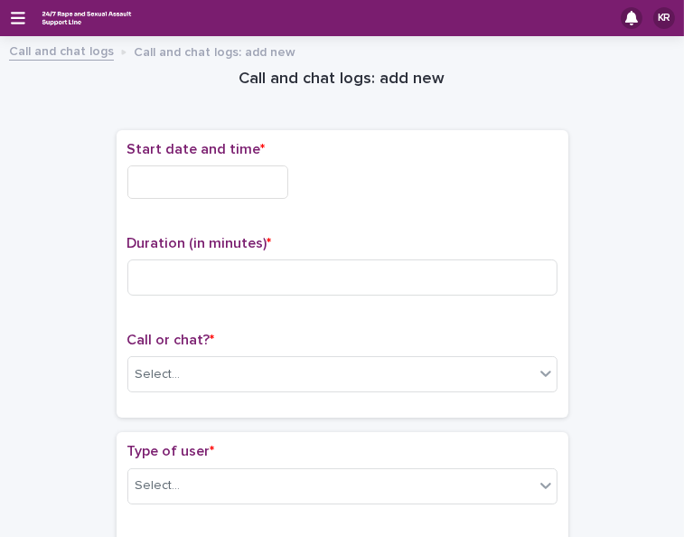
click at [162, 185] on input "text" at bounding box center [207, 181] width 161 height 33
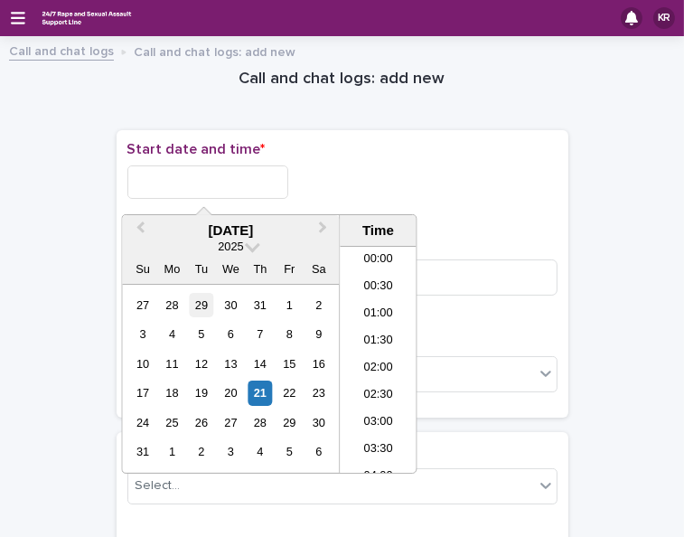
scroll to position [687, 0]
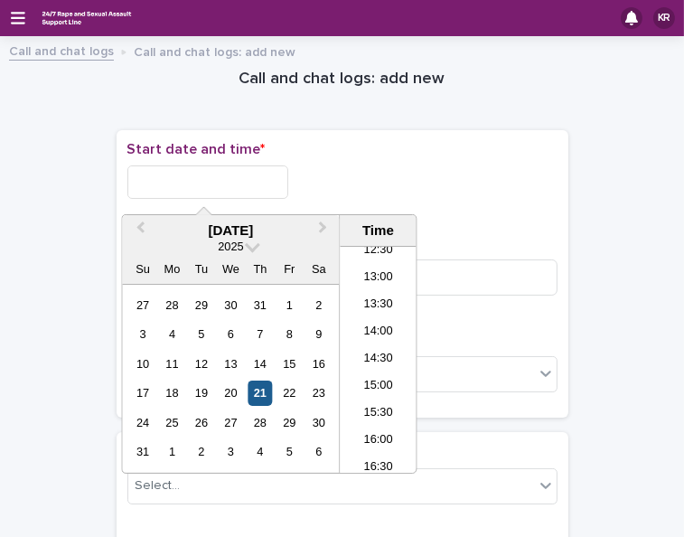
click at [253, 390] on div "21" at bounding box center [260, 392] width 24 height 24
click at [361, 343] on li "14:00" at bounding box center [378, 332] width 77 height 27
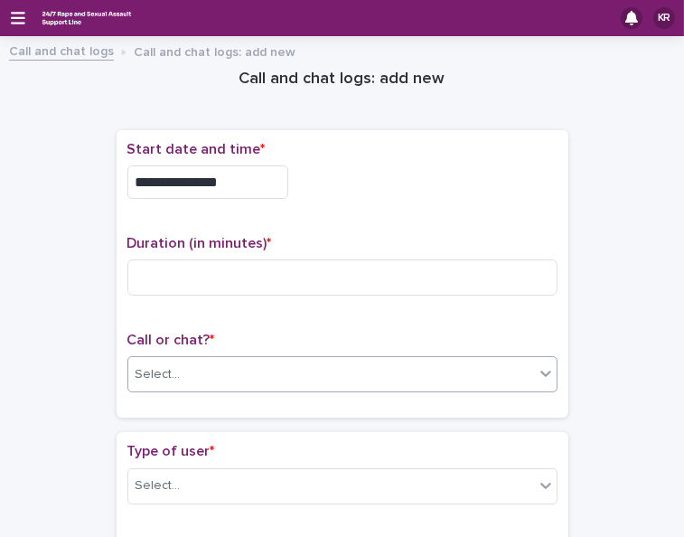
click at [326, 366] on div "Select..." at bounding box center [331, 375] width 406 height 30
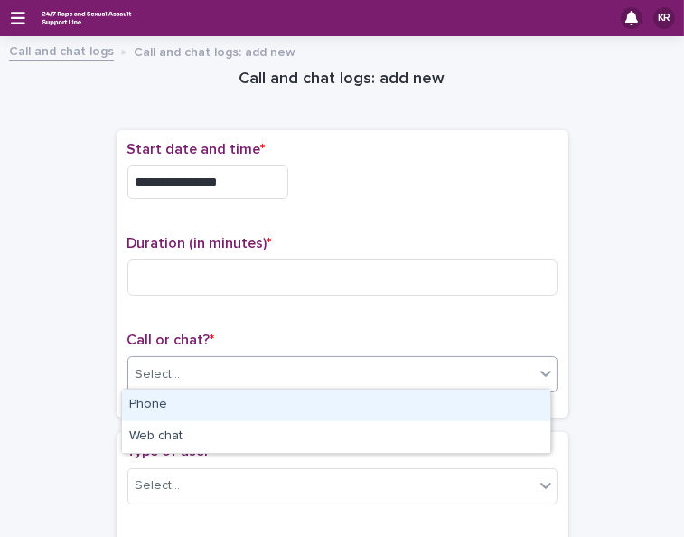
click at [305, 399] on div "Phone" at bounding box center [336, 406] width 428 height 32
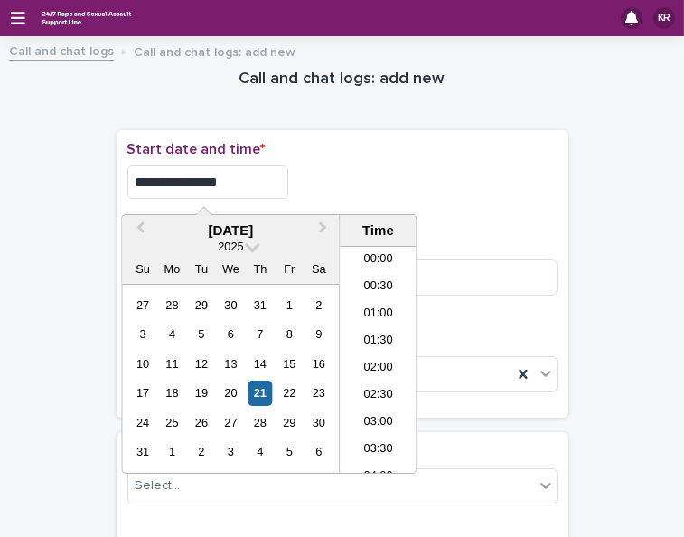
click at [246, 175] on input "**********" at bounding box center [207, 181] width 161 height 33
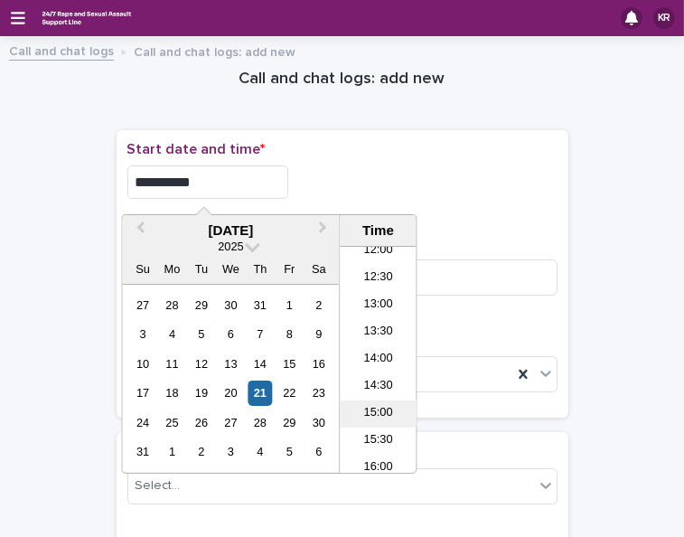
click at [353, 409] on li "15:00" at bounding box center [378, 413] width 77 height 27
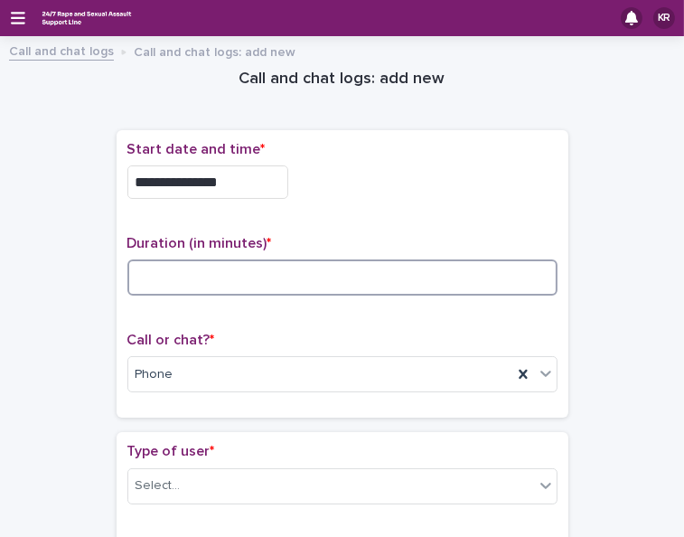
click at [244, 278] on input at bounding box center [342, 277] width 430 height 36
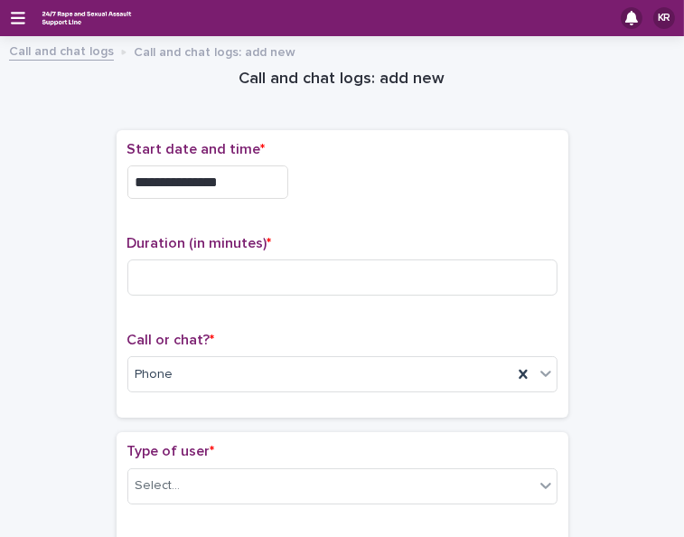
click at [245, 171] on input "**********" at bounding box center [207, 181] width 161 height 33
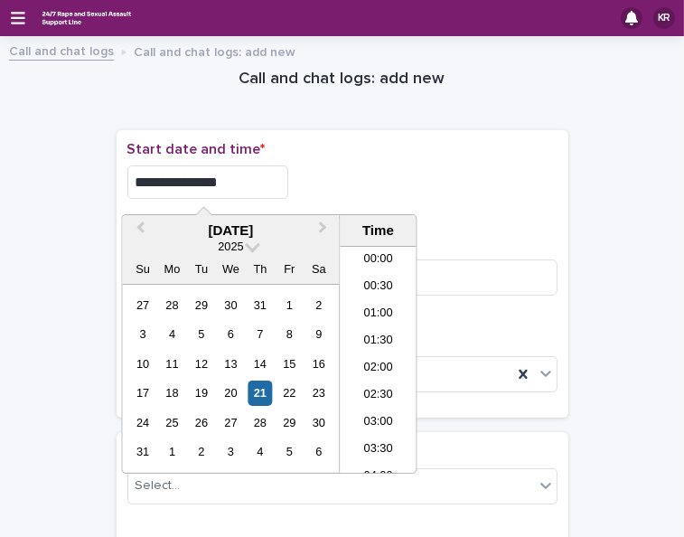
scroll to position [713, 0]
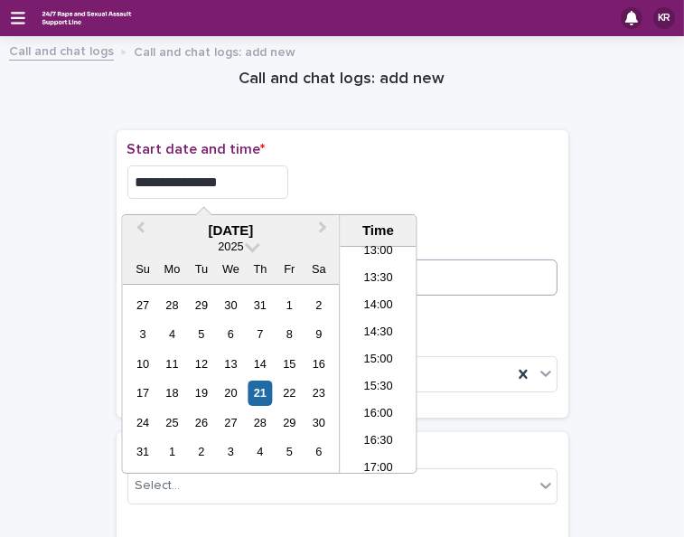
type input "**********"
click at [502, 268] on input at bounding box center [342, 277] width 430 height 36
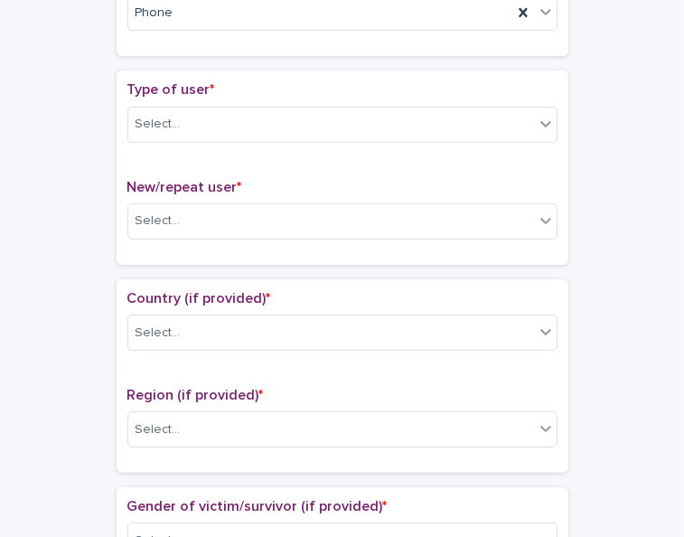
scroll to position [404, 0]
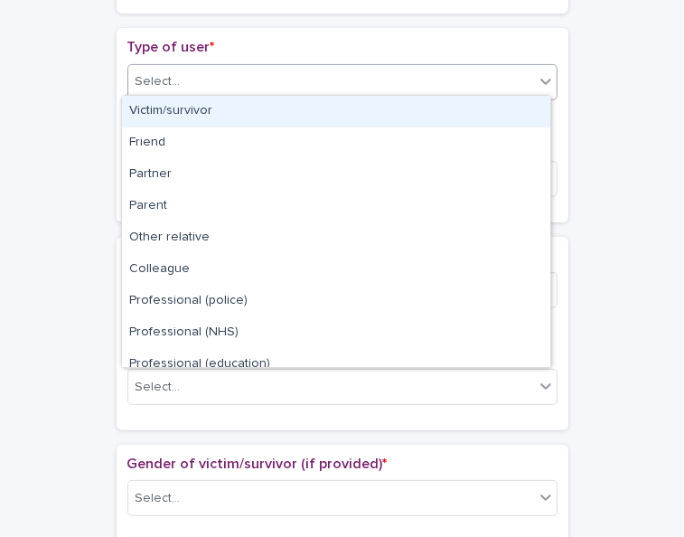
click at [538, 84] on icon at bounding box center [546, 81] width 18 height 18
click at [525, 113] on div "Victim/survivor" at bounding box center [336, 112] width 428 height 32
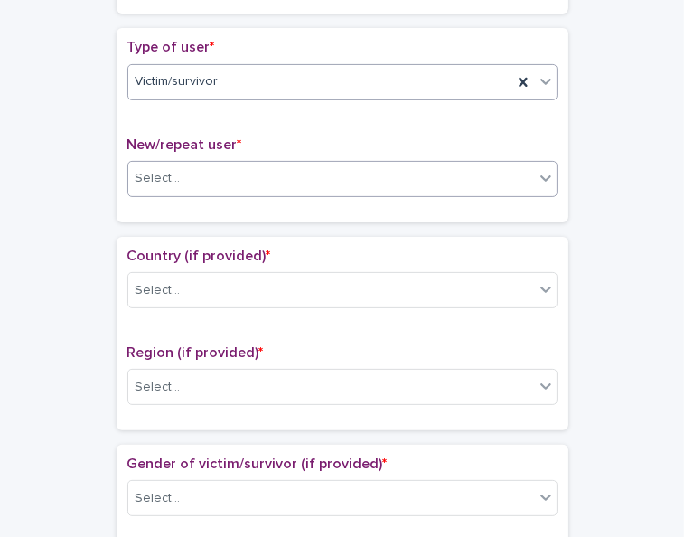
click at [502, 175] on div "Select..." at bounding box center [331, 179] width 406 height 30
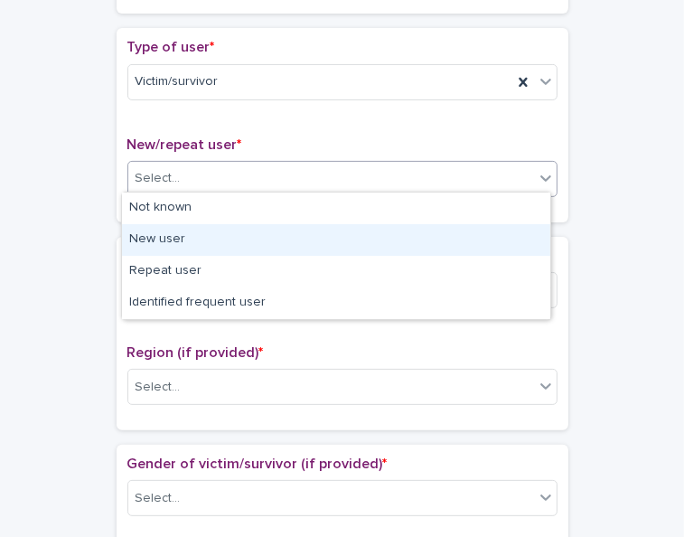
click at [477, 230] on div "New user" at bounding box center [336, 240] width 428 height 32
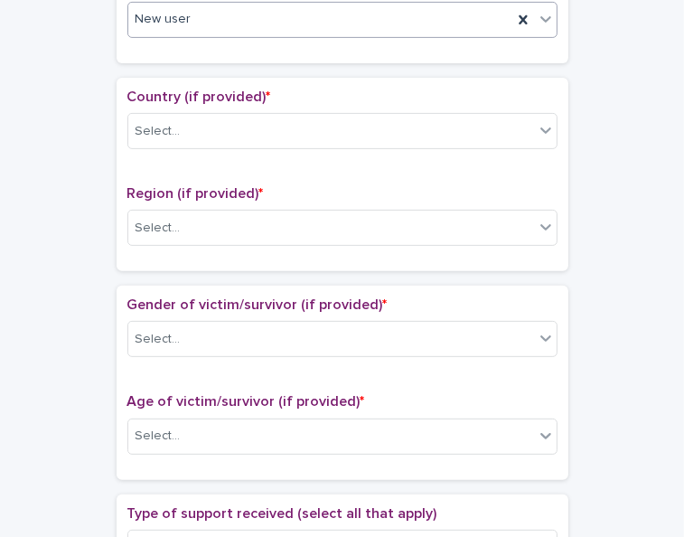
scroll to position [586, 0]
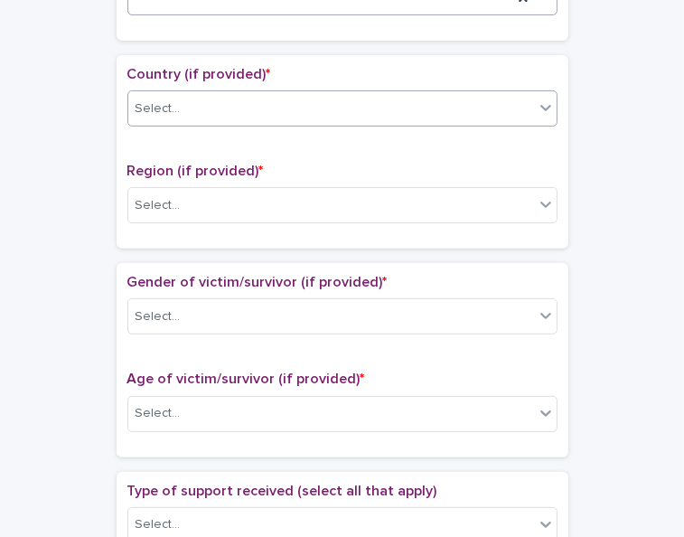
click at [540, 105] on icon at bounding box center [546, 108] width 18 height 18
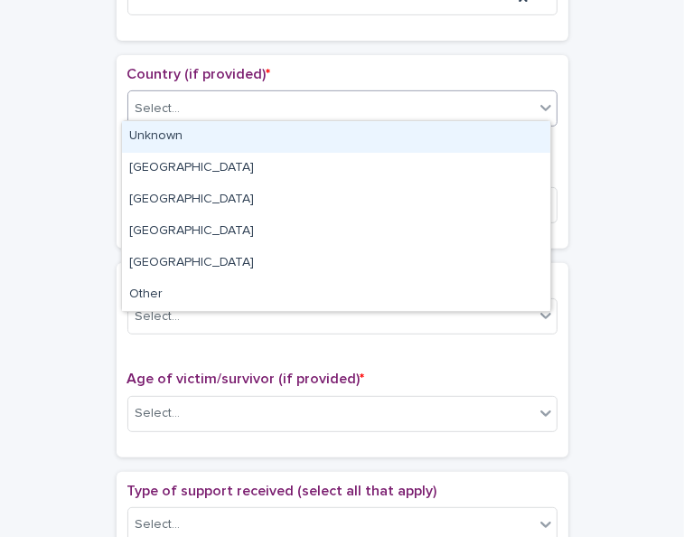
click at [517, 134] on div "Unknown" at bounding box center [336, 137] width 428 height 32
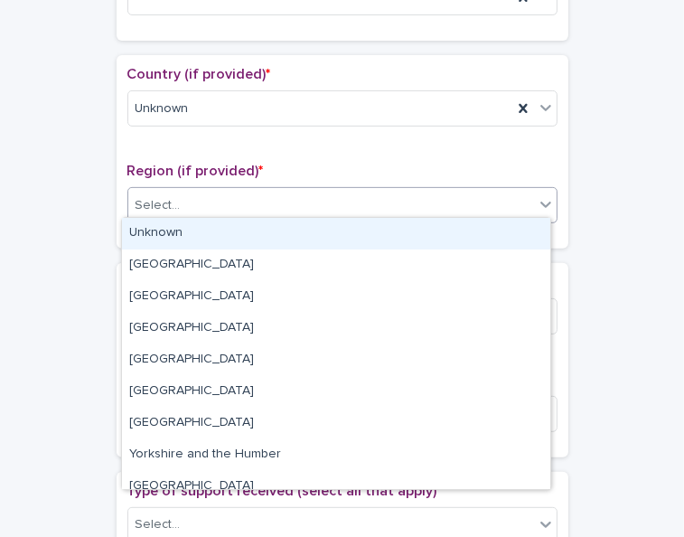
click at [546, 202] on icon at bounding box center [546, 204] width 18 height 18
click at [528, 225] on div "Unknown" at bounding box center [336, 234] width 428 height 32
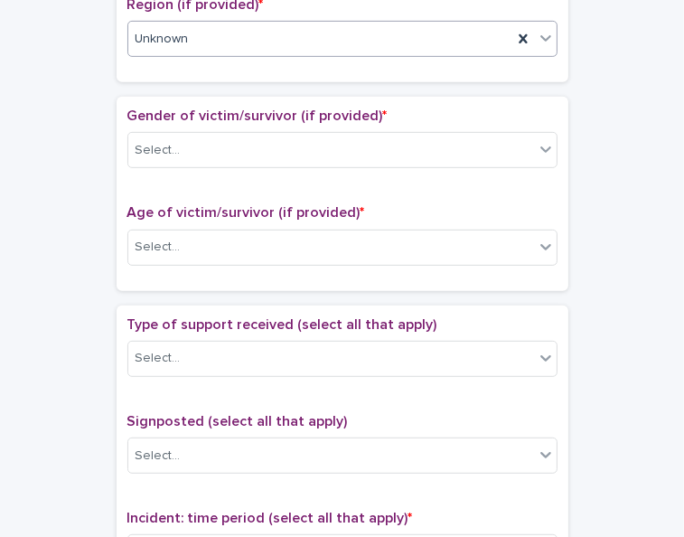
scroll to position [799, 0]
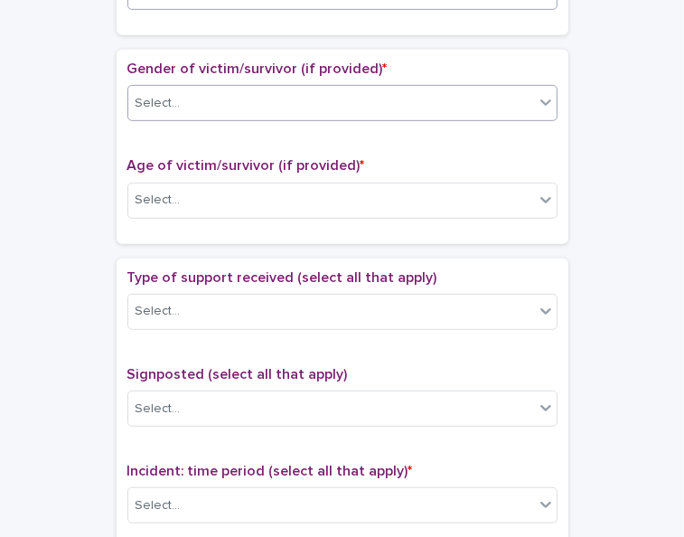
click at [537, 94] on icon at bounding box center [546, 102] width 18 height 18
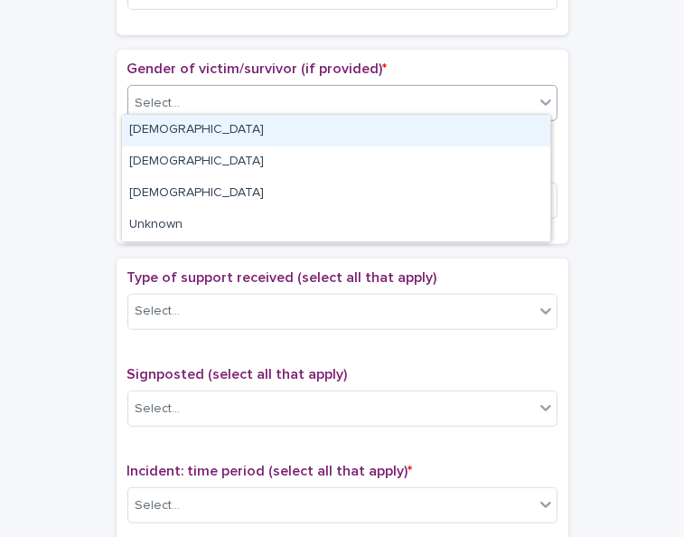
click at [504, 133] on div "[DEMOGRAPHIC_DATA]" at bounding box center [336, 131] width 428 height 32
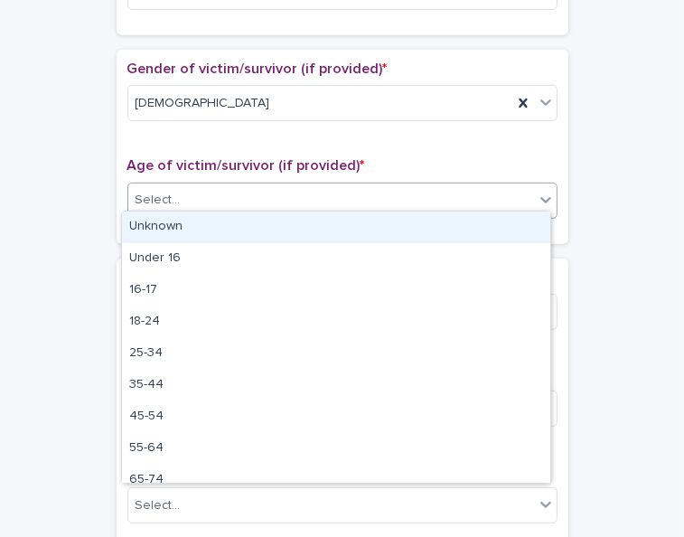
click at [449, 199] on div "Select..." at bounding box center [331, 200] width 406 height 30
click at [437, 221] on div "Unknown" at bounding box center [336, 227] width 428 height 32
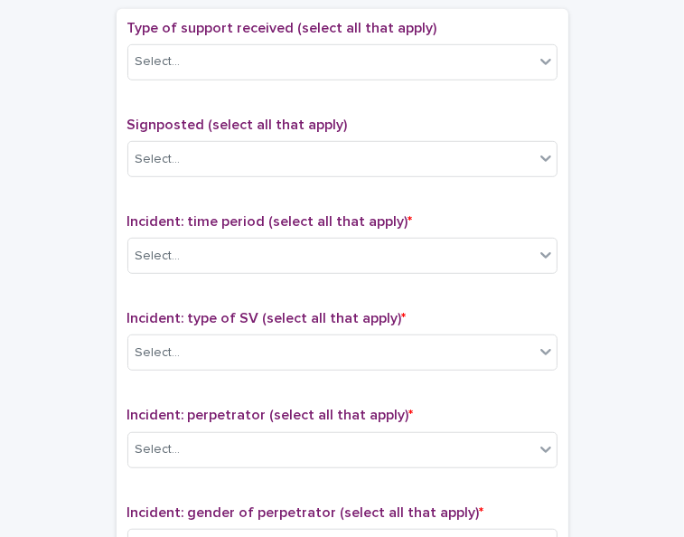
scroll to position [1051, 0]
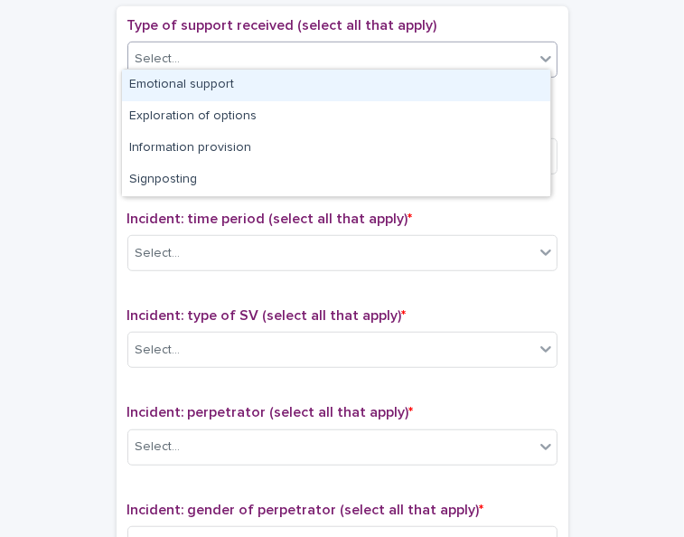
click at [540, 56] on icon at bounding box center [545, 59] width 11 height 6
click at [527, 81] on div "Emotional support" at bounding box center [336, 86] width 428 height 32
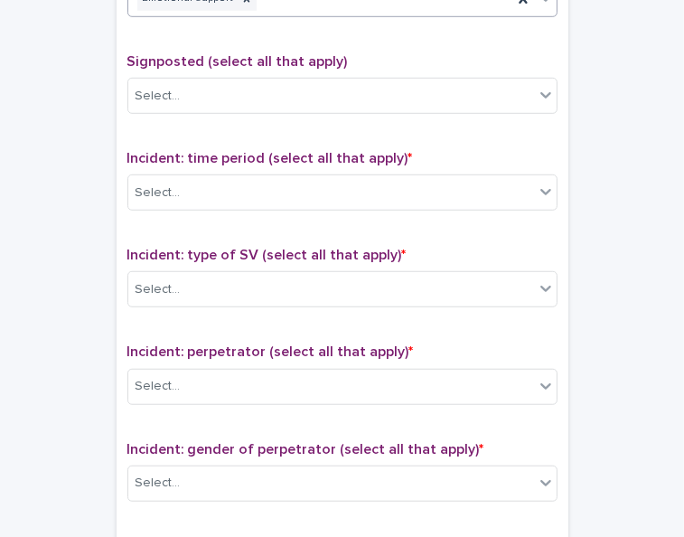
scroll to position [1068, 0]
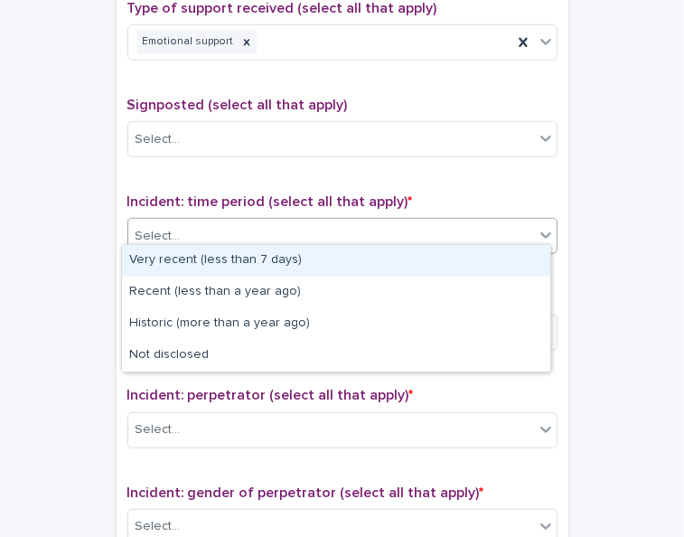
click at [542, 226] on icon at bounding box center [546, 235] width 18 height 18
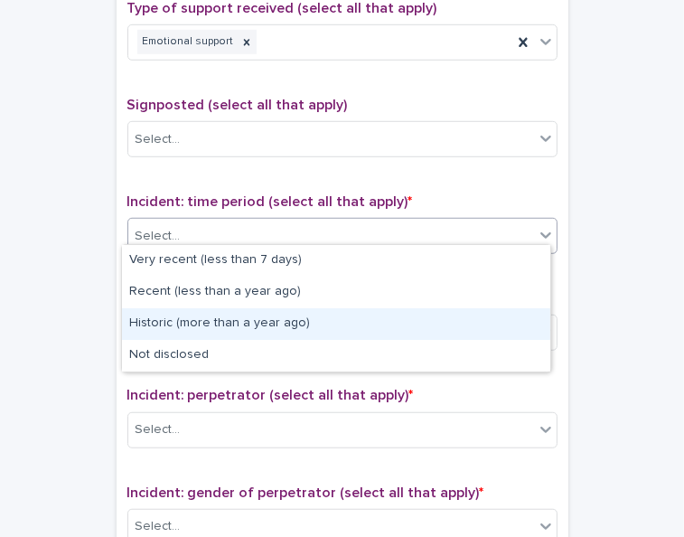
click at [497, 312] on div "Historic (more than a year ago)" at bounding box center [336, 324] width 428 height 32
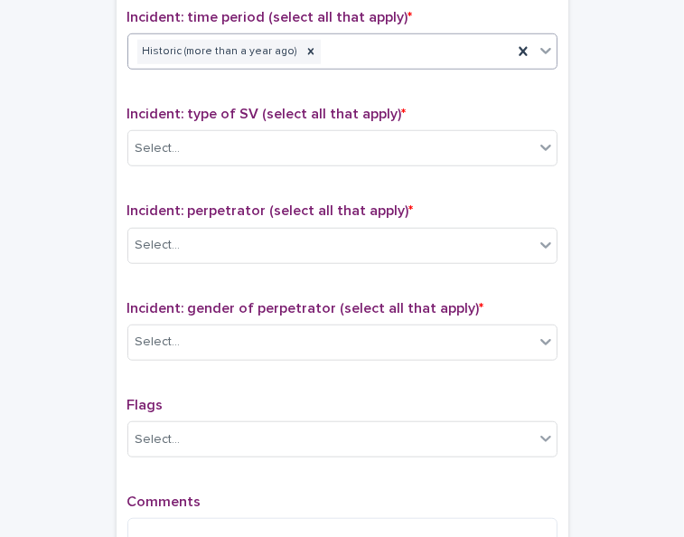
scroll to position [1254, 0]
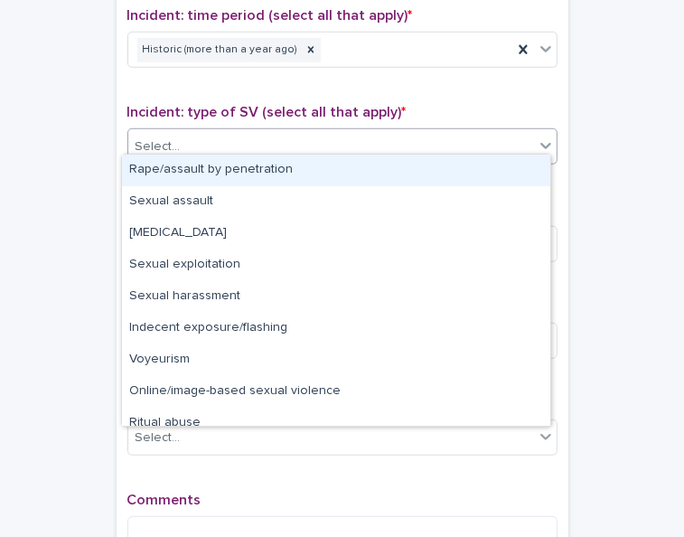
click at [540, 144] on icon at bounding box center [545, 147] width 11 height 6
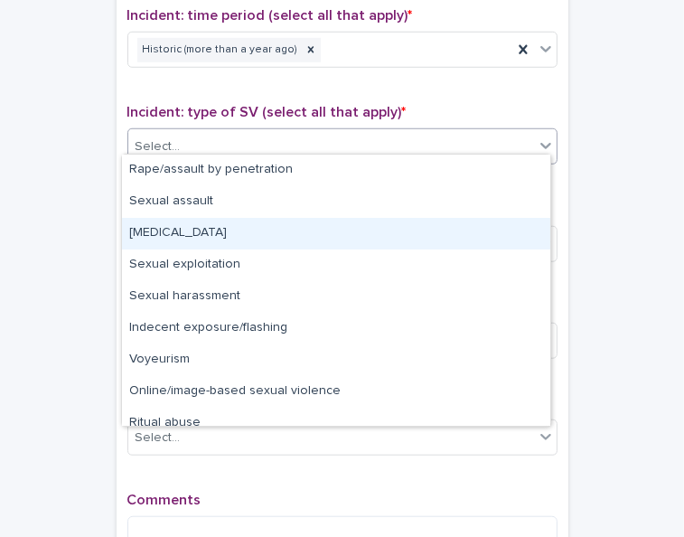
click at [485, 230] on div "[MEDICAL_DATA]" at bounding box center [336, 234] width 428 height 32
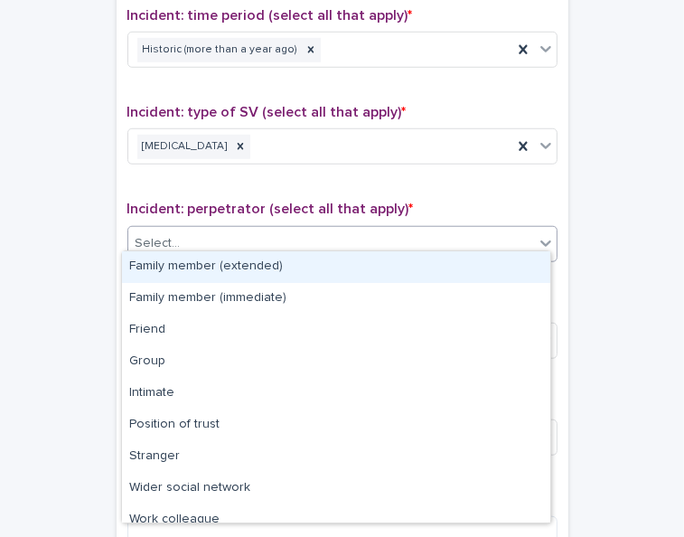
click at [485, 230] on div "Select..." at bounding box center [331, 244] width 406 height 30
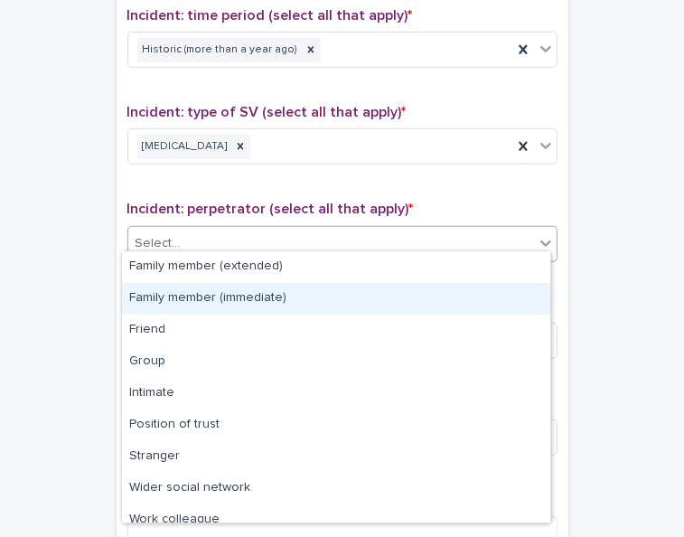
click at [461, 286] on div "Family member (immediate)" at bounding box center [336, 299] width 428 height 32
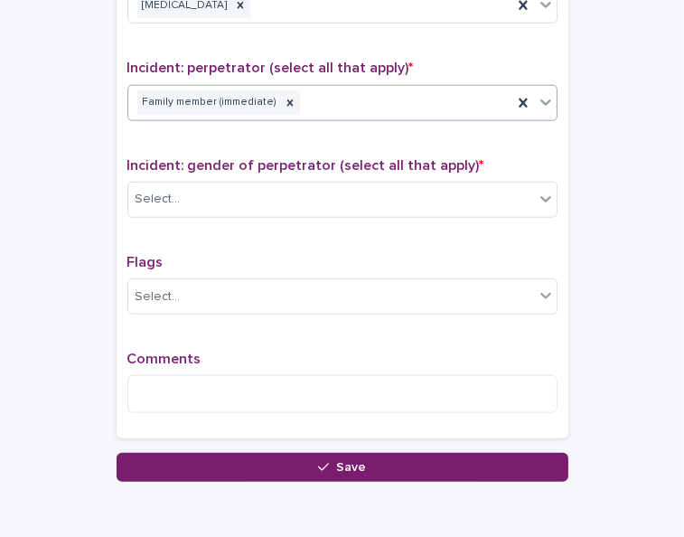
scroll to position [1454, 0]
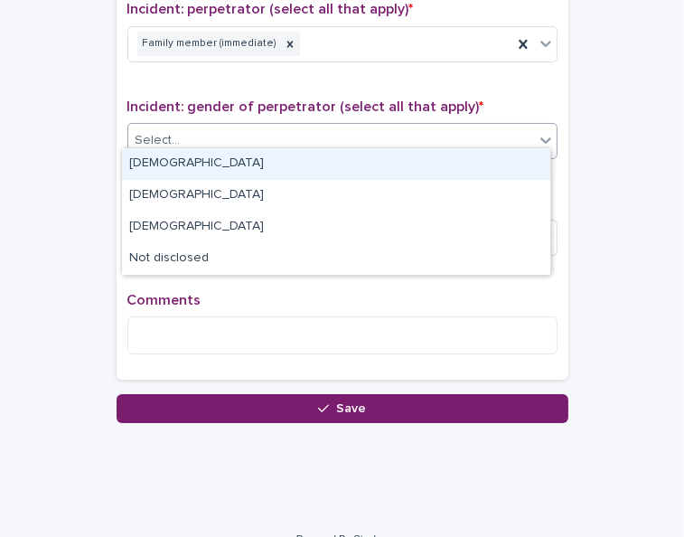
click at [538, 131] on icon at bounding box center [546, 140] width 18 height 18
click at [525, 152] on div "[DEMOGRAPHIC_DATA]" at bounding box center [336, 164] width 428 height 32
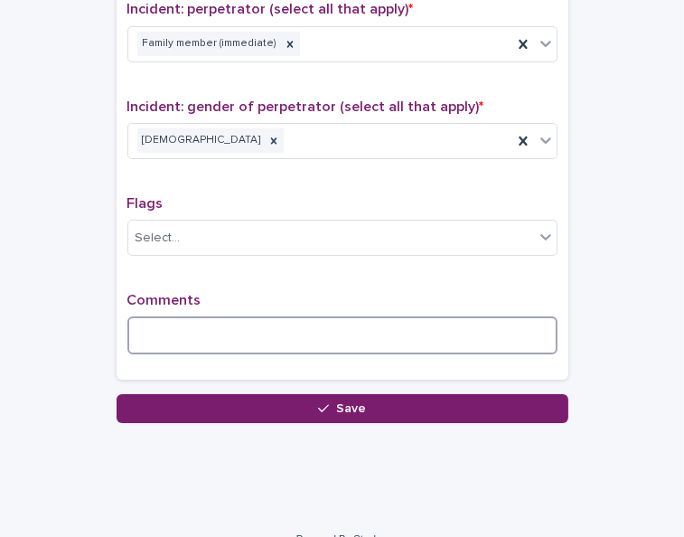
click at [375, 326] on textarea at bounding box center [342, 335] width 430 height 38
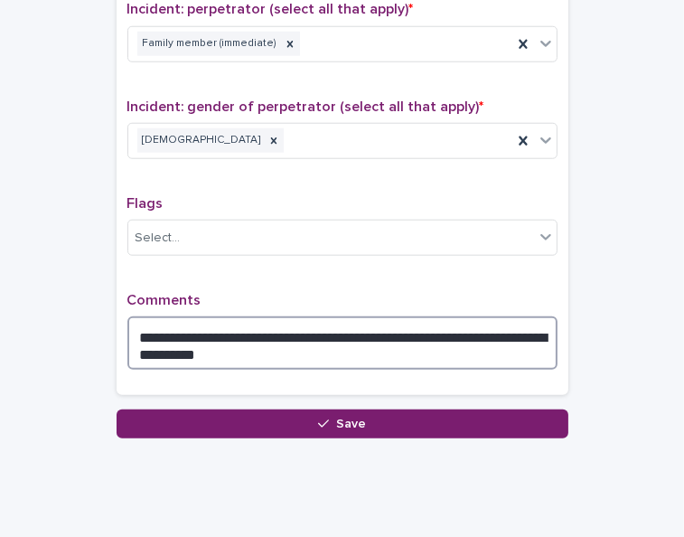
click at [245, 335] on textarea "**********" at bounding box center [342, 342] width 430 height 53
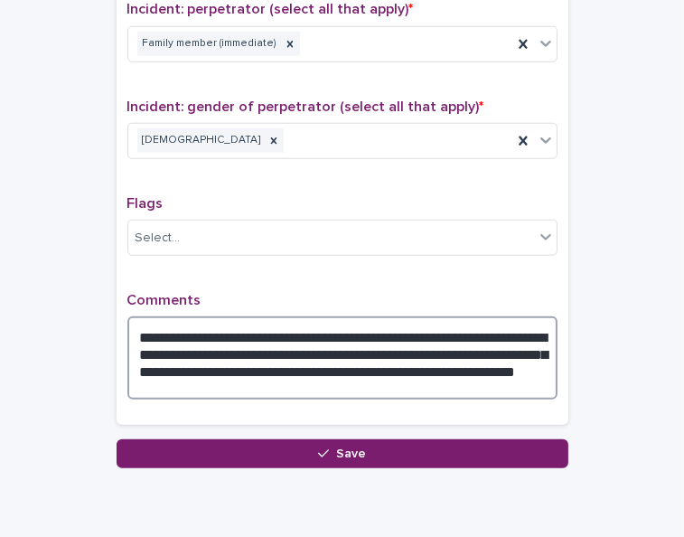
type textarea "**********"
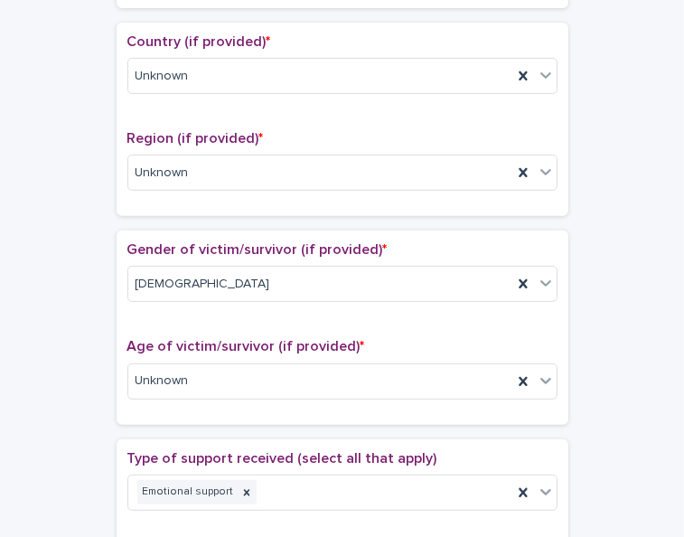
scroll to position [58, 0]
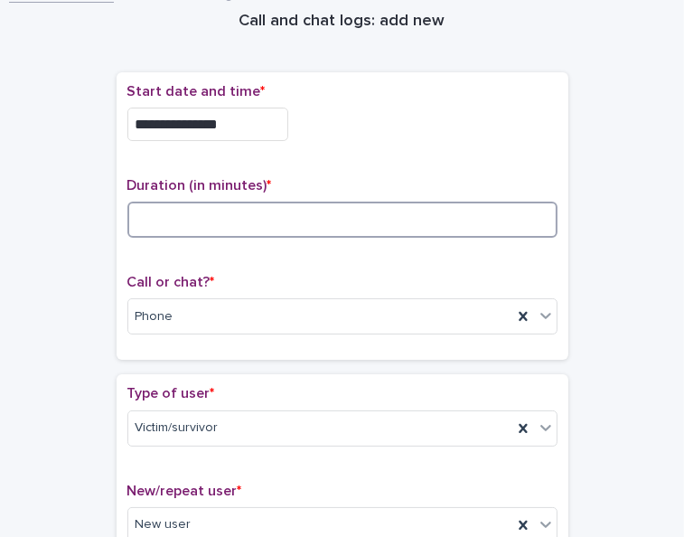
click at [146, 219] on input at bounding box center [342, 220] width 430 height 36
click at [174, 211] on input at bounding box center [342, 220] width 430 height 36
click at [175, 217] on input "**" at bounding box center [342, 220] width 430 height 36
type input "*"
click at [162, 203] on input "**" at bounding box center [342, 220] width 430 height 36
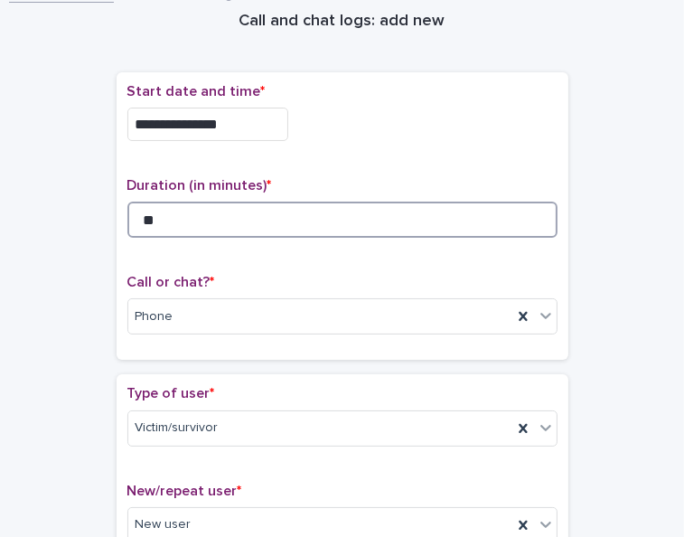
type input "**"
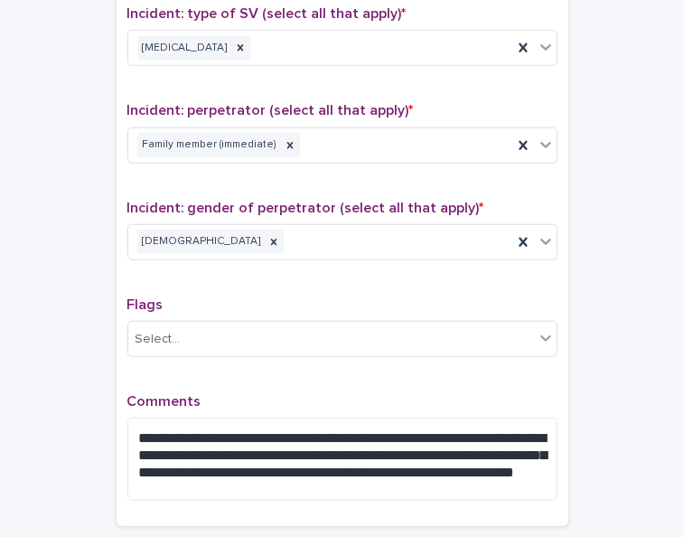
scroll to position [1515, 0]
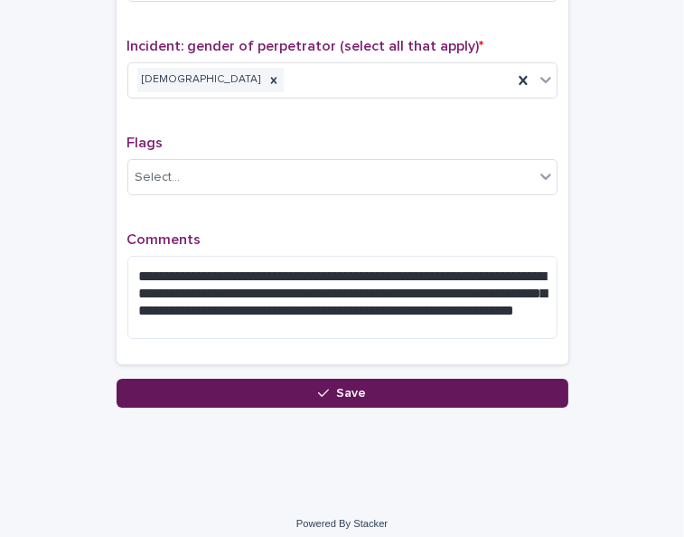
click at [341, 389] on button "Save" at bounding box center [343, 393] width 452 height 29
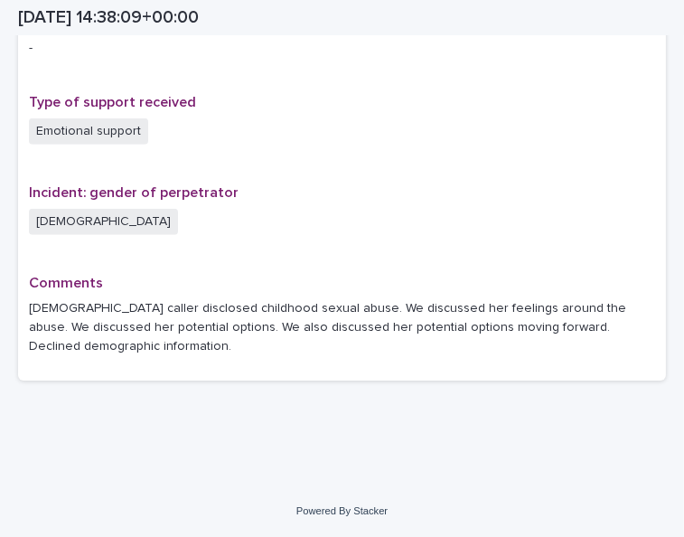
scroll to position [1217, 0]
